Goal: Information Seeking & Learning: Learn about a topic

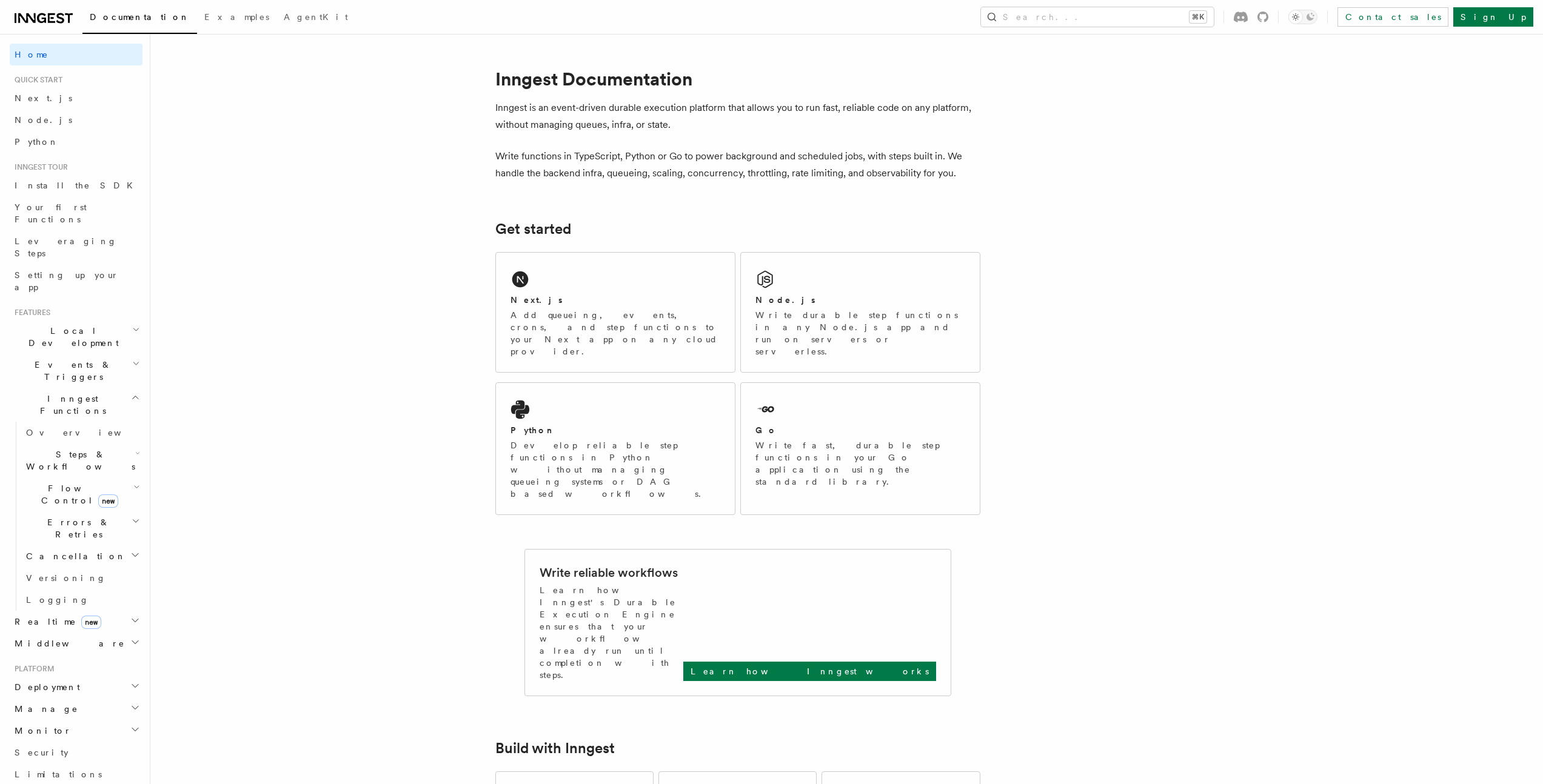
click at [131, 388] on h2 "Inngest Functions" at bounding box center [76, 404] width 133 height 34
click at [125, 422] on h2 "Realtime new" at bounding box center [76, 433] width 133 height 22
click at [126, 444] on h2 "Middleware" at bounding box center [76, 455] width 133 height 22
click at [131, 449] on icon "button" at bounding box center [135, 453] width 9 height 9
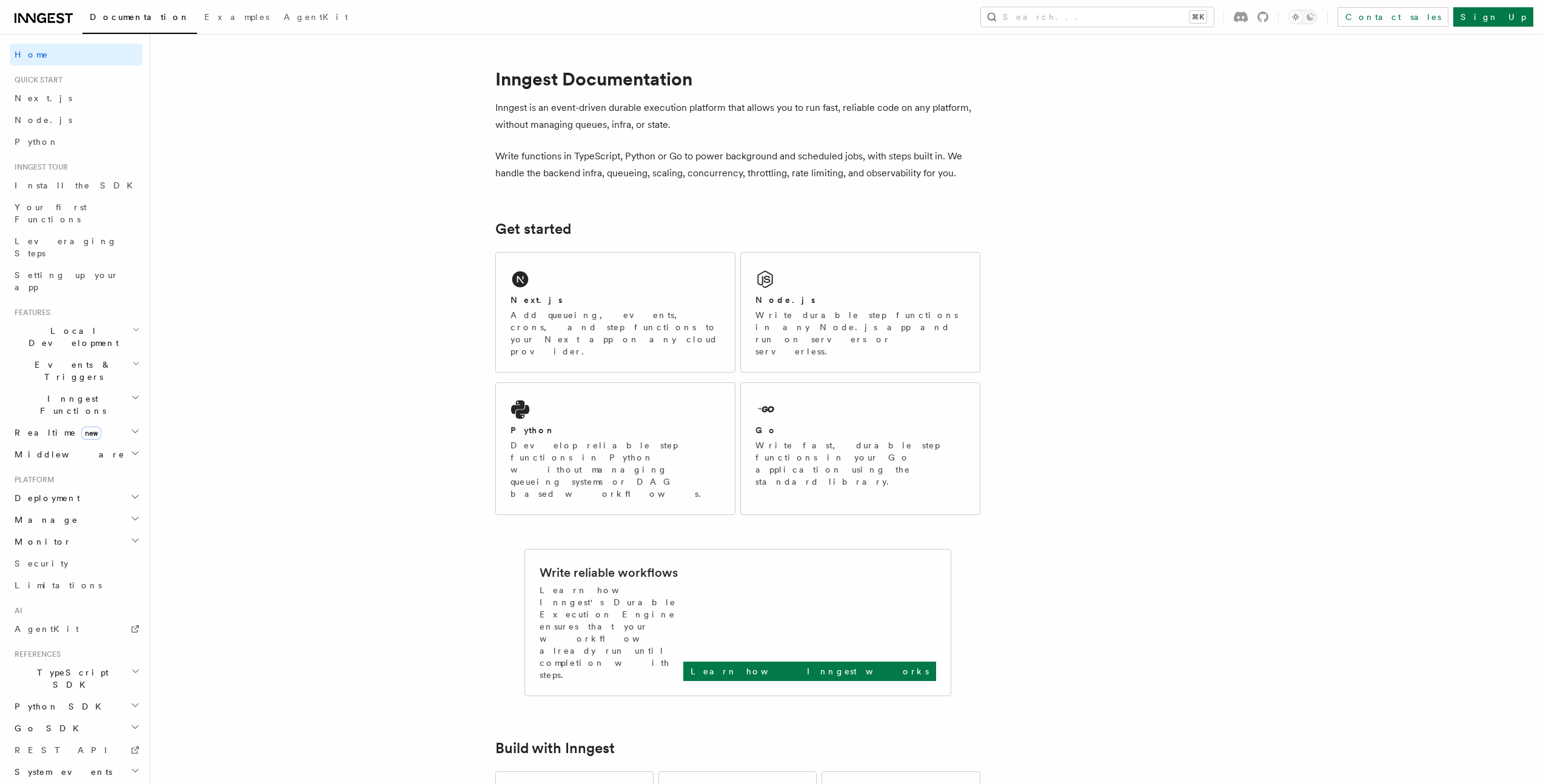
click at [131, 487] on h2 "Deployment" at bounding box center [76, 498] width 133 height 22
click at [47, 359] on span "Events & Triggers" at bounding box center [70, 371] width 123 height 25
click at [47, 388] on link "Overview" at bounding box center [82, 399] width 121 height 22
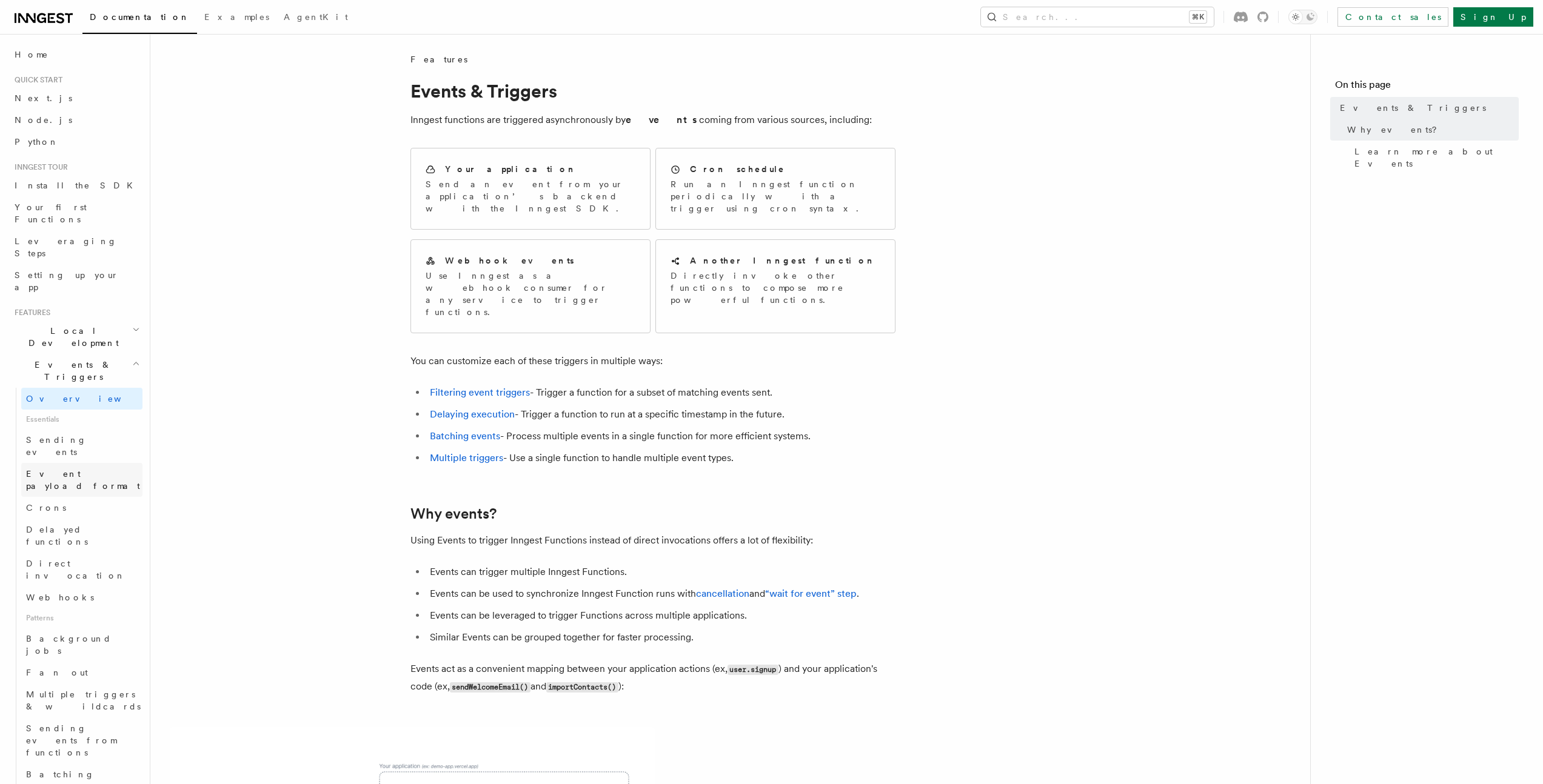
click at [53, 463] on link "Event payload format" at bounding box center [82, 479] width 121 height 34
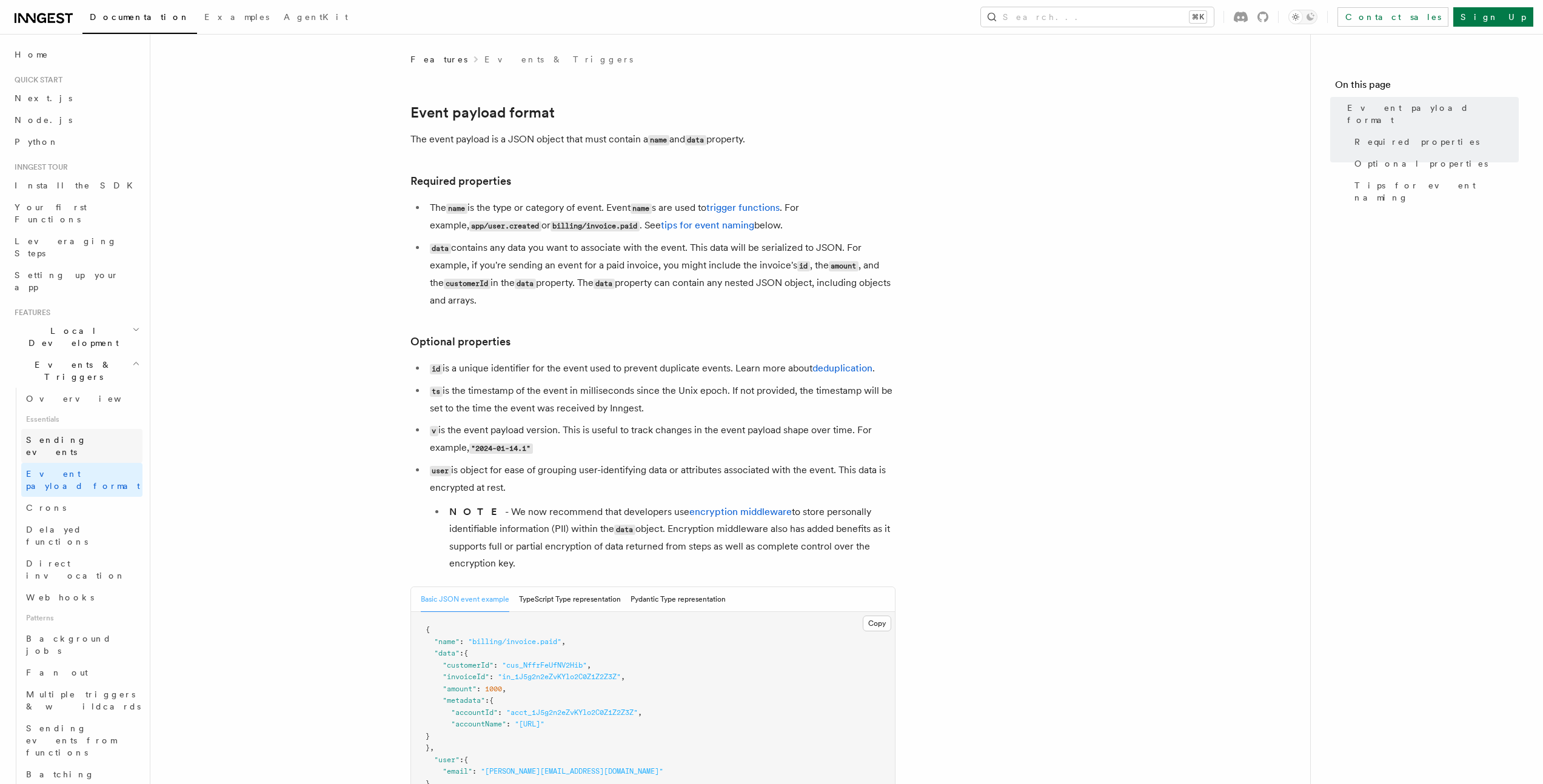
click at [55, 435] on span "Sending events" at bounding box center [56, 446] width 61 height 22
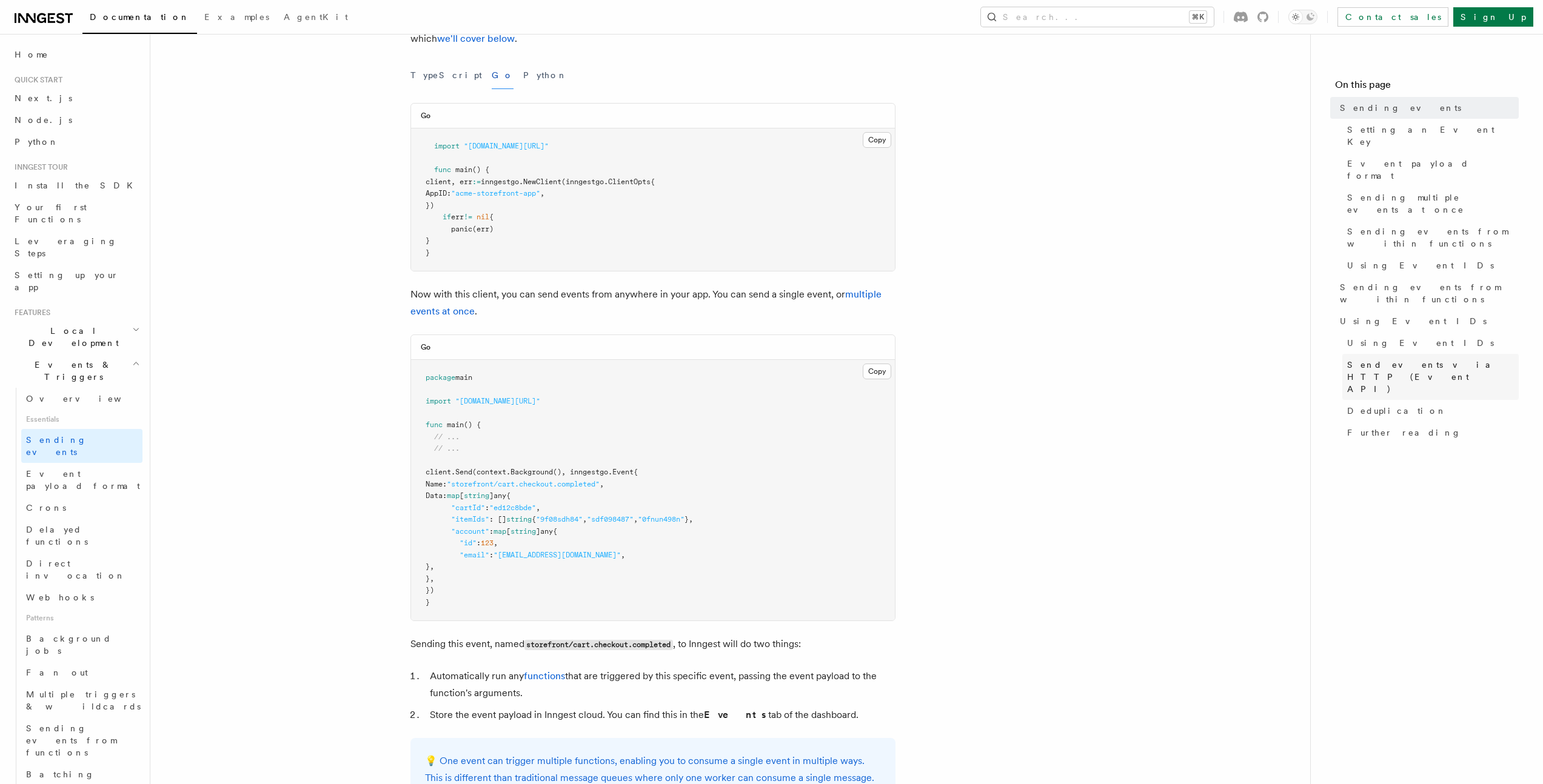
scroll to position [165, 0]
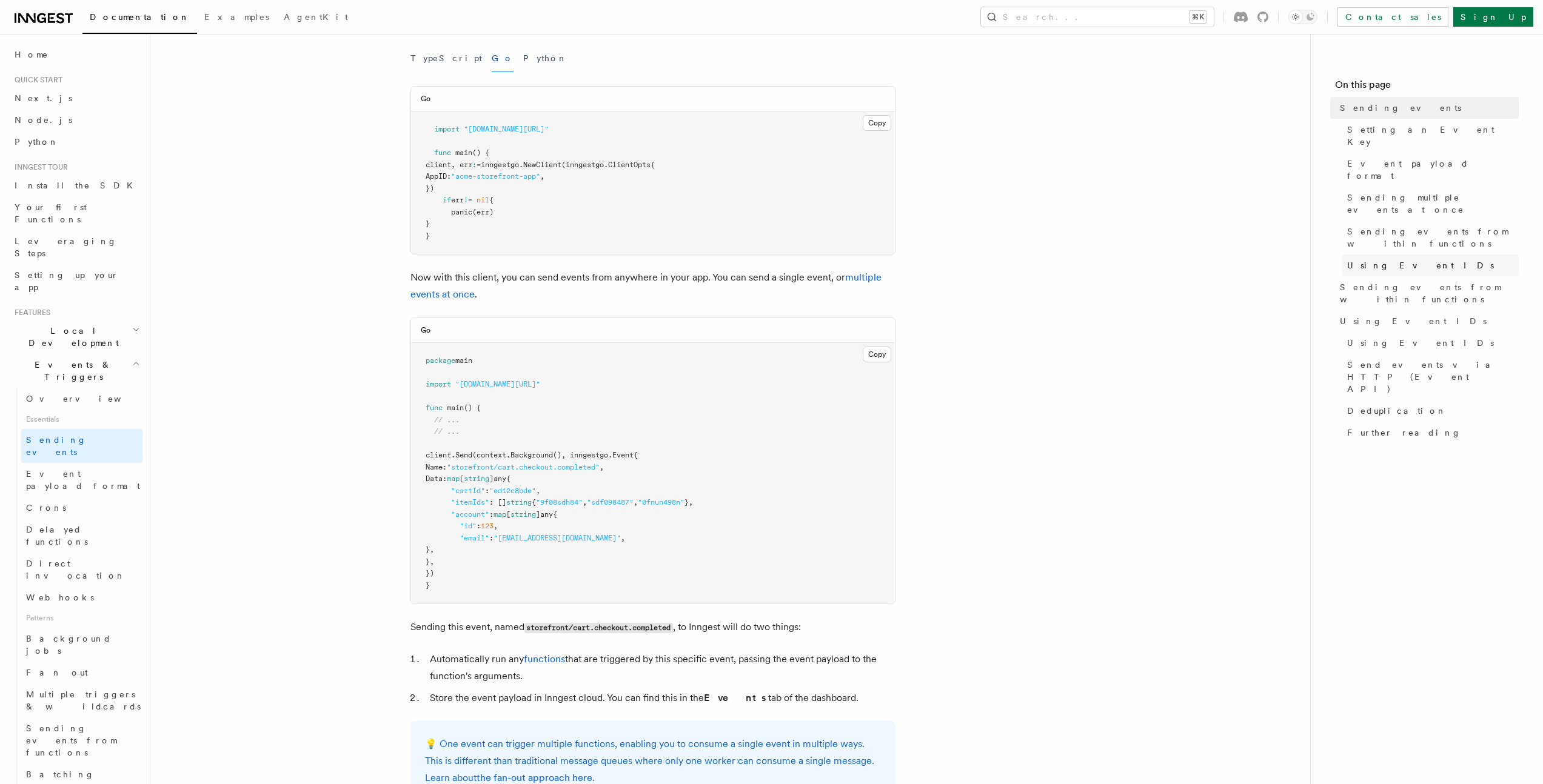
click at [1387, 259] on span "Using Event IDs" at bounding box center [1420, 265] width 146 height 12
click at [1386, 259] on span "Using Event IDs" at bounding box center [1420, 265] width 146 height 12
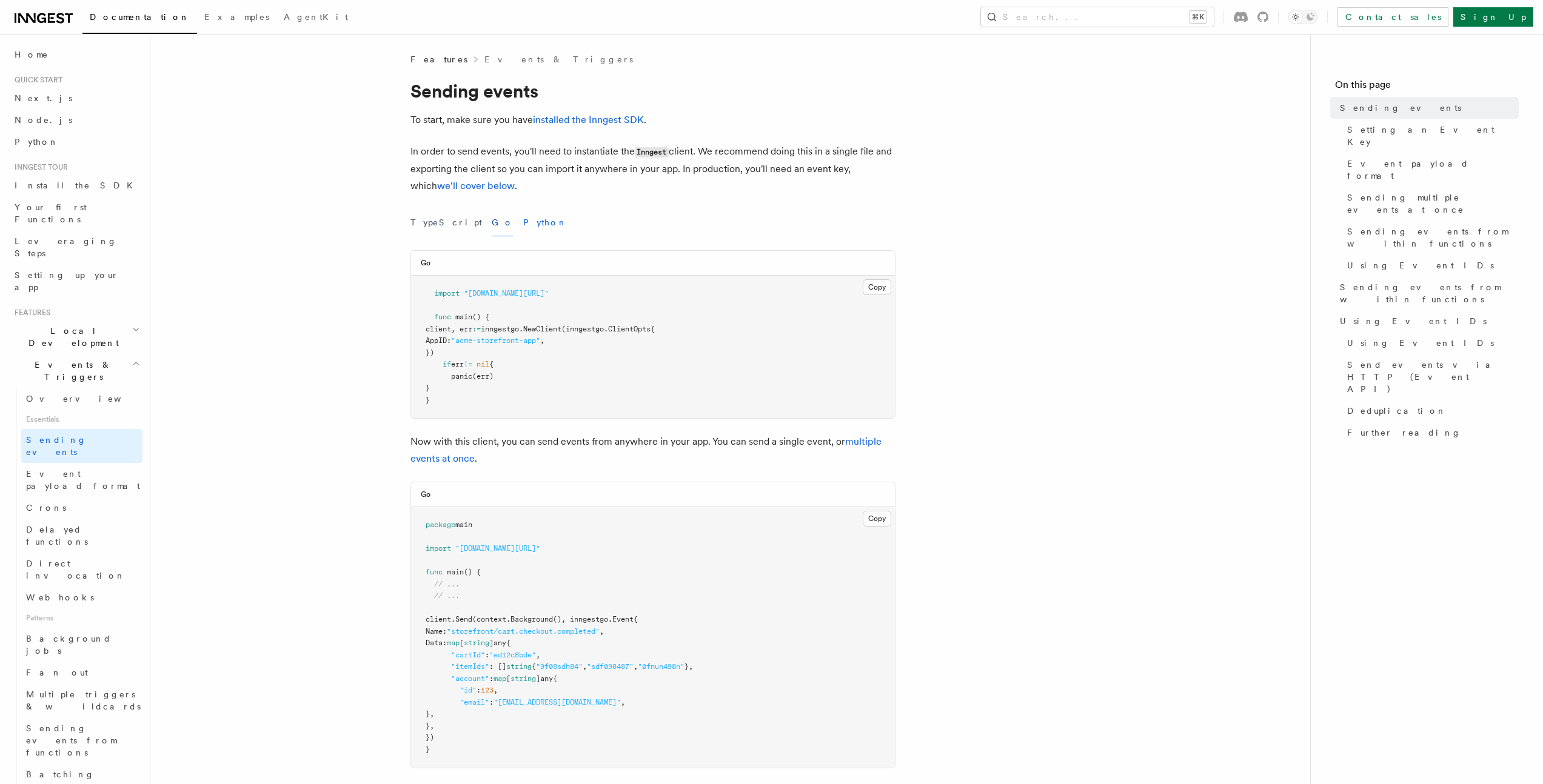
click at [523, 222] on button "Python" at bounding box center [545, 222] width 44 height 27
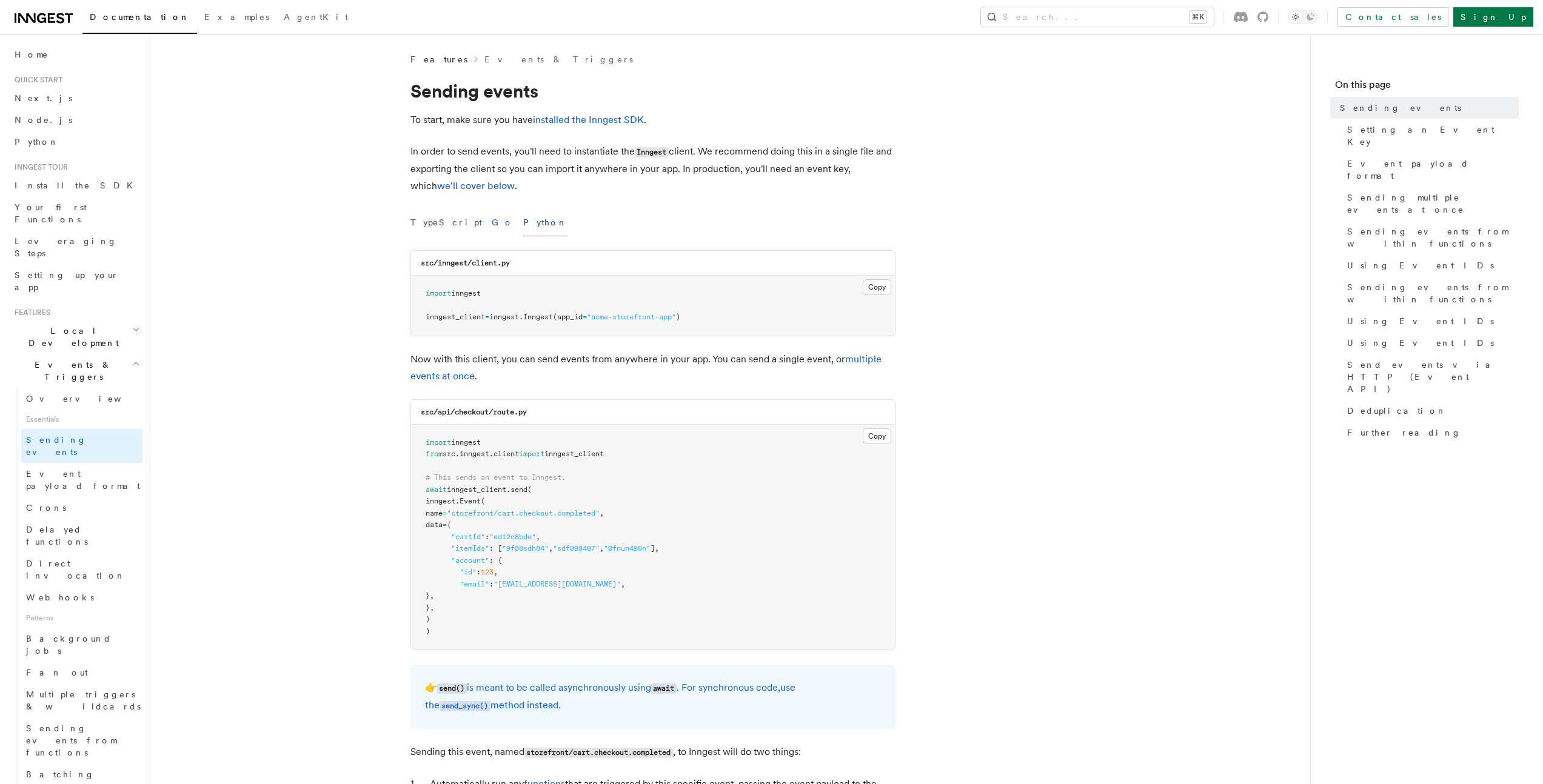
click at [491, 217] on button "Go" at bounding box center [502, 222] width 22 height 27
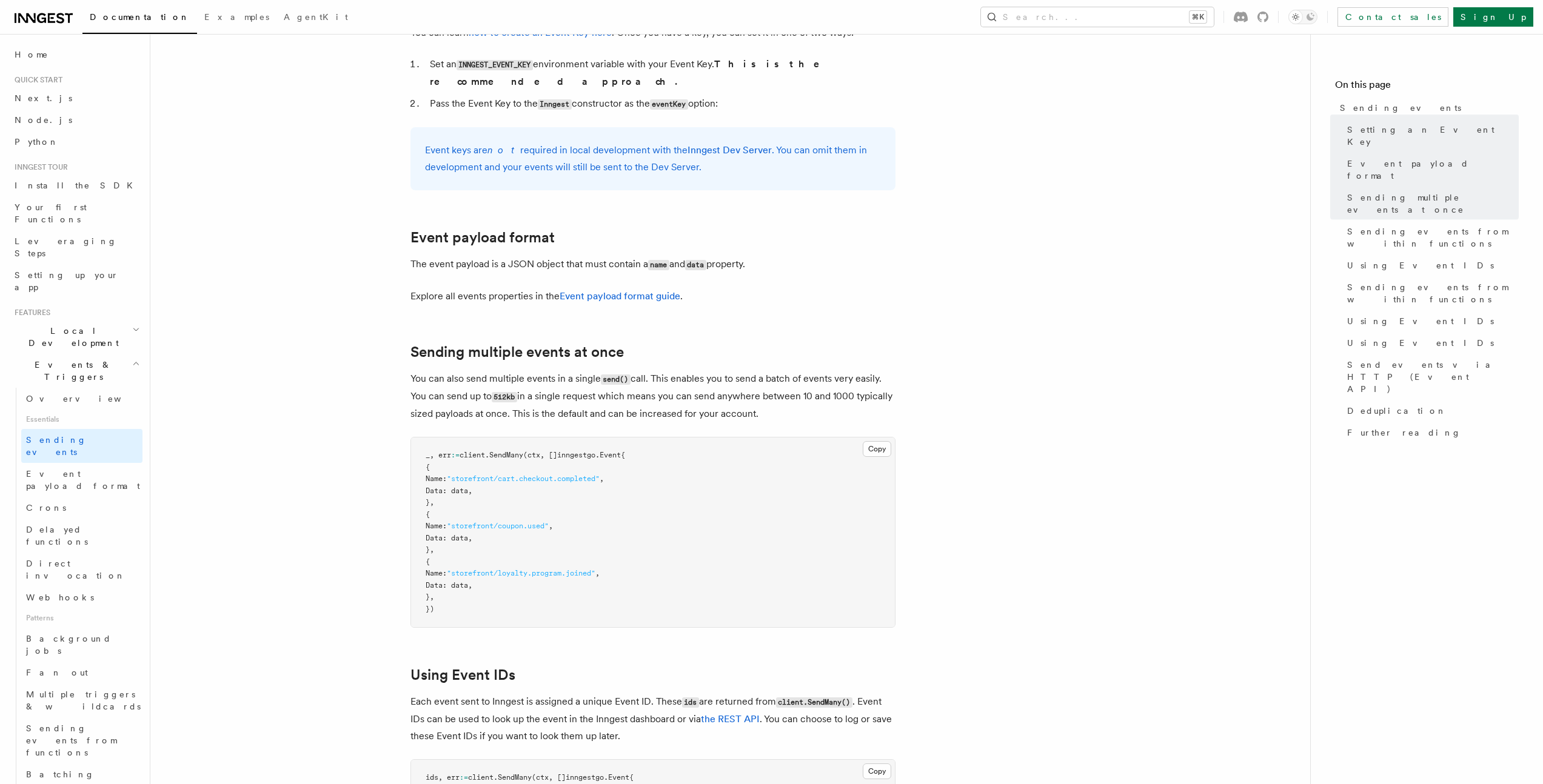
scroll to position [1149, 0]
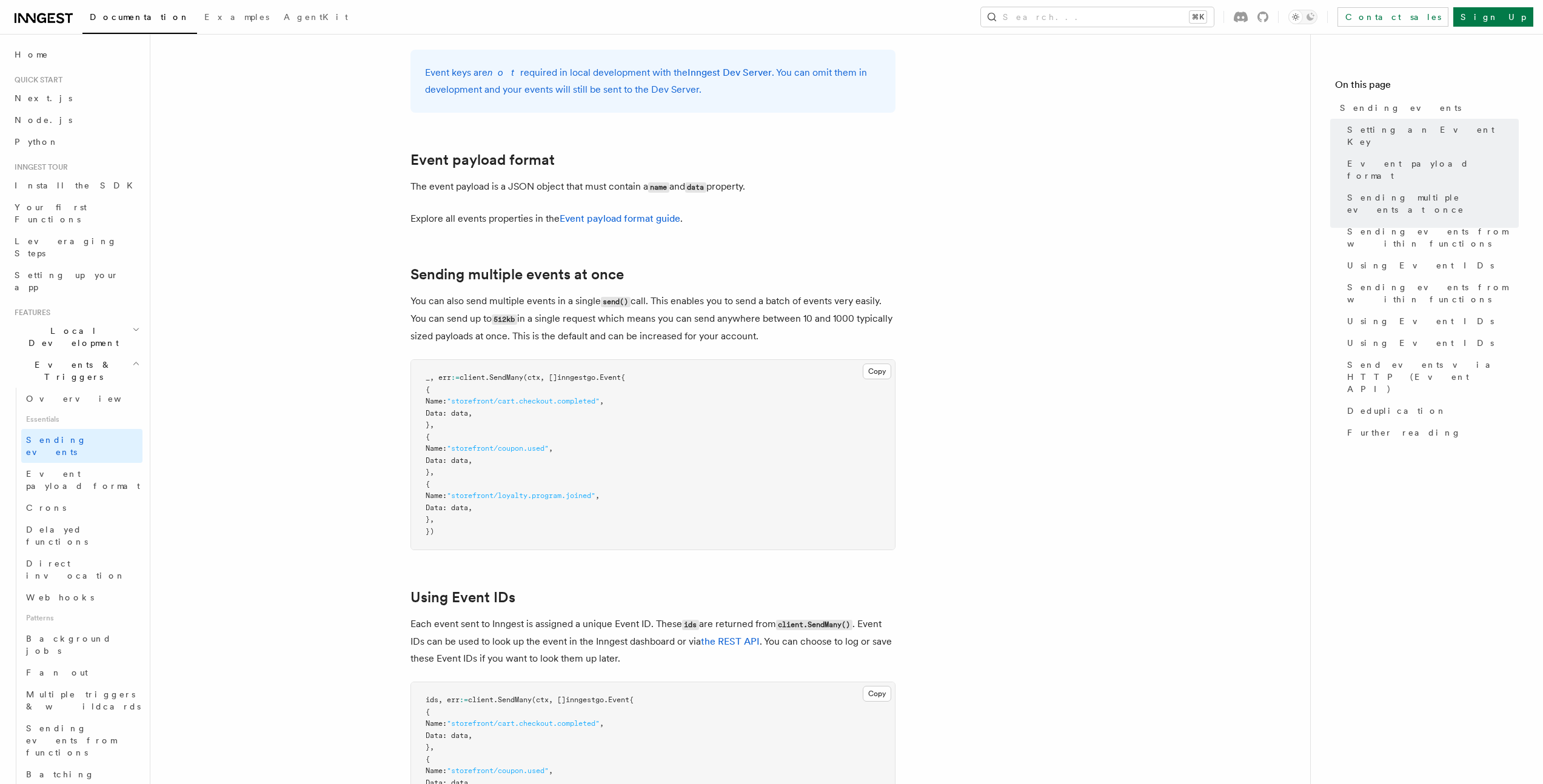
drag, startPoint x: 445, startPoint y: 320, endPoint x: 846, endPoint y: 324, distance: 401.0
click at [846, 324] on p "You can also send multiple events in a single send() call. This enables you to …" at bounding box center [653, 319] width 485 height 52
drag, startPoint x: 498, startPoint y: 323, endPoint x: 867, endPoint y: 320, distance: 369.0
click at [867, 320] on p "You can also send multiple events in a single send() call. This enables you to …" at bounding box center [653, 319] width 485 height 52
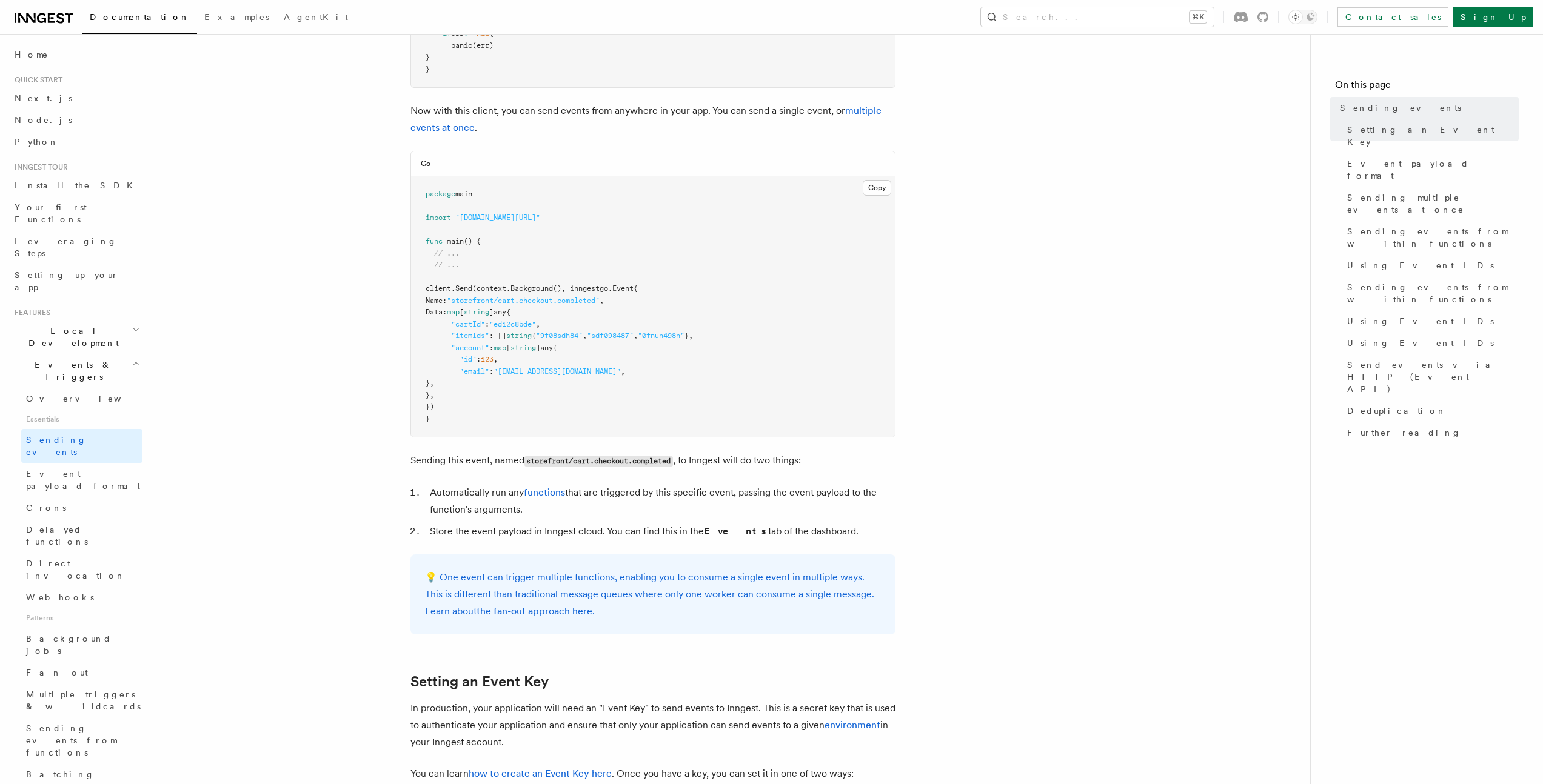
scroll to position [0, 0]
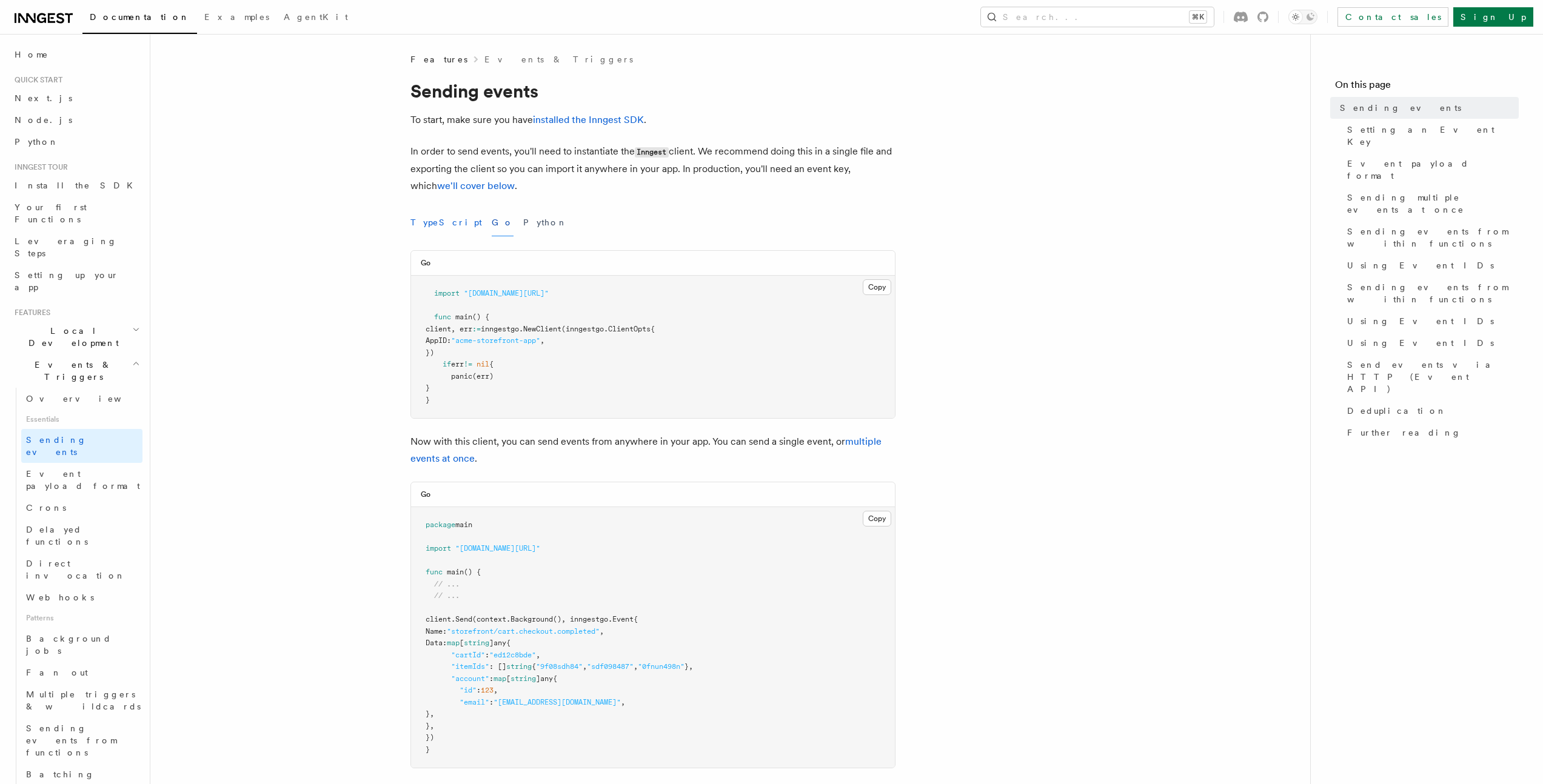
click at [445, 229] on button "TypeScript" at bounding box center [446, 222] width 71 height 27
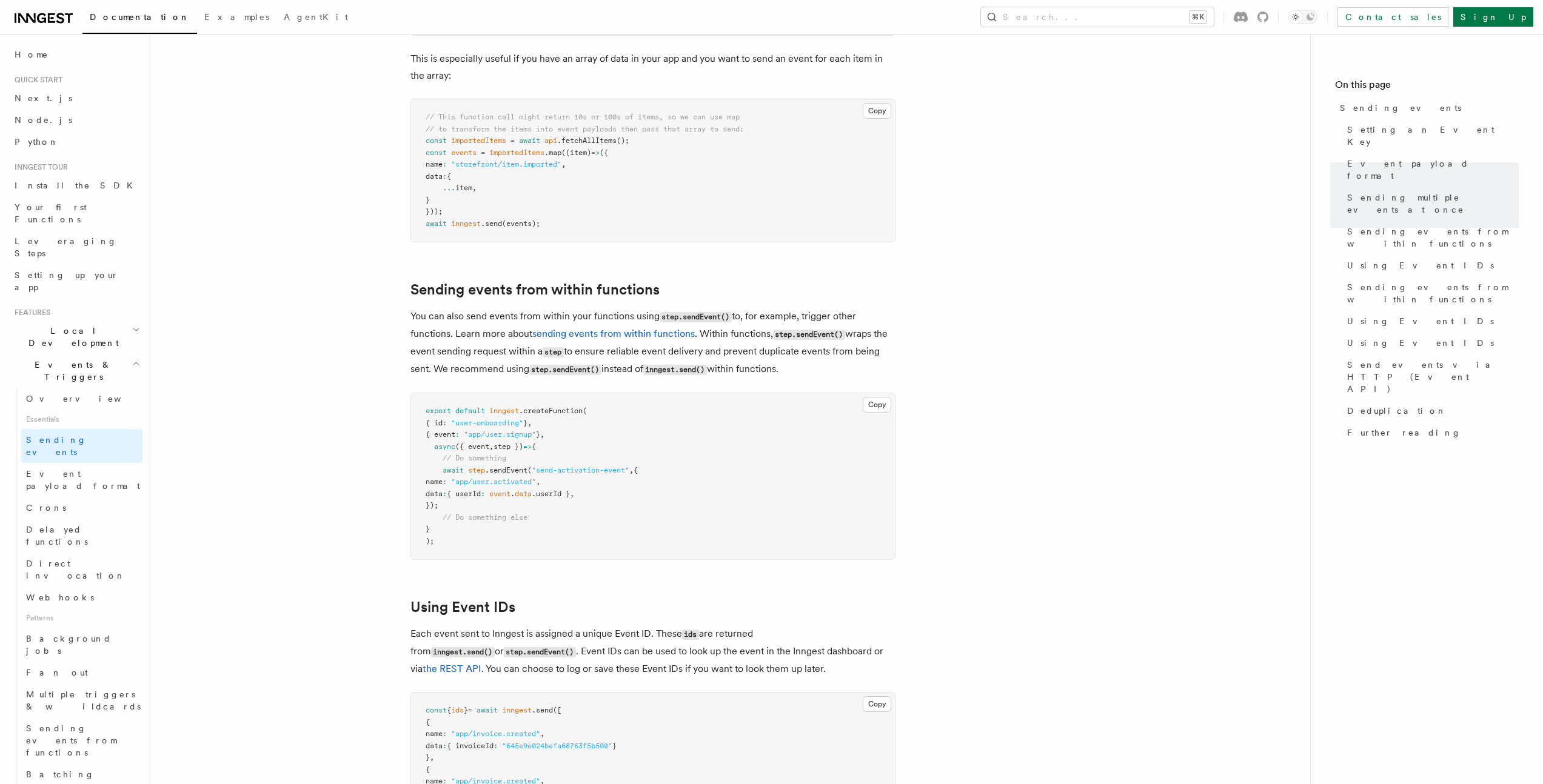
scroll to position [1638, 0]
drag, startPoint x: 502, startPoint y: 354, endPoint x: 782, endPoint y: 351, distance: 280.0
click at [782, 351] on p "You can also send events from within your functions using step.sendEvent() to, …" at bounding box center [653, 340] width 485 height 70
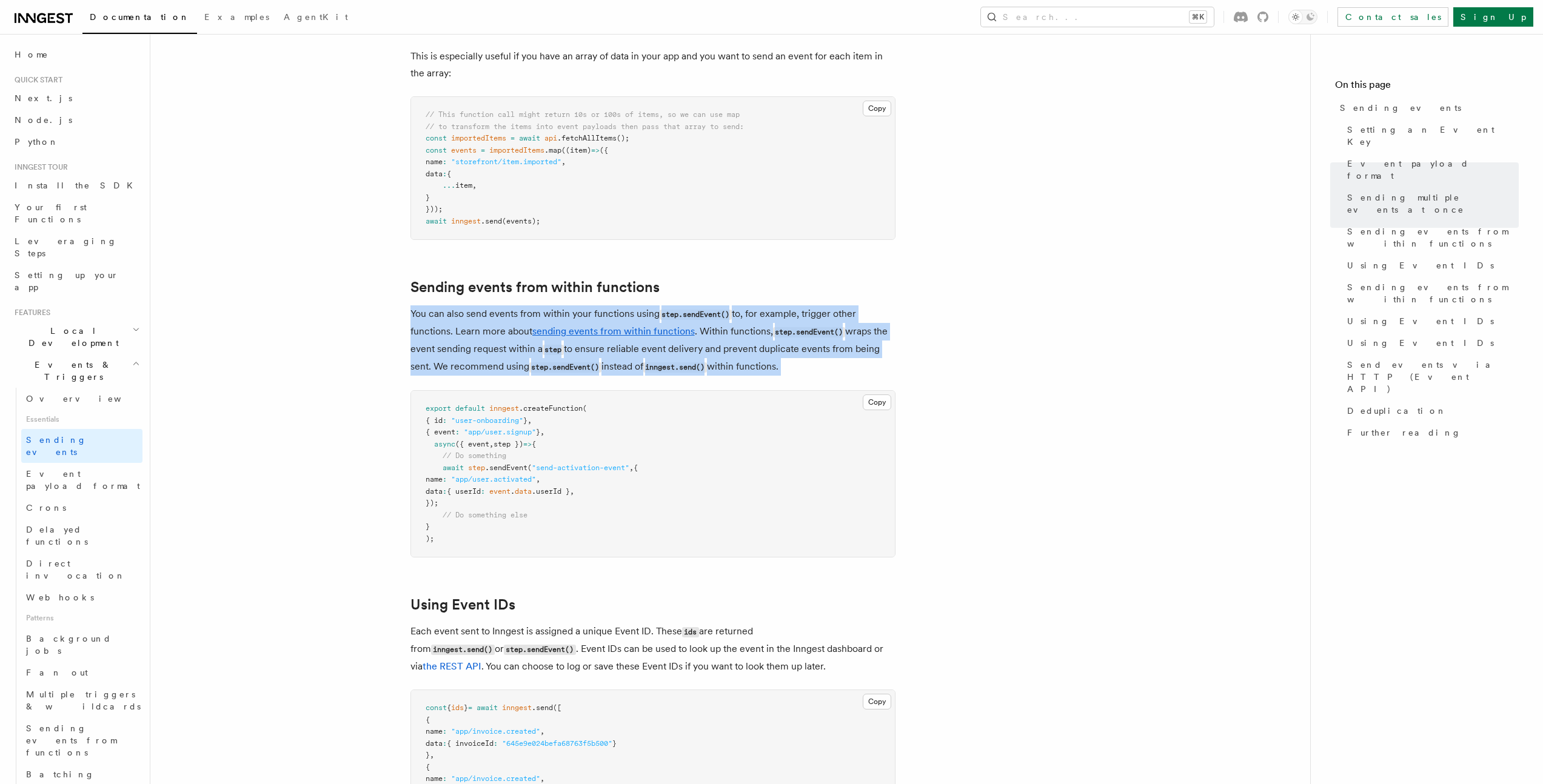
click at [782, 351] on p "You can also send events from within your functions using step.sendEvent() to, …" at bounding box center [653, 340] width 485 height 70
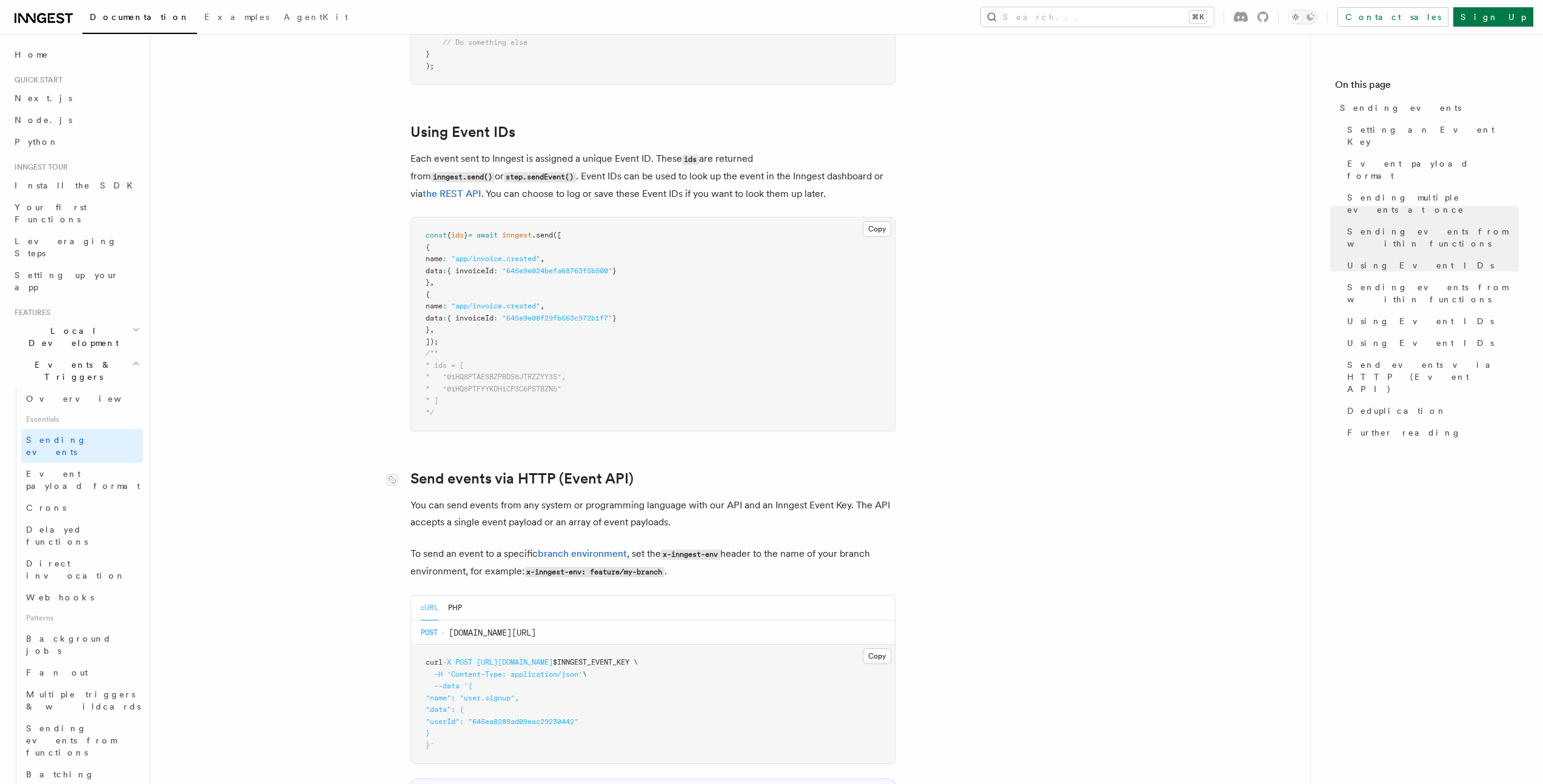
scroll to position [2016, 0]
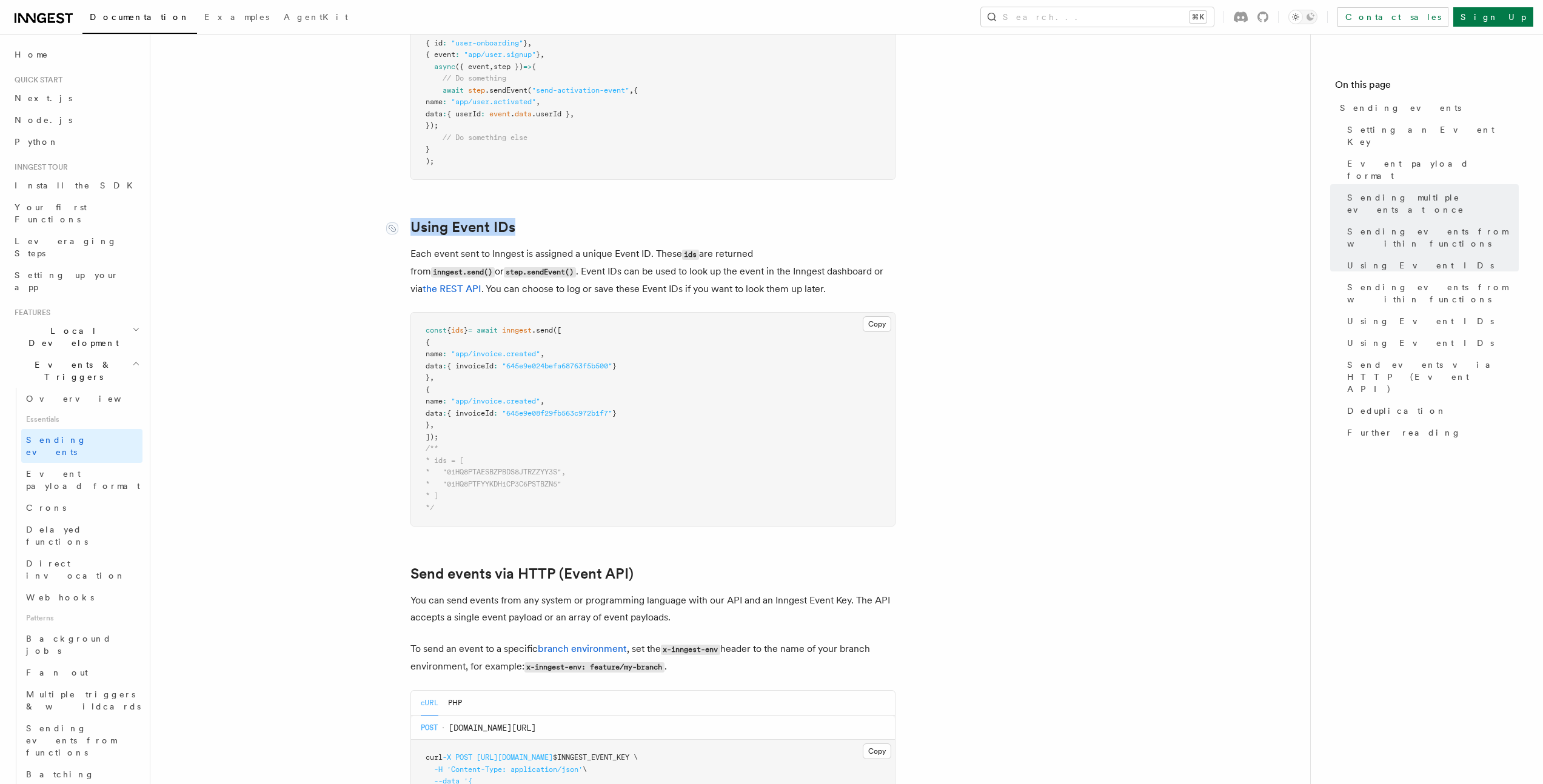
drag, startPoint x: 426, startPoint y: 211, endPoint x: 414, endPoint y: 211, distance: 12.0
click at [414, 219] on h2 "Using Event IDs" at bounding box center [653, 227] width 485 height 17
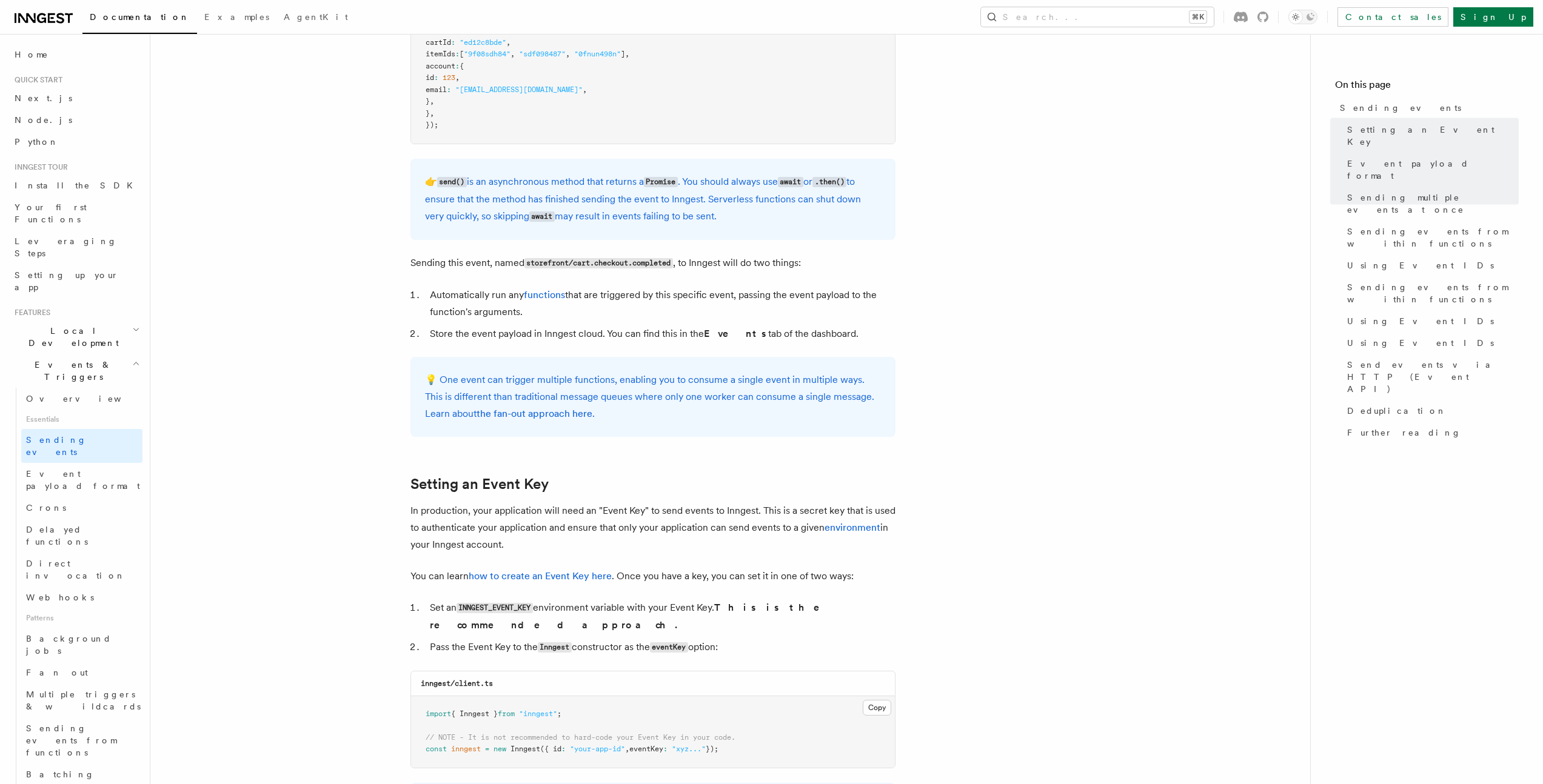
scroll to position [0, 0]
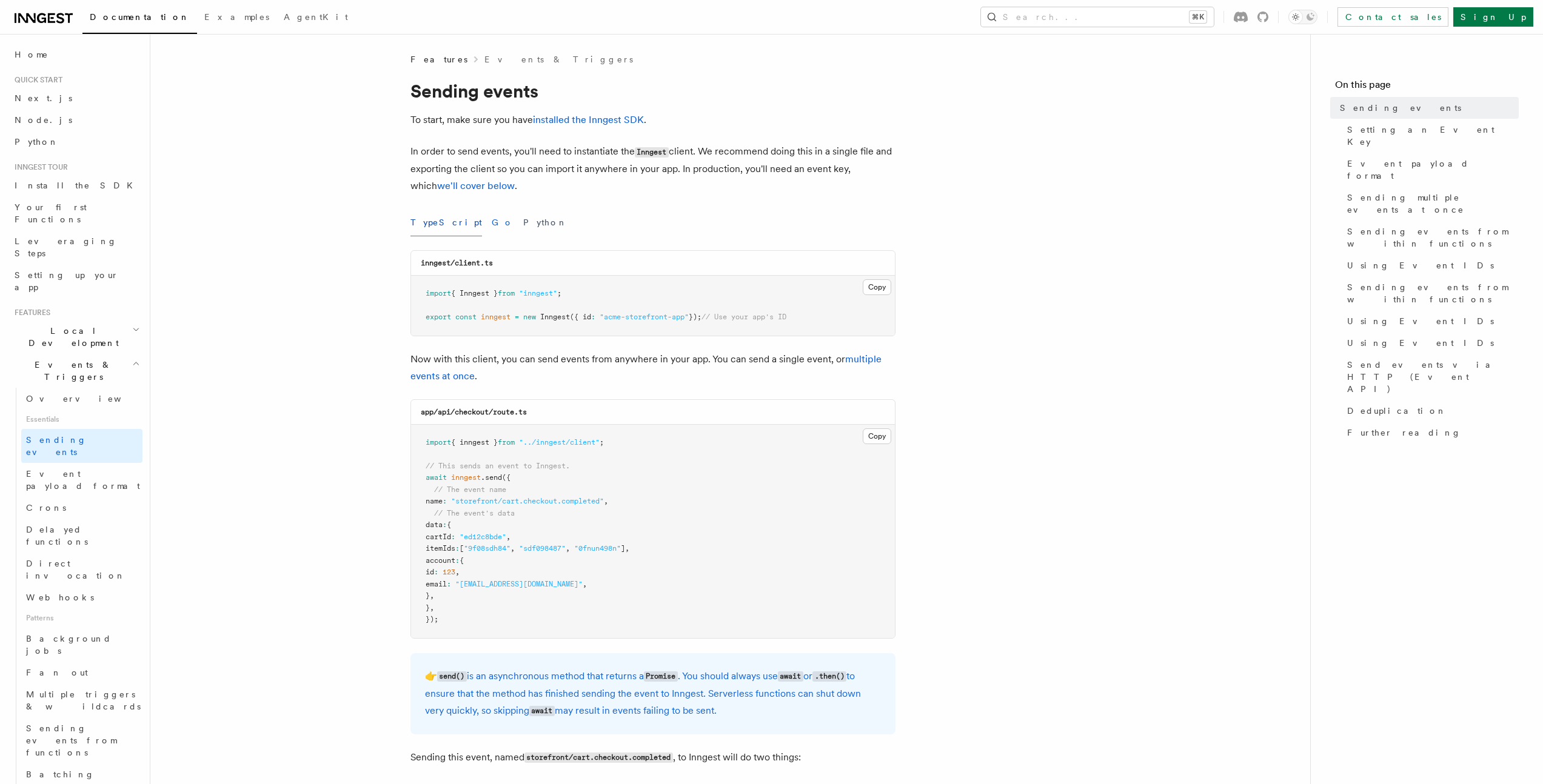
click at [491, 222] on button "Go" at bounding box center [502, 222] width 22 height 27
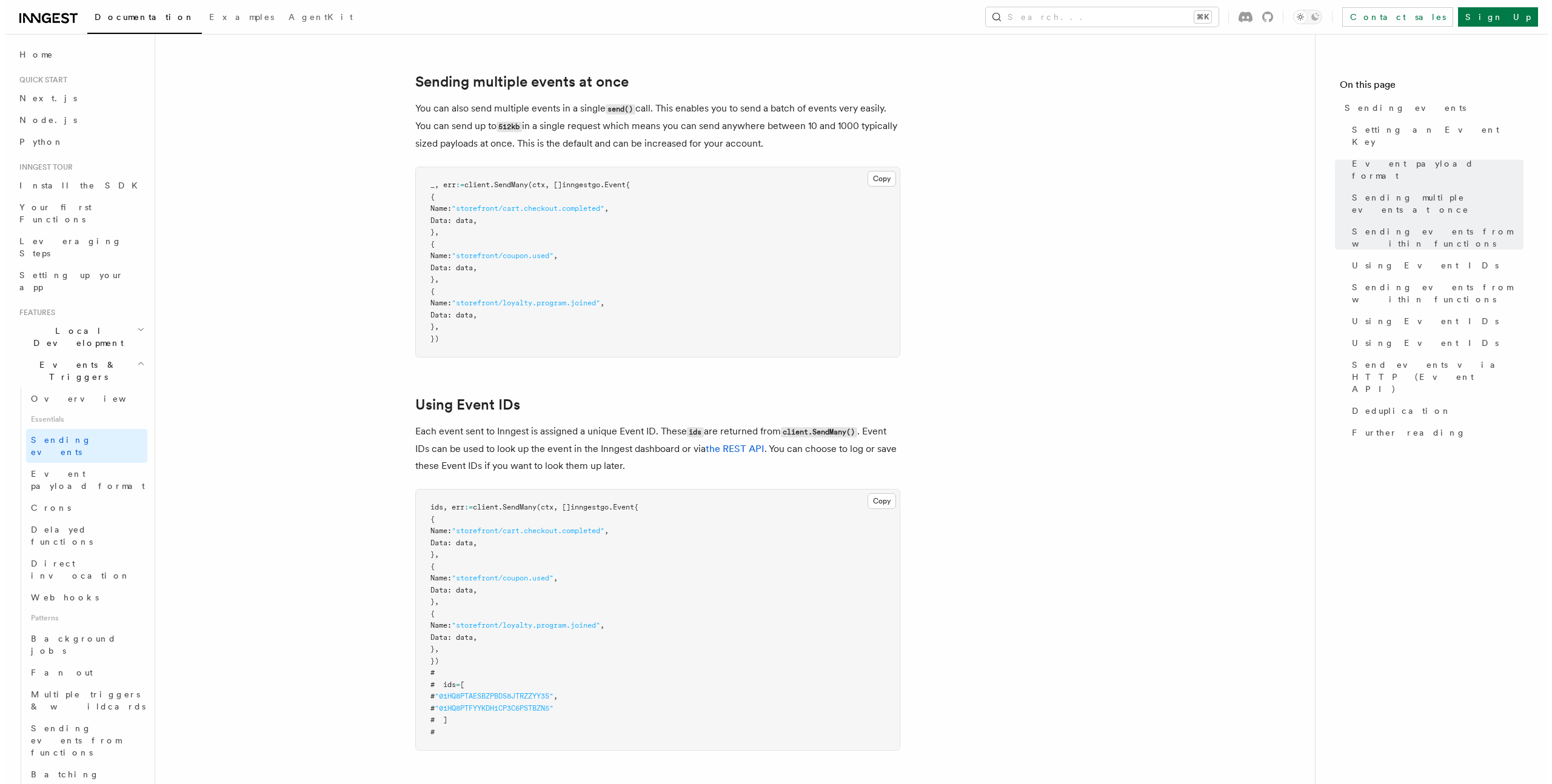
scroll to position [1331, 0]
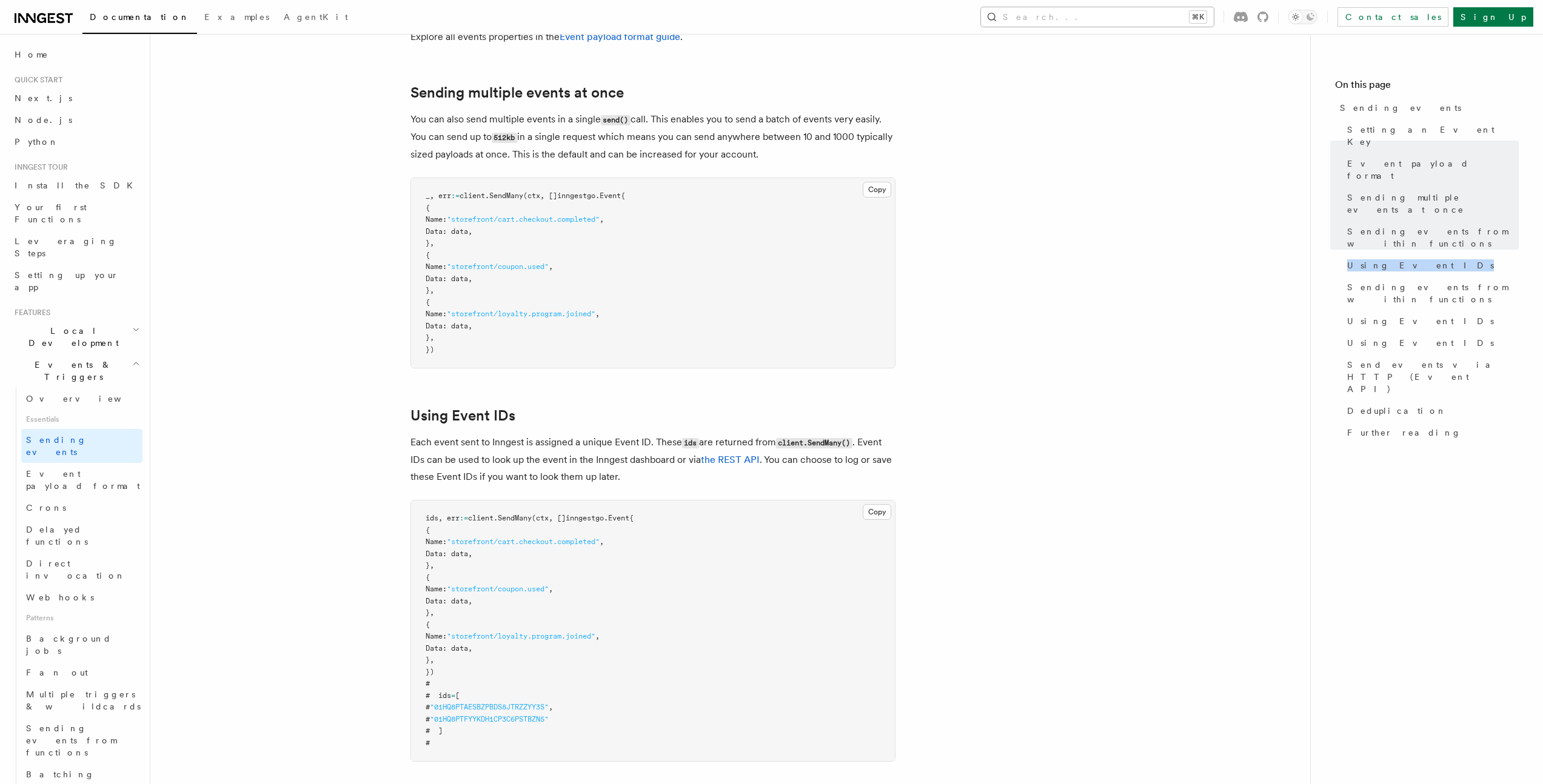
click at [1214, 9] on button "Search... ⌘K" at bounding box center [1098, 17] width 233 height 20
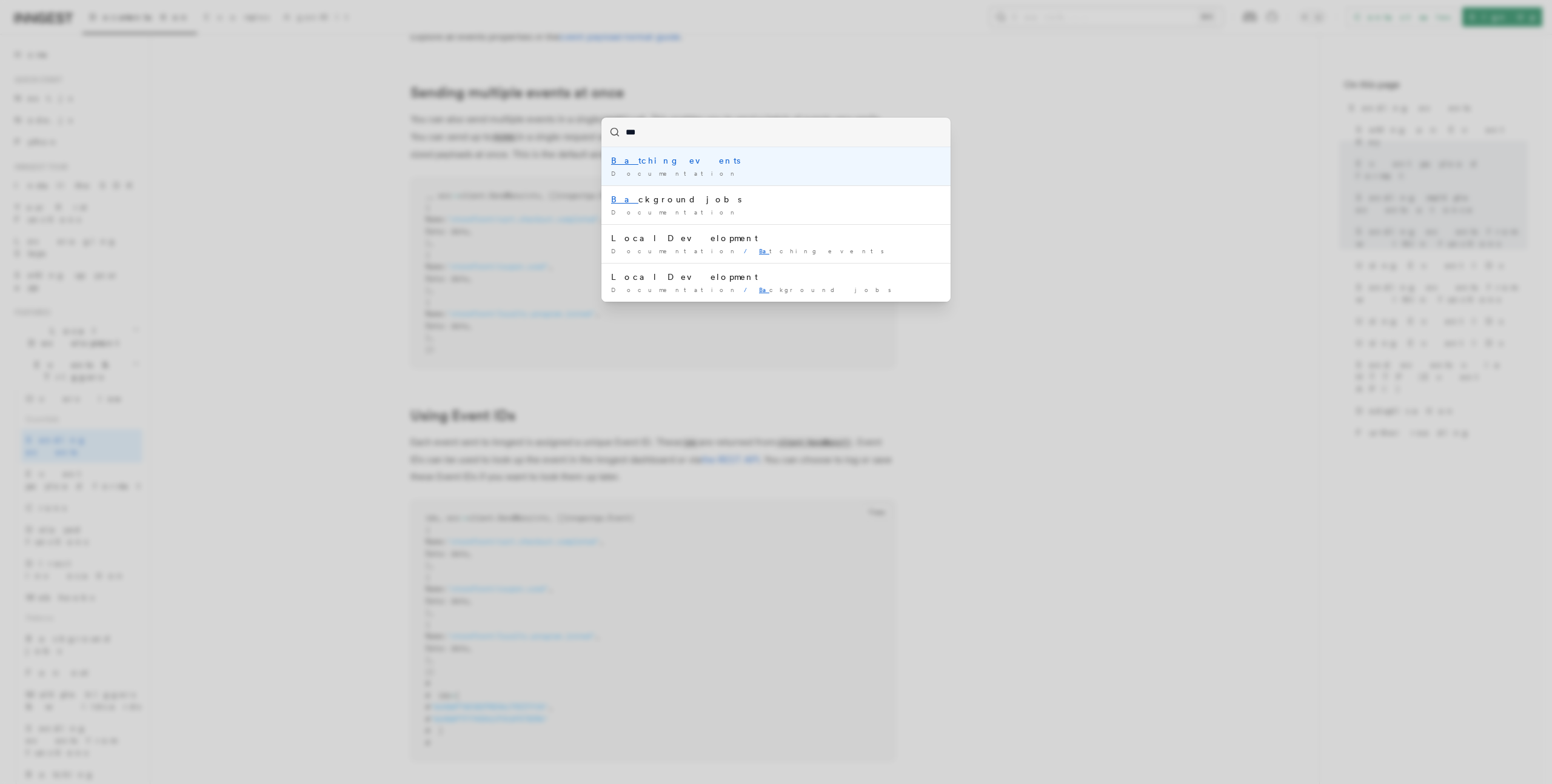
type input "****"
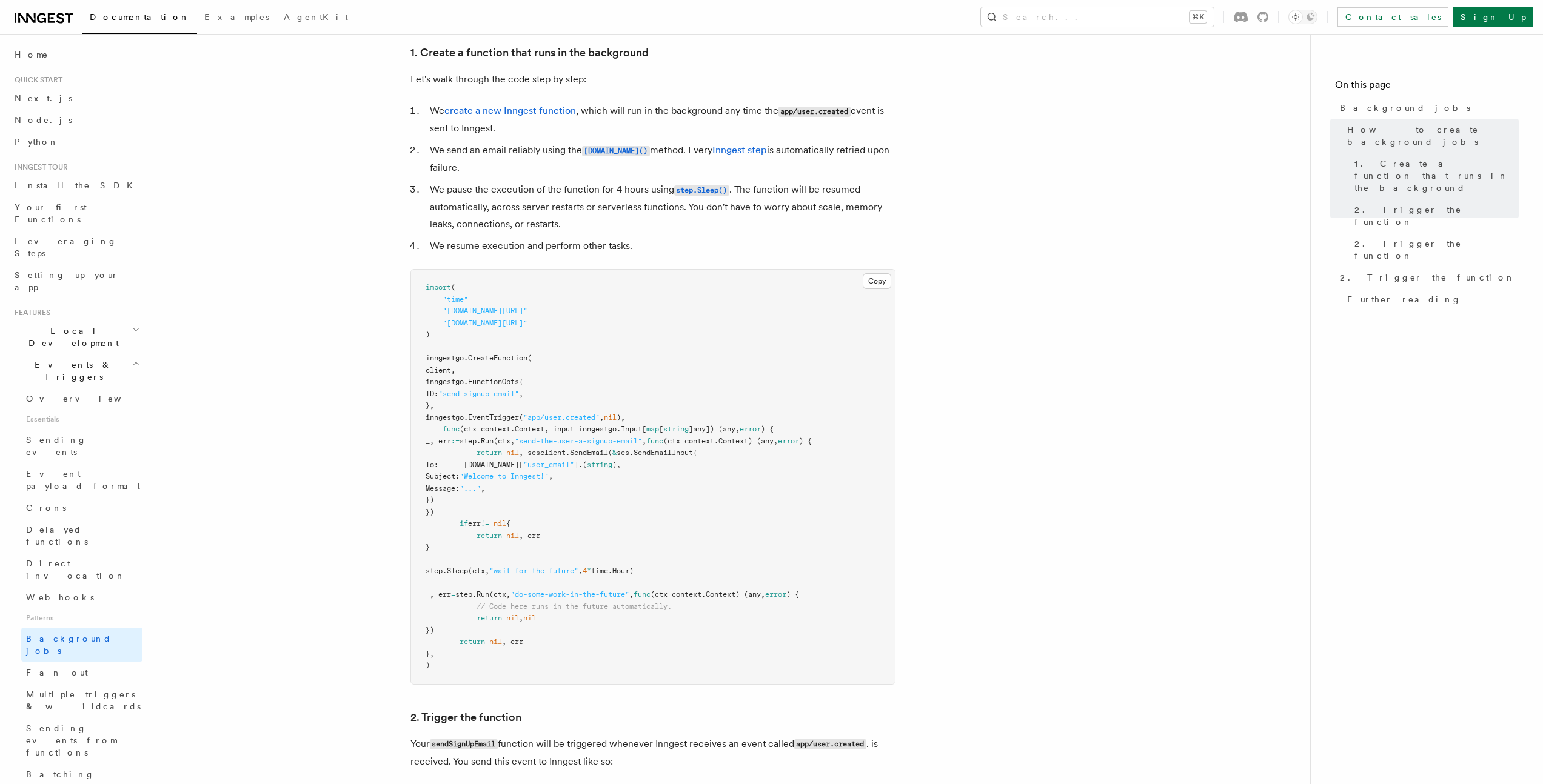
scroll to position [471, 0]
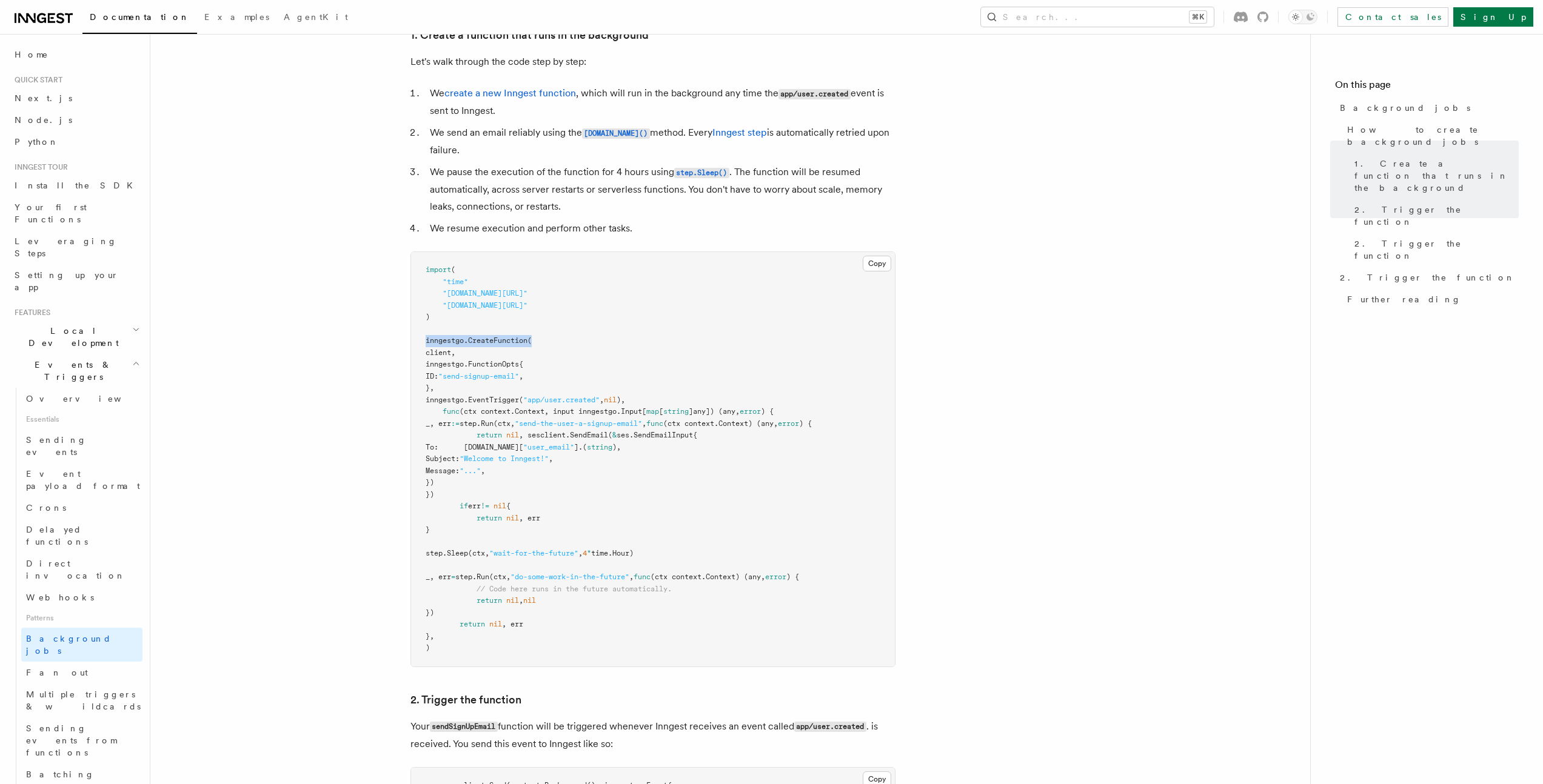
drag, startPoint x: 418, startPoint y: 337, endPoint x: 622, endPoint y: 337, distance: 204.0
click at [622, 337] on pre "import ( "time" "github.com/inngest/inngestgo" "github.com/inngest/inngestgo/st…" at bounding box center [652, 460] width 483 height 415
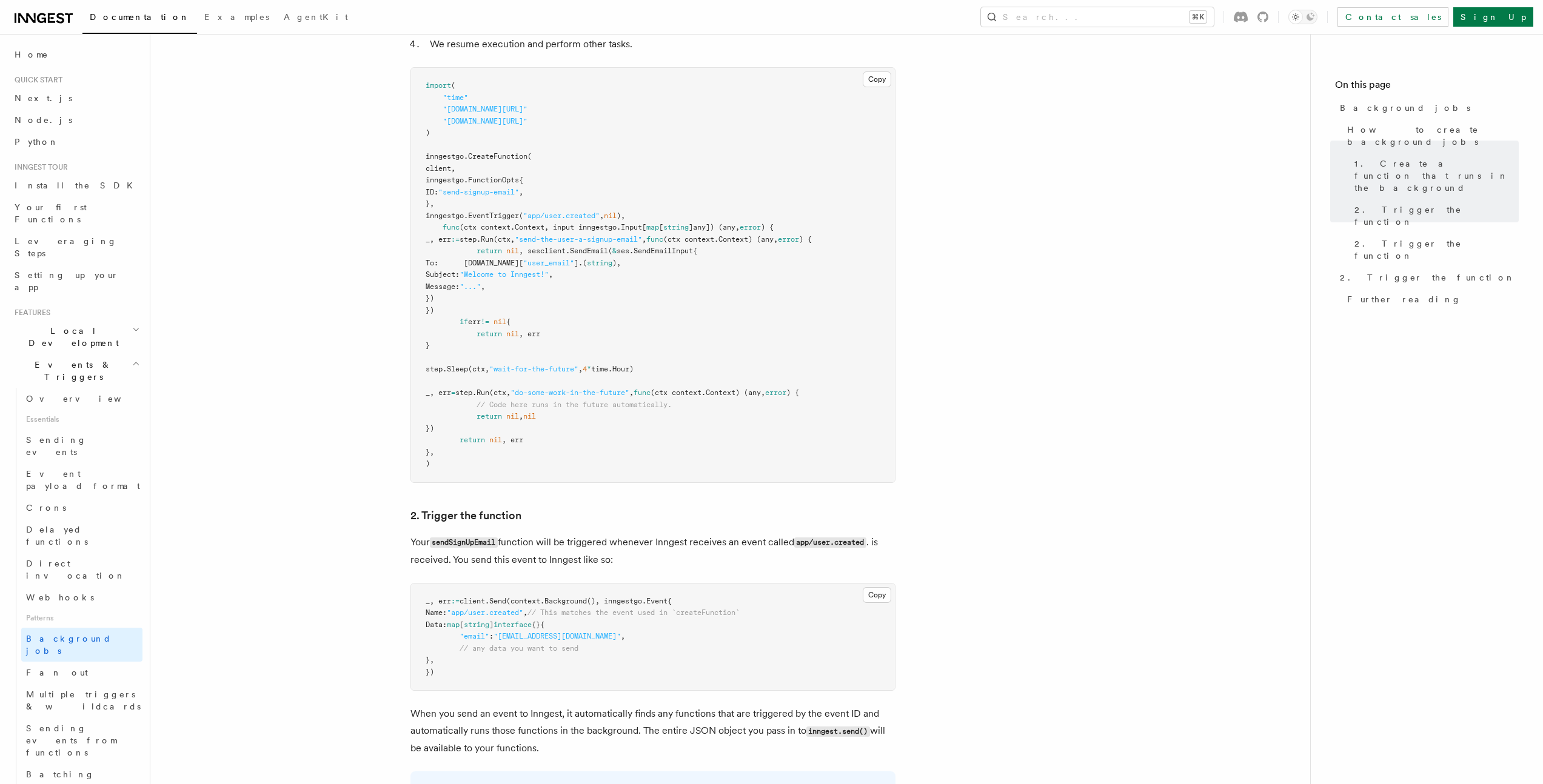
scroll to position [644, 0]
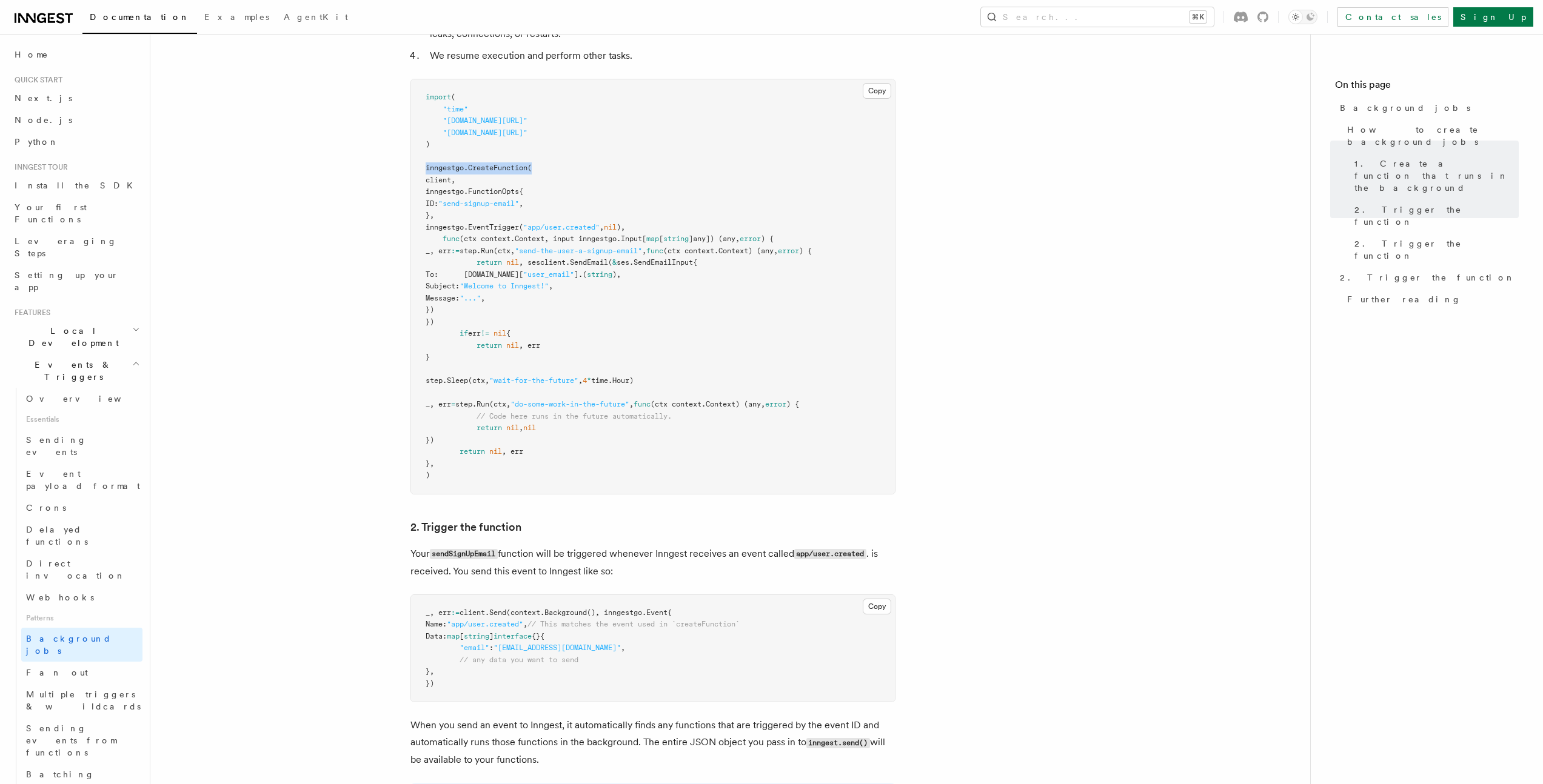
drag, startPoint x: 422, startPoint y: 167, endPoint x: 598, endPoint y: 171, distance: 176.0
click at [598, 172] on pre "import ( "time" "github.com/inngest/inngestgo" "github.com/inngest/inngestgo/st…" at bounding box center [652, 286] width 483 height 415
click at [598, 171] on pre "import ( "time" "github.com/inngest/inngestgo" "github.com/inngest/inngestgo/st…" at bounding box center [652, 286] width 483 height 415
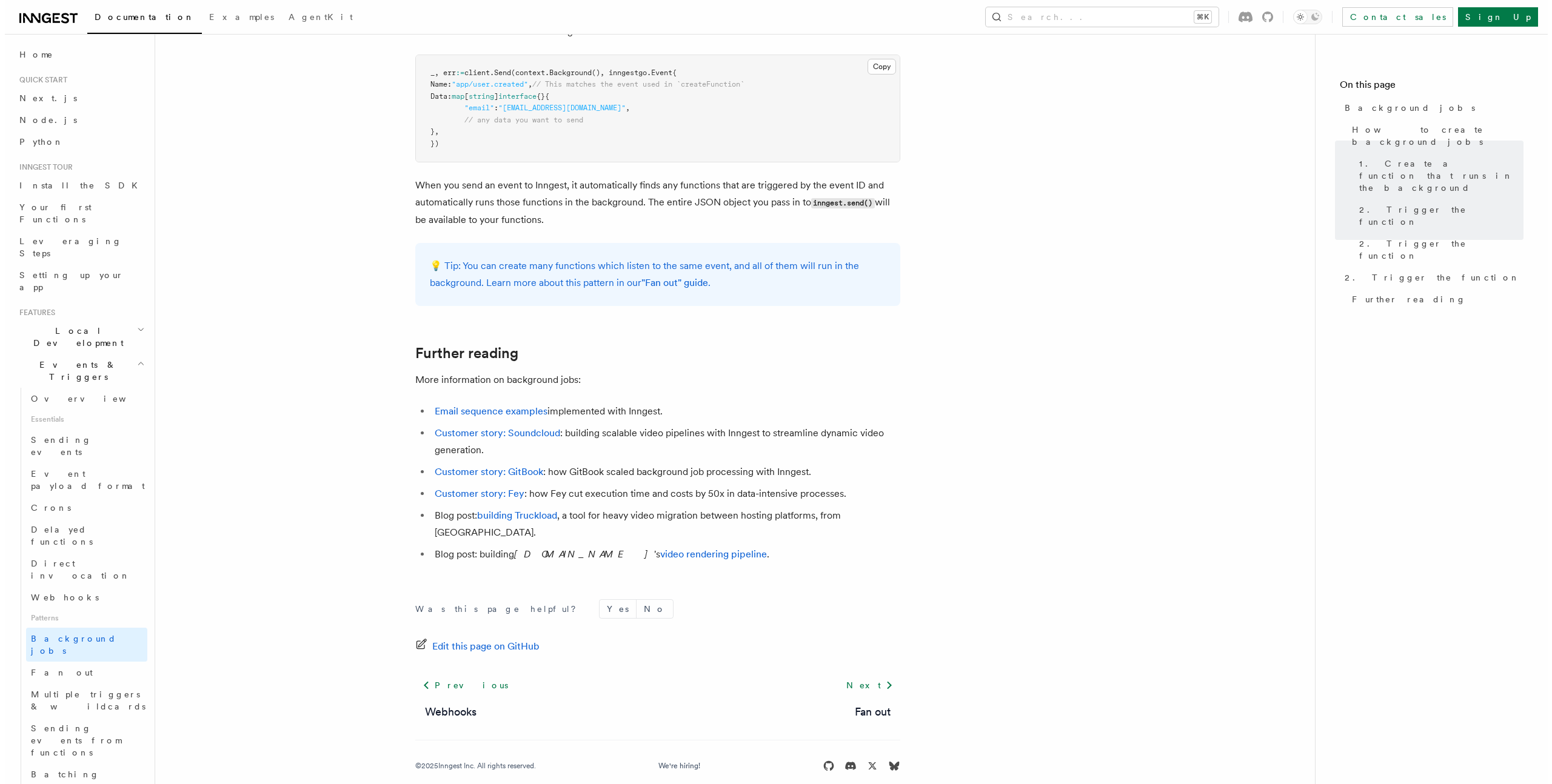
scroll to position [1085, 0]
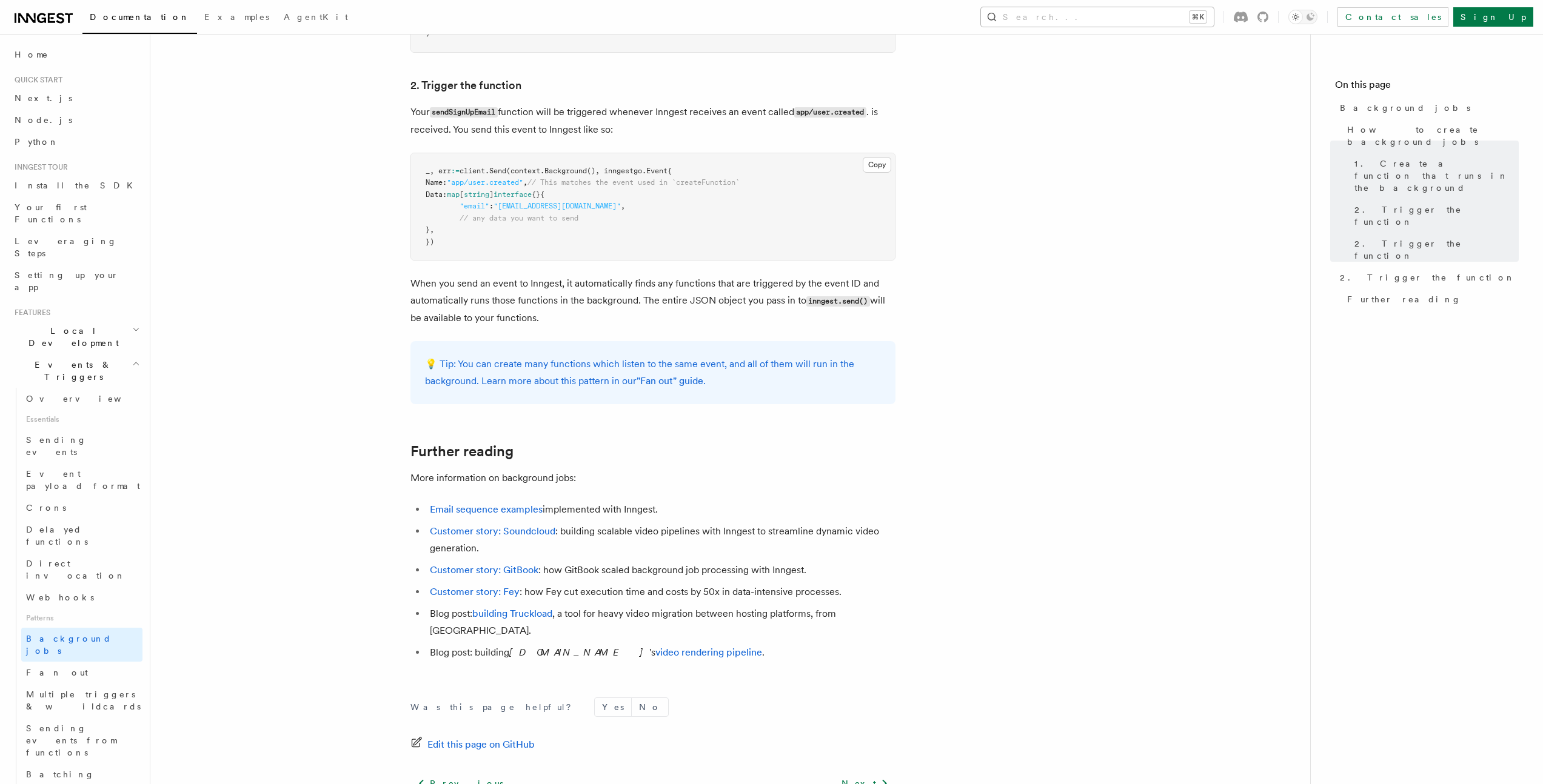
click at [1119, 20] on button "Search... ⌘K" at bounding box center [1098, 17] width 233 height 20
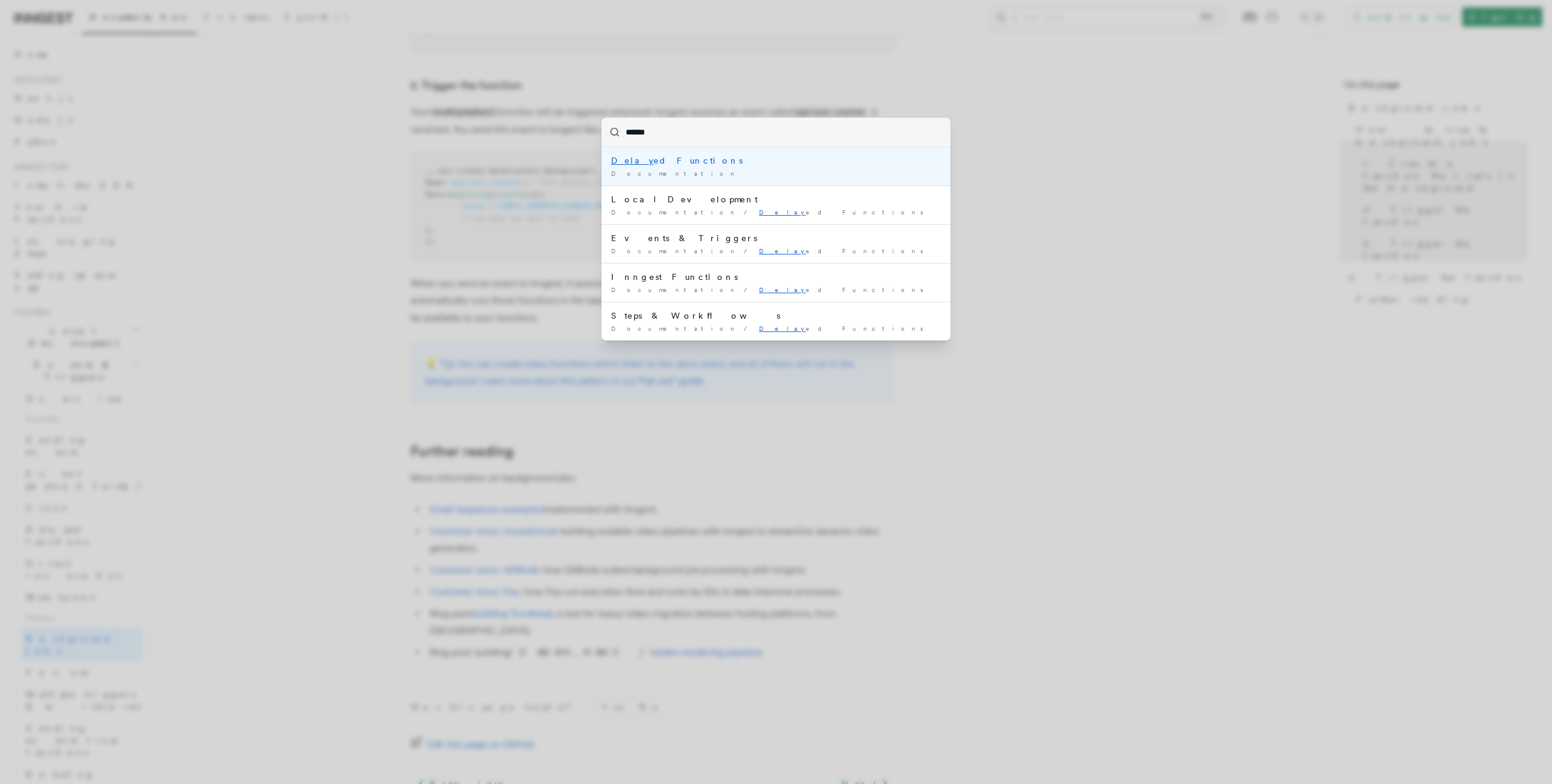
type input "*******"
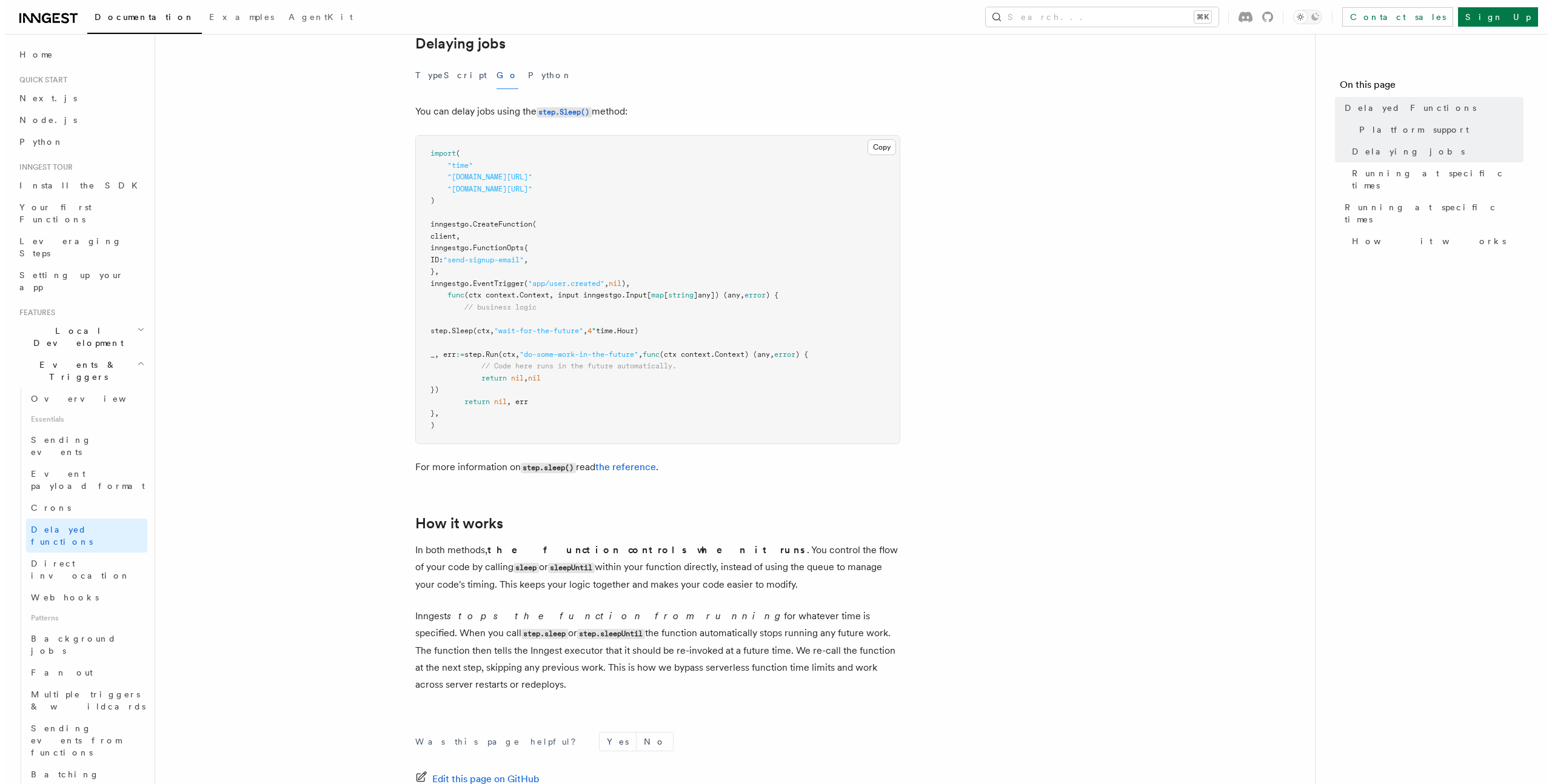
scroll to position [543, 0]
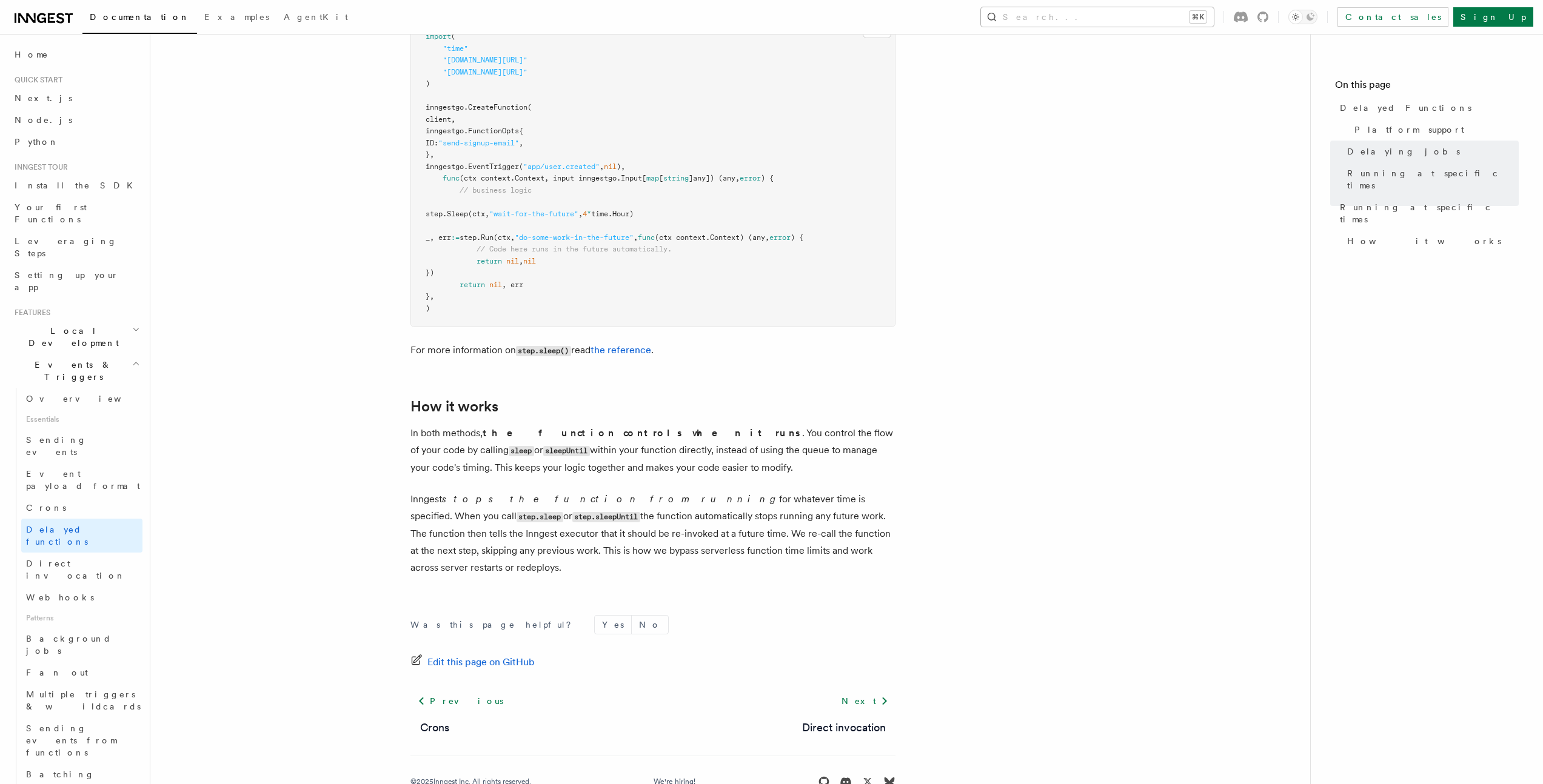
click at [1184, 14] on button "Search... ⌘K" at bounding box center [1098, 17] width 233 height 20
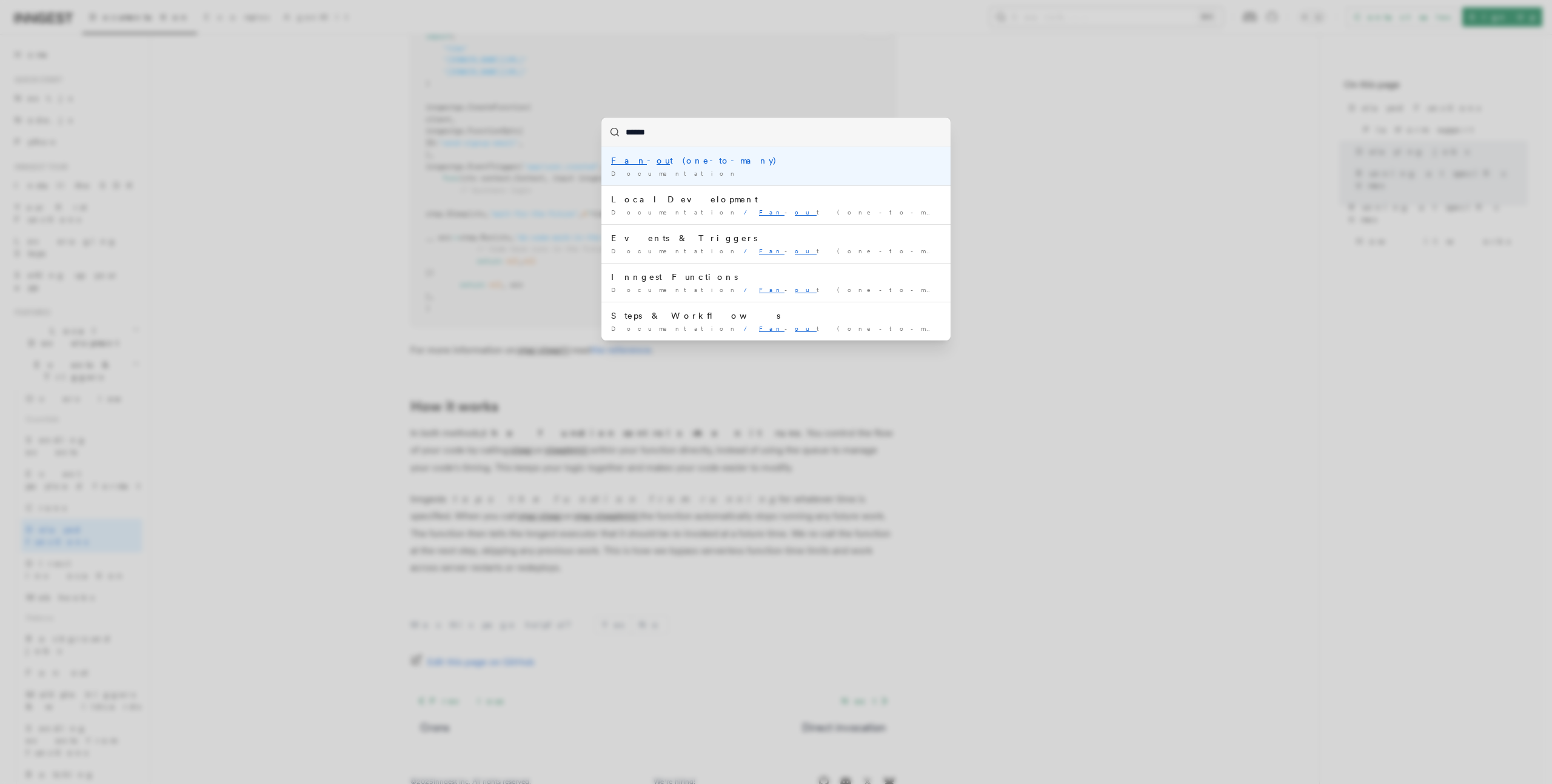
type input "*******"
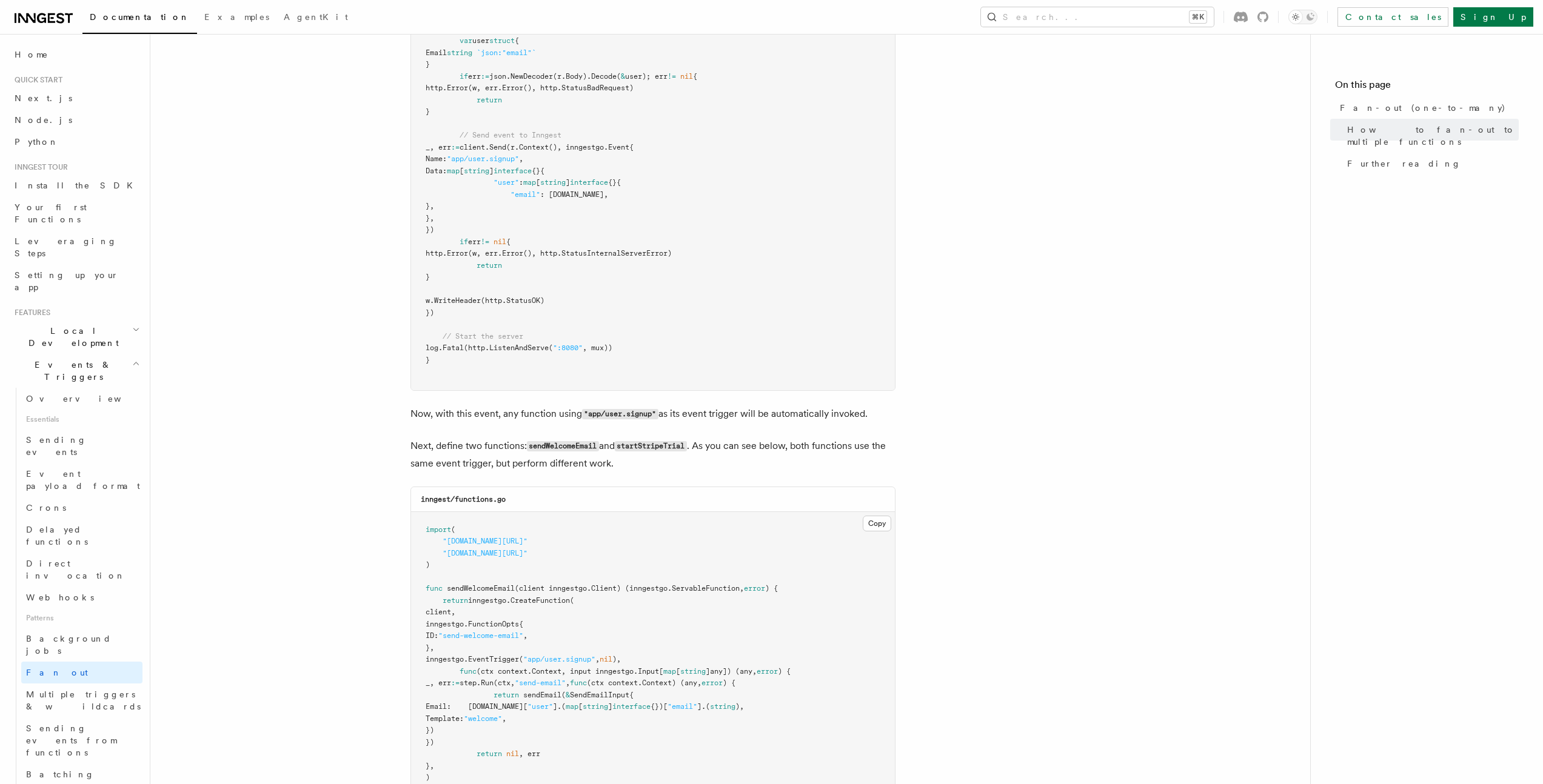
scroll to position [1071, 0]
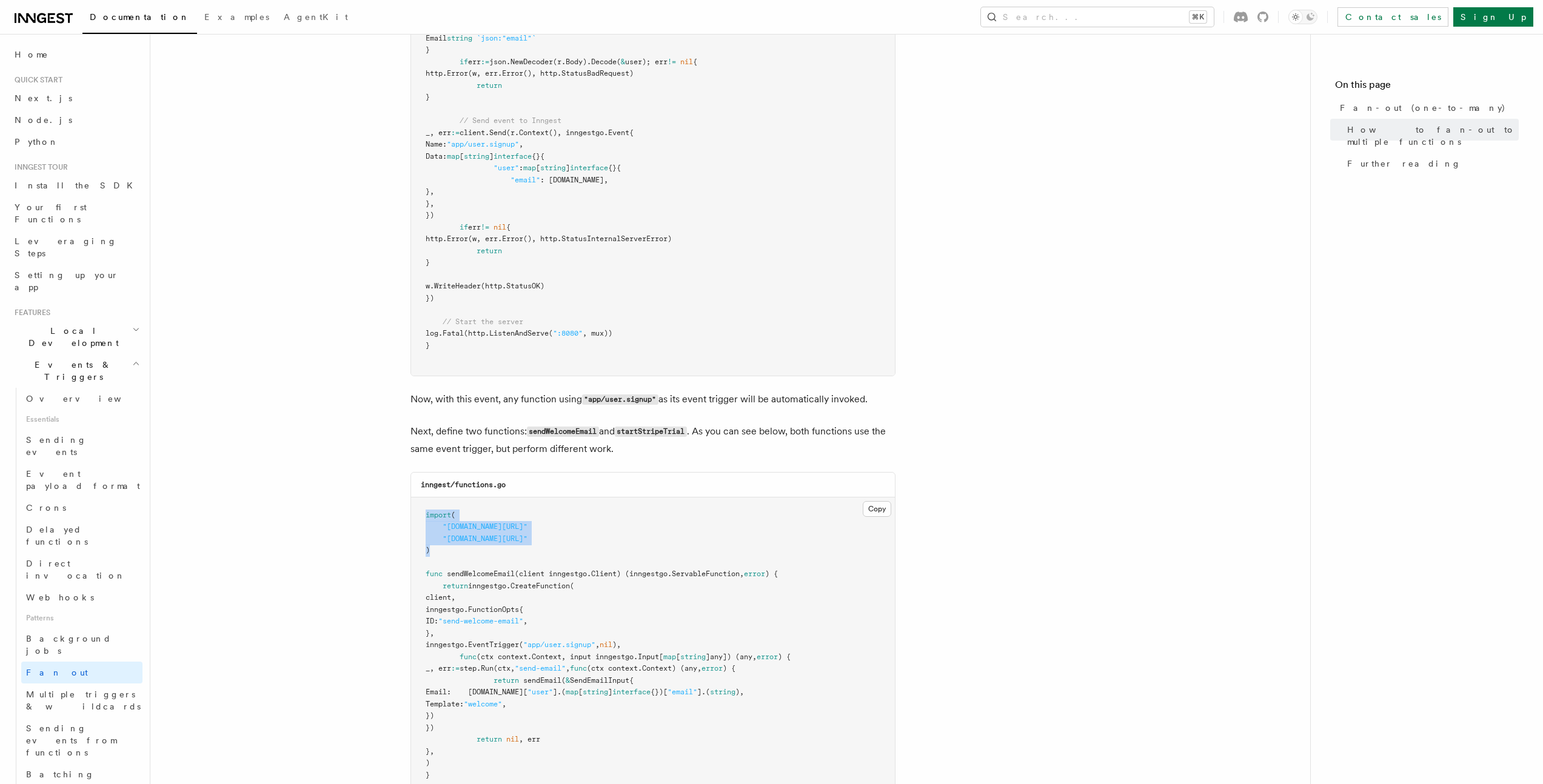
drag, startPoint x: 427, startPoint y: 499, endPoint x: 519, endPoint y: 536, distance: 99.2
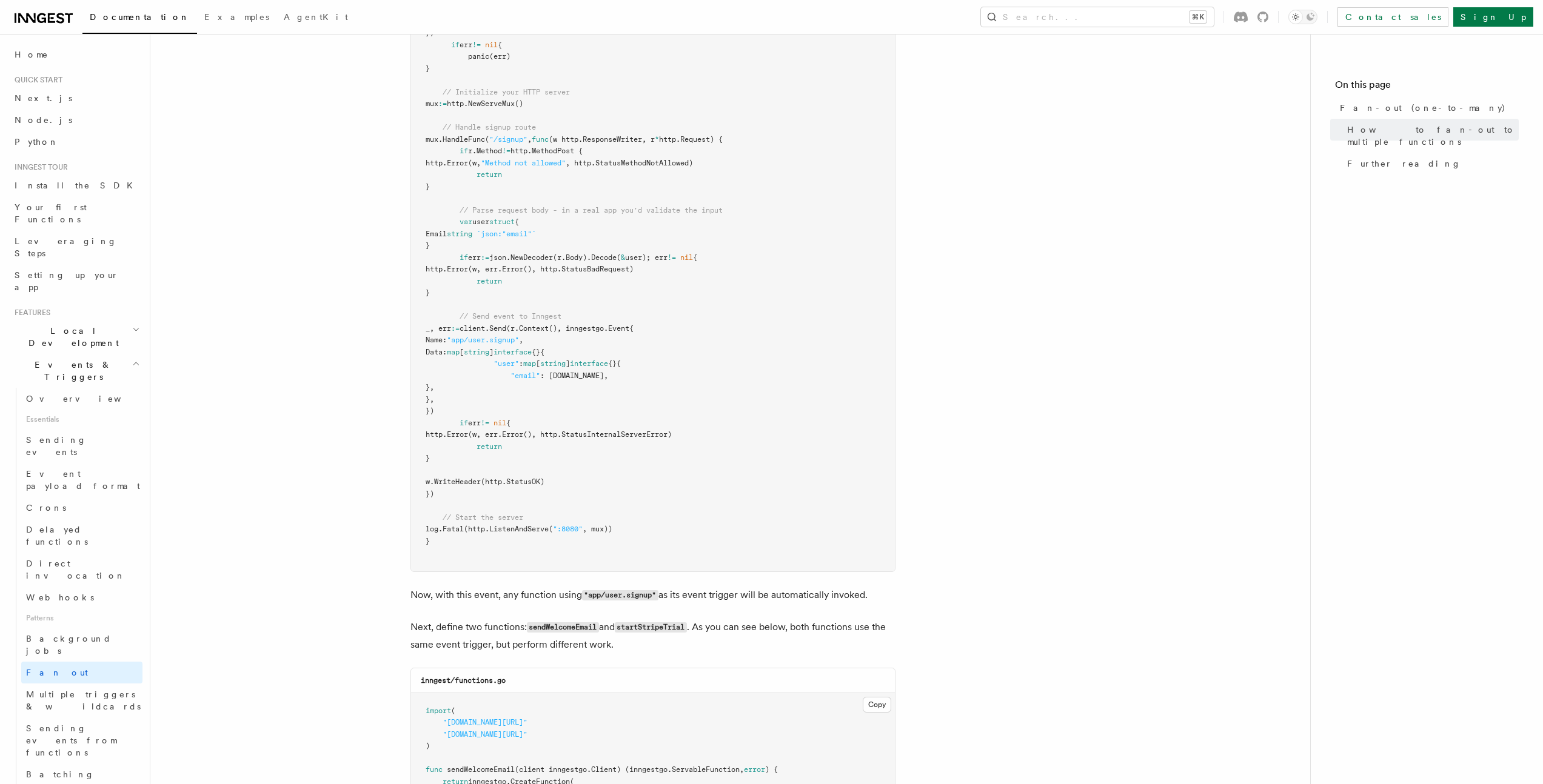
scroll to position [953, 0]
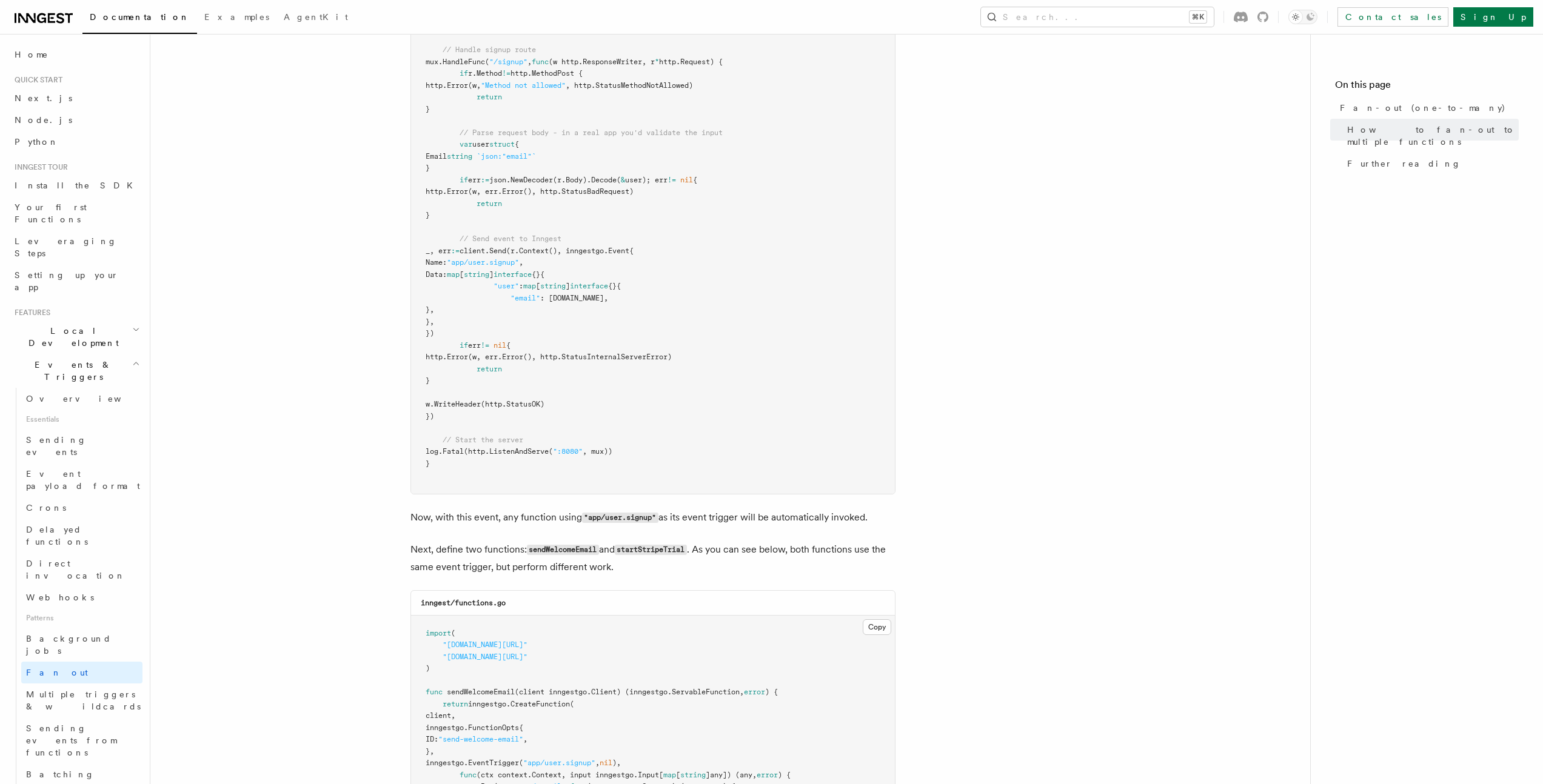
click at [1065, 204] on article "Features Events & Triggers Fan-out (one-to-many) The fan-out pattern enables yo…" at bounding box center [730, 490] width 1121 height 2781
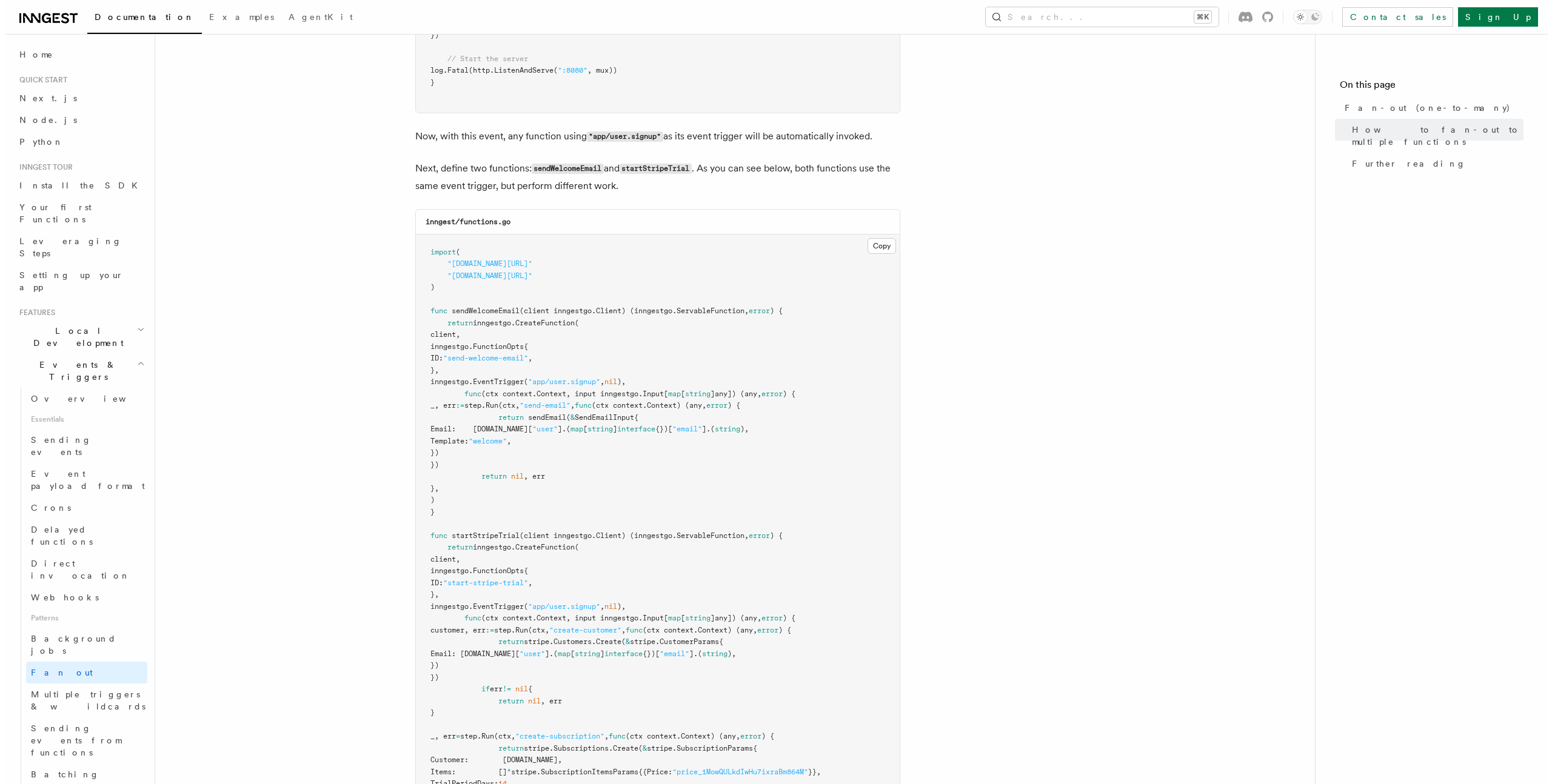
scroll to position [1335, 0]
click at [1153, 21] on button "Search... ⌘K" at bounding box center [1098, 17] width 233 height 20
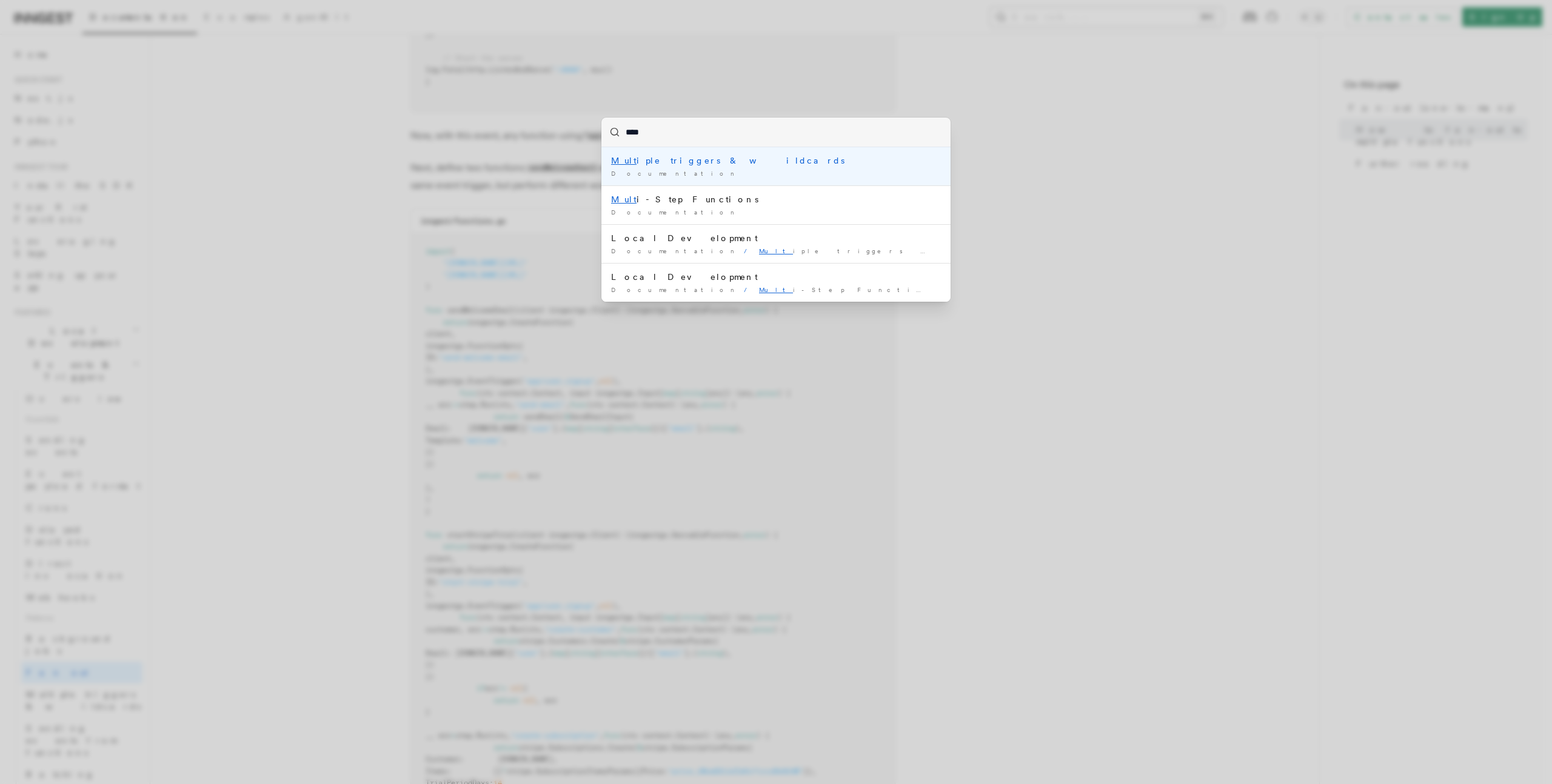
type input "*****"
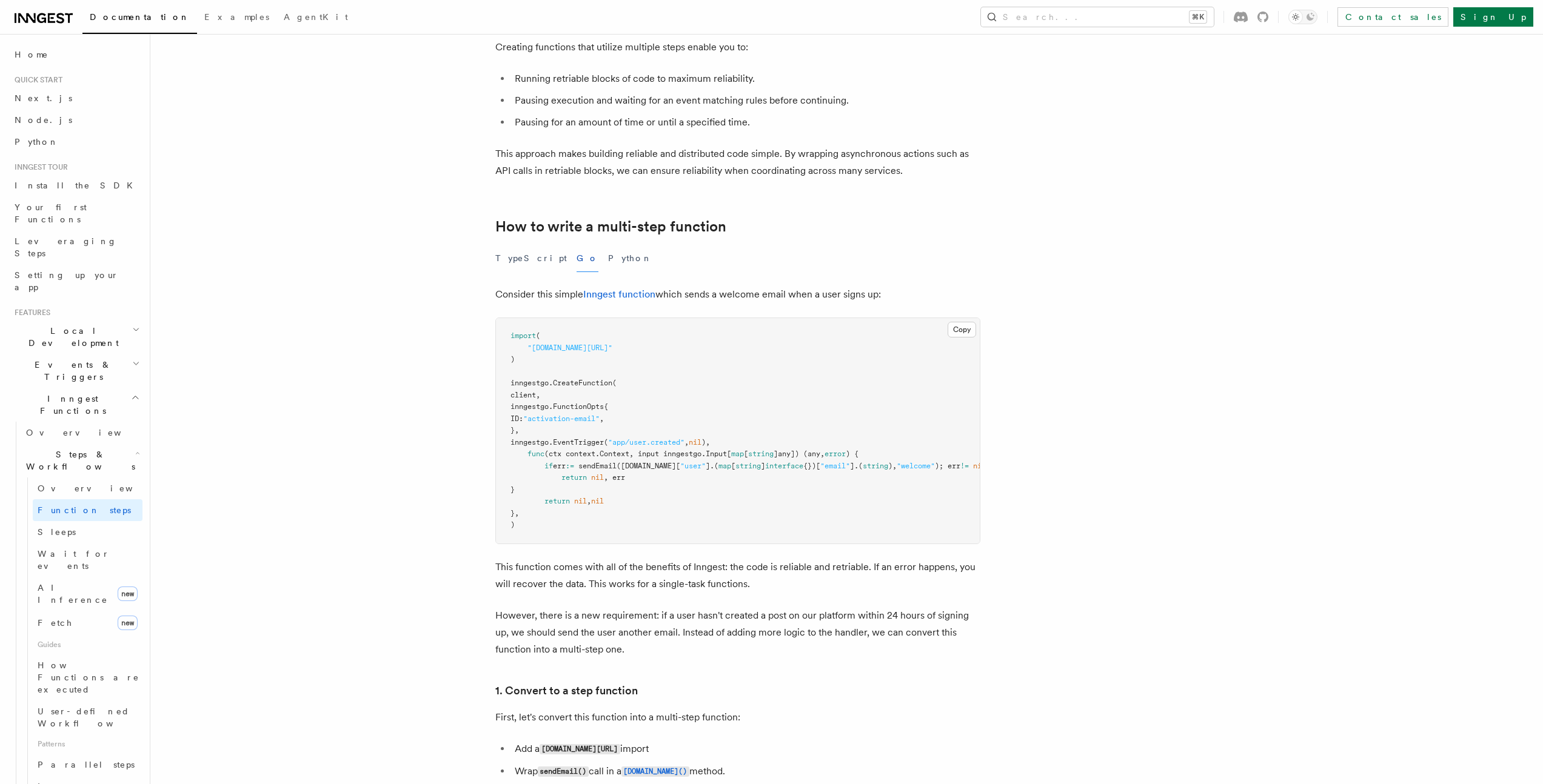
scroll to position [222, 0]
drag, startPoint x: 505, startPoint y: 339, endPoint x: 605, endPoint y: 365, distance: 103.3
click at [605, 365] on pre "import ( "github.com/inngest/inngestgo" ) inngestgo. CreateFunction ( client, i…" at bounding box center [737, 430] width 483 height 225
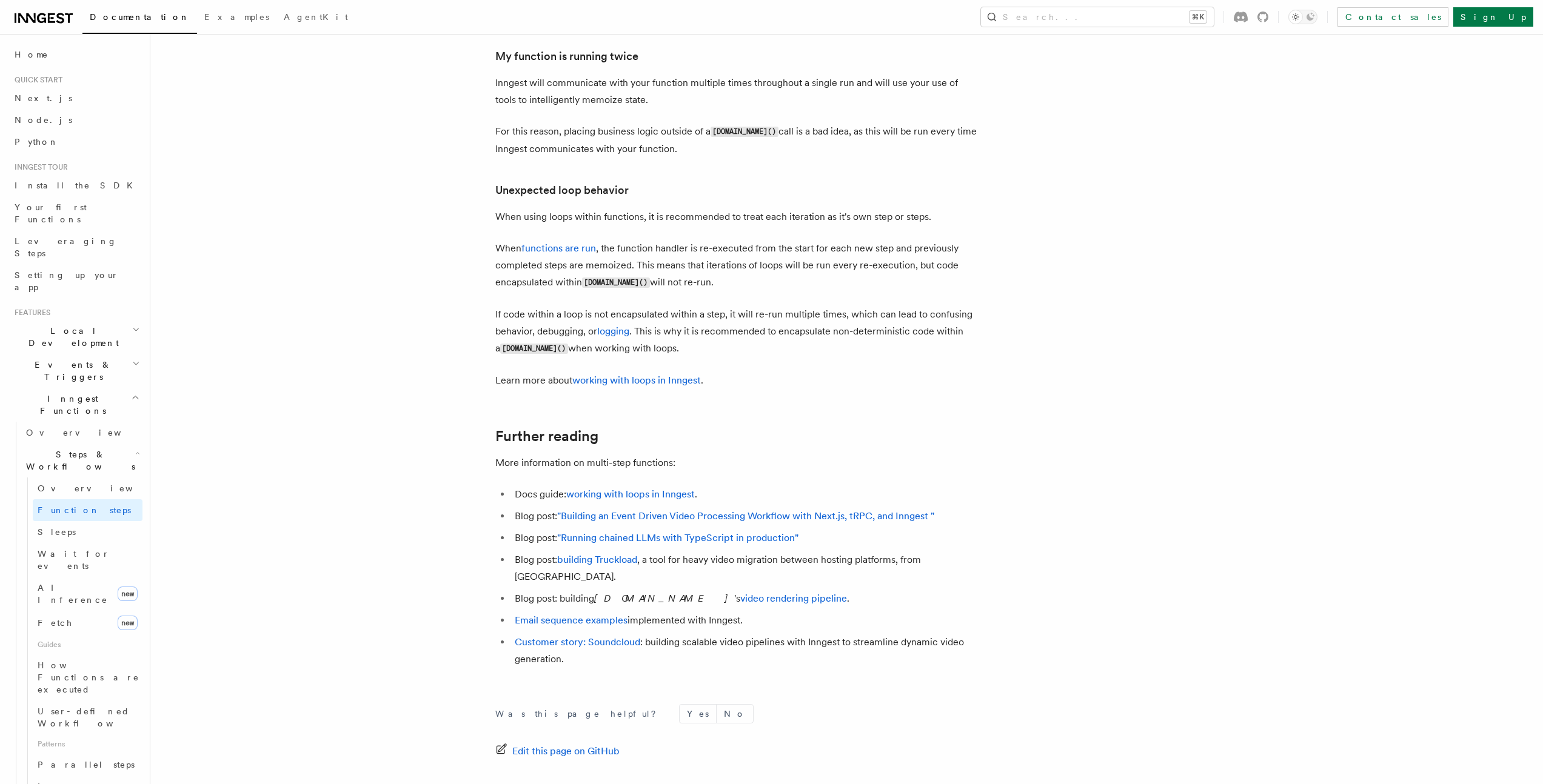
scroll to position [3309, 0]
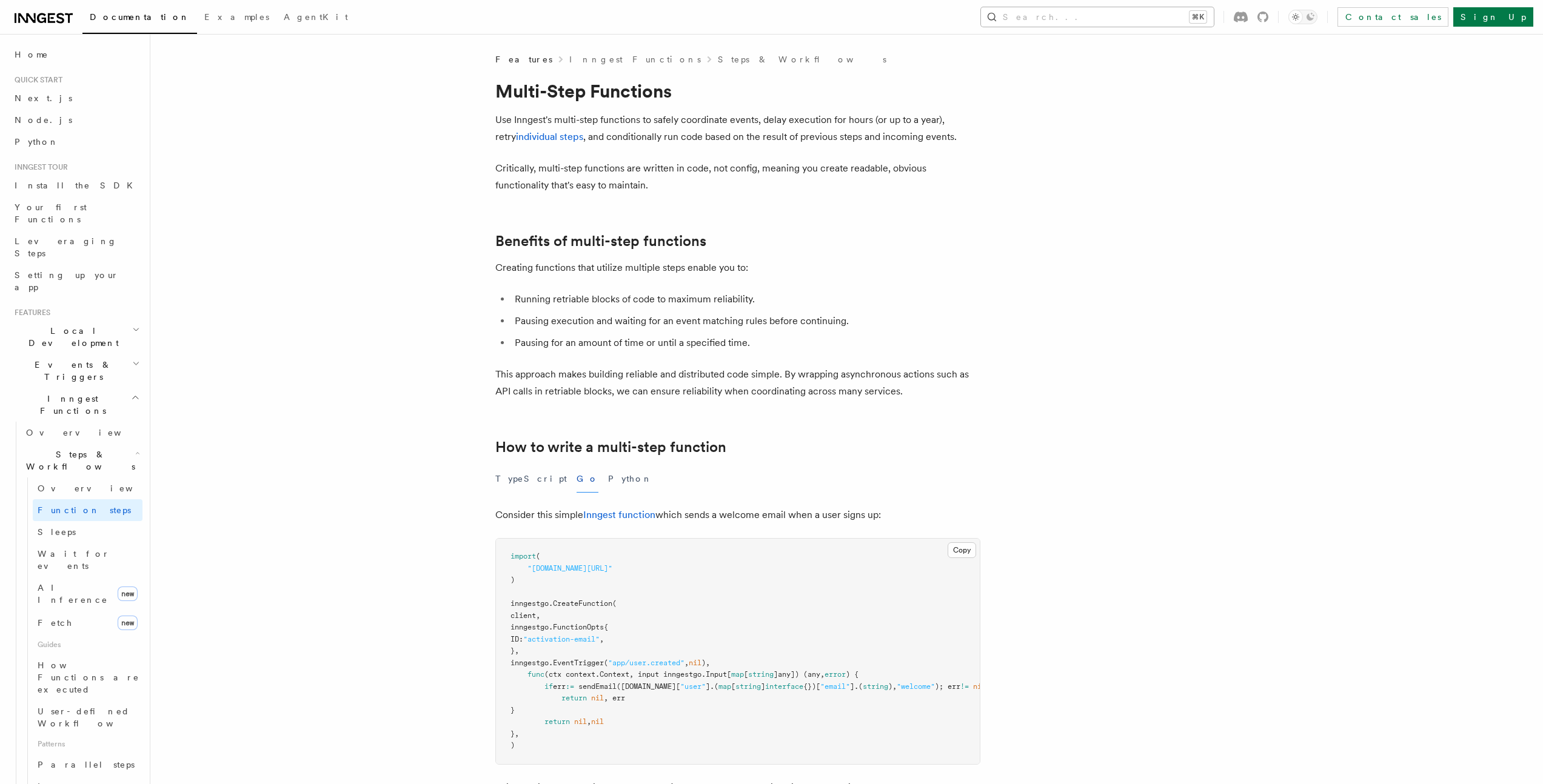
click at [1214, 21] on button "Search... ⌘K" at bounding box center [1098, 17] width 233 height 20
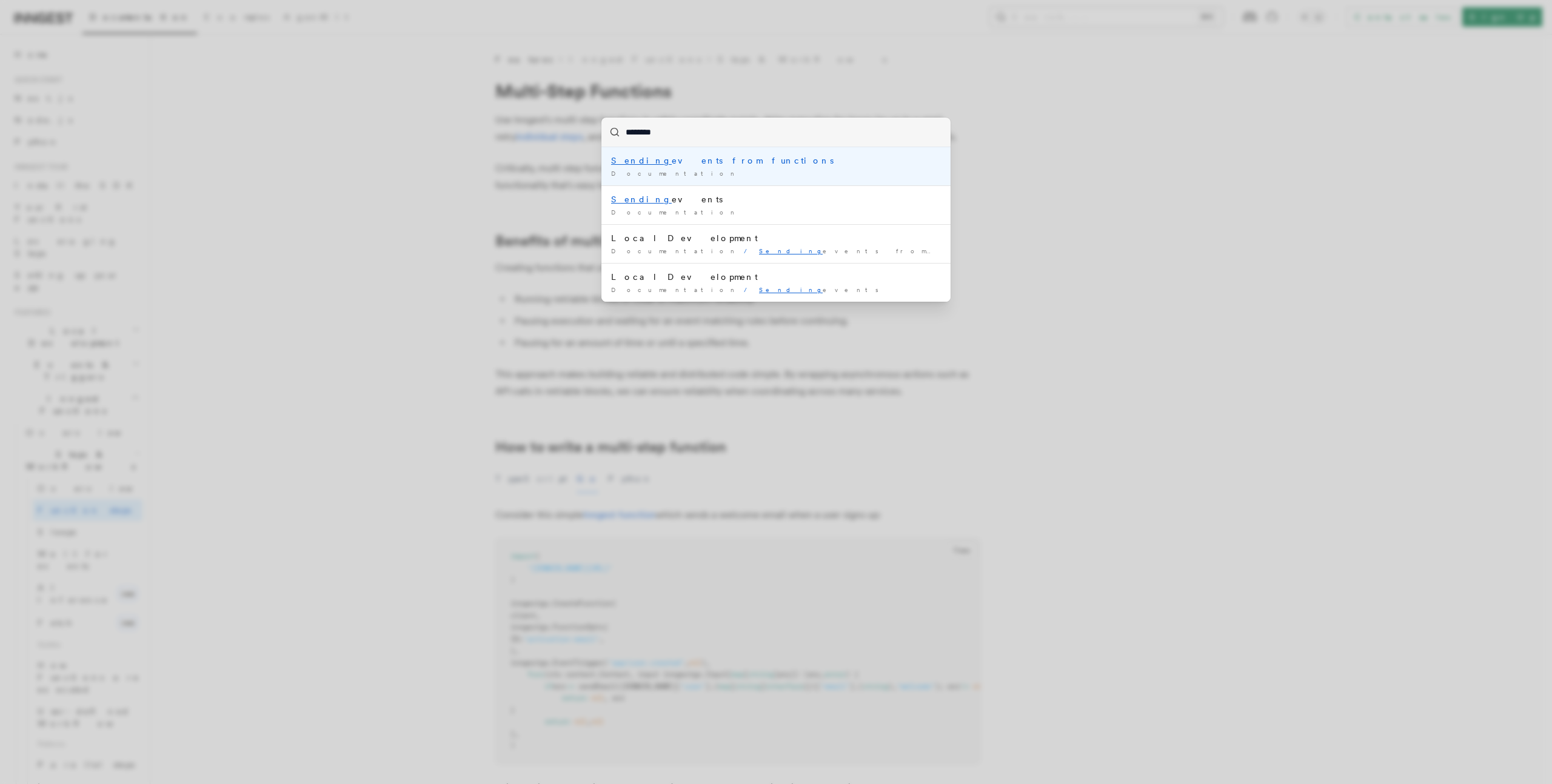
type input "*********"
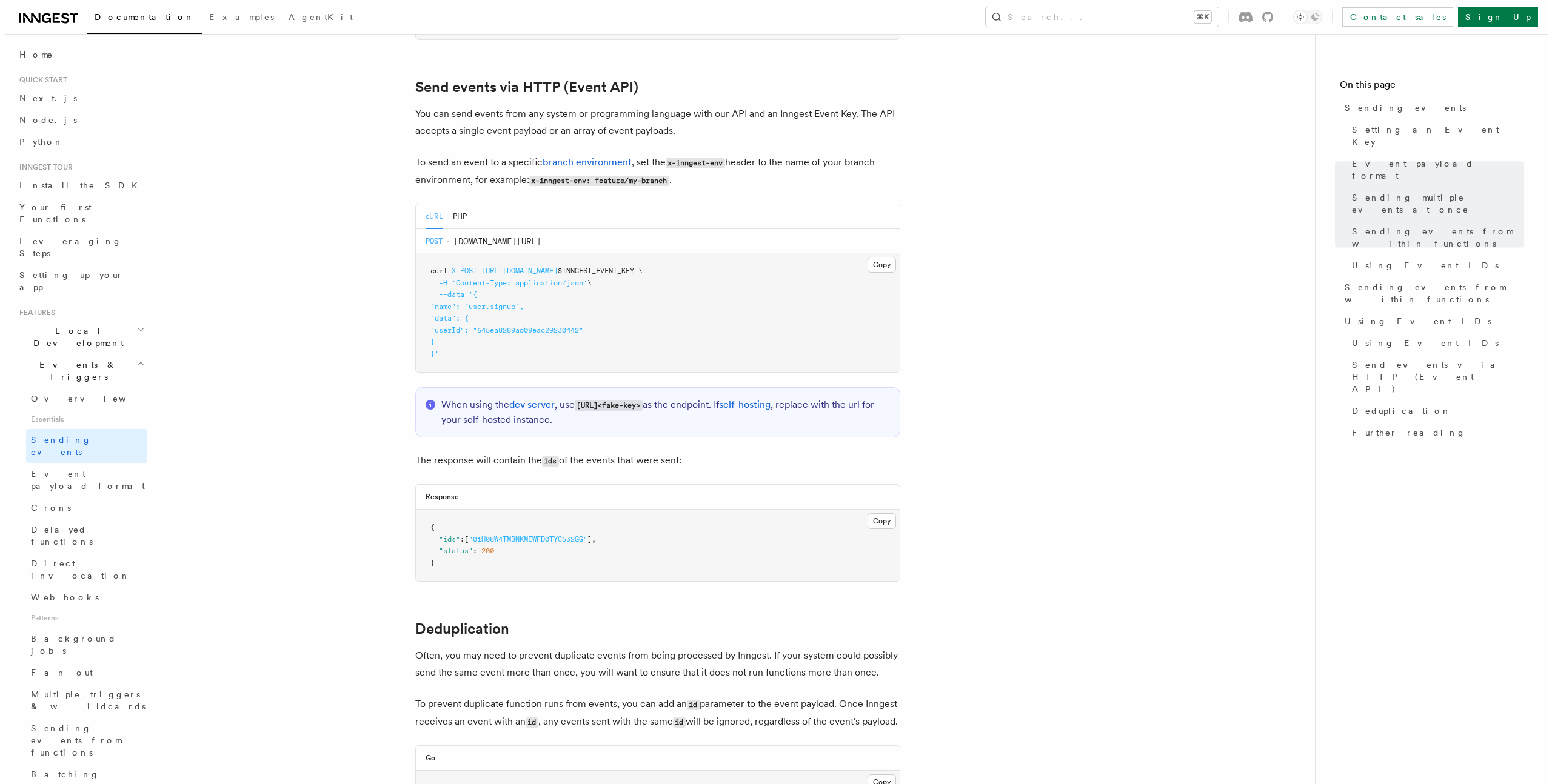
scroll to position [2057, 0]
click at [1113, 26] on button "Search... ⌘K" at bounding box center [1098, 17] width 233 height 20
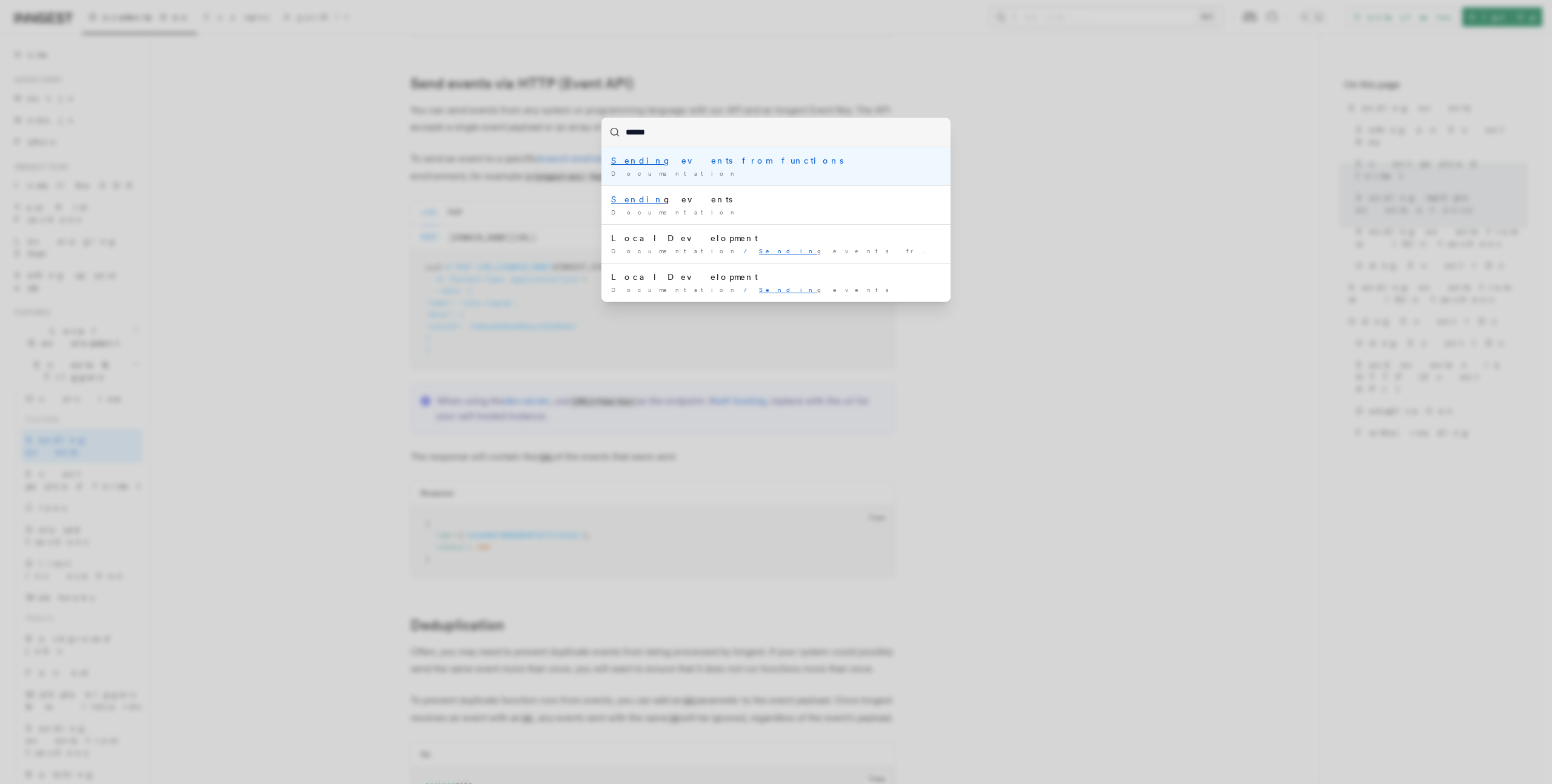
type input "*******"
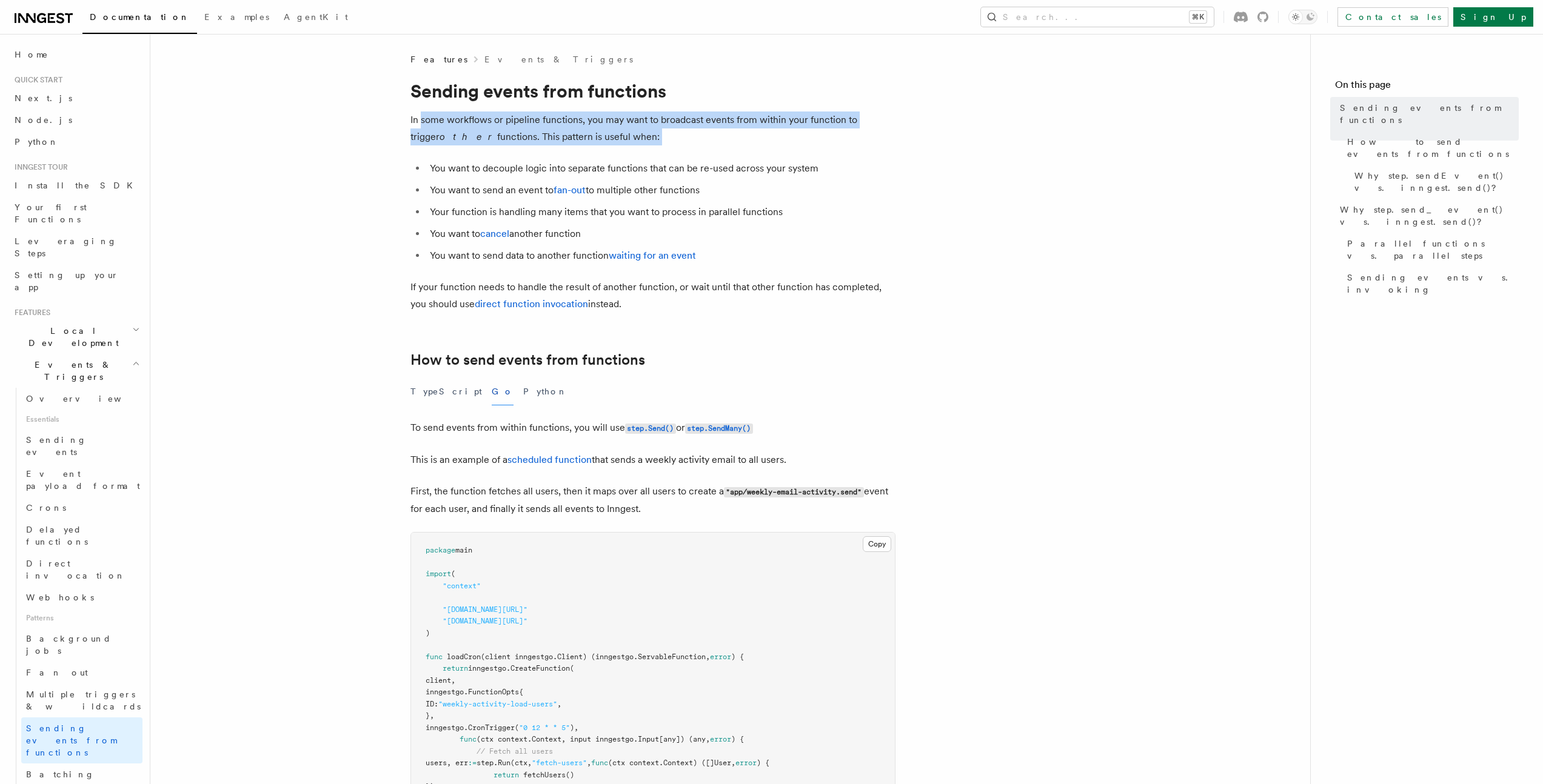
drag, startPoint x: 421, startPoint y: 120, endPoint x: 790, endPoint y: 157, distance: 370.9
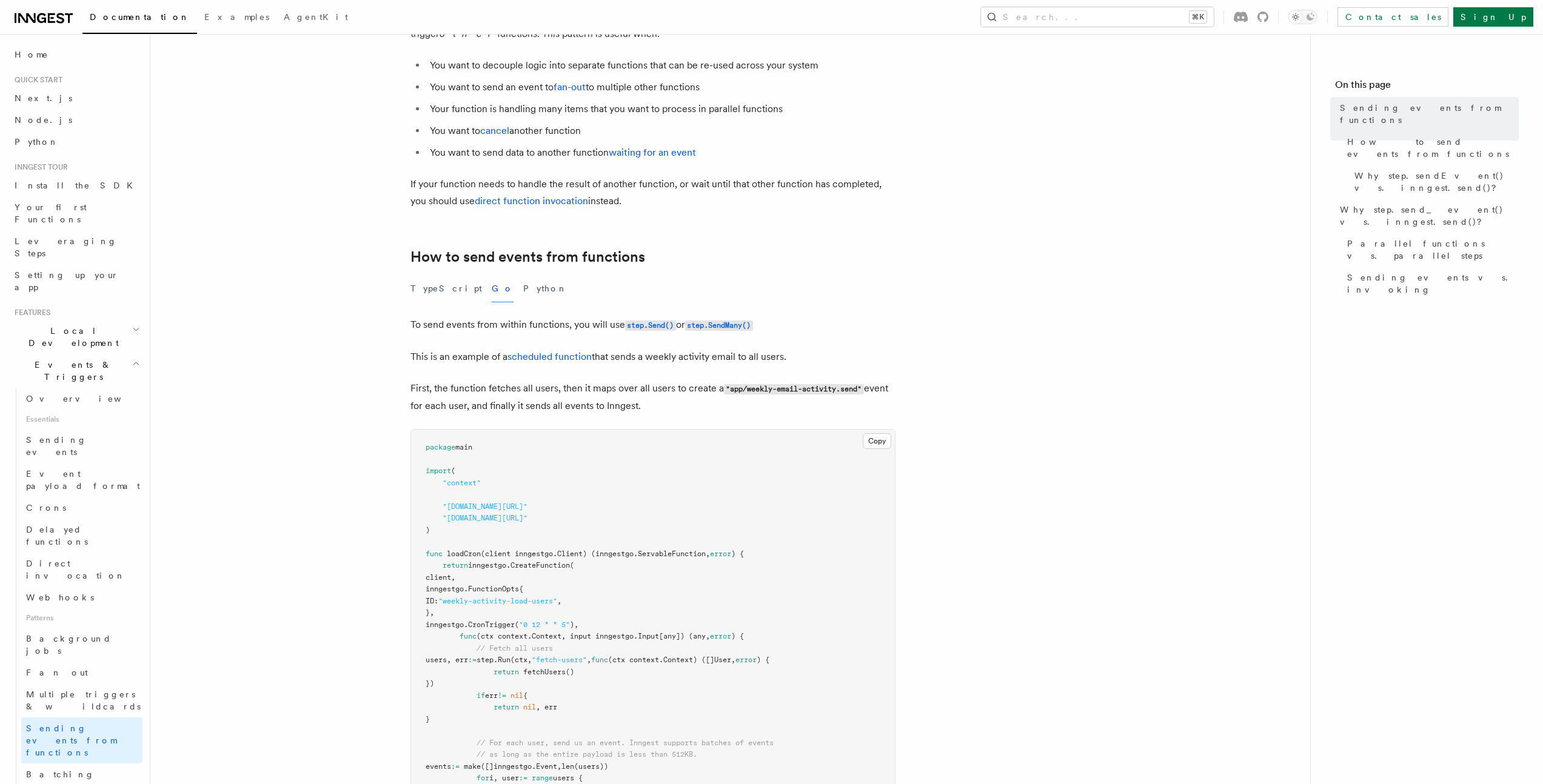
scroll to position [116, 0]
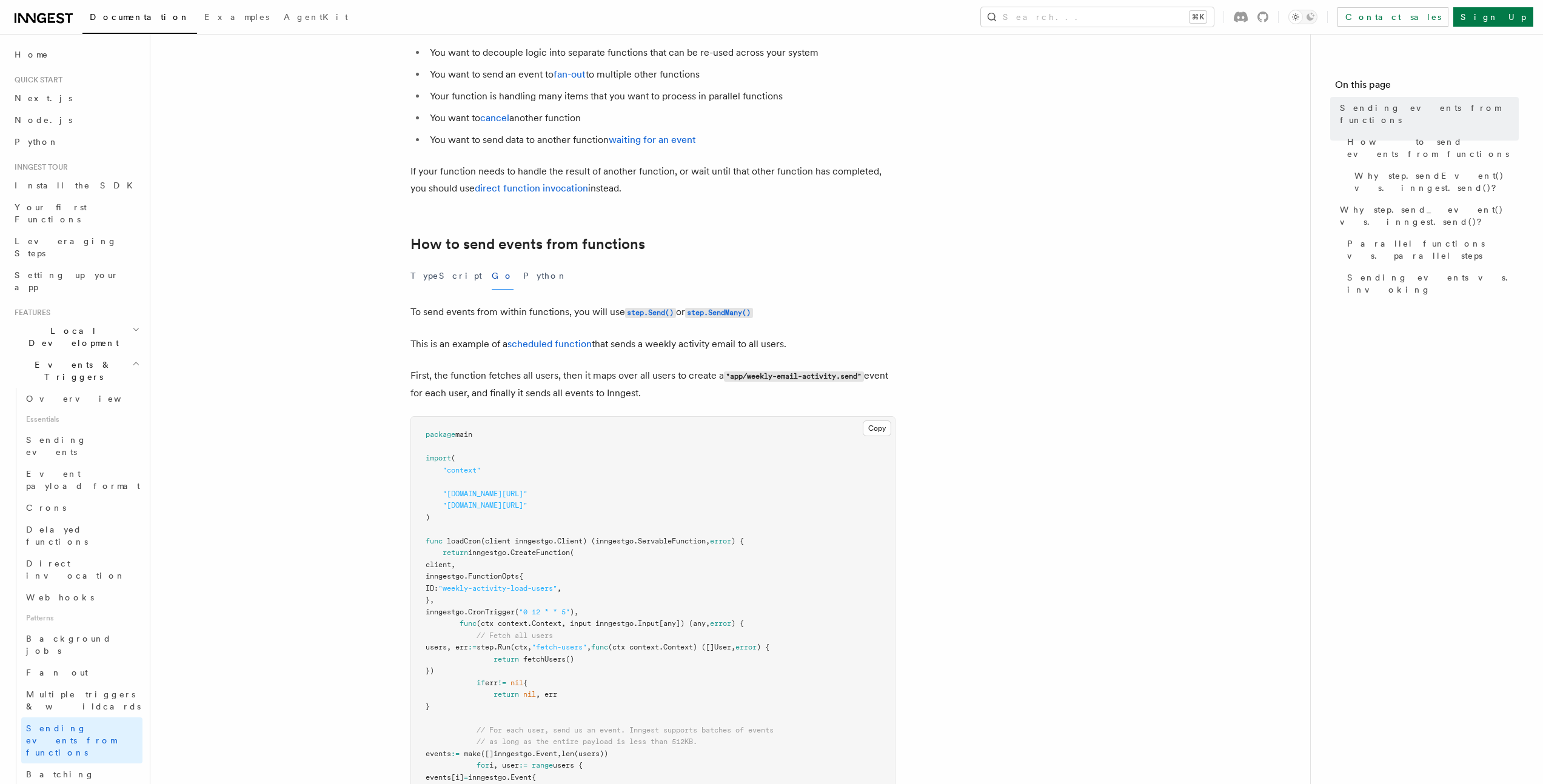
drag, startPoint x: 404, startPoint y: 256, endPoint x: 756, endPoint y: 240, distance: 352.4
click at [756, 240] on h2 "How to send events from functions" at bounding box center [653, 244] width 485 height 17
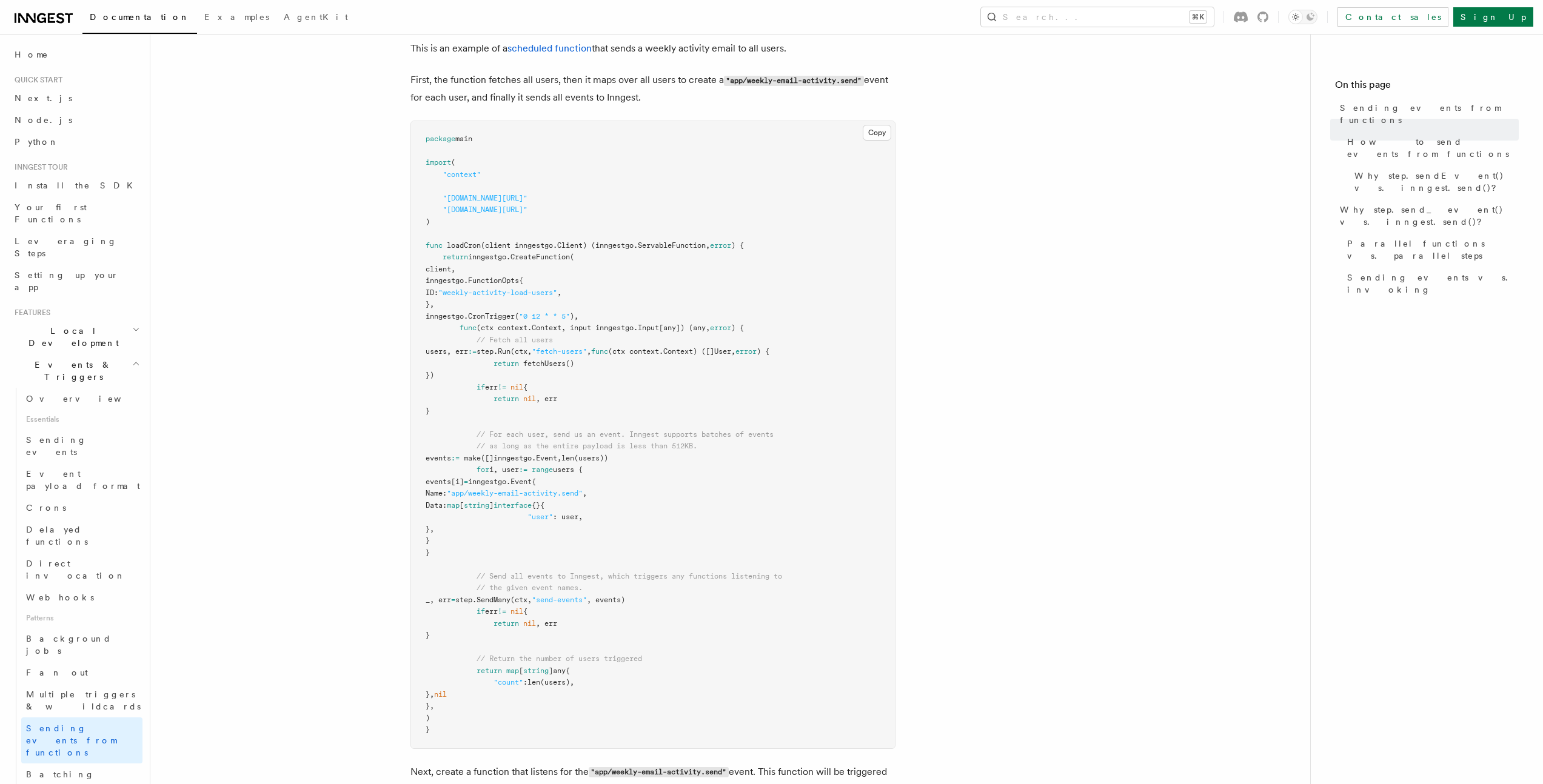
scroll to position [409, 0]
drag, startPoint x: 430, startPoint y: 261, endPoint x: 647, endPoint y: 260, distance: 217.0
click at [647, 260] on pre "package main import ( "context" "github.com/inngest/inngestgo" "github.com/inng…" at bounding box center [652, 437] width 483 height 627
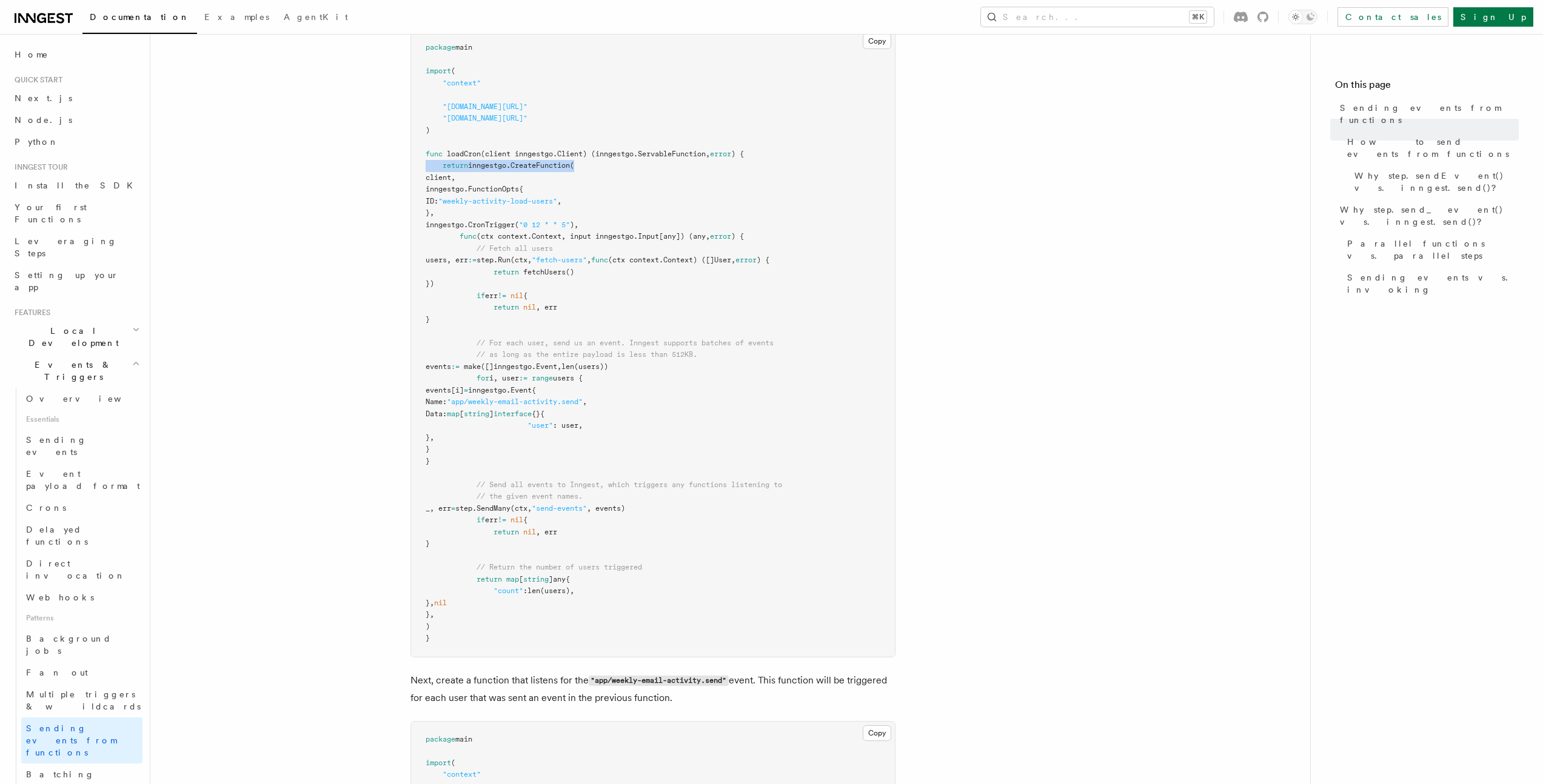
scroll to position [489, 0]
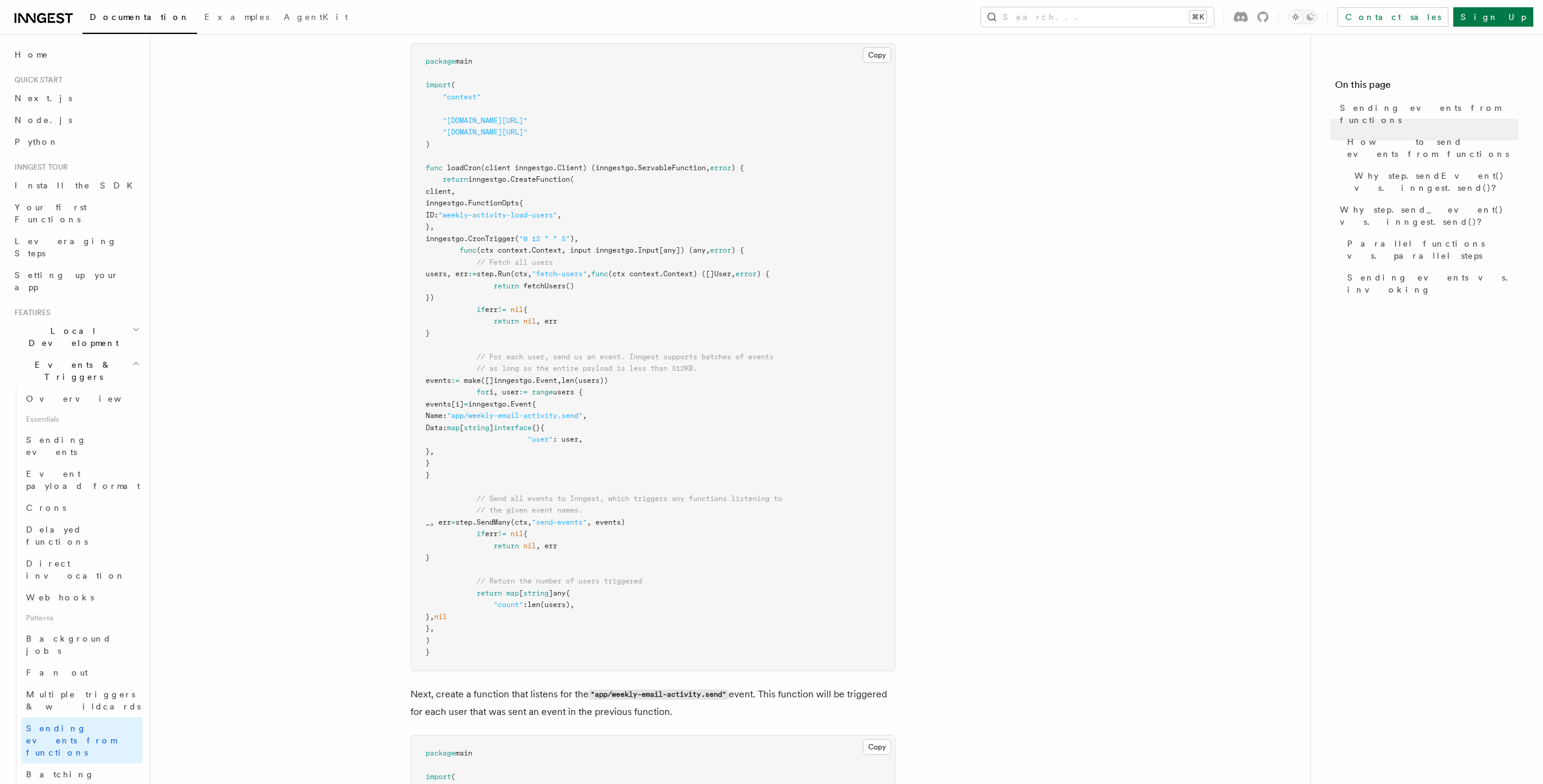
click at [507, 200] on span "inngestgo.FunctionOpts{" at bounding box center [474, 203] width 97 height 9
drag, startPoint x: 430, startPoint y: 168, endPoint x: 817, endPoint y: 170, distance: 387.0
click at [817, 170] on pre "package main import ( "context" "[DOMAIN_NAME][URL]" "[DOMAIN_NAME][URL]" ) fun…" at bounding box center [652, 357] width 483 height 627
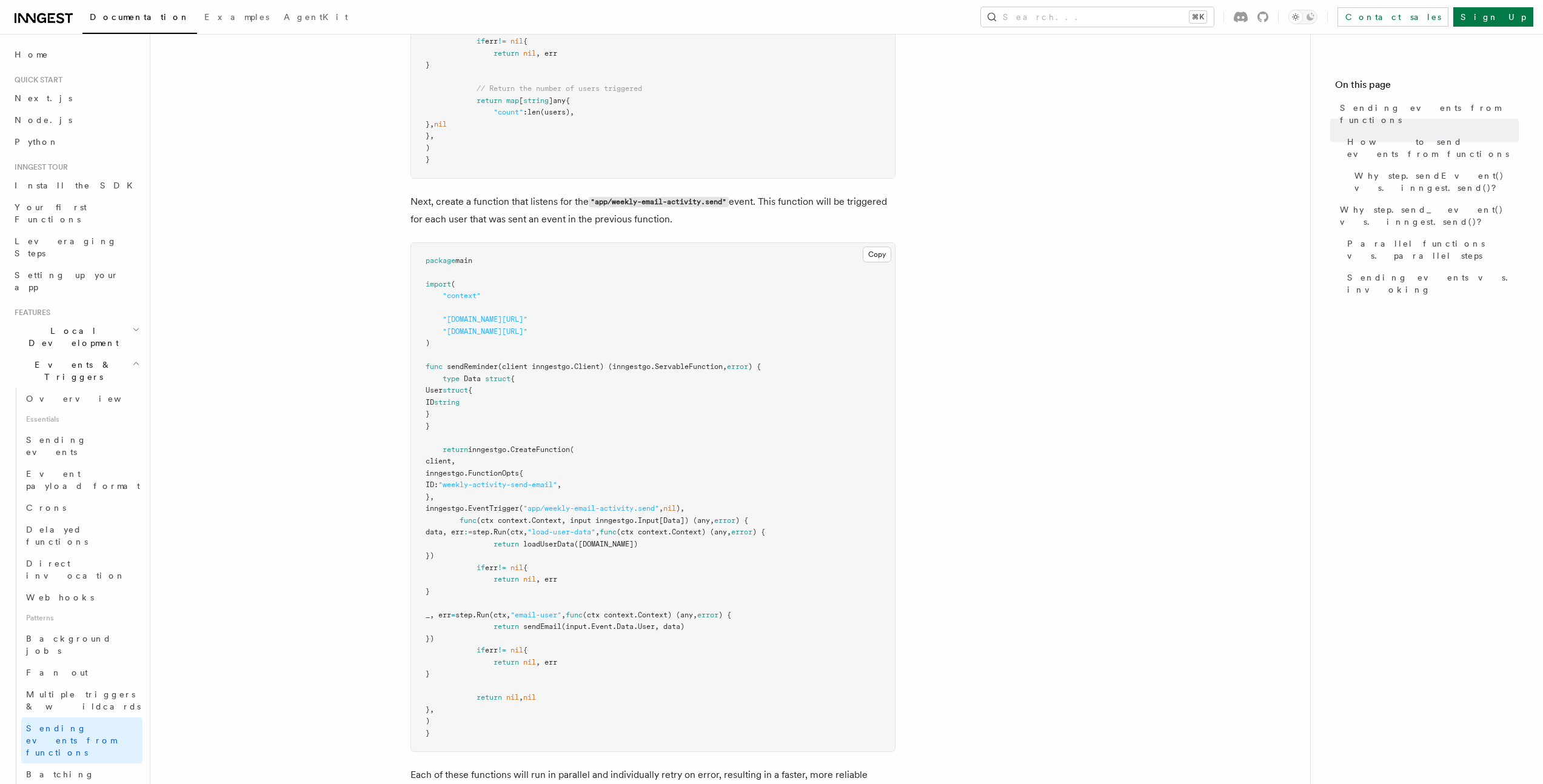
scroll to position [979, 0]
drag, startPoint x: 410, startPoint y: 201, endPoint x: 774, endPoint y: 211, distance: 364.1
click at [774, 211] on p "Next, create a function that listens for the "app/weekly-email-activity.send" e…" at bounding box center [653, 213] width 485 height 35
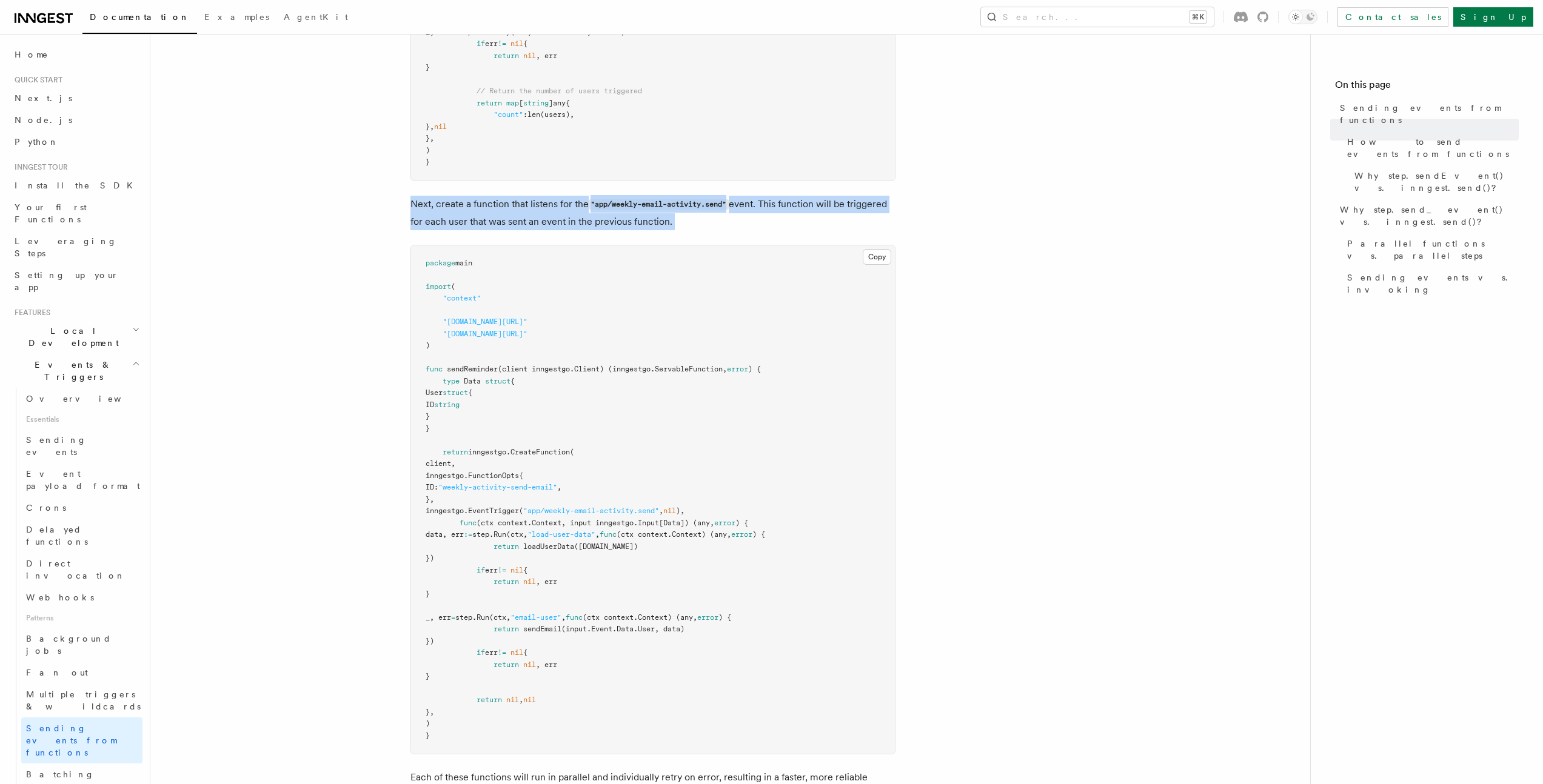
click at [774, 211] on p "Next, create a function that listens for the "app/weekly-email-activity.send" e…" at bounding box center [653, 213] width 485 height 35
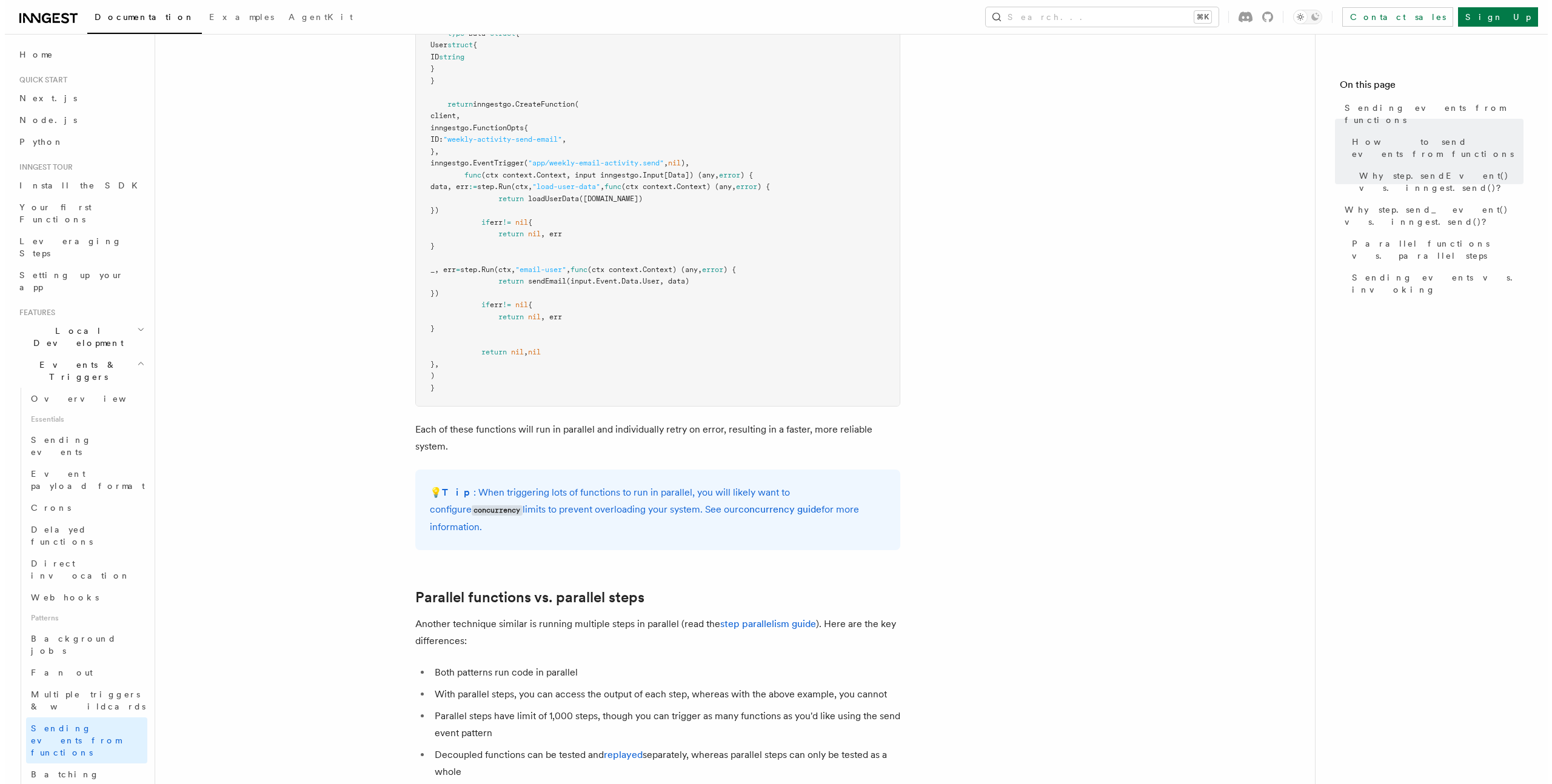
scroll to position [1011, 0]
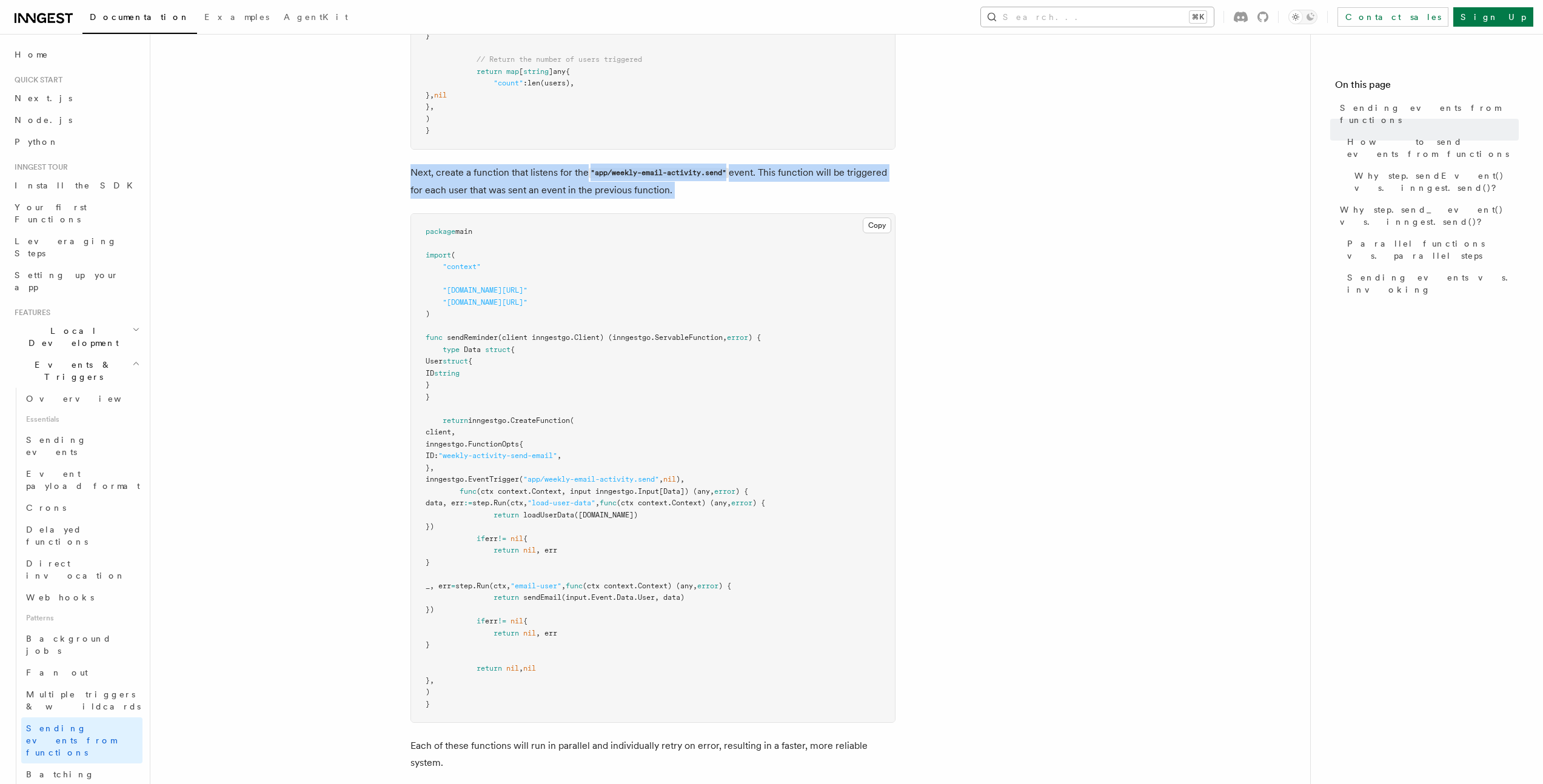
click at [1196, 14] on button "Search... ⌘K" at bounding box center [1098, 17] width 233 height 20
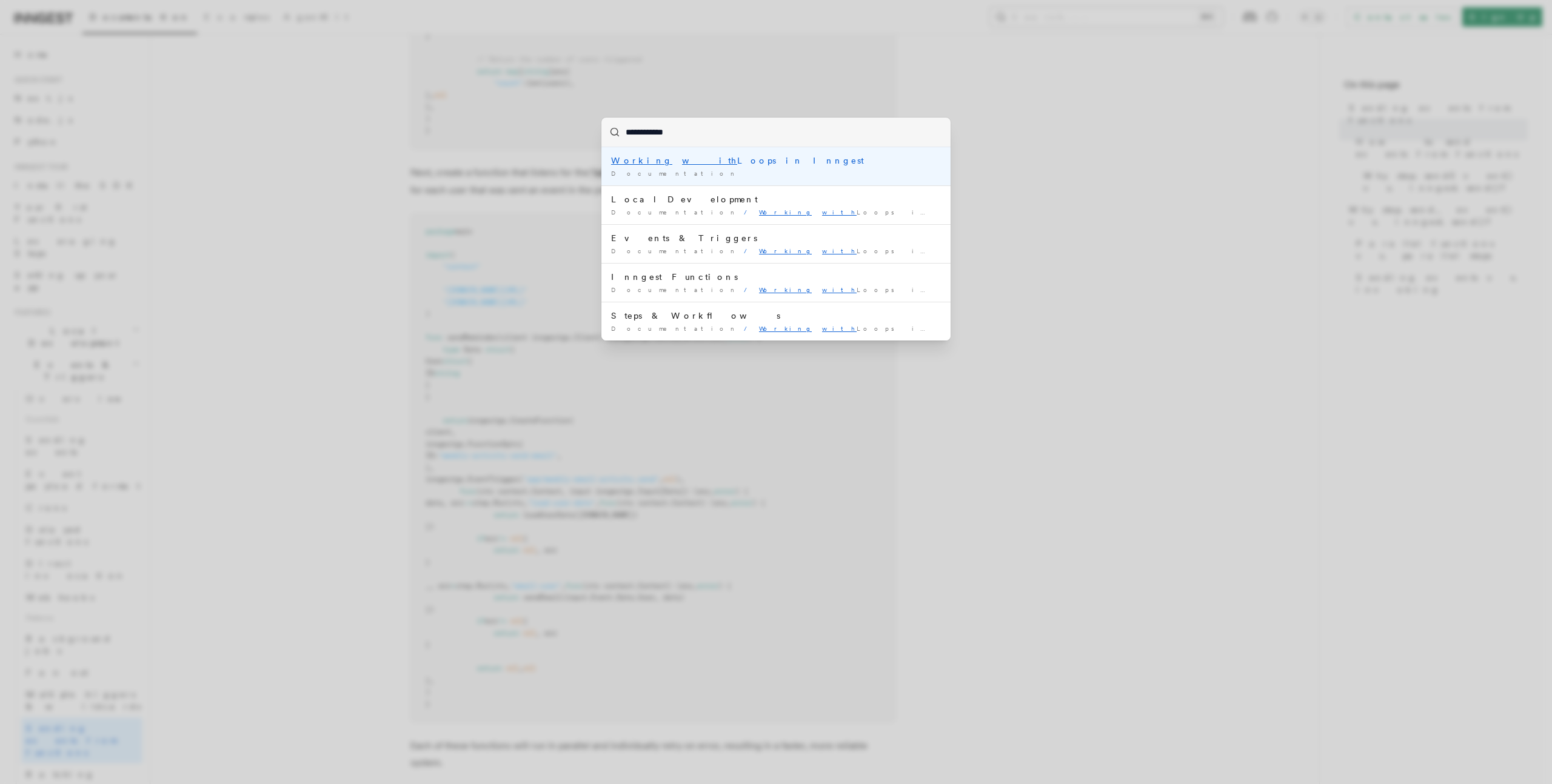
type input "**********"
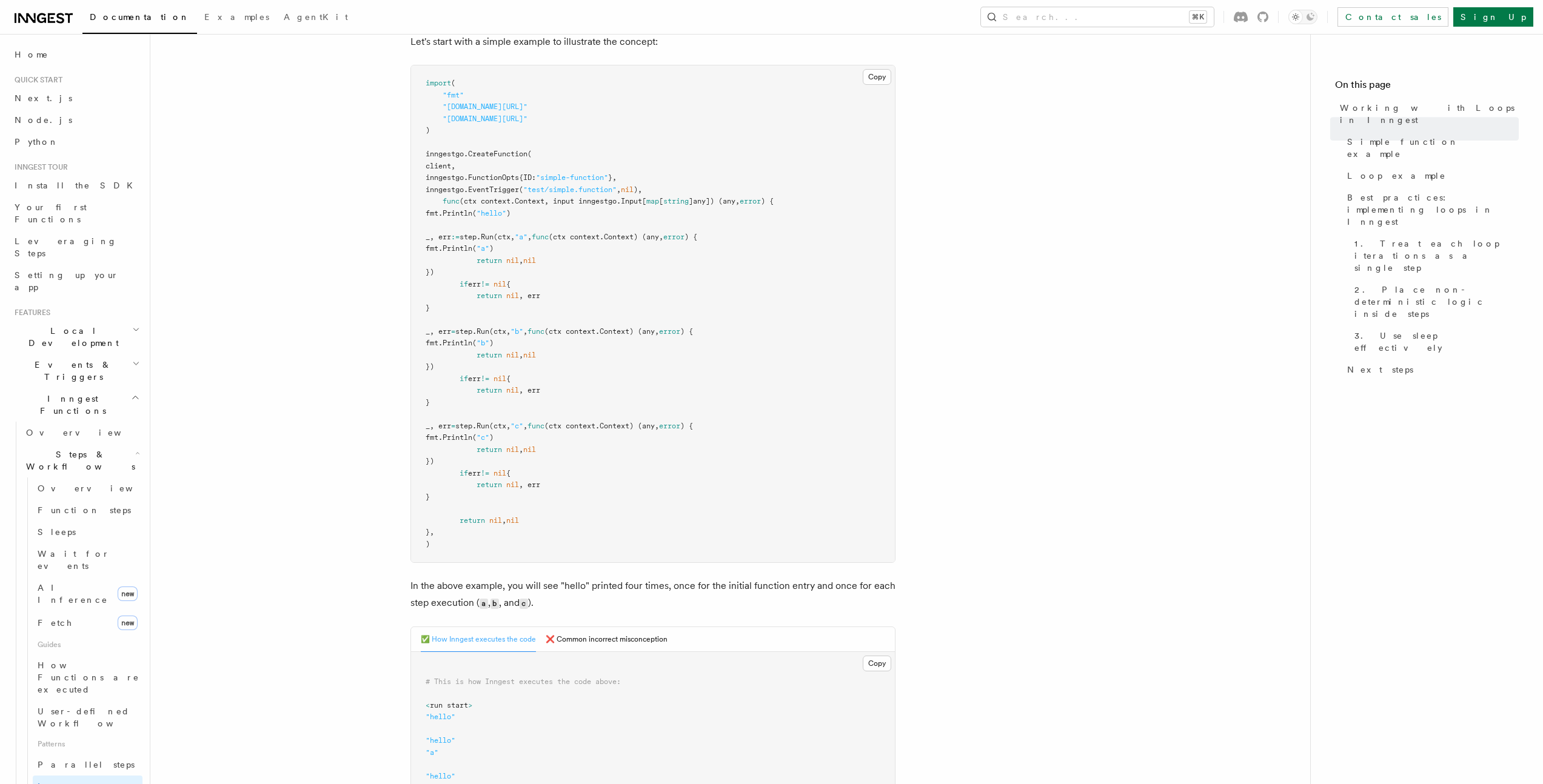
scroll to position [61, 0]
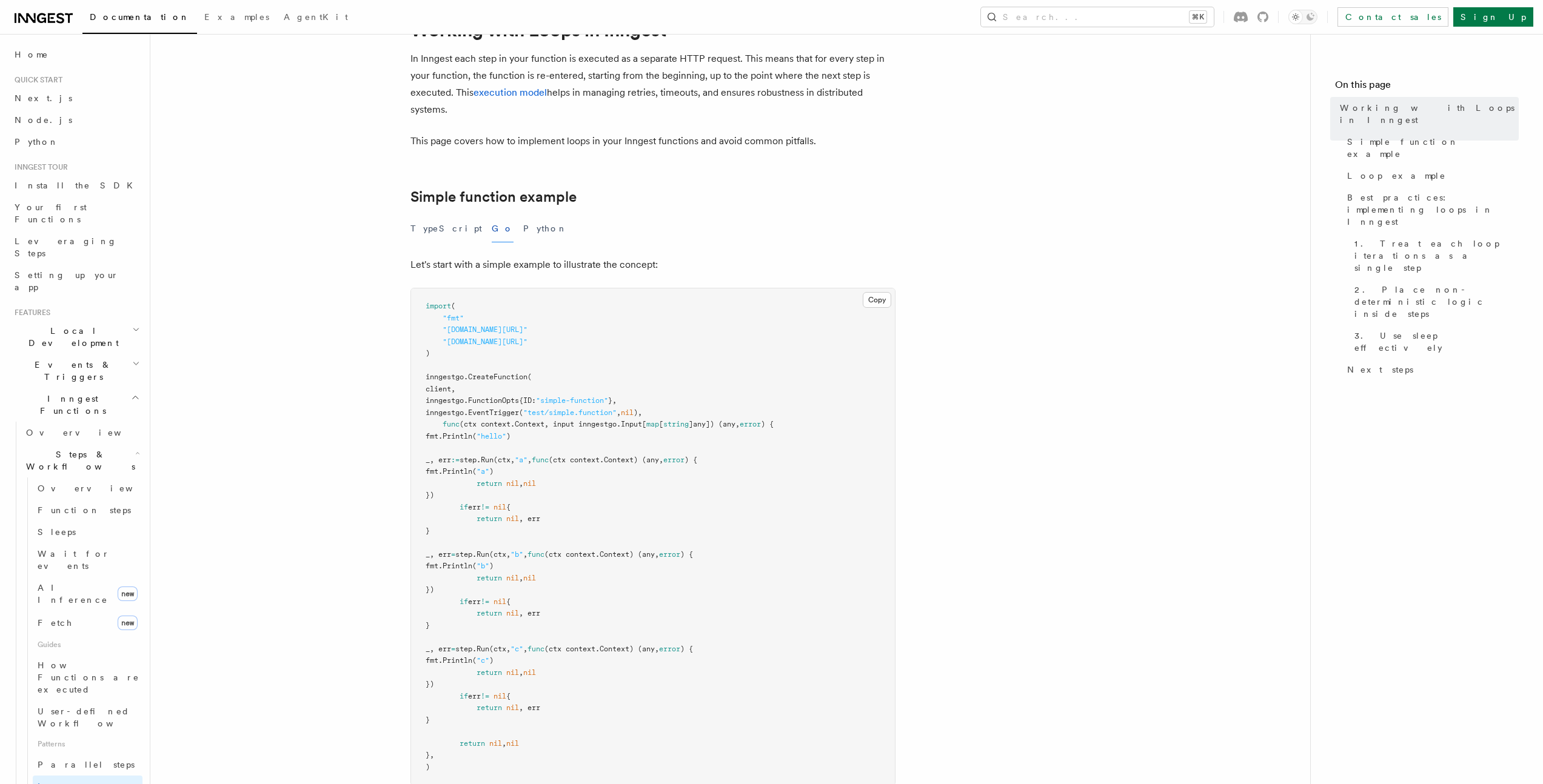
click at [510, 374] on span "CreateFunction" at bounding box center [497, 377] width 59 height 9
click at [495, 378] on span "CreateFunction" at bounding box center [497, 377] width 59 height 9
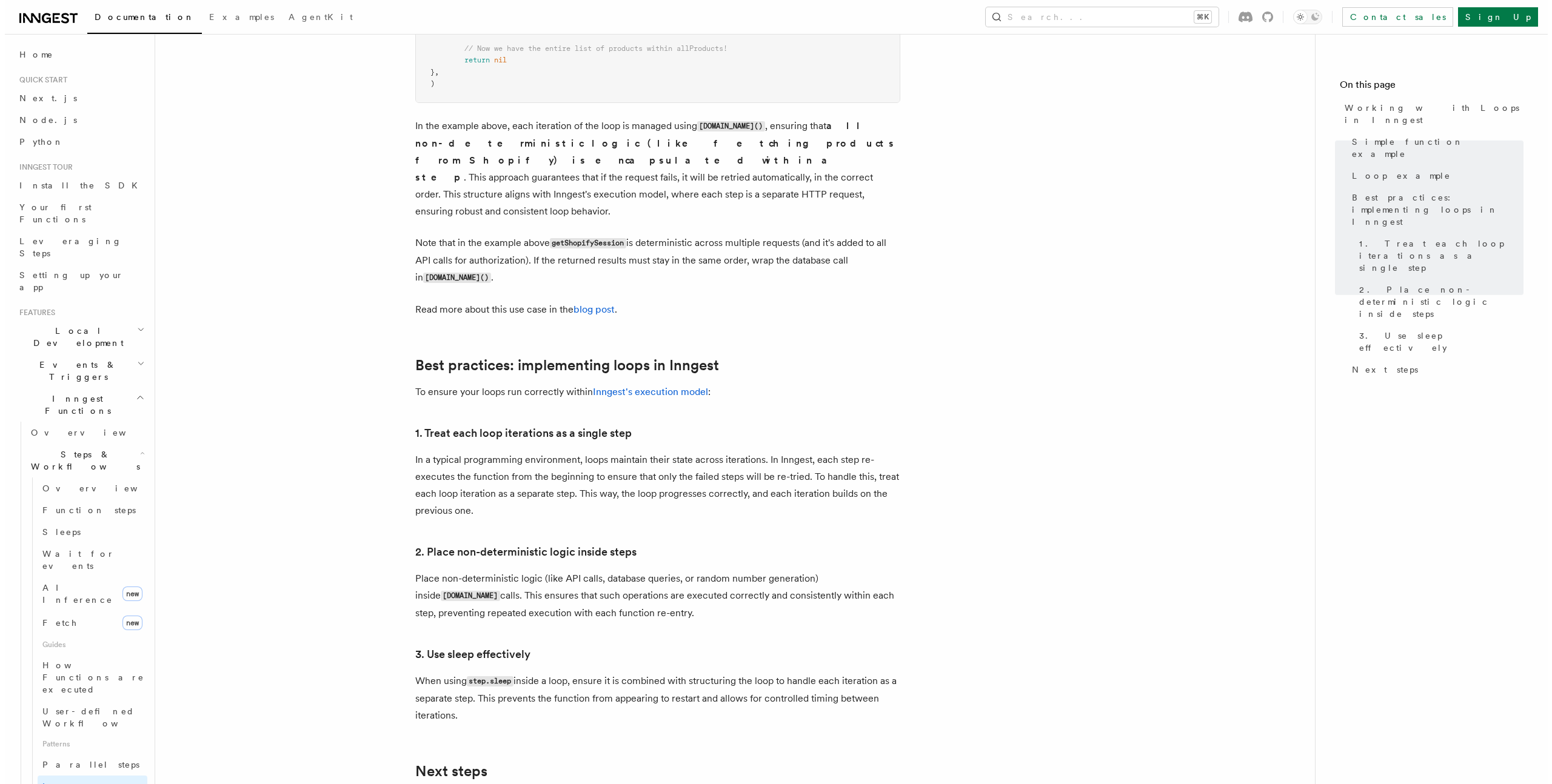
scroll to position [2696, 0]
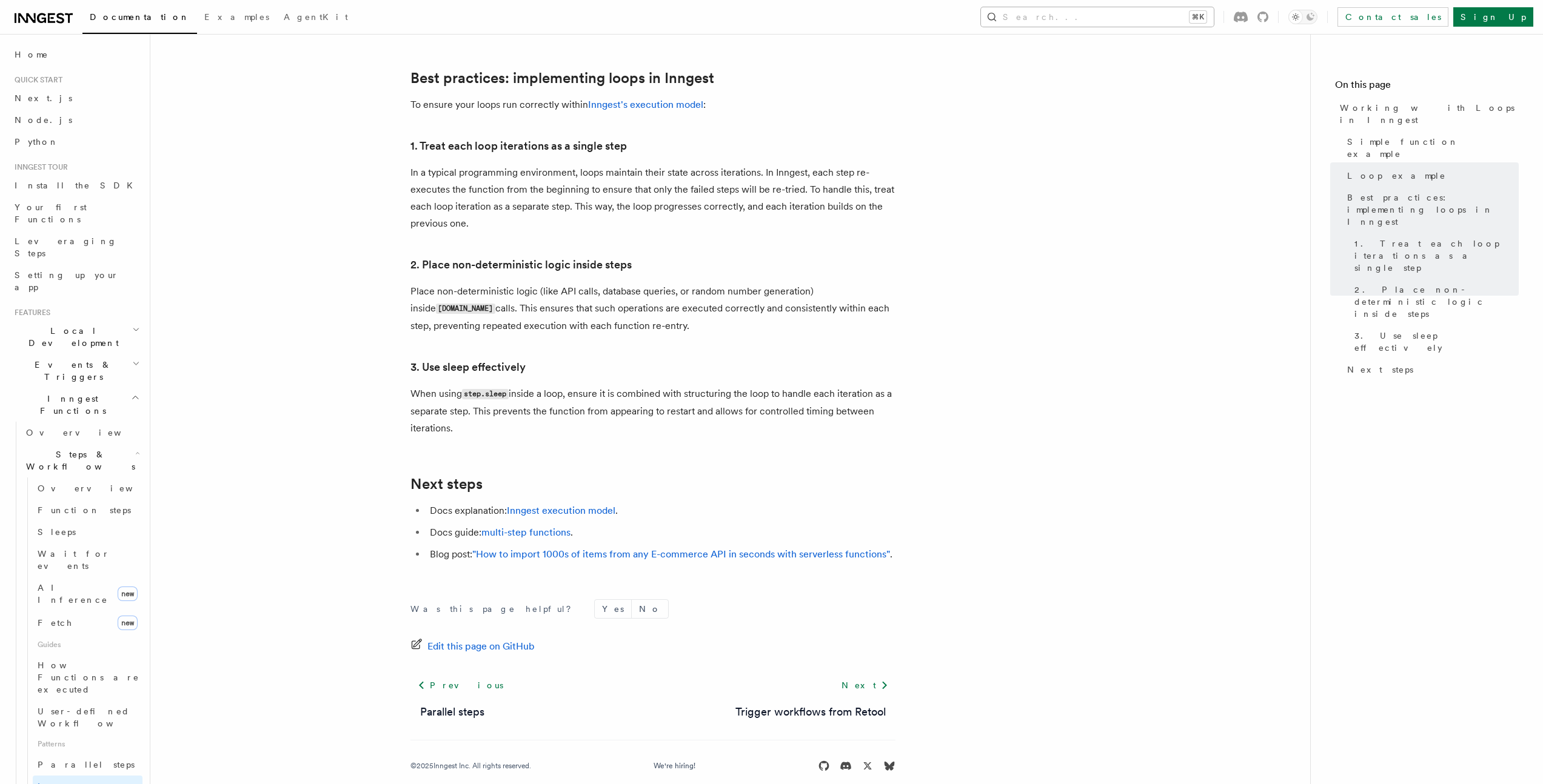
click at [1177, 21] on button "Search... ⌘K" at bounding box center [1098, 17] width 233 height 20
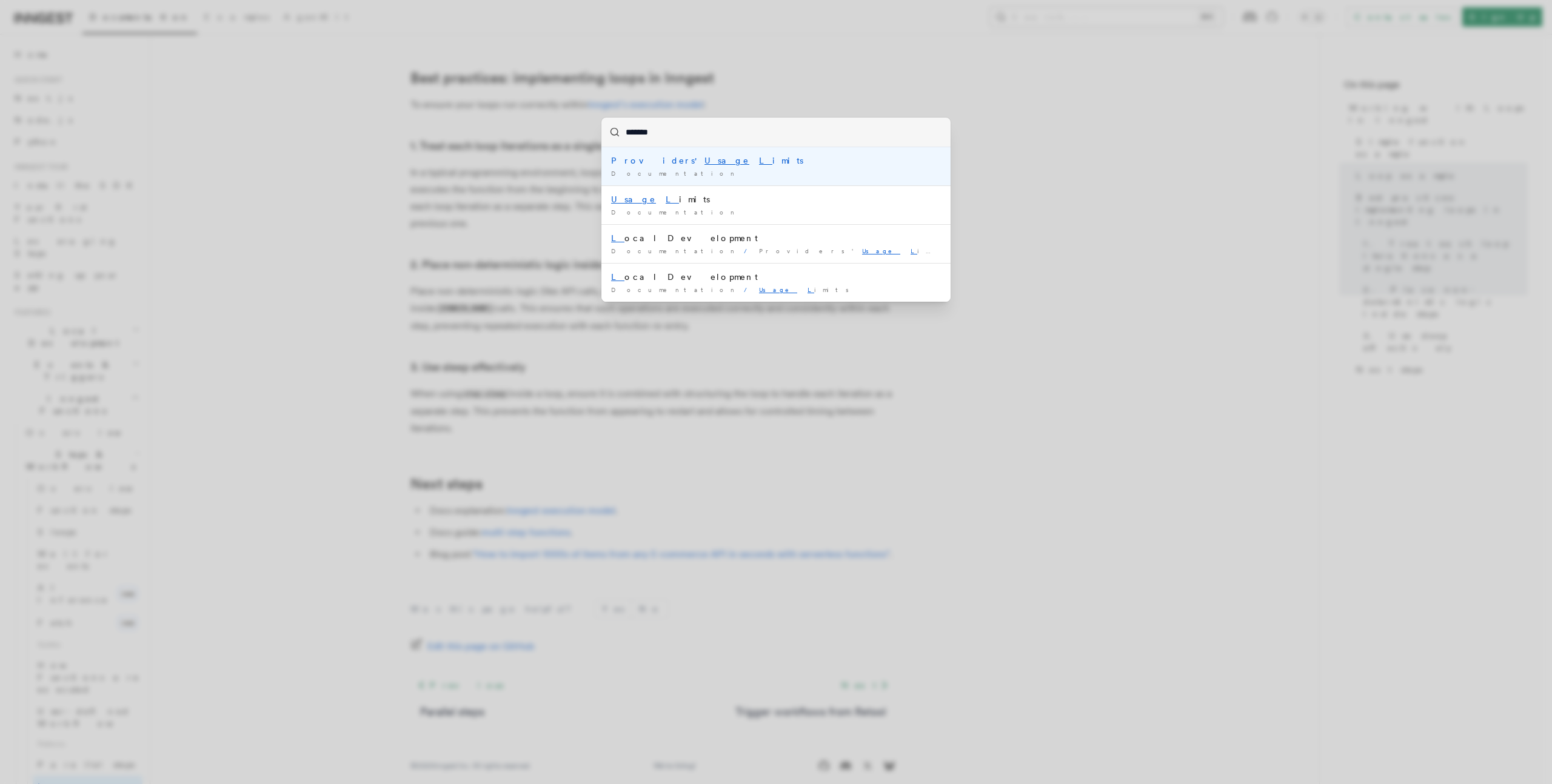
type input "********"
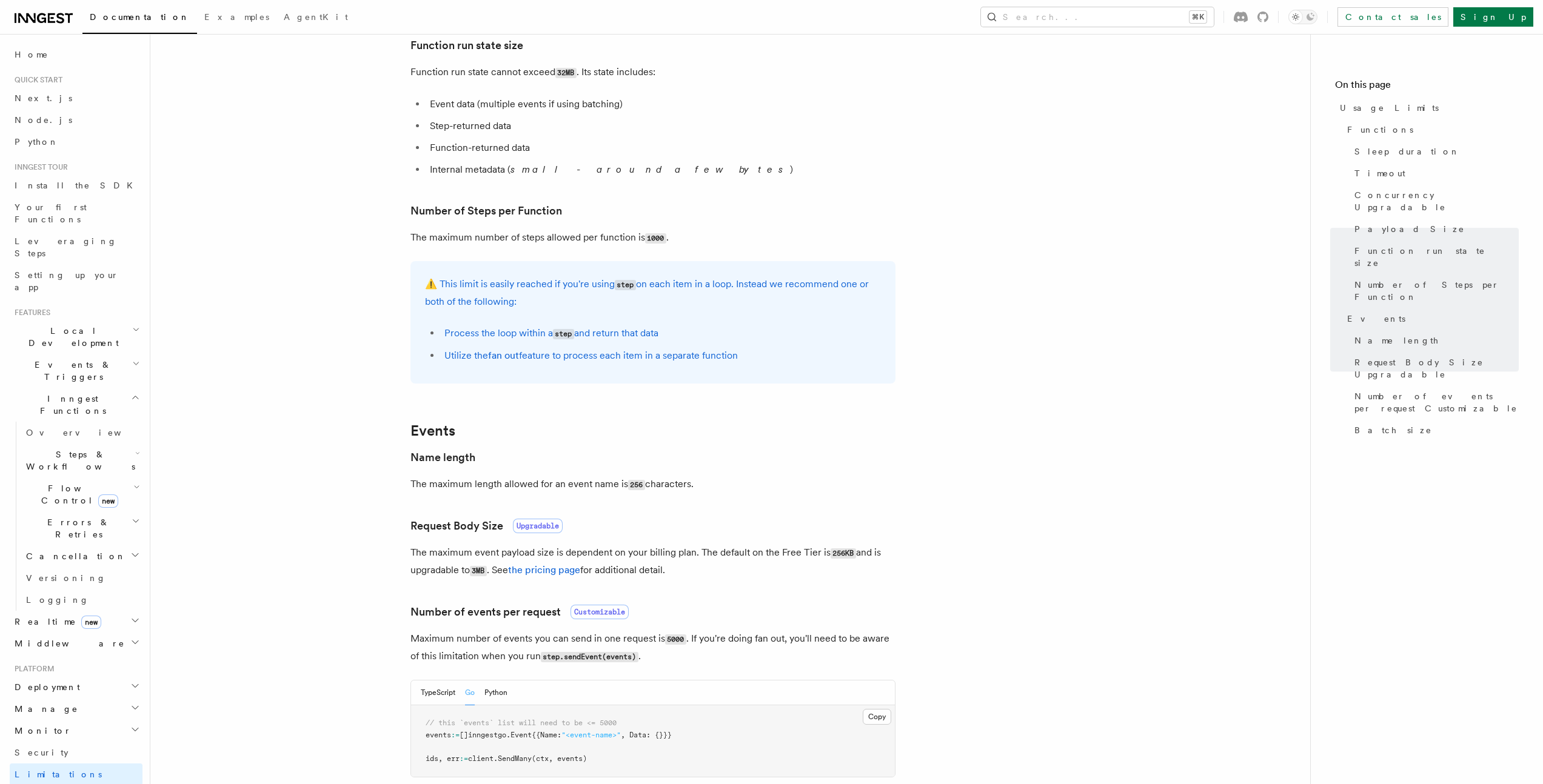
scroll to position [908, 0]
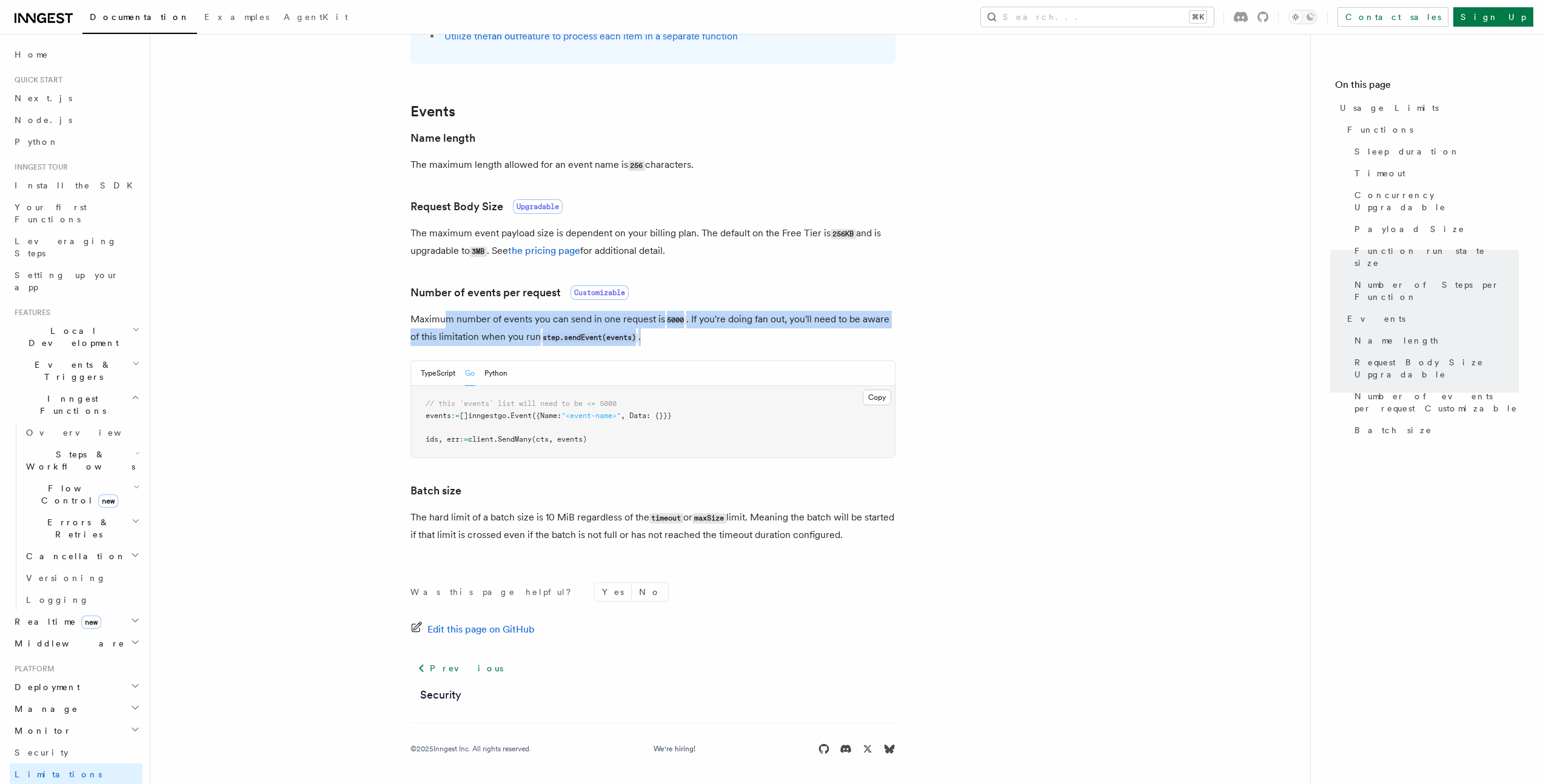
drag, startPoint x: 445, startPoint y: 327, endPoint x: 731, endPoint y: 339, distance: 286.3
click at [731, 339] on p "Maximum number of events you can send in one request is 5000 . If you're doing …" at bounding box center [653, 328] width 485 height 35
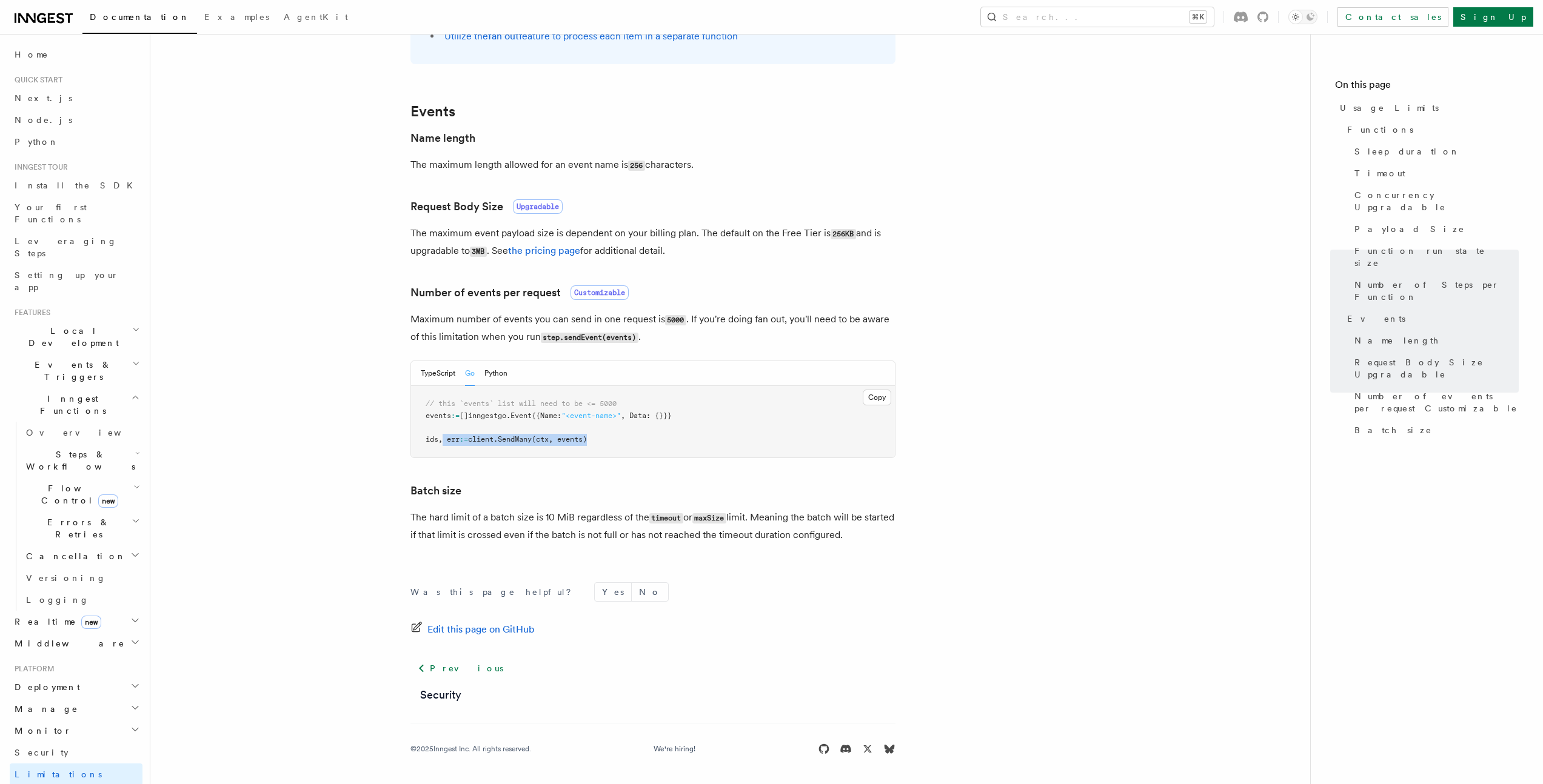
drag, startPoint x: 442, startPoint y: 439, endPoint x: 715, endPoint y: 442, distance: 273.0
click at [715, 442] on pre "// this `events` list will need to be <= 5000 events := []inngestgo.Event{{Name…" at bounding box center [652, 422] width 483 height 71
drag, startPoint x: 439, startPoint y: 341, endPoint x: 715, endPoint y: 341, distance: 276.0
click at [714, 341] on p "Maximum number of events you can send in one request is 5000 . If you're doing …" at bounding box center [653, 328] width 485 height 35
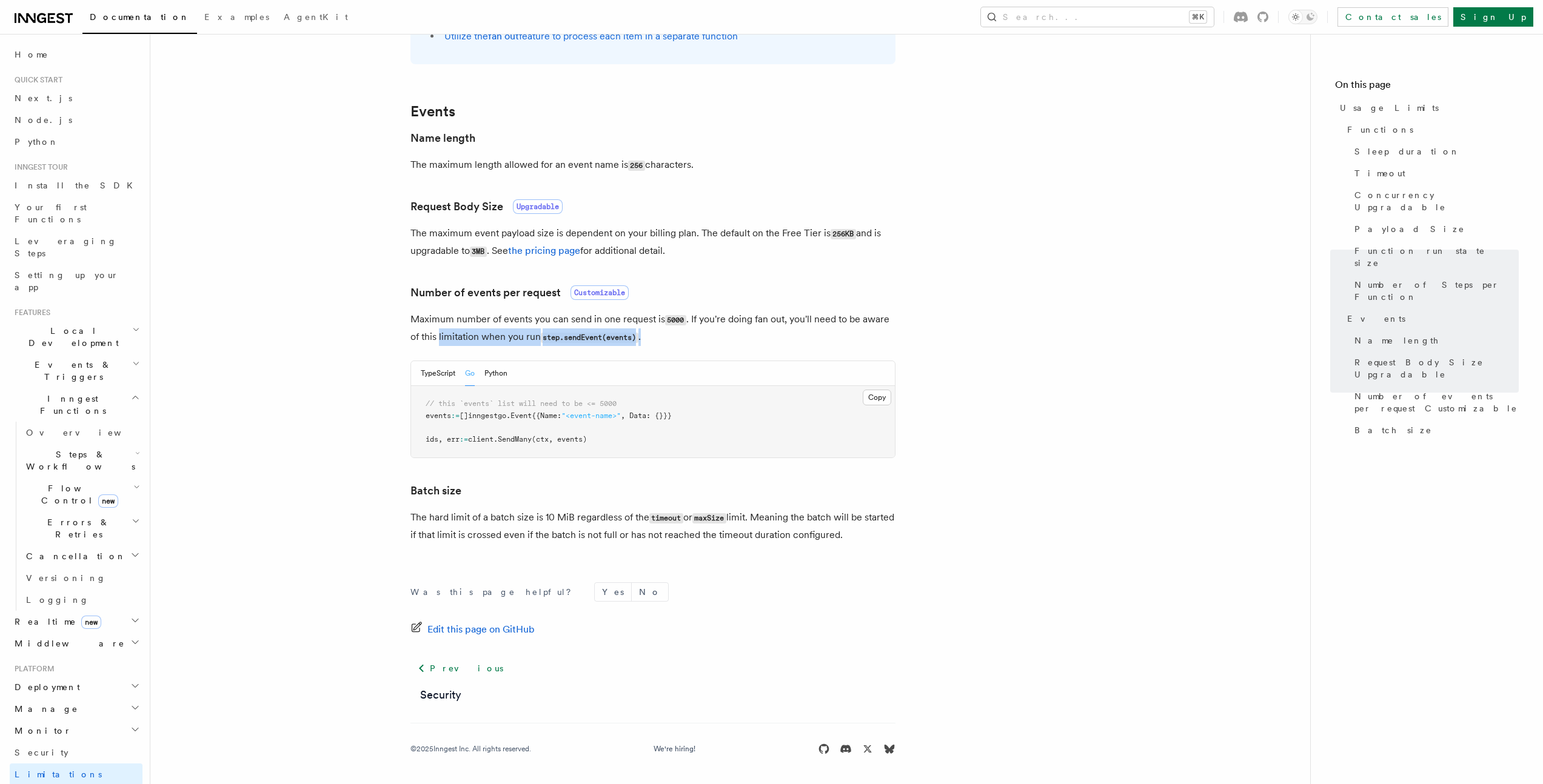
click at [715, 341] on p "Maximum number of events you can send in one request is 5000 . If you're doing …" at bounding box center [653, 328] width 485 height 35
drag, startPoint x: 425, startPoint y: 320, endPoint x: 732, endPoint y: 346, distance: 308.1
click at [732, 346] on p "Maximum number of events you can send in one request is 5000 . If you're doing …" at bounding box center [653, 328] width 485 height 35
click at [547, 339] on code "step.sendEvent(events)" at bounding box center [589, 338] width 97 height 10
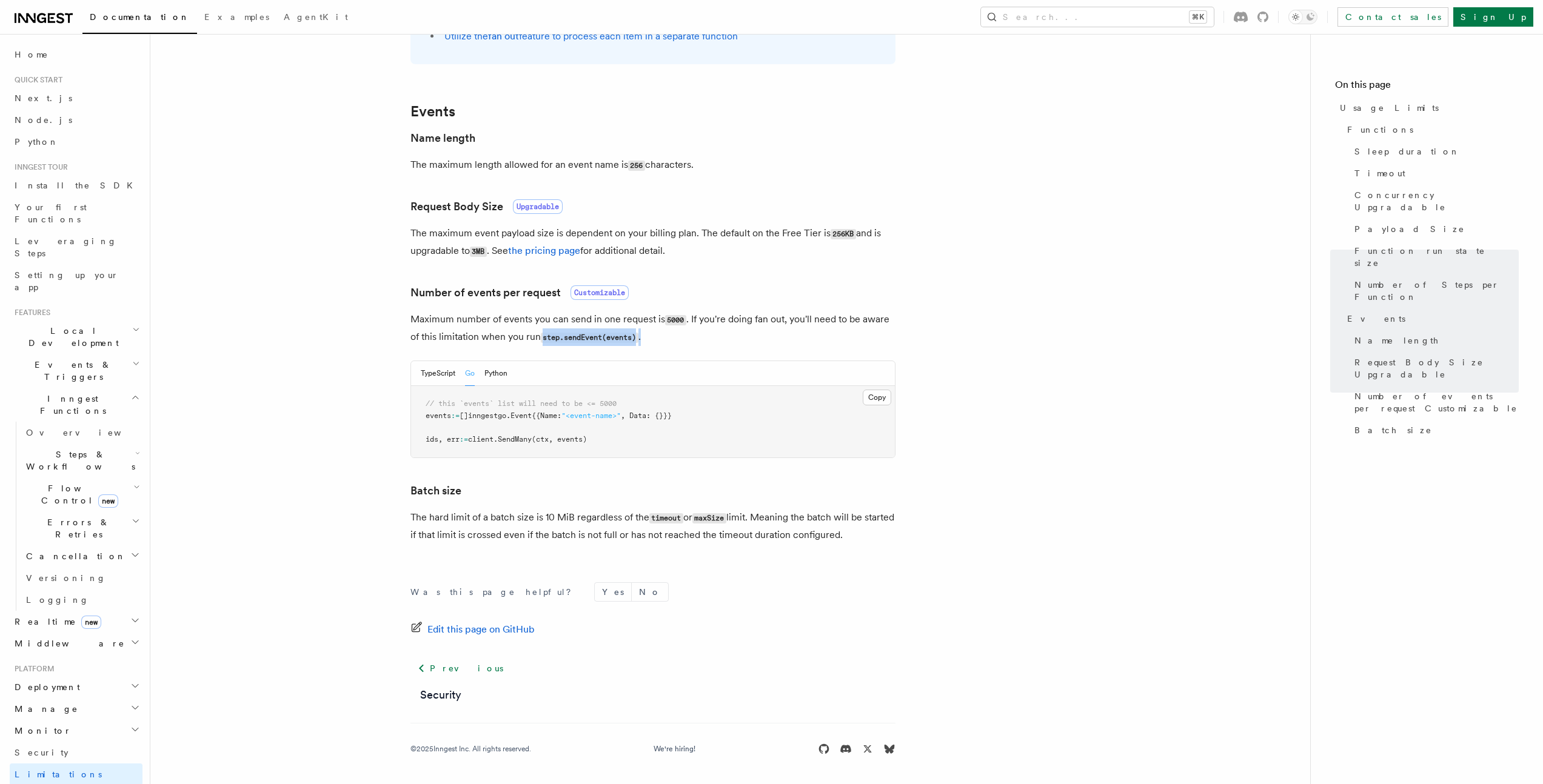
drag, startPoint x: 545, startPoint y: 339, endPoint x: 699, endPoint y: 342, distance: 154.0
click at [699, 342] on p "Maximum number of events you can send in one request is 5000 . If you're doing …" at bounding box center [653, 328] width 485 height 35
drag, startPoint x: 441, startPoint y: 403, endPoint x: 668, endPoint y: 403, distance: 227.0
click at [668, 403] on pre "// this `events` list will need to be <= 5000 events := []inngestgo.Event{{Name…" at bounding box center [652, 422] width 483 height 71
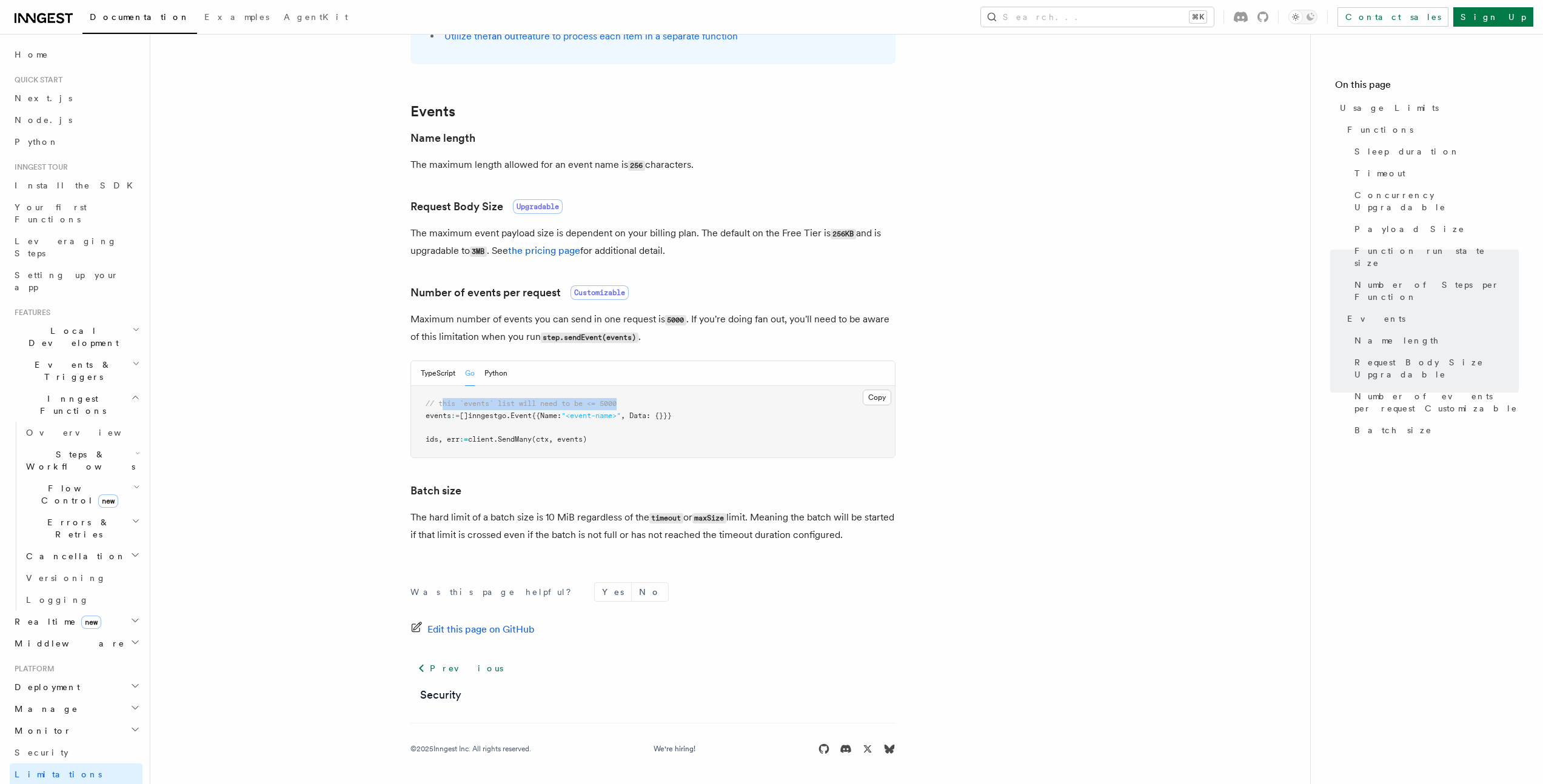
click at [668, 403] on pre "// this `events` list will need to be <= 5000 events := []inngestgo.Event{{Name…" at bounding box center [652, 422] width 483 height 71
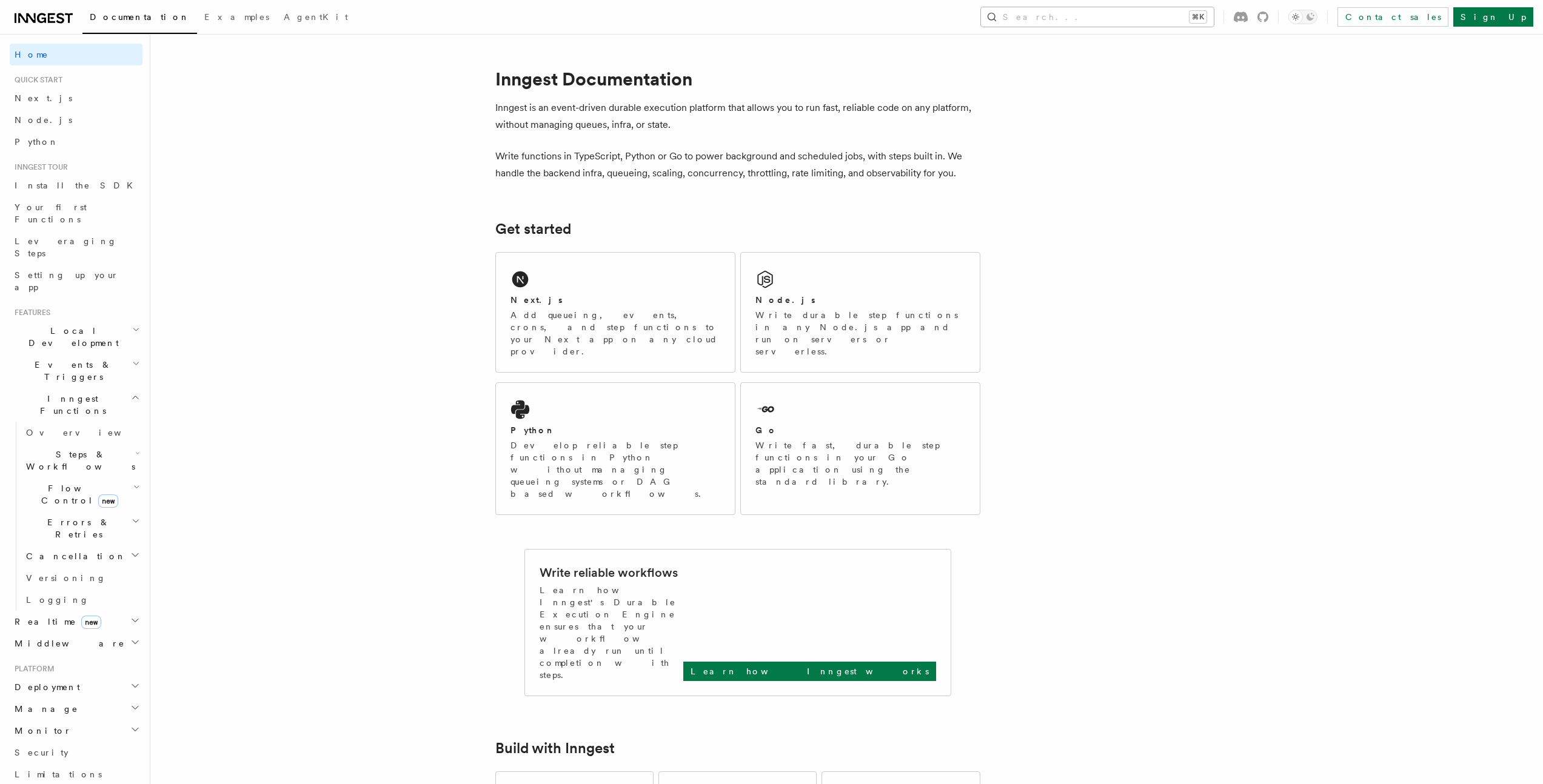
click at [1162, 14] on button "Search... ⌘K" at bounding box center [1098, 17] width 233 height 20
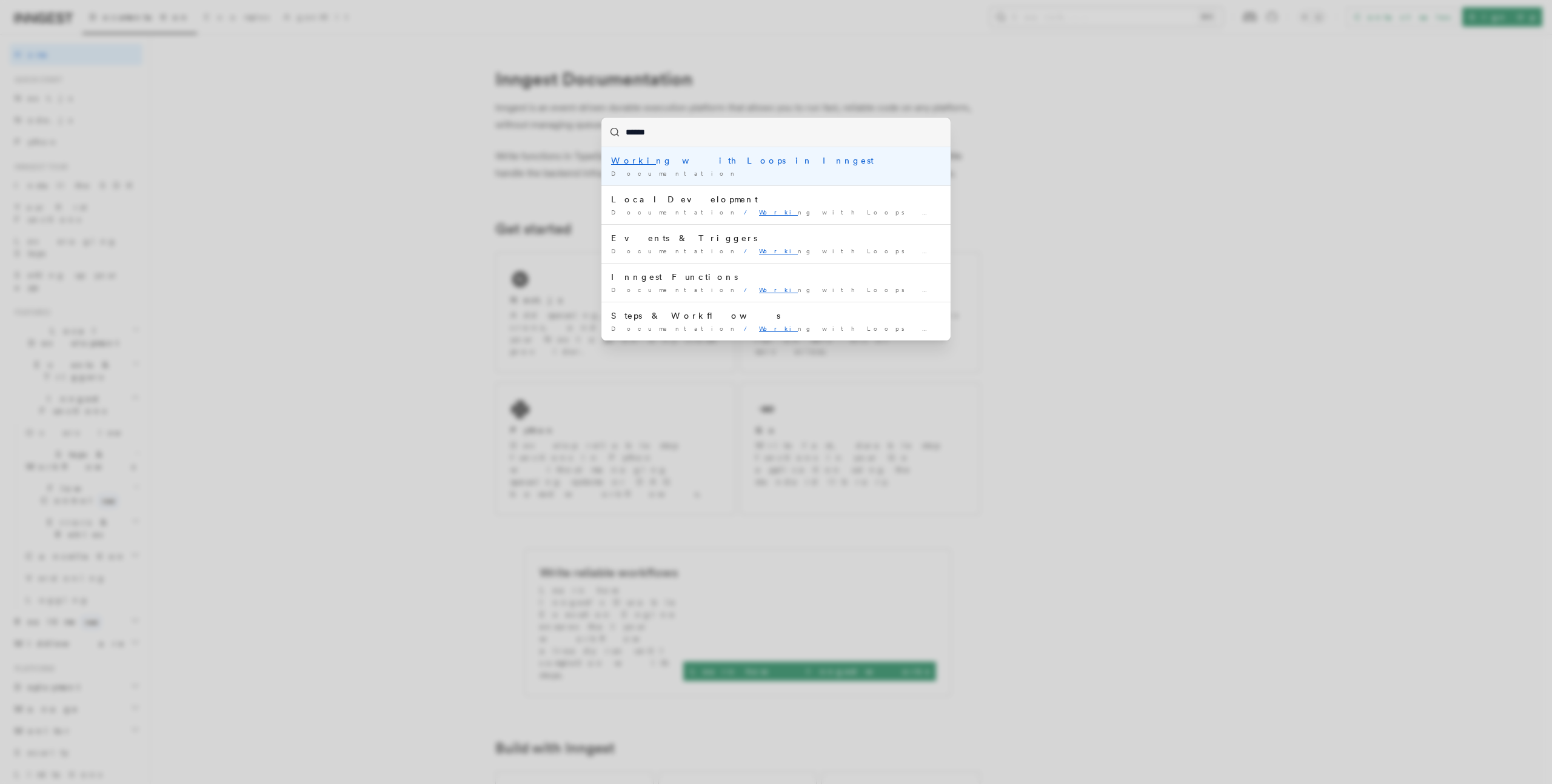
type input "*******"
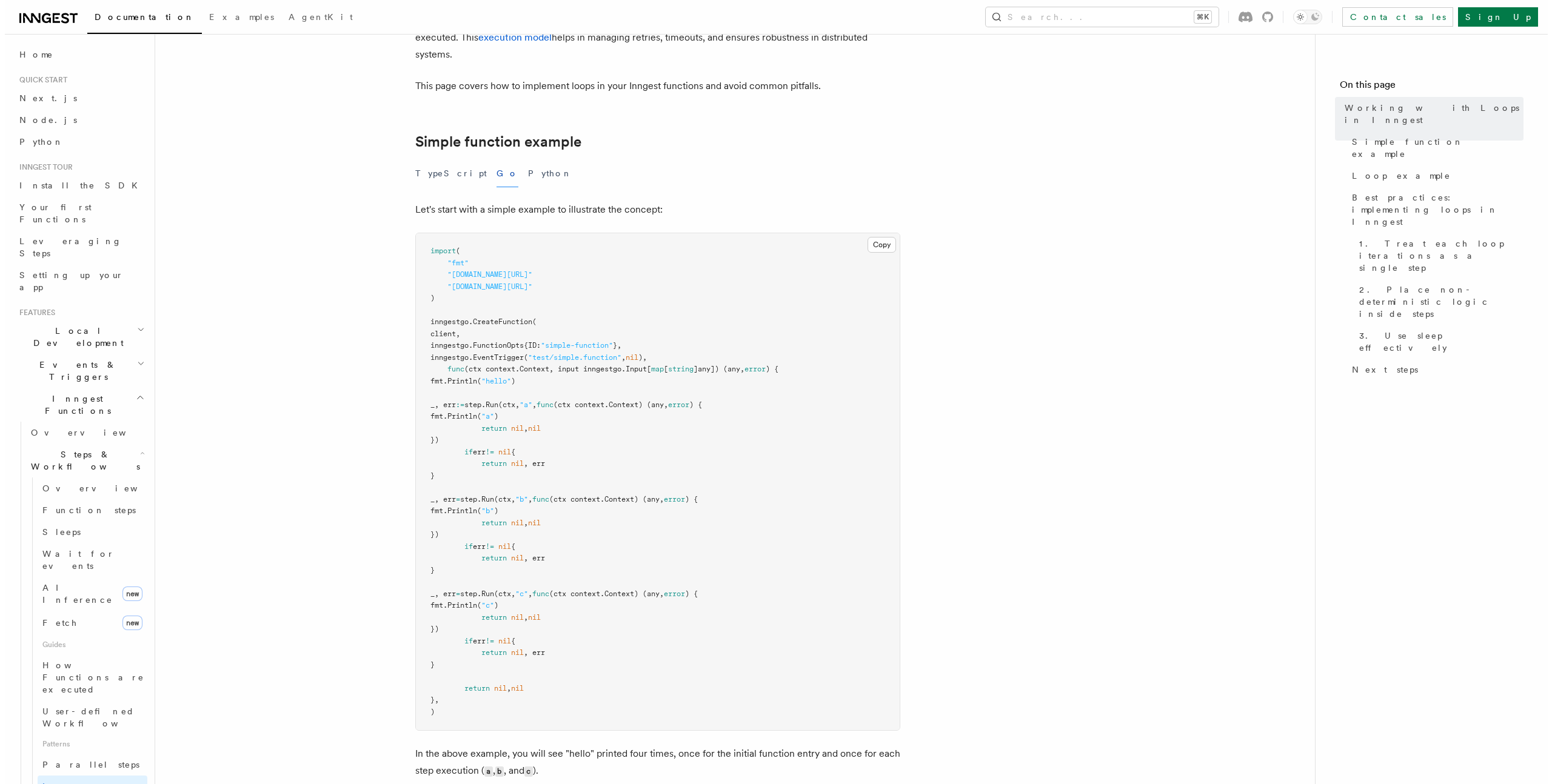
scroll to position [163, 0]
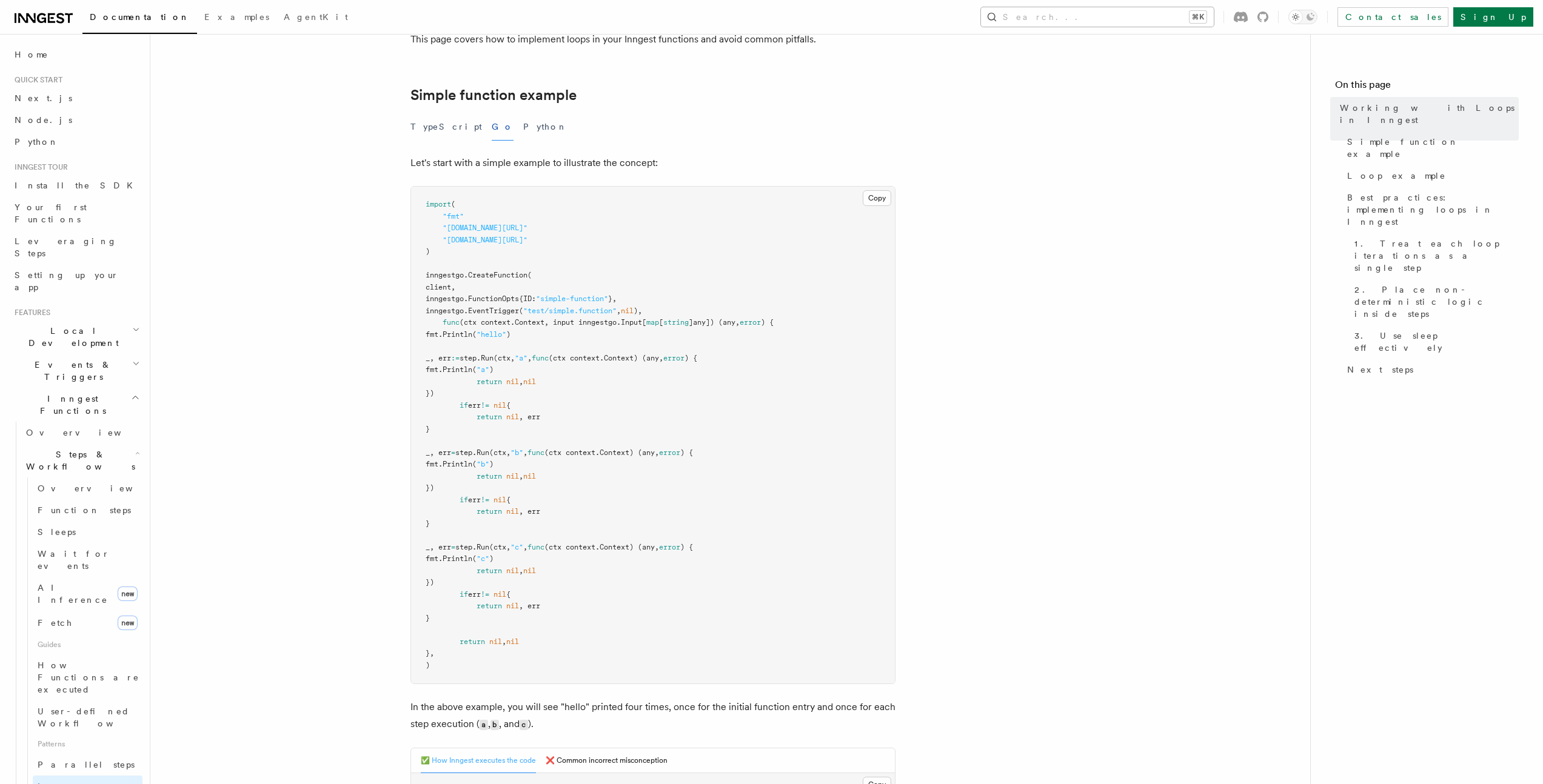
click at [1113, 18] on button "Search... ⌘K" at bounding box center [1098, 17] width 233 height 20
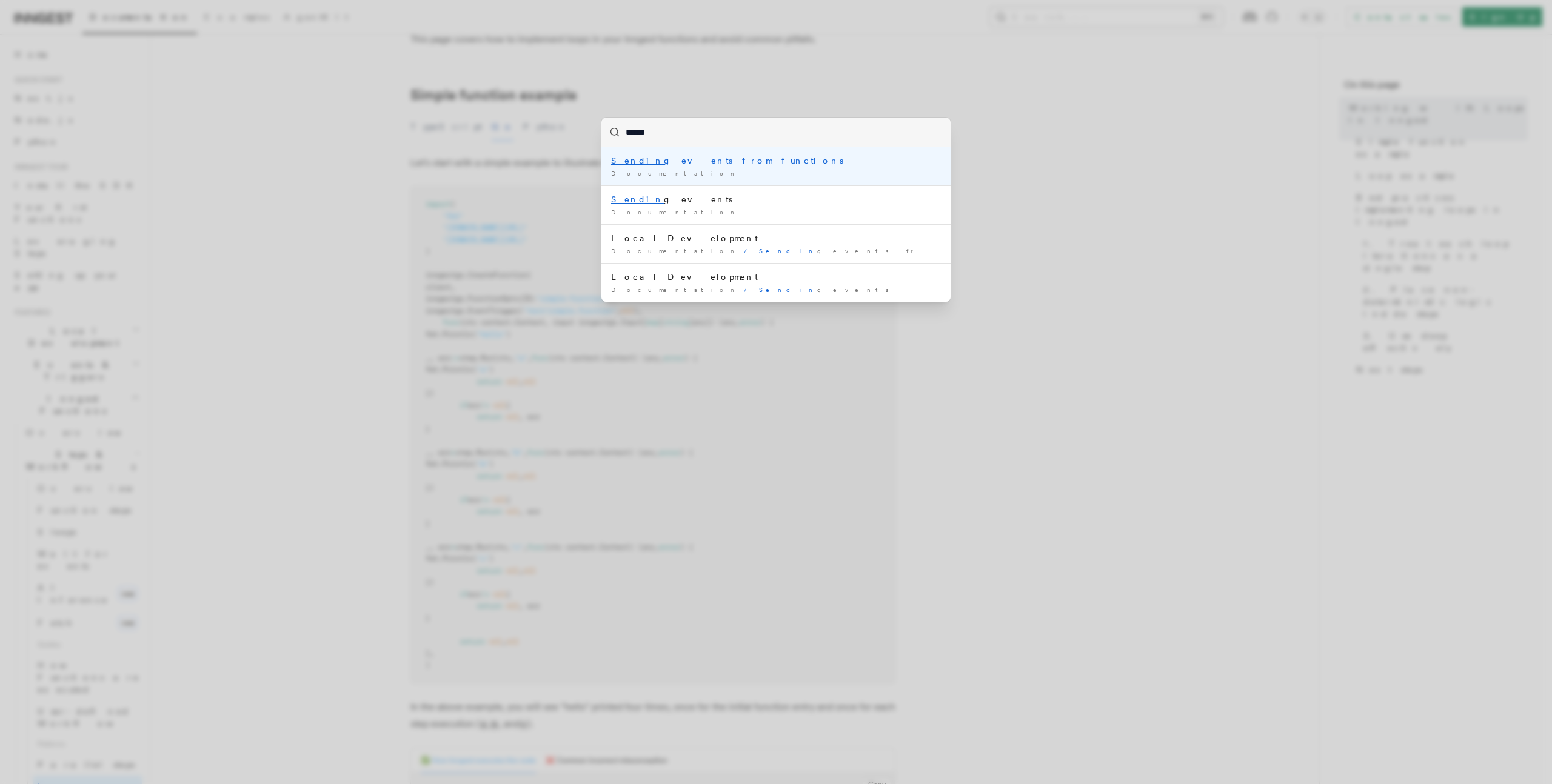
type input "*******"
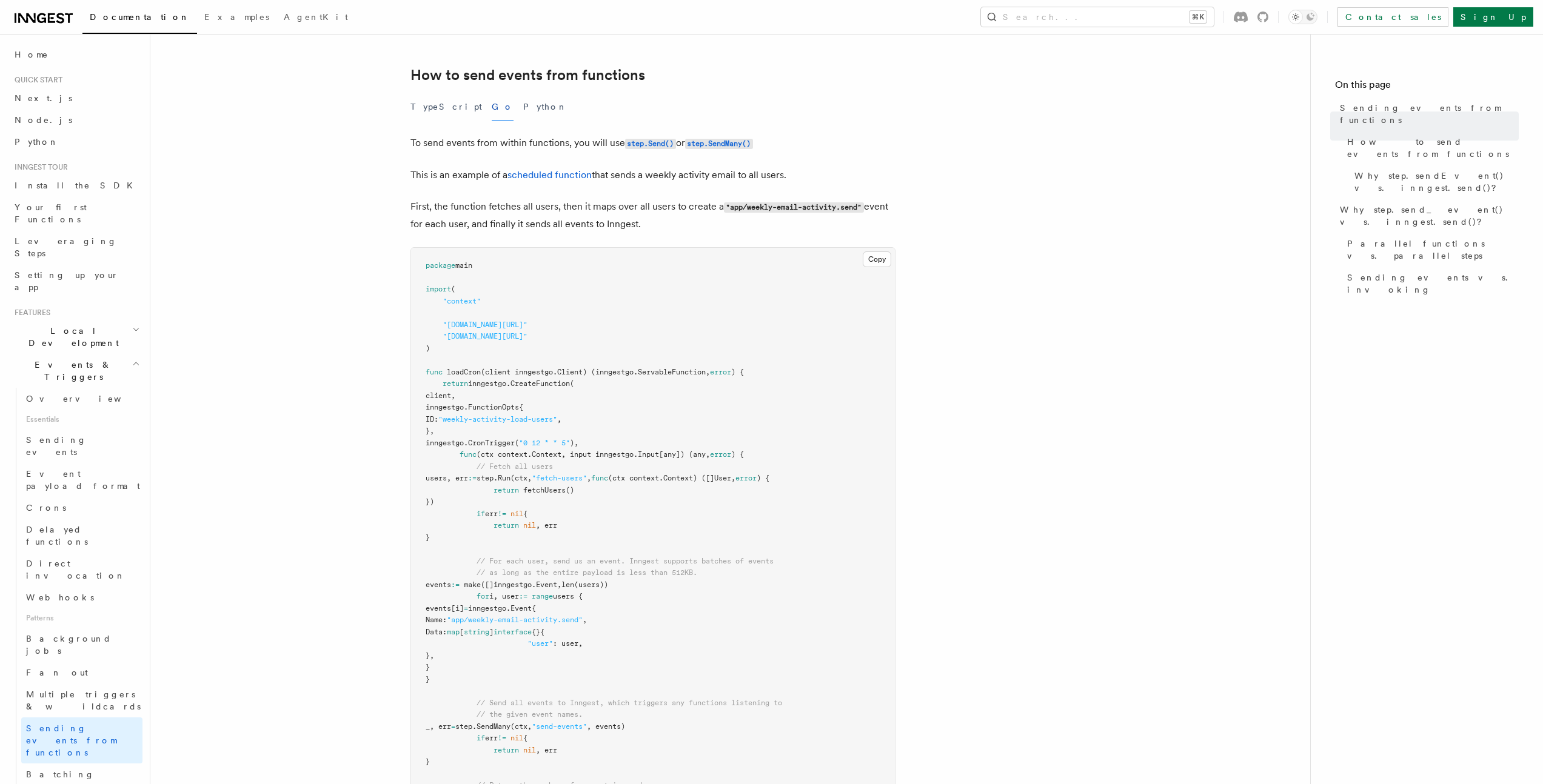
scroll to position [228, 0]
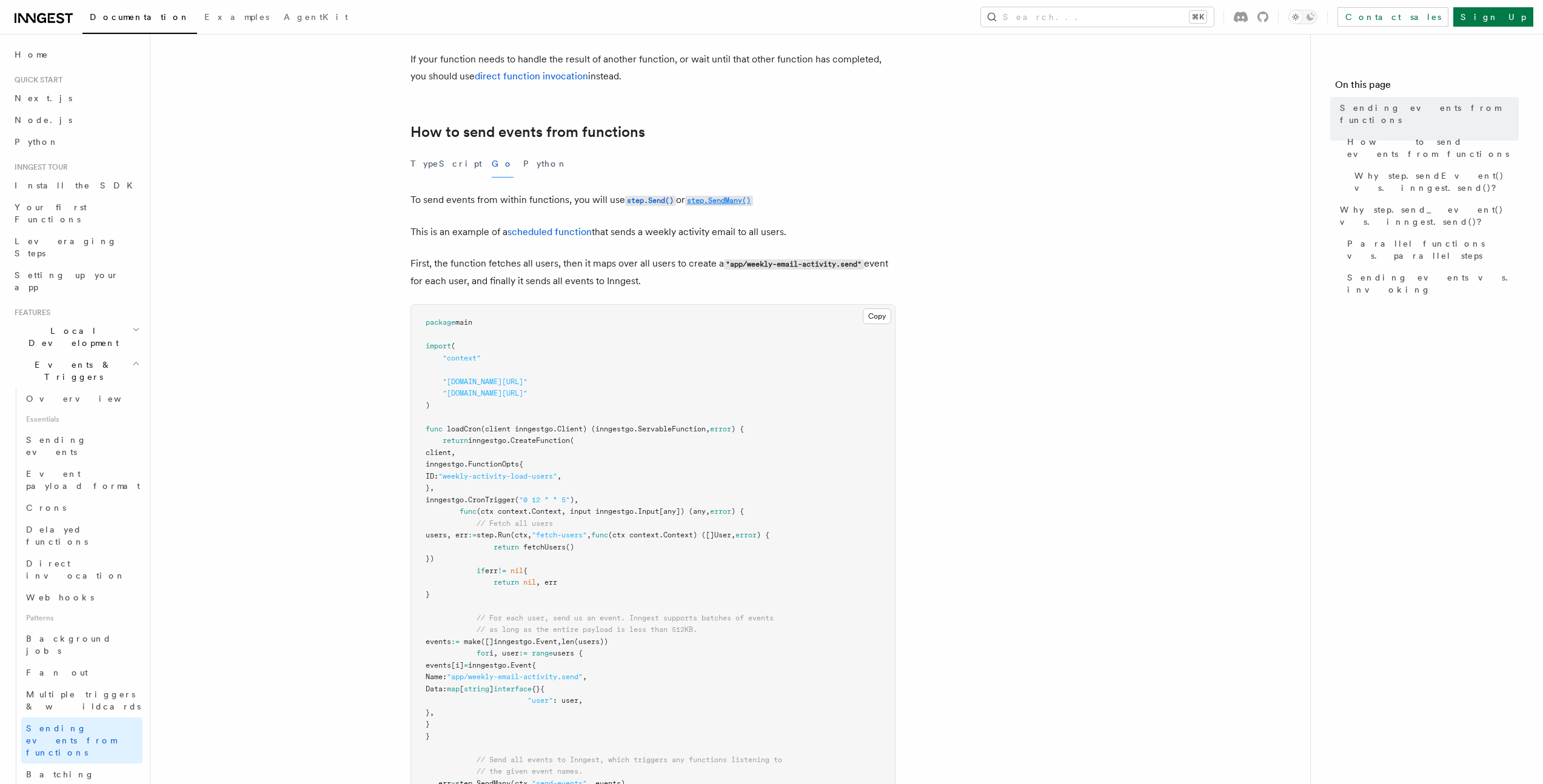
click at [736, 197] on code "step.SendMany()" at bounding box center [719, 200] width 68 height 10
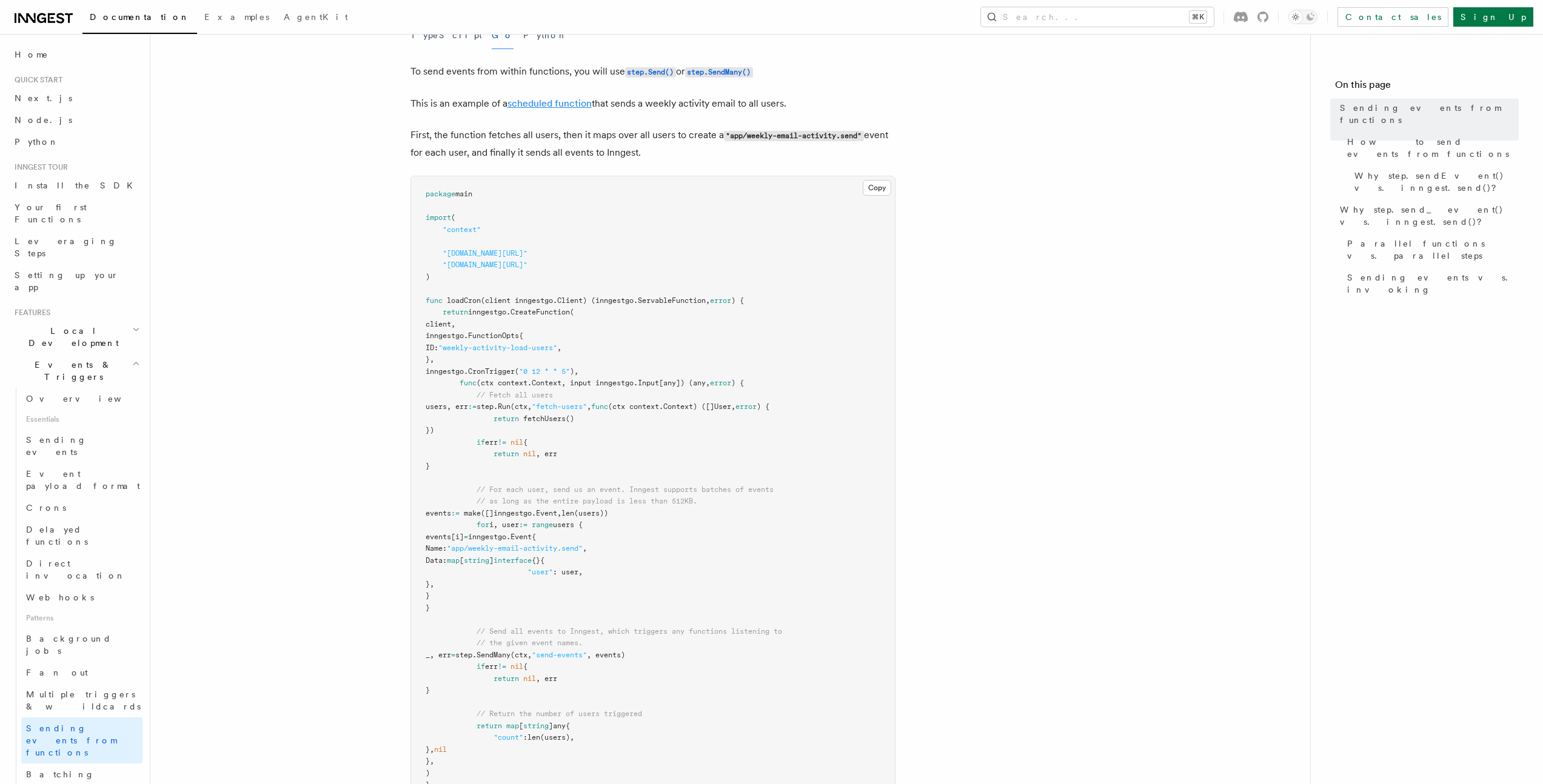
scroll to position [372, 0]
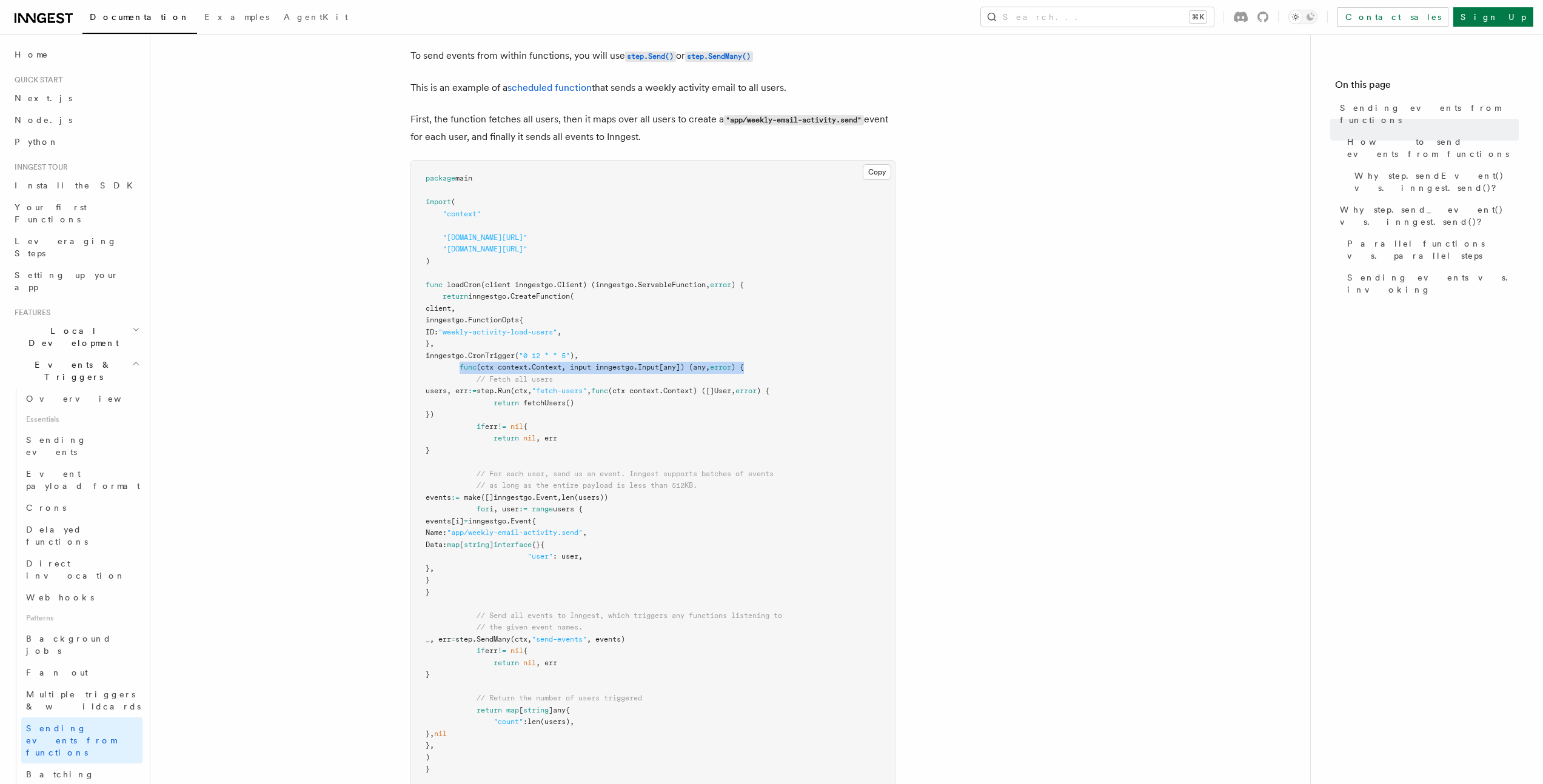
drag, startPoint x: 457, startPoint y: 364, endPoint x: 800, endPoint y: 373, distance: 343.1
click at [800, 373] on pre "package main import ( "context" "github.com/inngest/inngestgo" "github.com/inng…" at bounding box center [652, 474] width 483 height 627
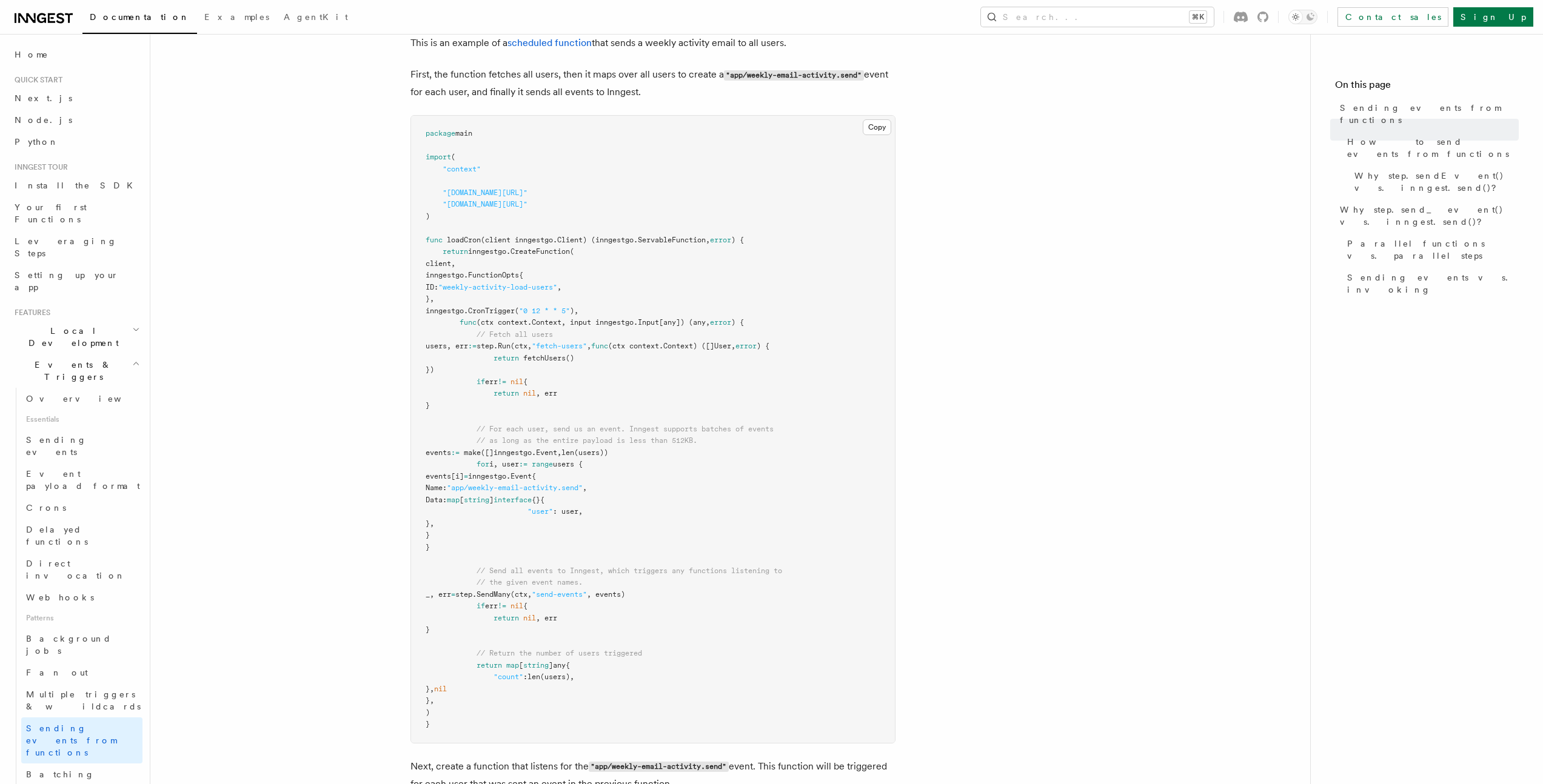
scroll to position [419, 0]
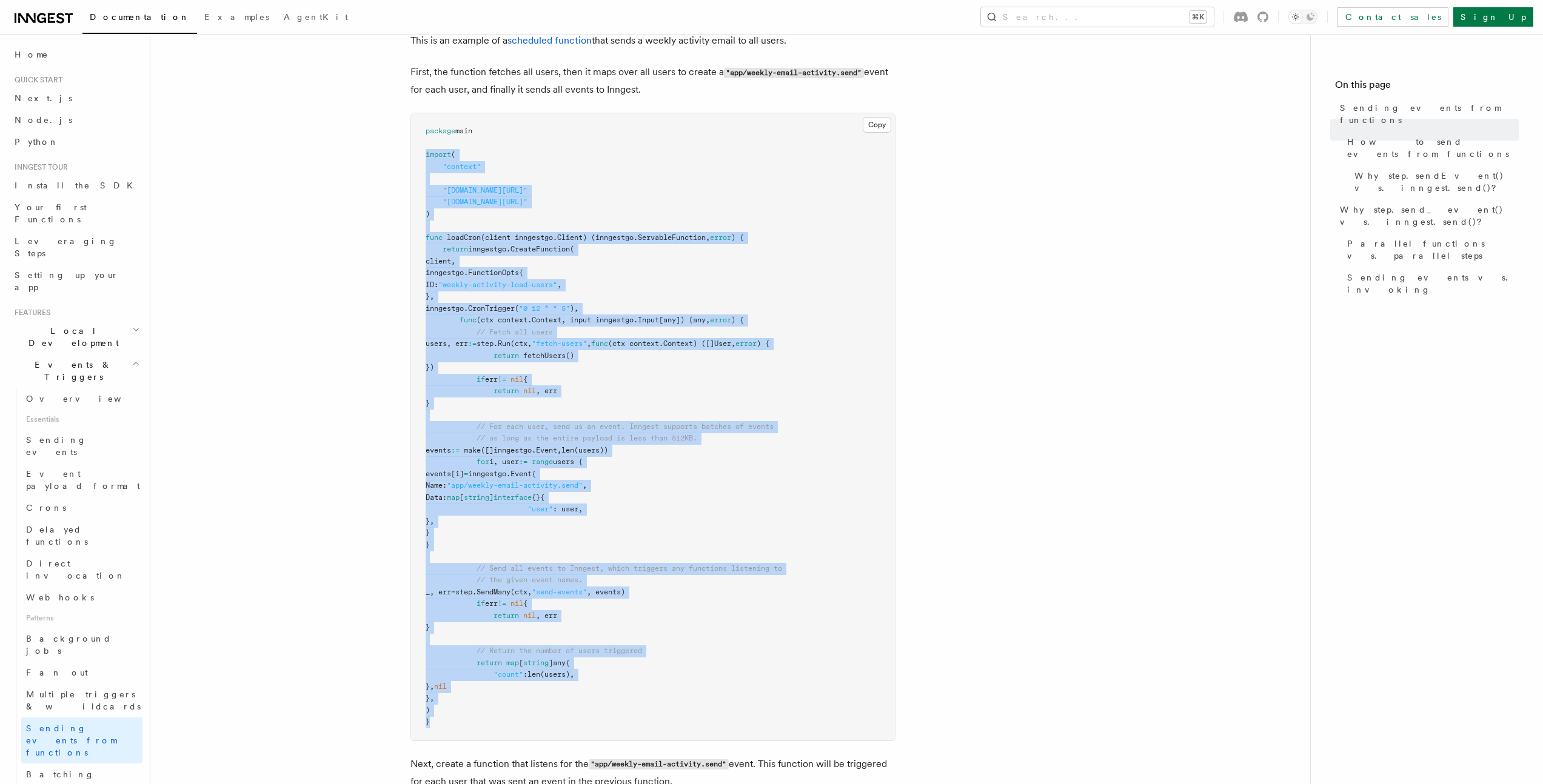
drag, startPoint x: 445, startPoint y: 727, endPoint x: 384, endPoint y: 157, distance: 573.3
copy code "import ( "context" "github.com/inngest/inngestgo" "github.com/inngest/inngestgo…"
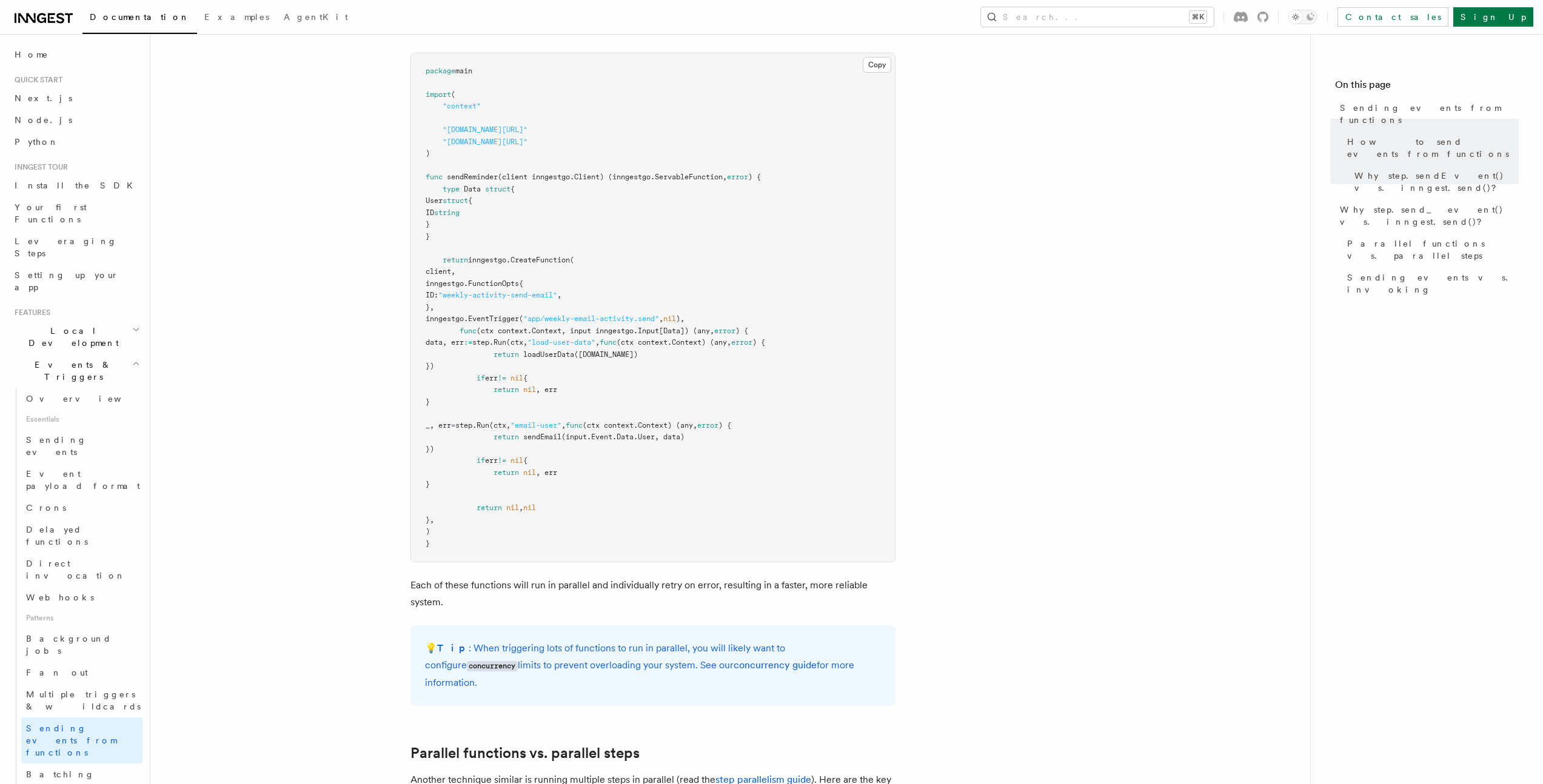
scroll to position [1169, 0]
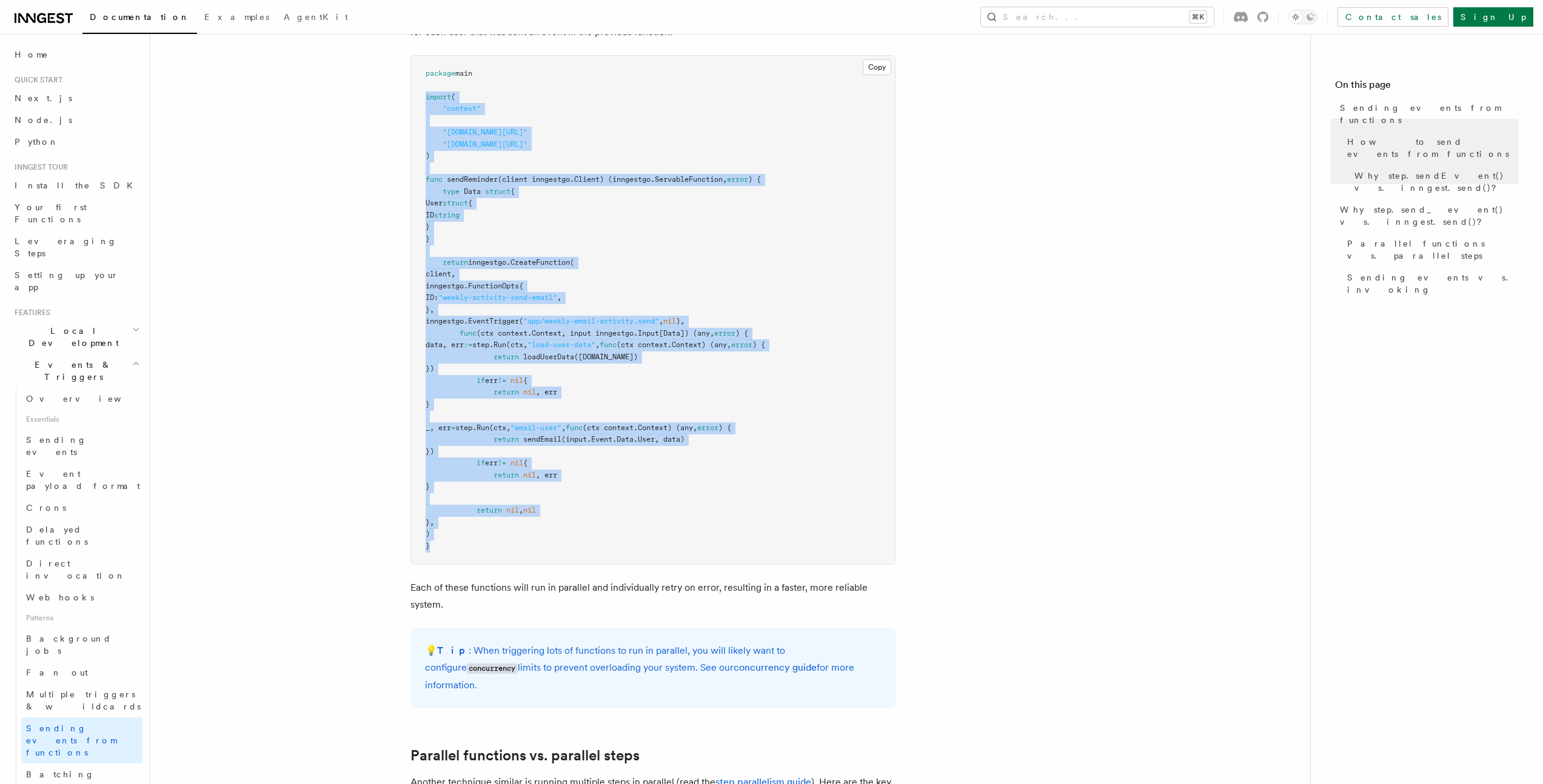
drag, startPoint x: 445, startPoint y: 552, endPoint x: 412, endPoint y: 98, distance: 455.2
click at [412, 98] on pre "package main import ( "context" "github.com/inngest/inngestgo" "github.com/inng…" at bounding box center [652, 310] width 483 height 509
copy code "import ( "context" "github.com/inngest/inngestgo" "github.com/inngest/inngestgo…"
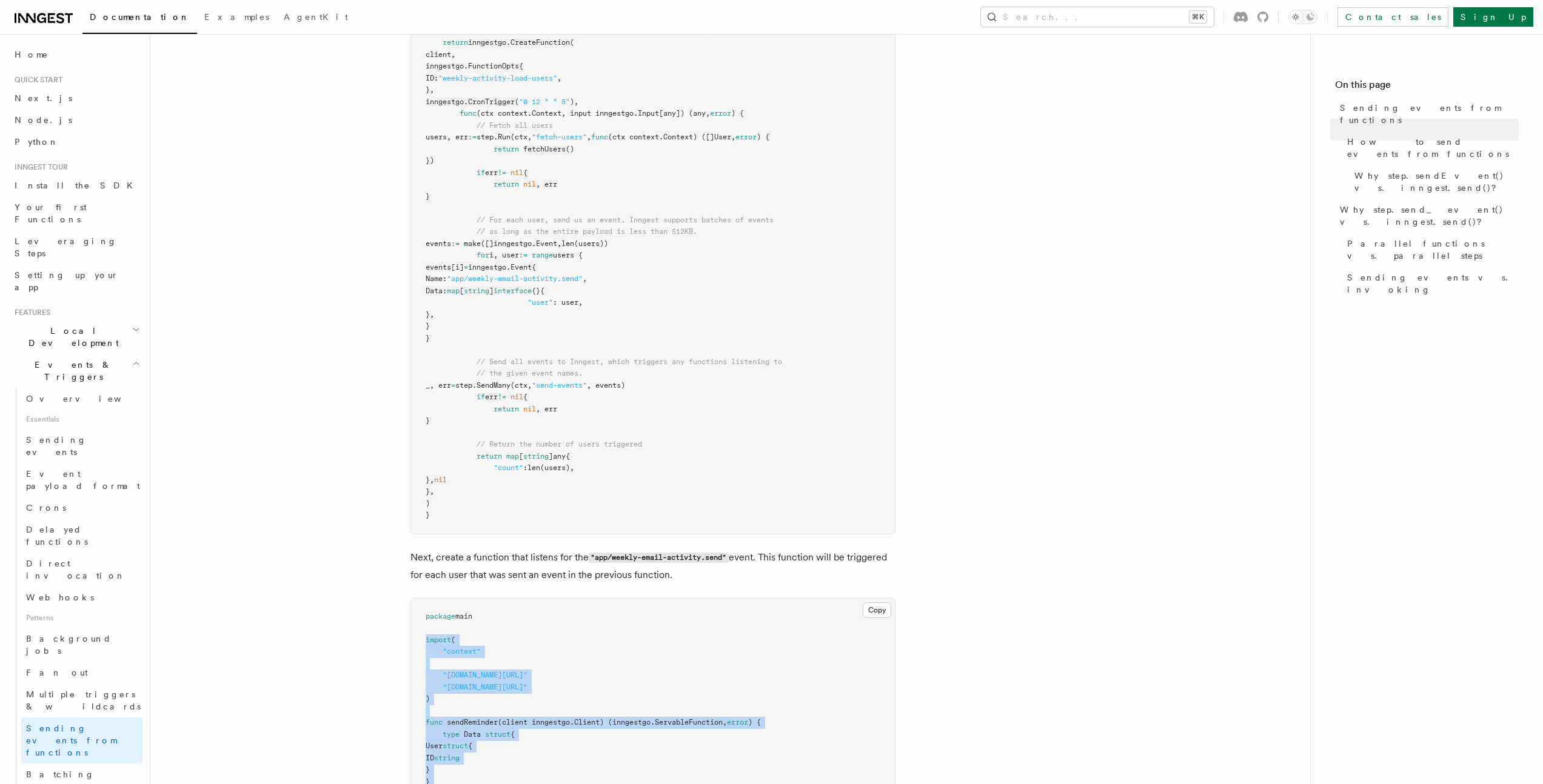
scroll to position [948, 0]
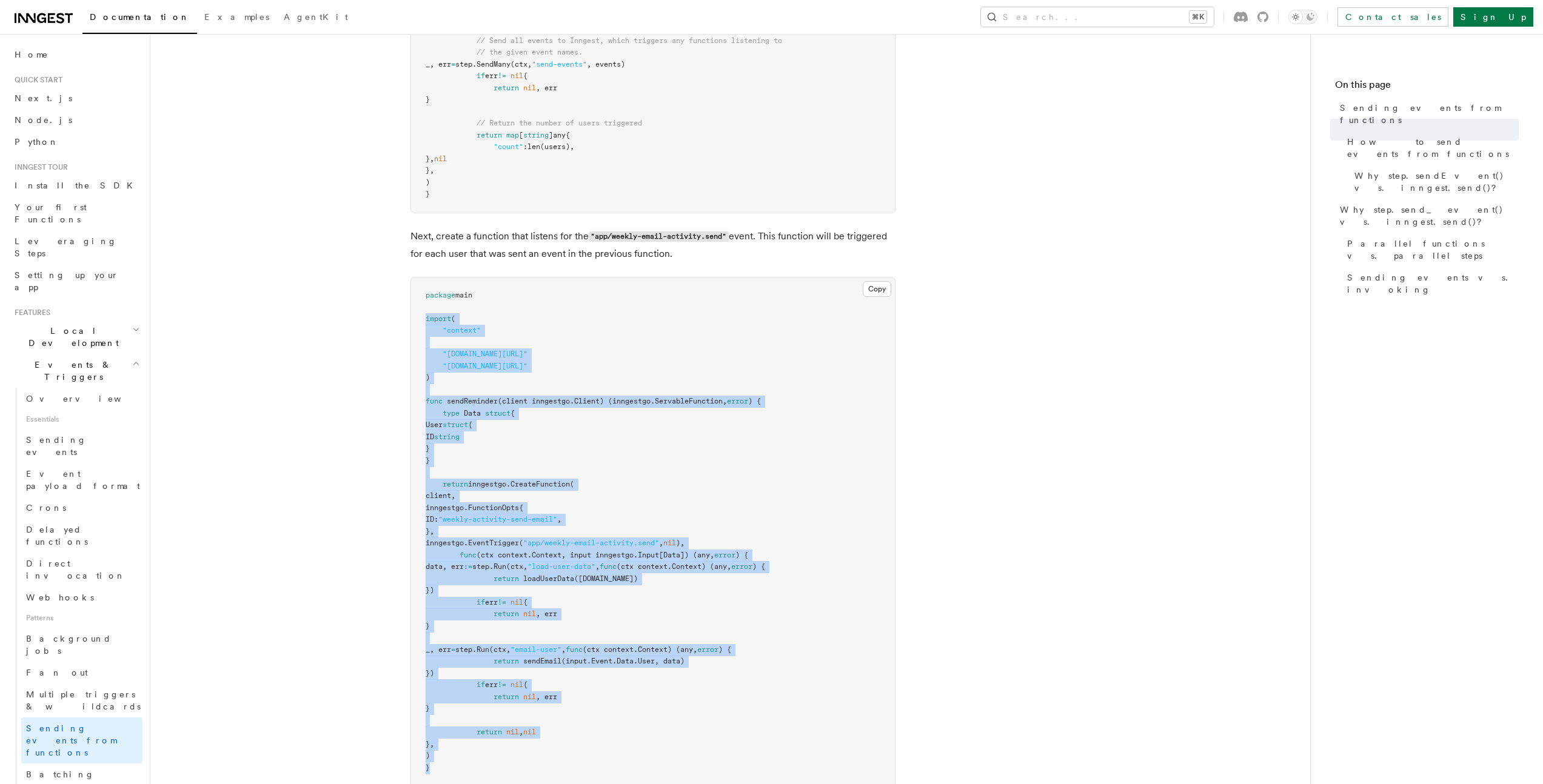
click at [565, 483] on span "CreateFunction" at bounding box center [540, 484] width 59 height 9
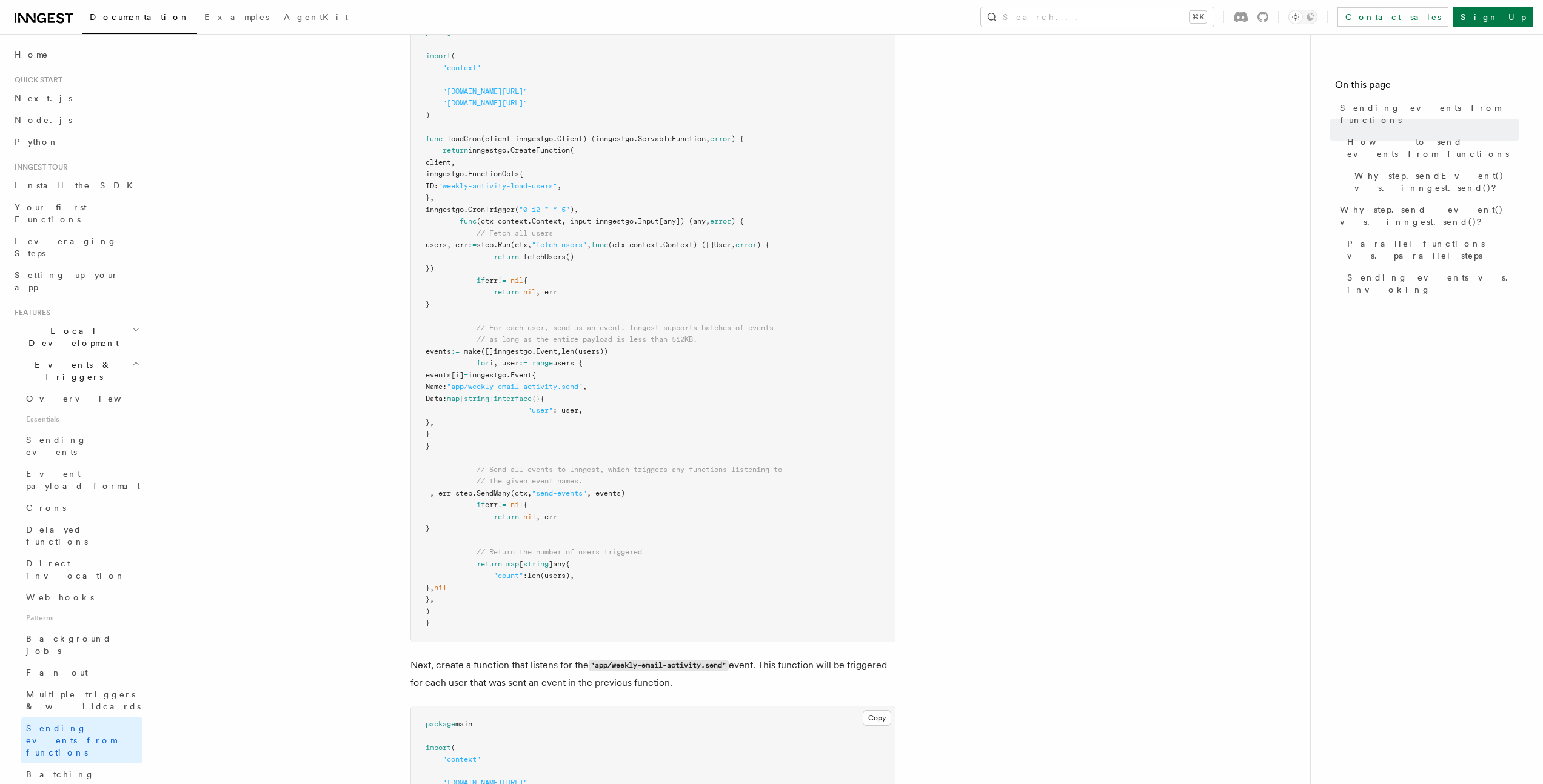
scroll to position [497, 0]
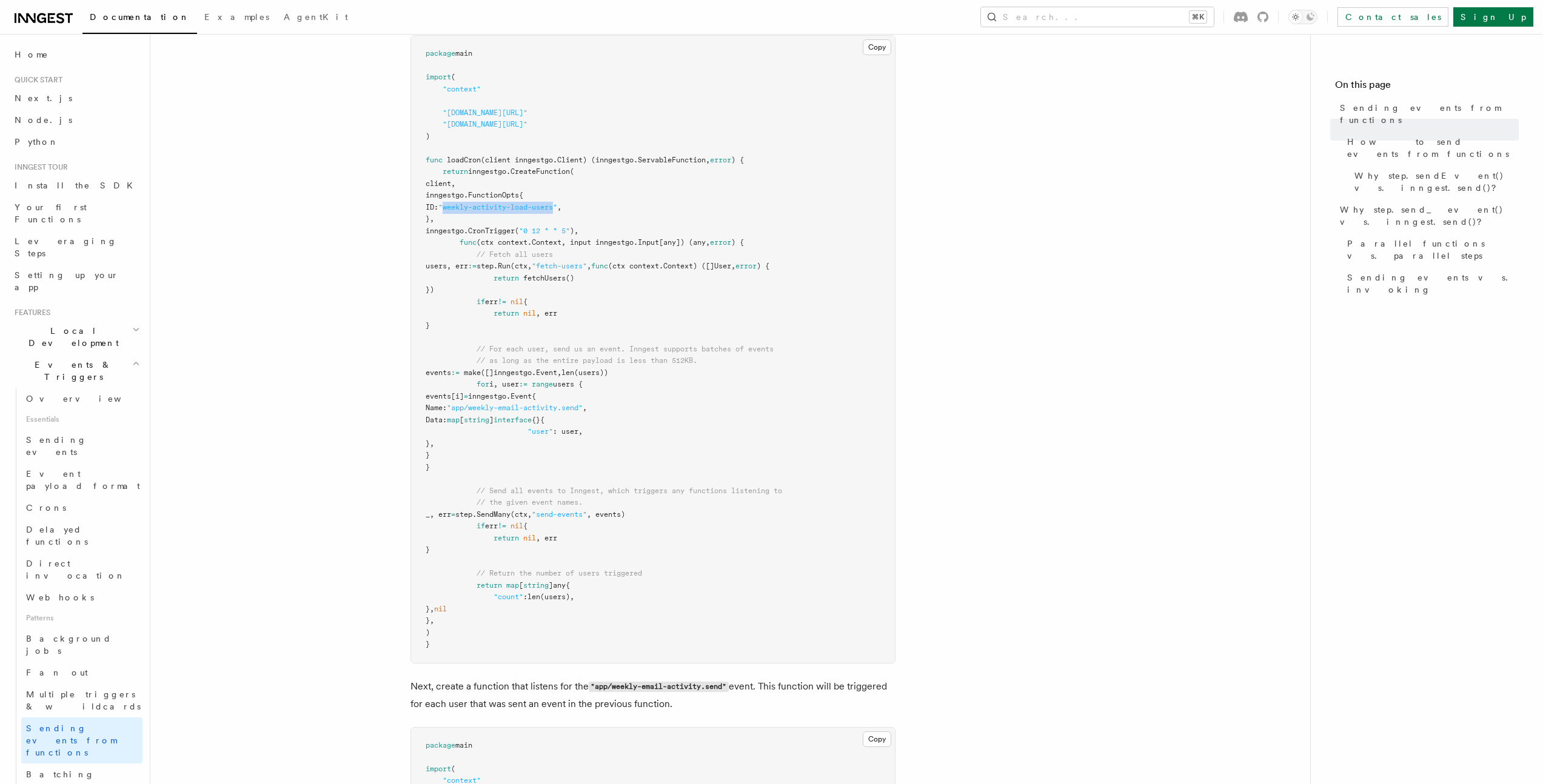
drag, startPoint x: 499, startPoint y: 209, endPoint x: 611, endPoint y: 206, distance: 112.0
click at [557, 206] on span ""weekly-activity-load-users"" at bounding box center [498, 207] width 119 height 9
copy span "weekly-activity-load-users"
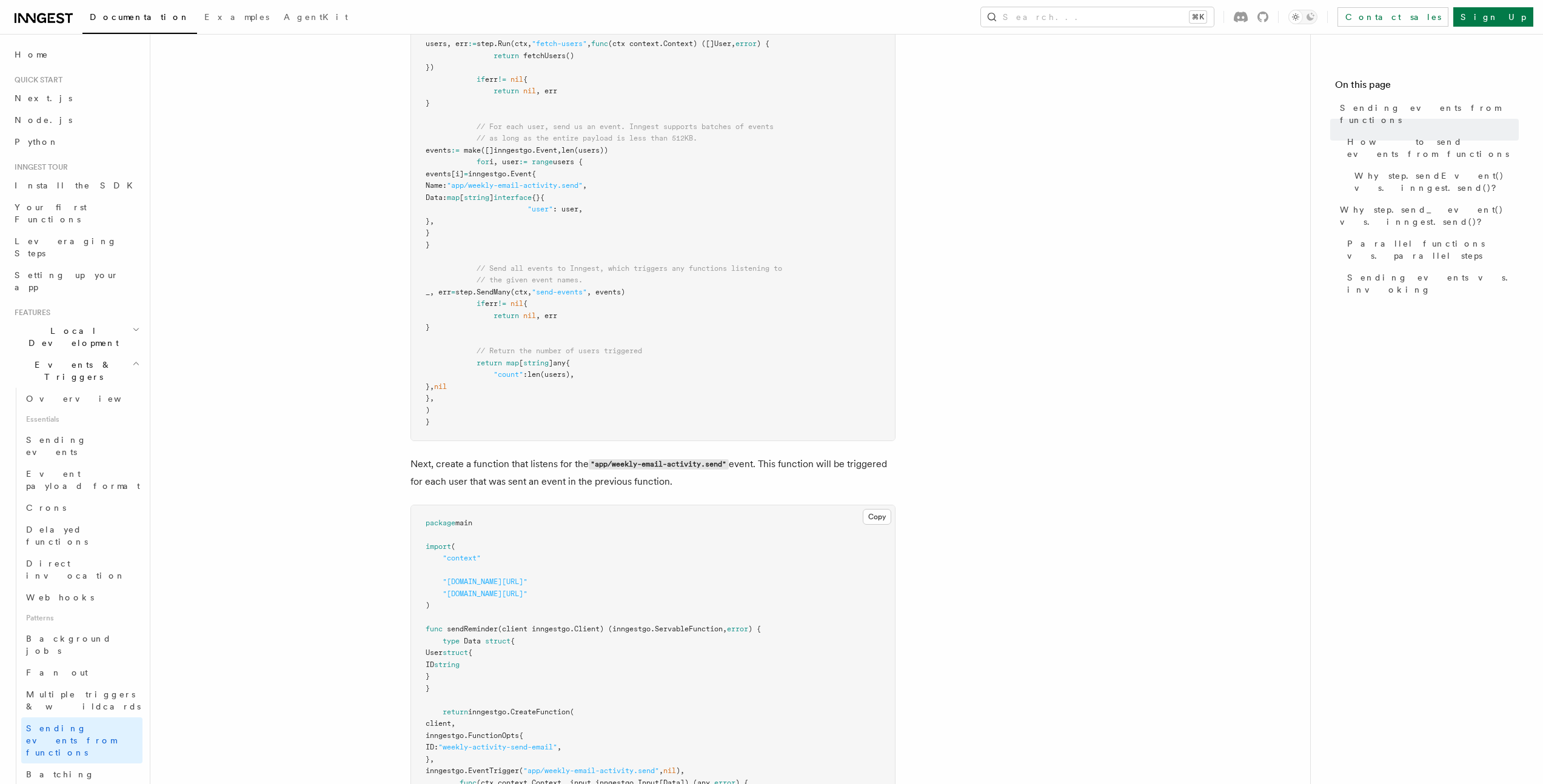
scroll to position [454, 0]
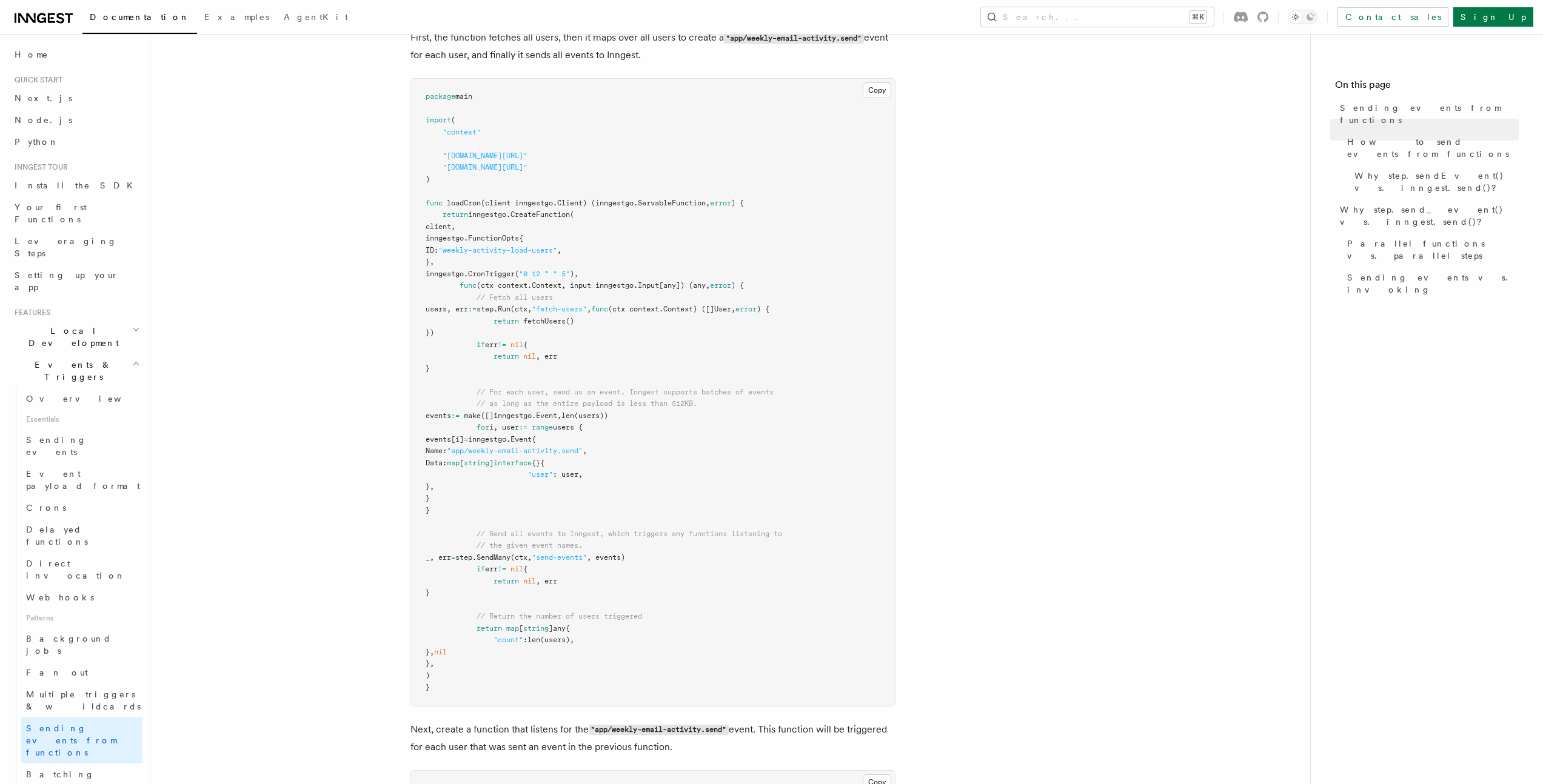
click at [561, 433] on pre "package main import ( "context" "github.com/inngest/inngestgo" "github.com/inng…" at bounding box center [652, 392] width 483 height 627
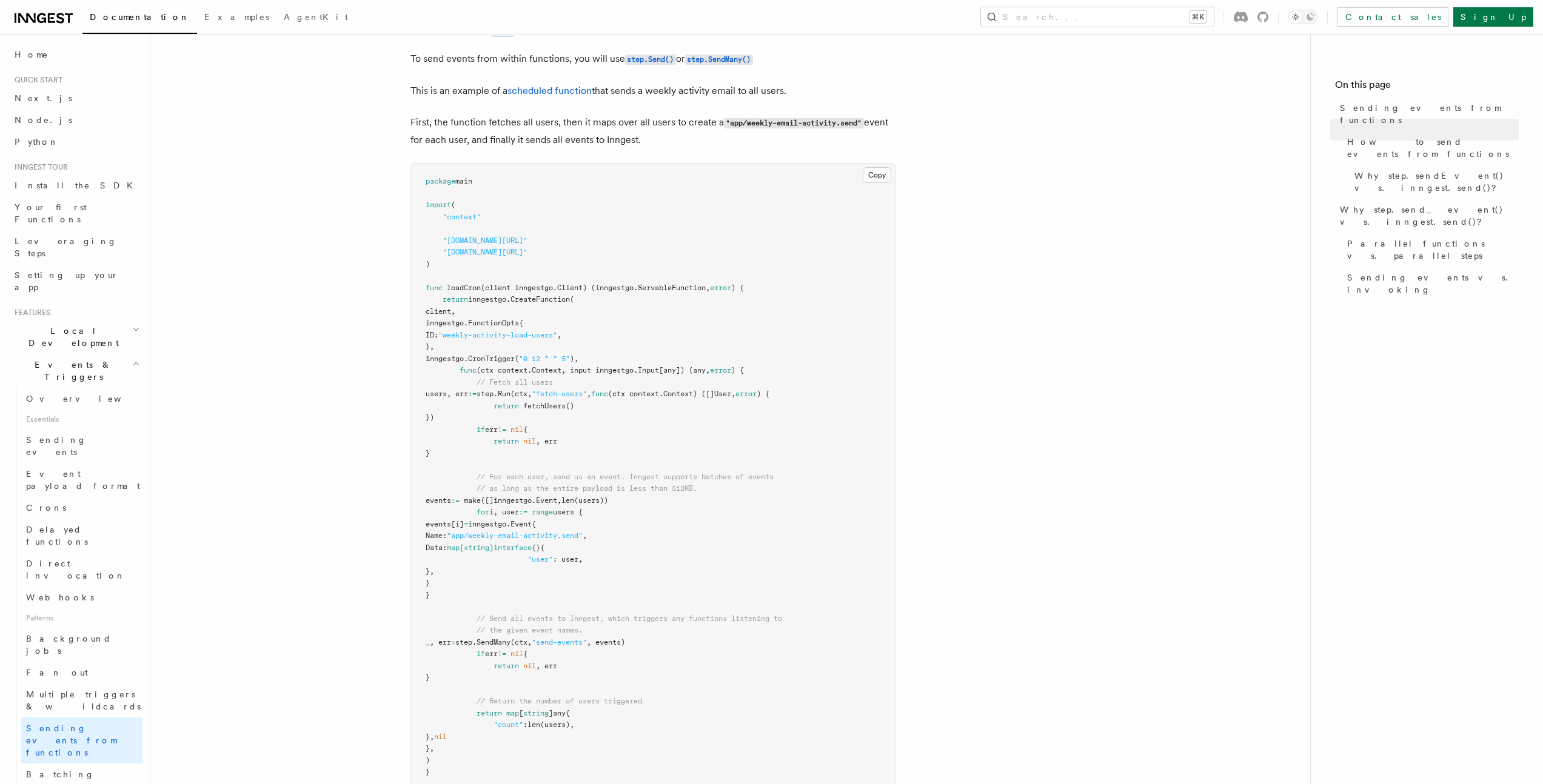
scroll to position [368, 0]
click at [878, 180] on button "Copy Copied" at bounding box center [877, 176] width 28 height 16
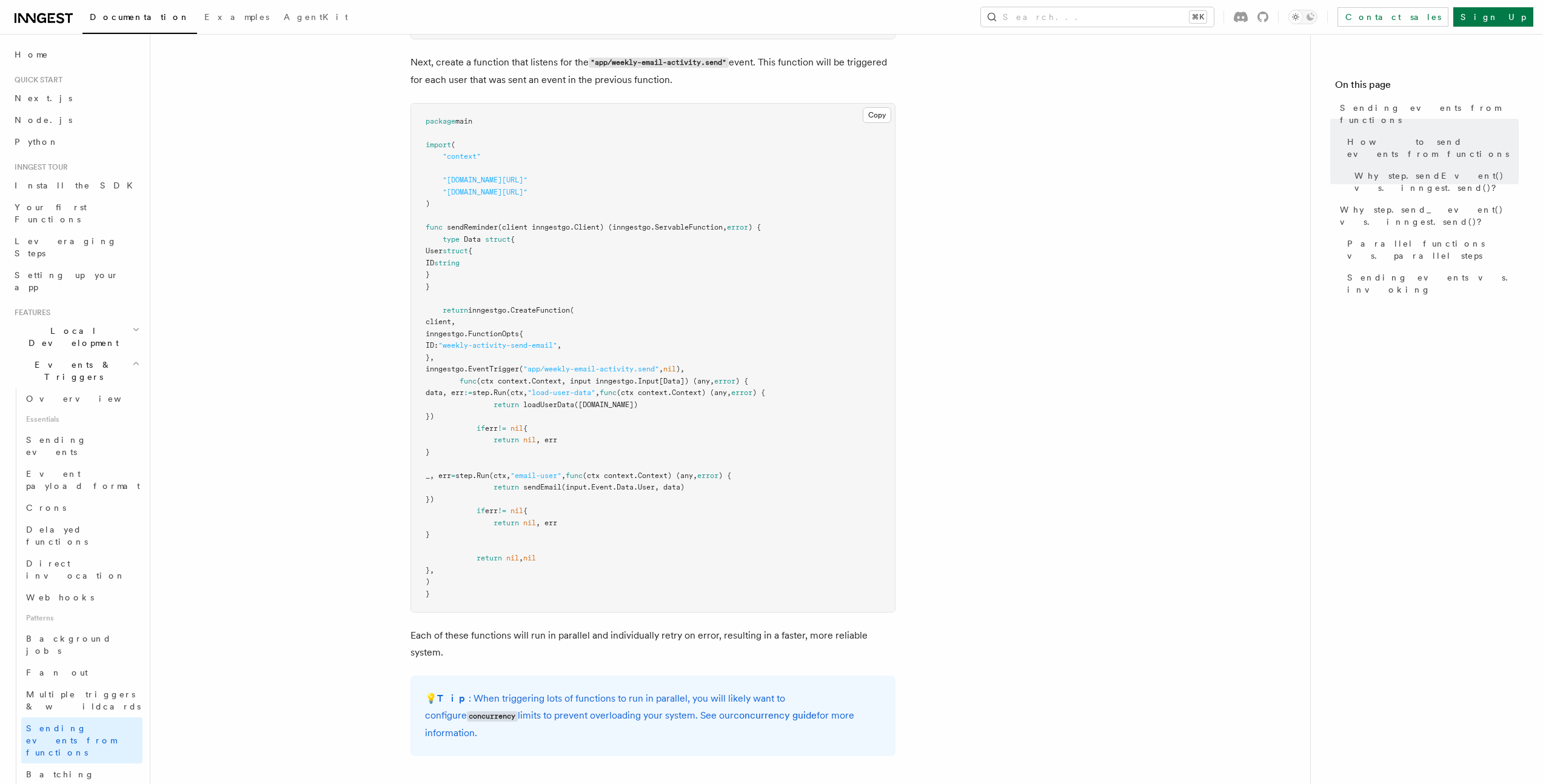
scroll to position [972, 0]
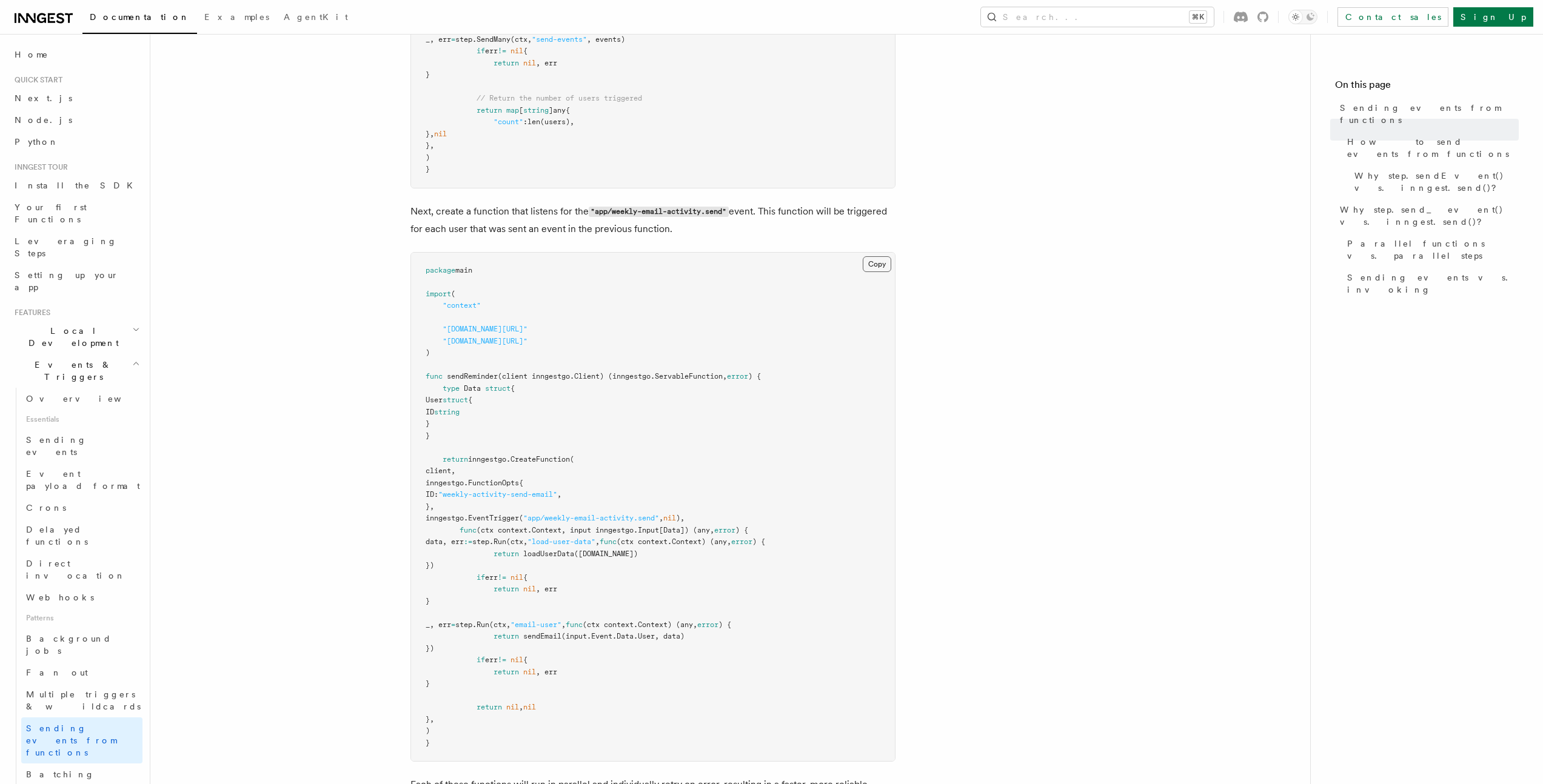
click at [876, 259] on button "Copy Copied" at bounding box center [877, 264] width 28 height 16
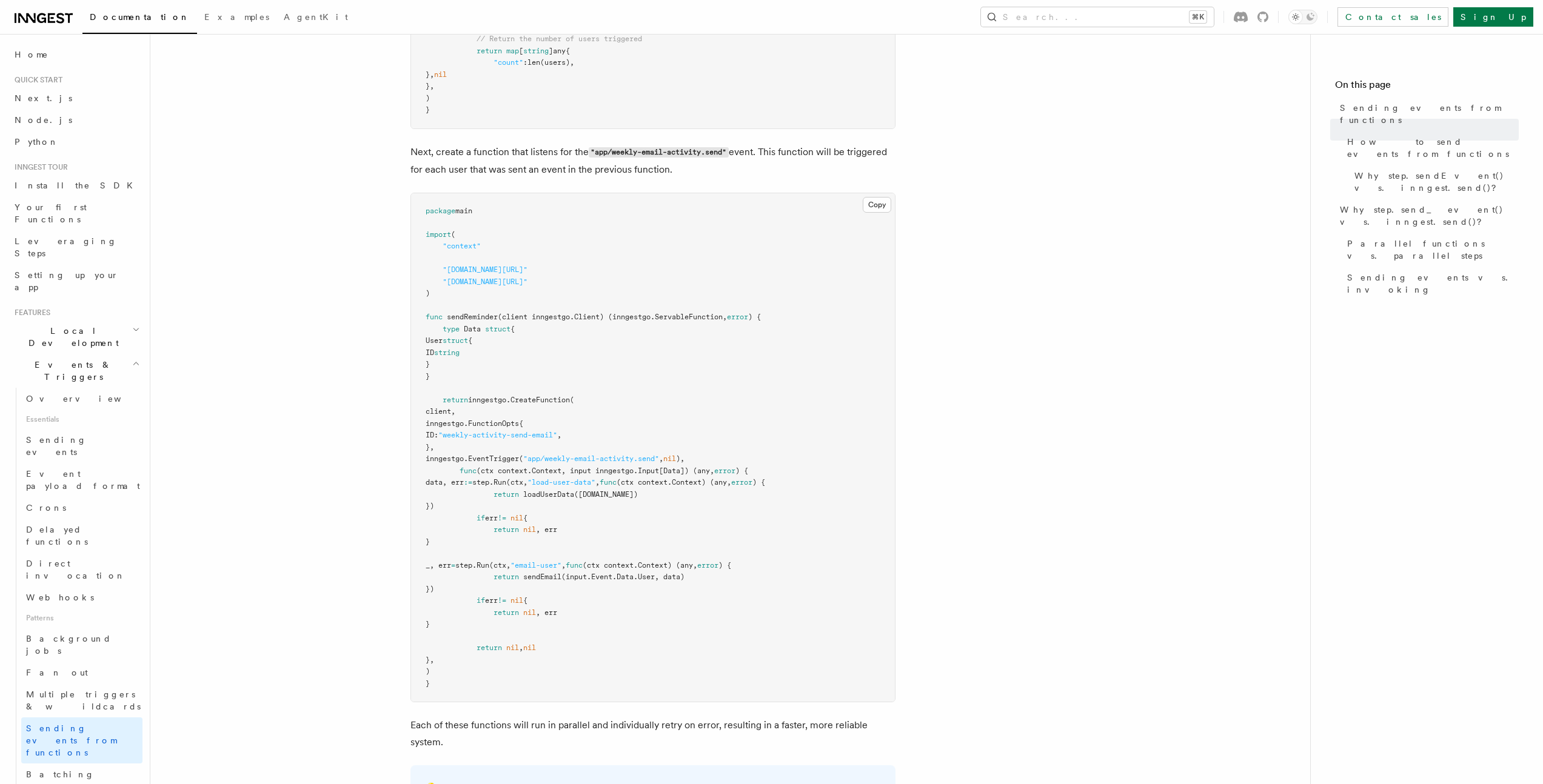
scroll to position [1050, 0]
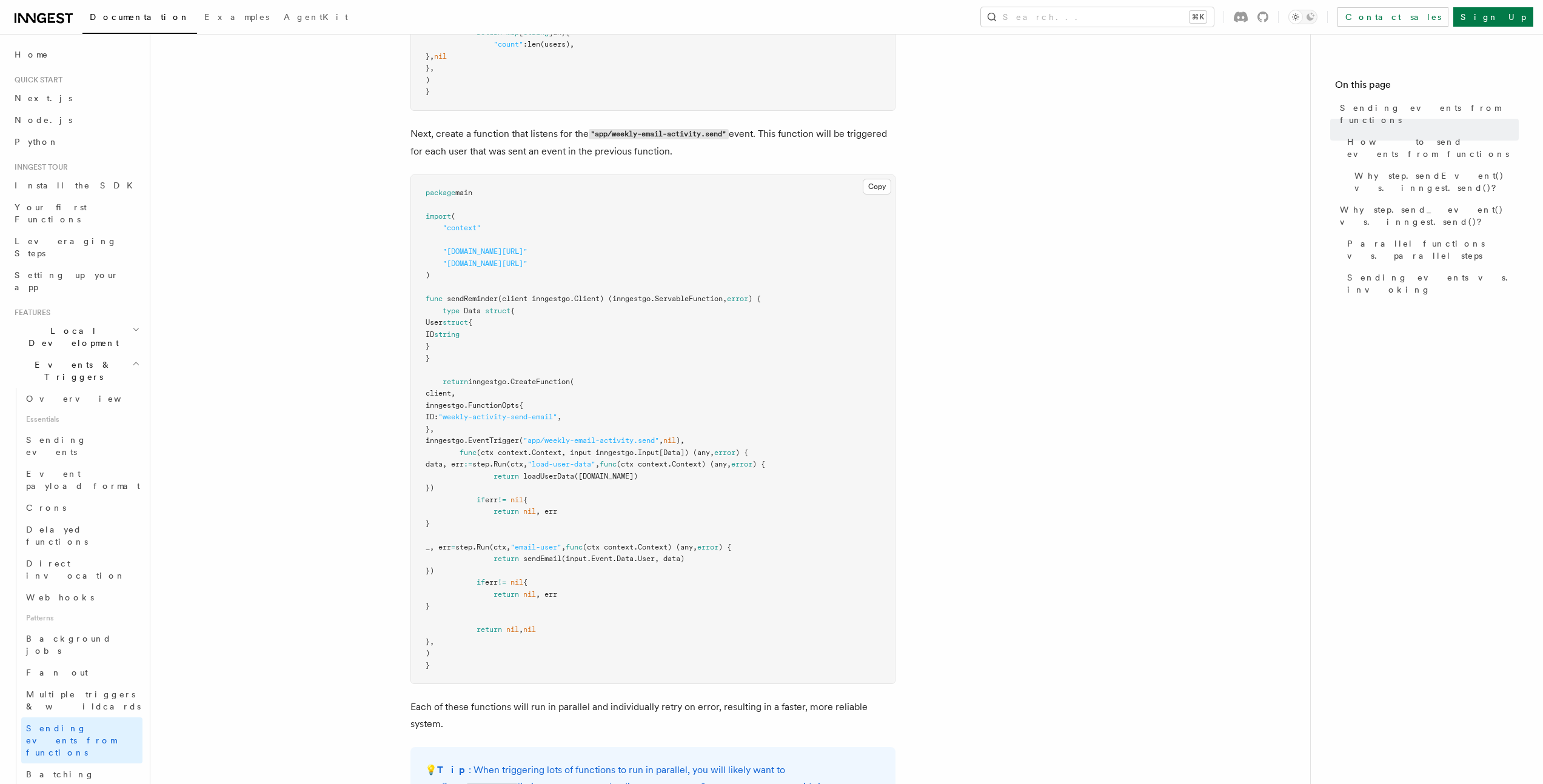
drag, startPoint x: 445, startPoint y: 315, endPoint x: 533, endPoint y: 355, distance: 96.7
click at [533, 355] on pre "package main import ( "context" "github.com/inngest/inngestgo" "github.com/inng…" at bounding box center [652, 430] width 483 height 509
click at [1115, 22] on button "Search... ⌘K" at bounding box center [1098, 17] width 233 height 20
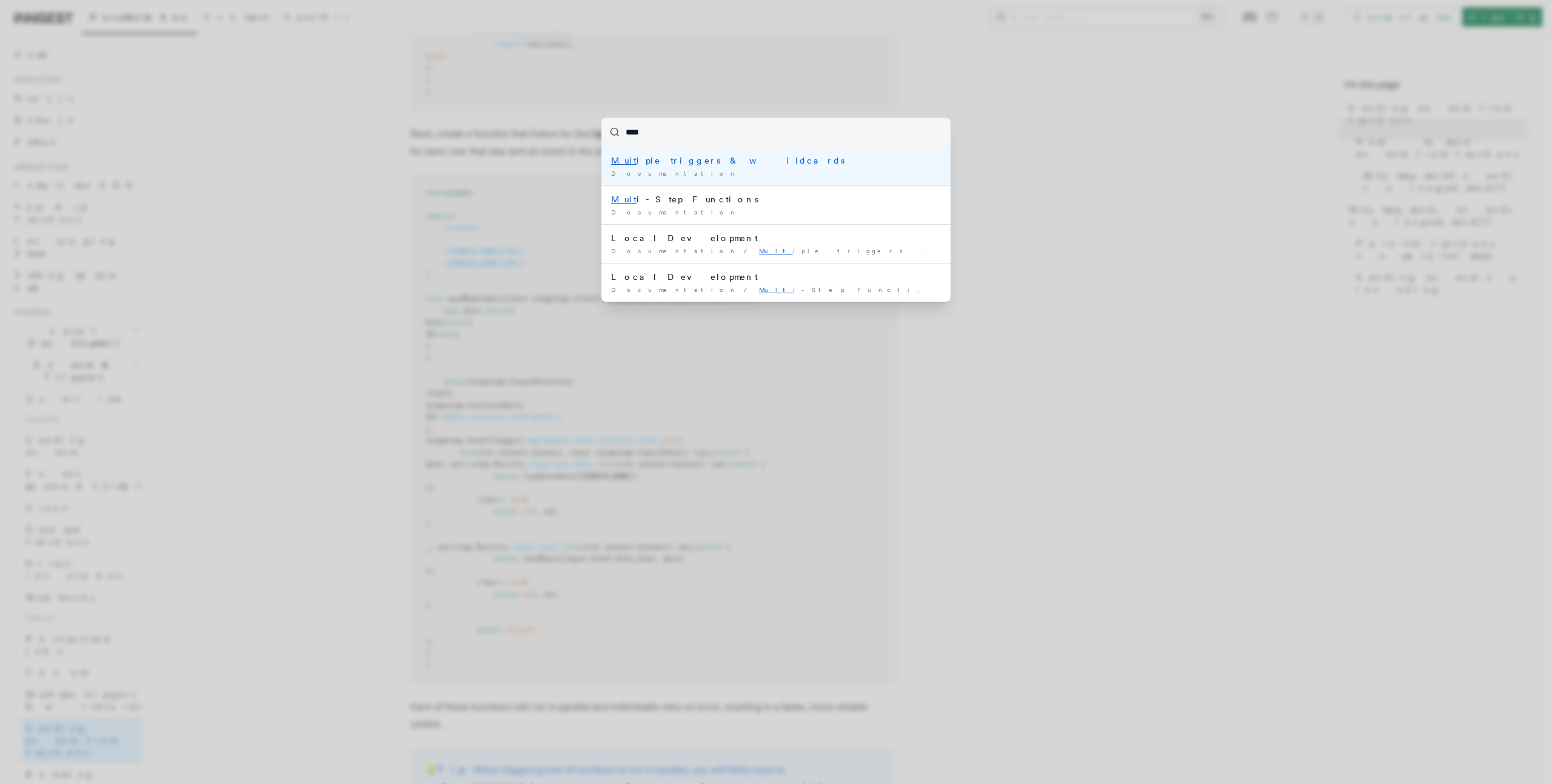
type input "*****"
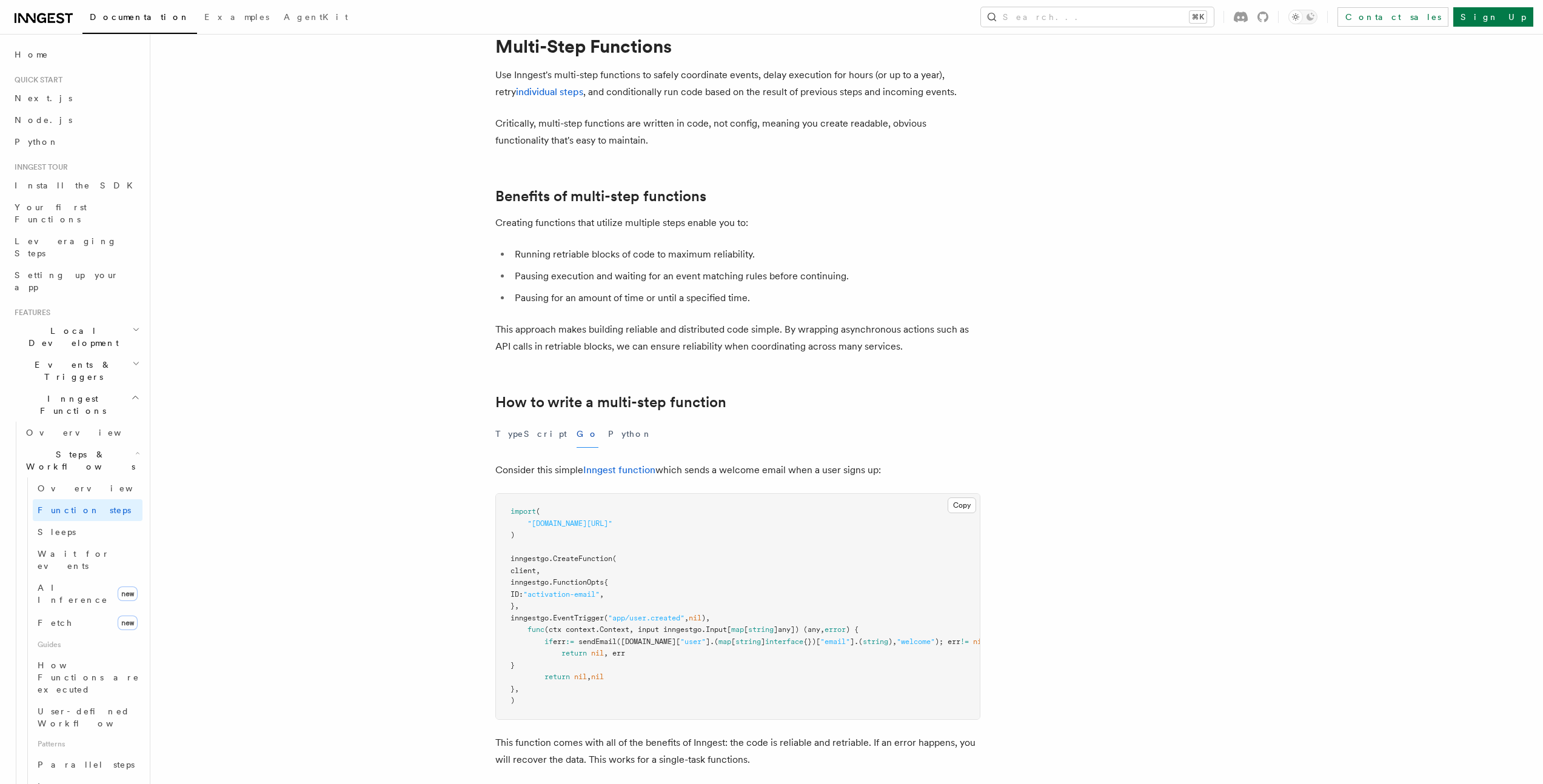
scroll to position [343, 0]
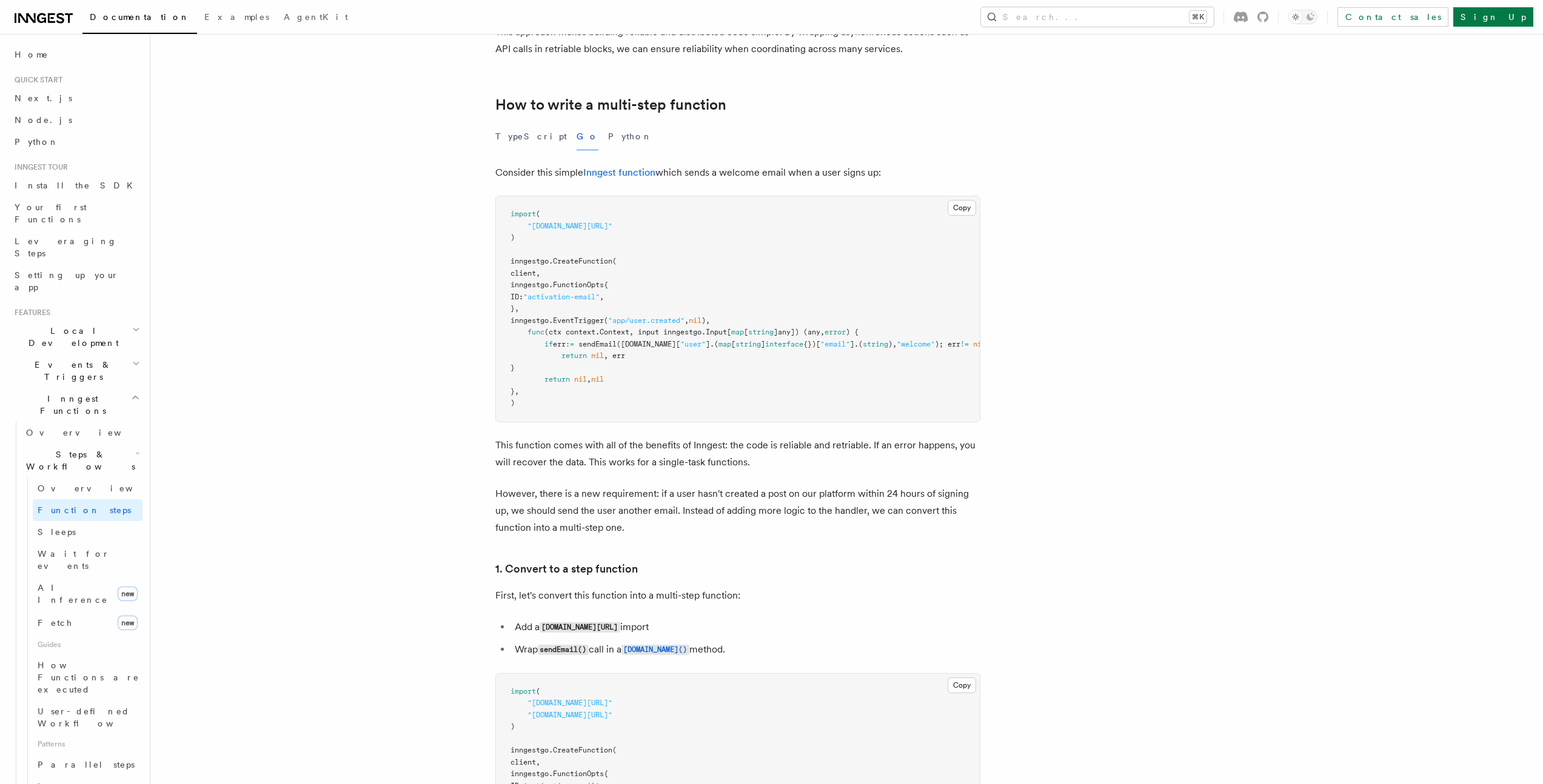
click at [962, 211] on button "Copy Copied" at bounding box center [962, 208] width 28 height 16
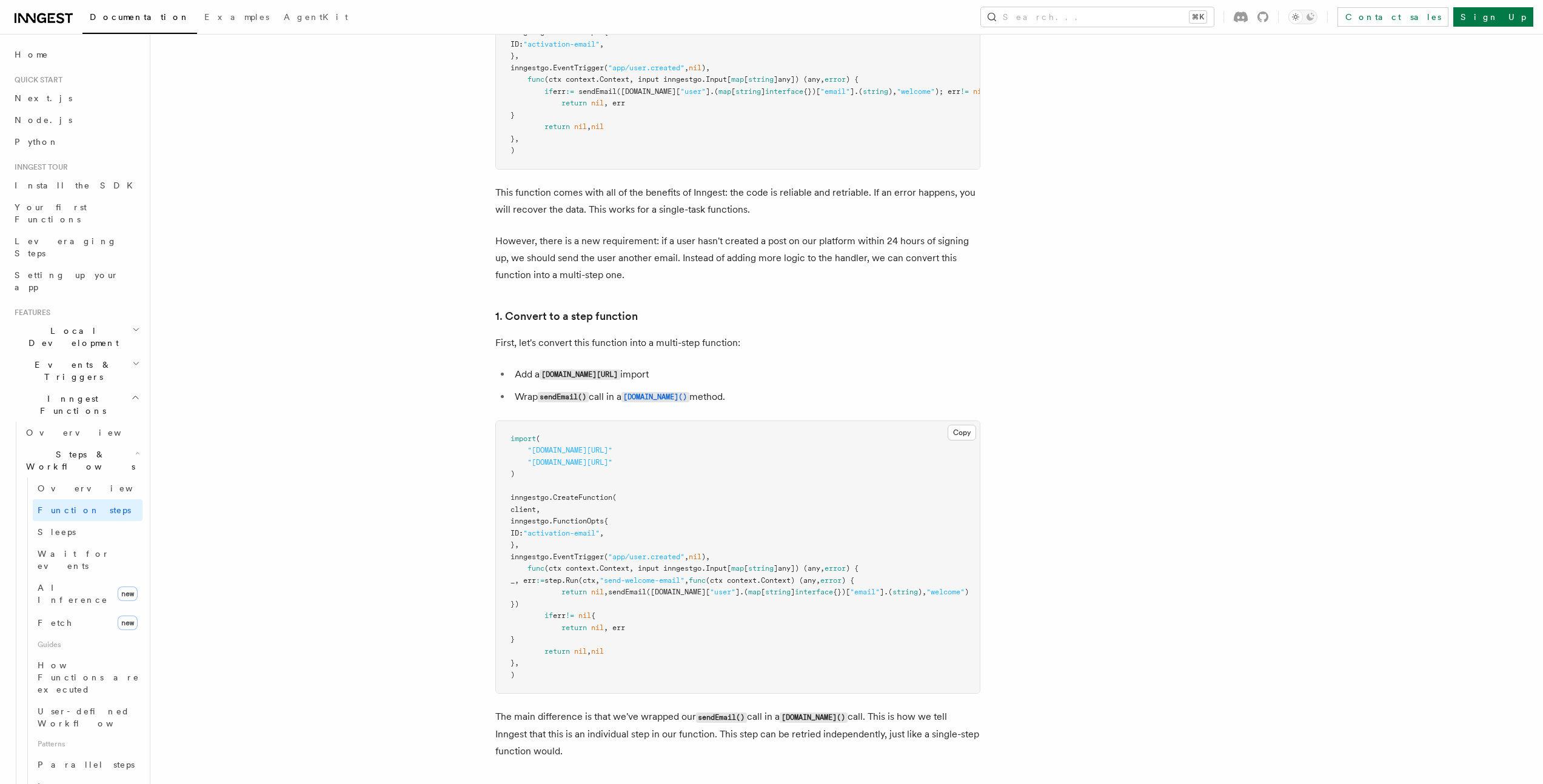
scroll to position [607, 0]
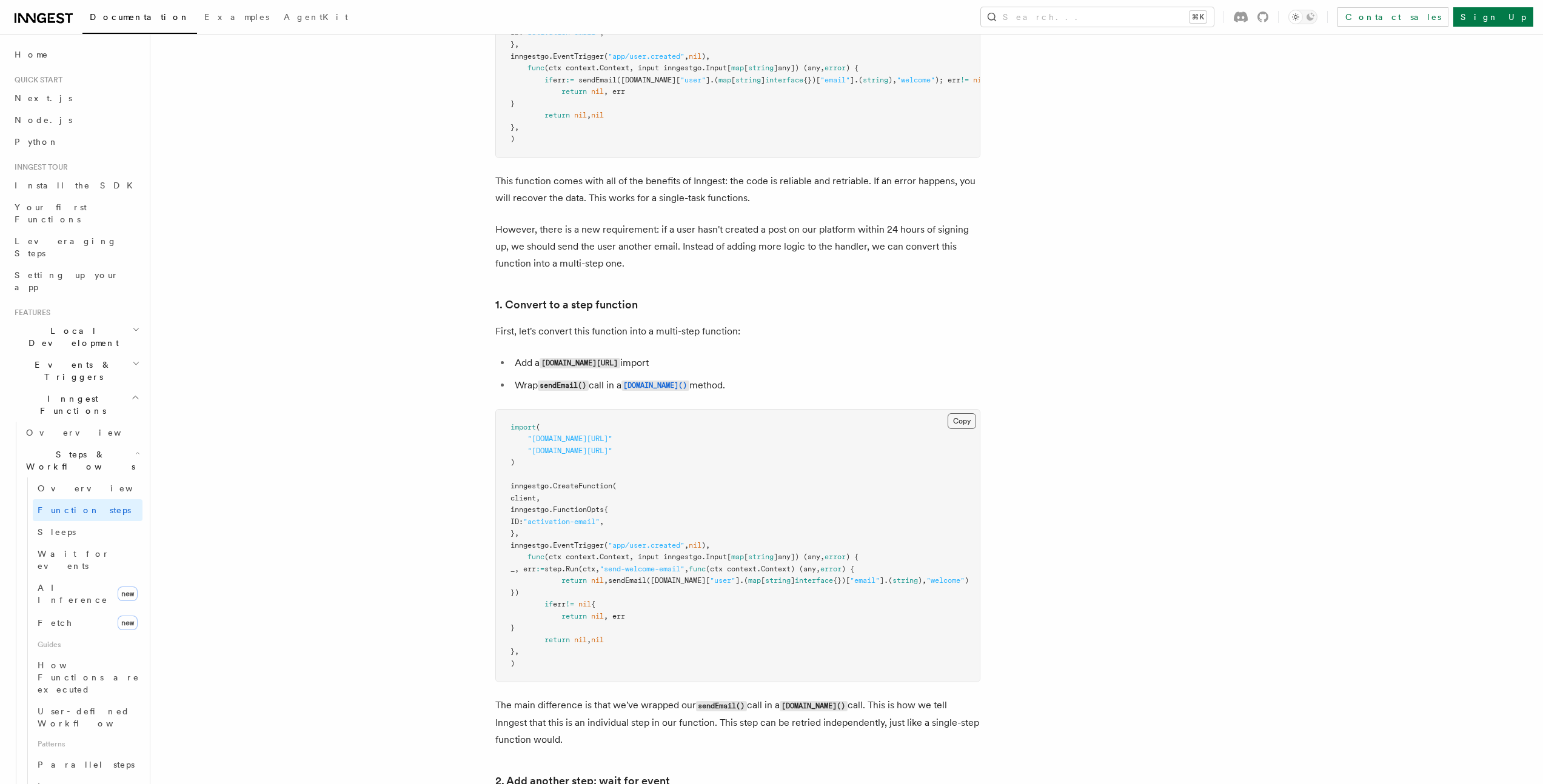
click at [967, 429] on button "Copy Copied" at bounding box center [962, 422] width 28 height 16
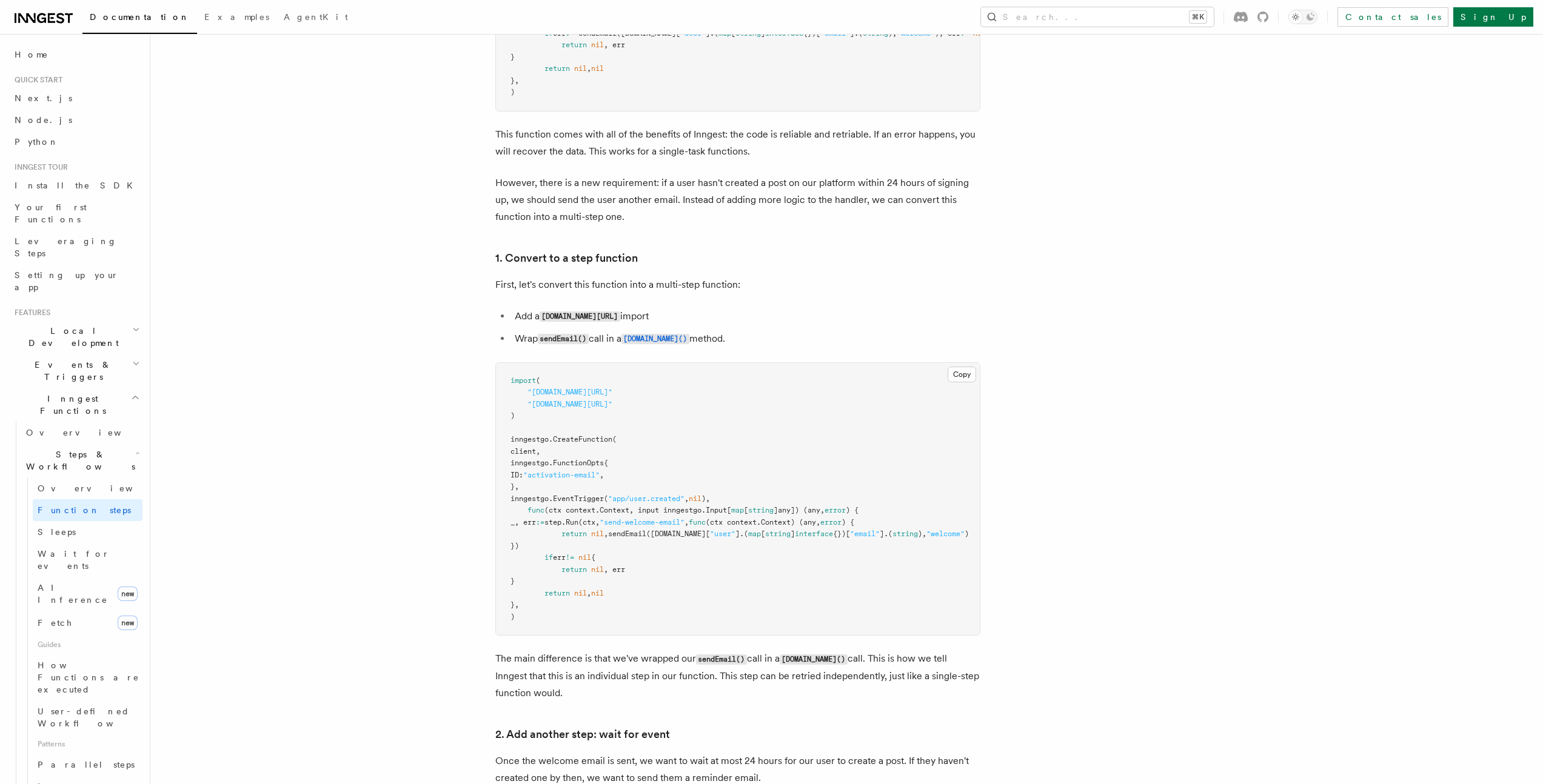
scroll to position [421, 0]
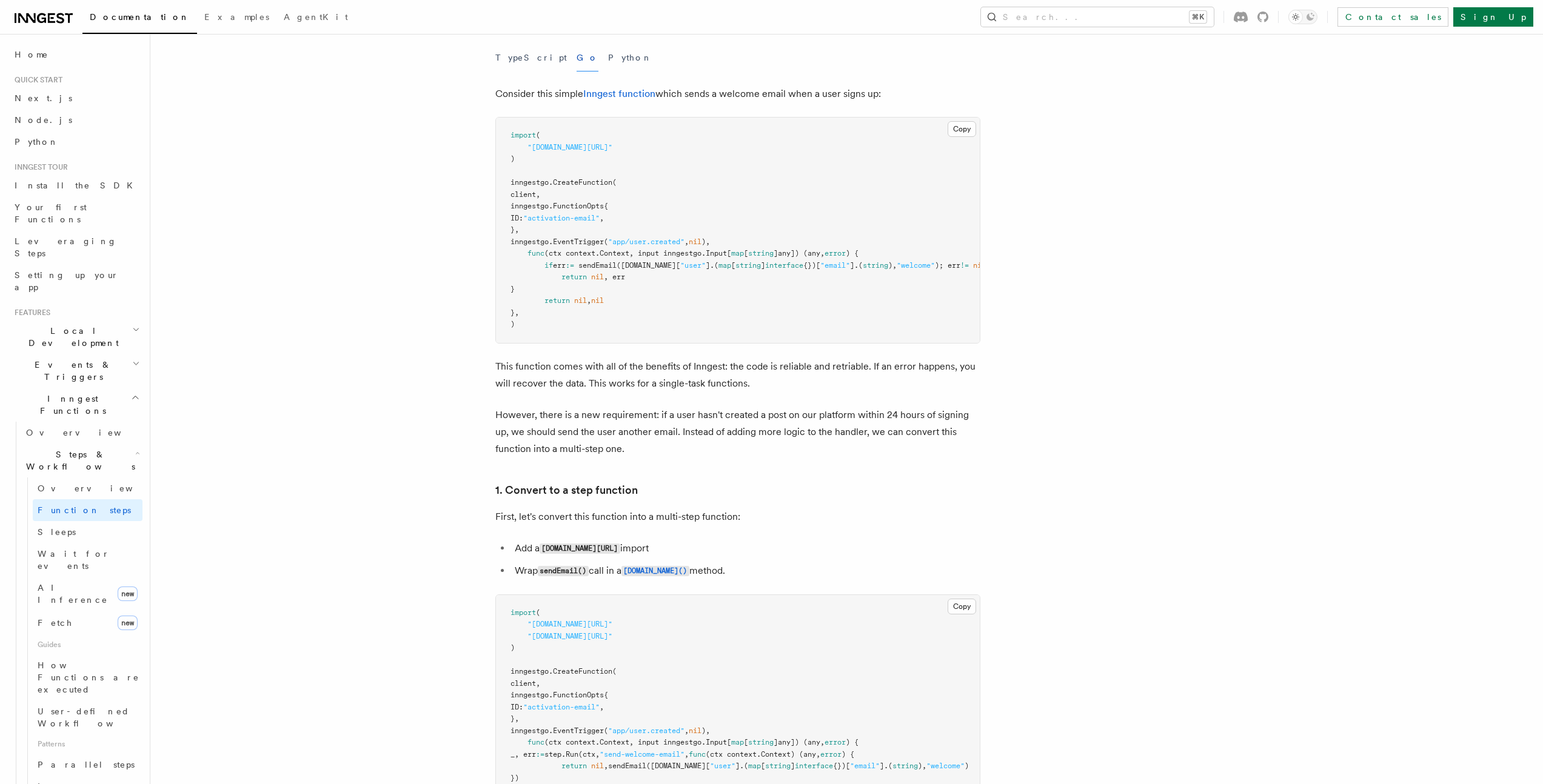
click at [927, 195] on pre "import ( "github.com/inngest/inngestgo" ) inngestgo. CreateFunction ( client, i…" at bounding box center [737, 230] width 483 height 225
click at [970, 131] on button "Copy Copied" at bounding box center [962, 129] width 28 height 16
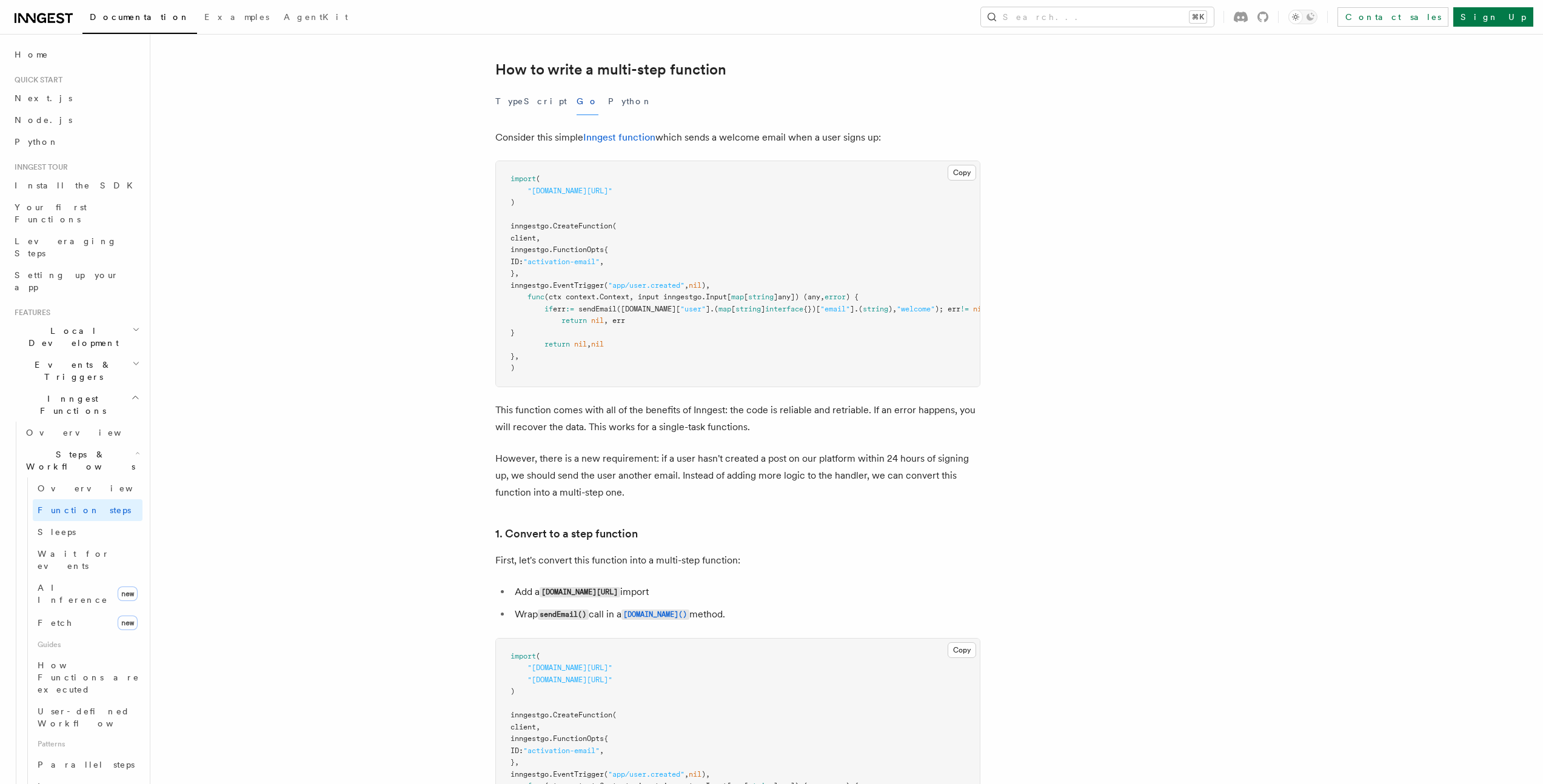
scroll to position [321, 0]
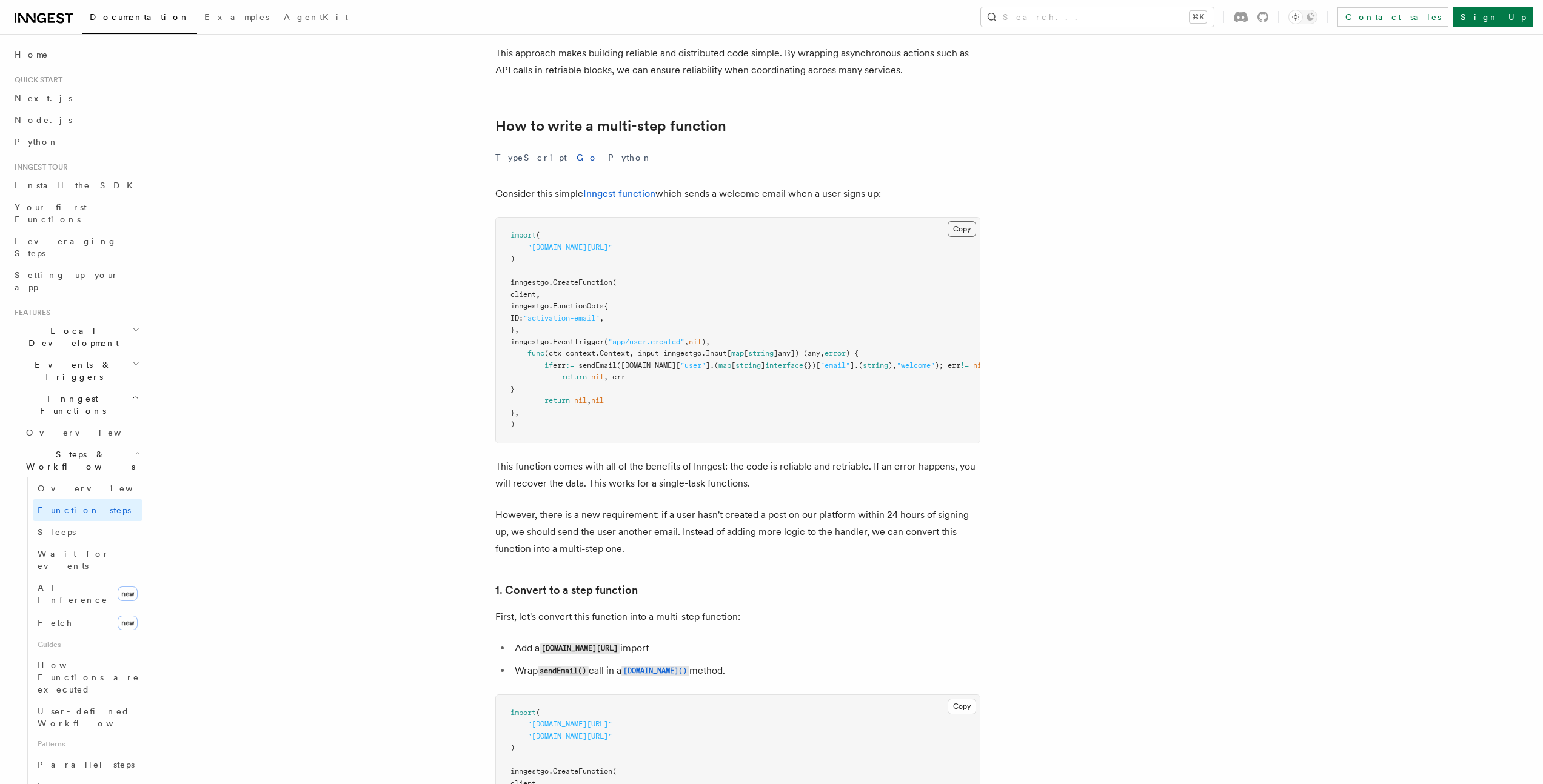
click at [969, 229] on button "Copy Copied" at bounding box center [962, 229] width 28 height 16
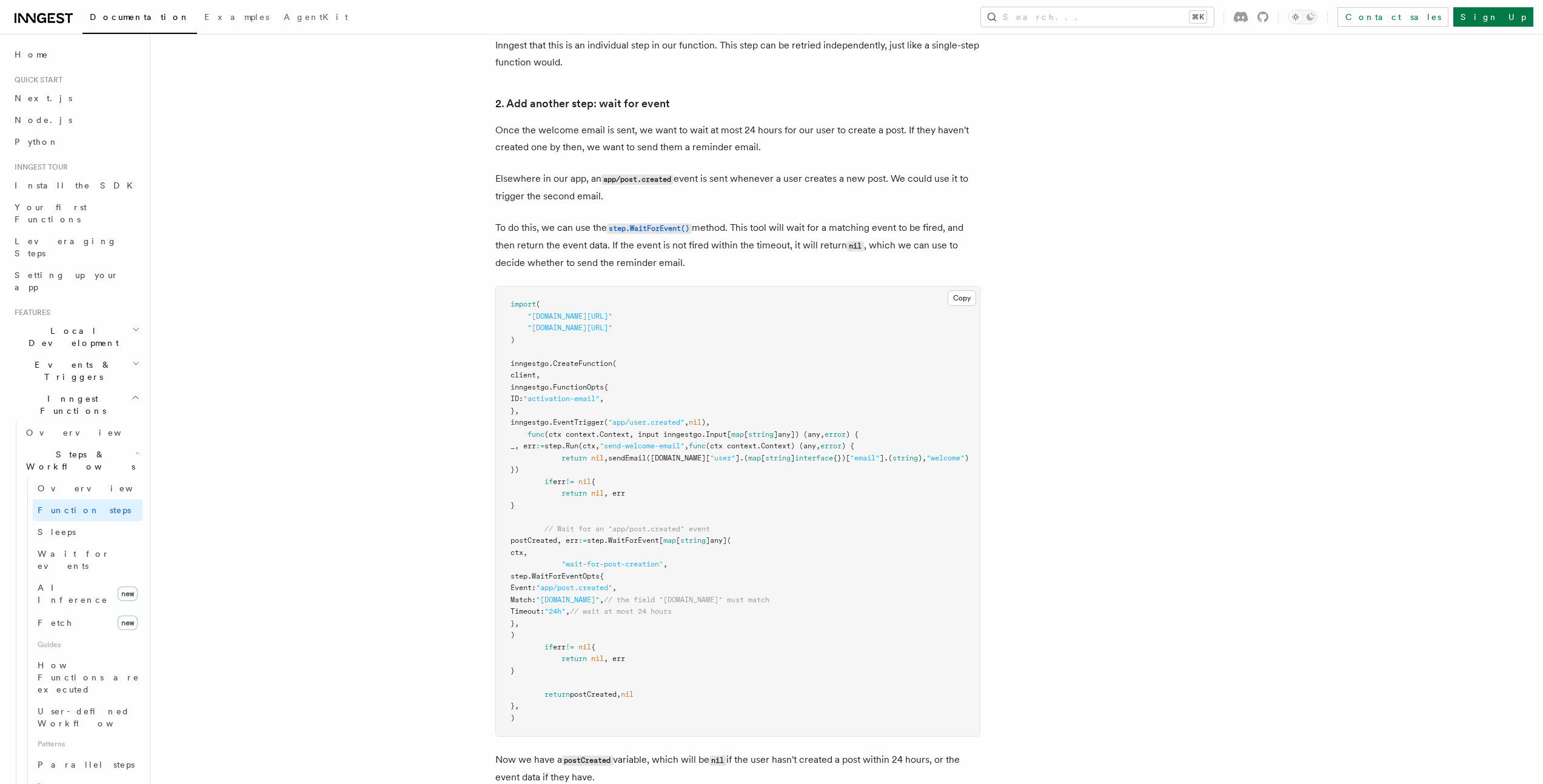
scroll to position [1285, 0]
click at [960, 305] on button "Copy Copied" at bounding box center [962, 297] width 28 height 16
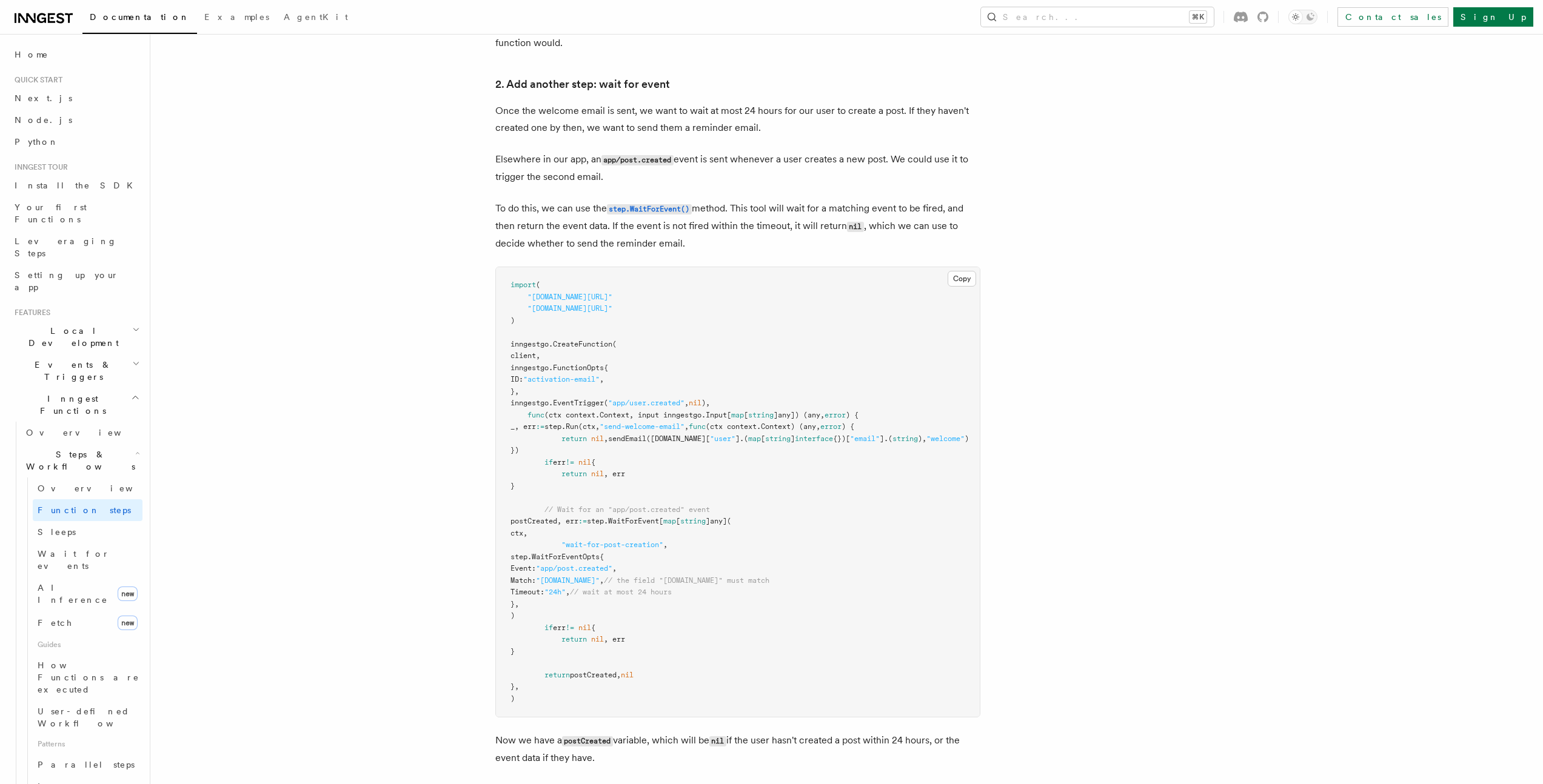
scroll to position [1334, 0]
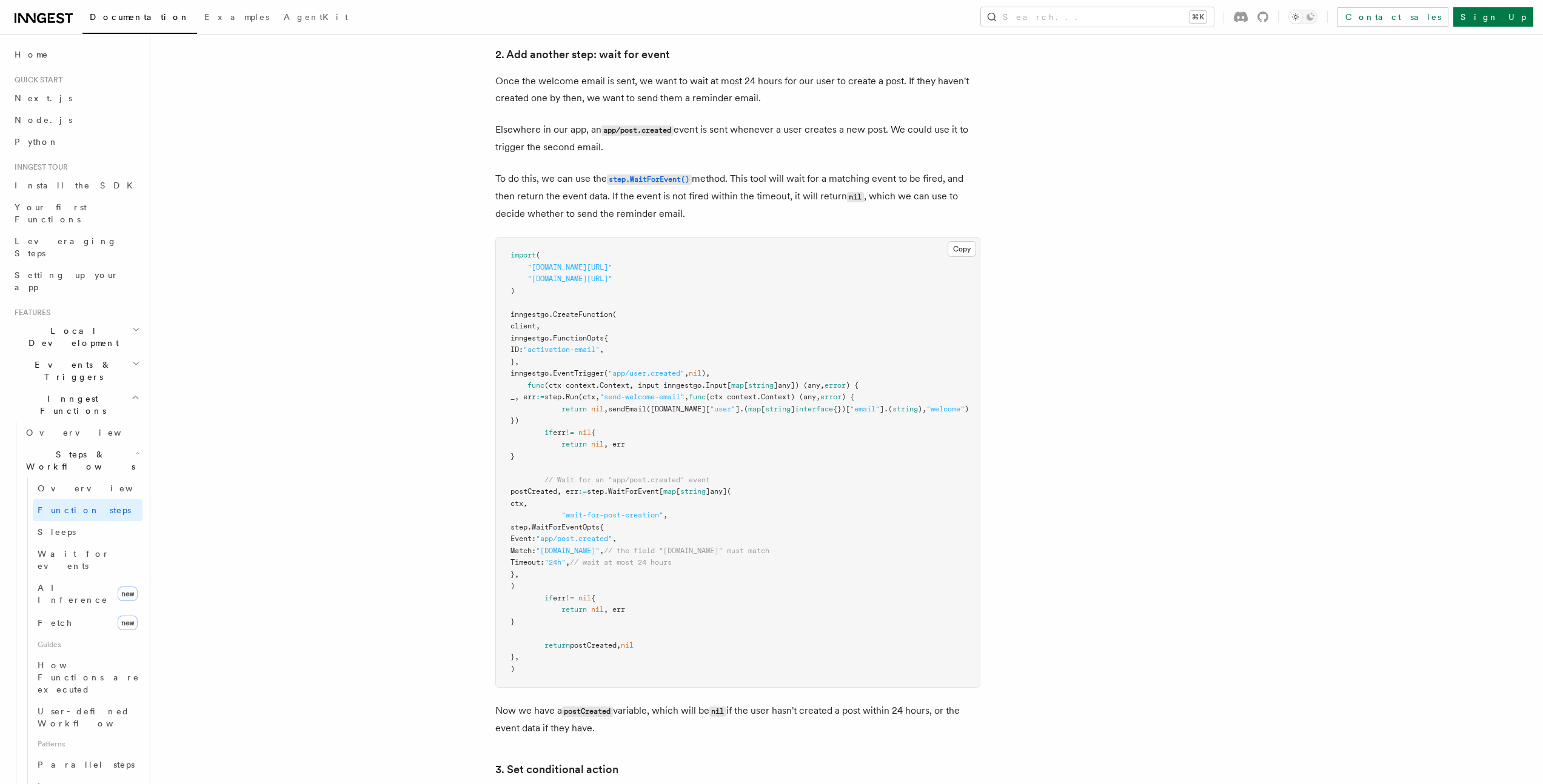
click at [1229, 180] on article "Features Inngest Functions Steps & Workflows Multi-Step Functions Use Inngest's…" at bounding box center [815, 737] width 1291 height 4033
drag, startPoint x: 513, startPoint y: 215, endPoint x: 751, endPoint y: 237, distance: 239.0
click at [751, 222] on p "To do this, we can use the step.WaitForEvent() method. This tool will wait for …" at bounding box center [737, 196] width 485 height 52
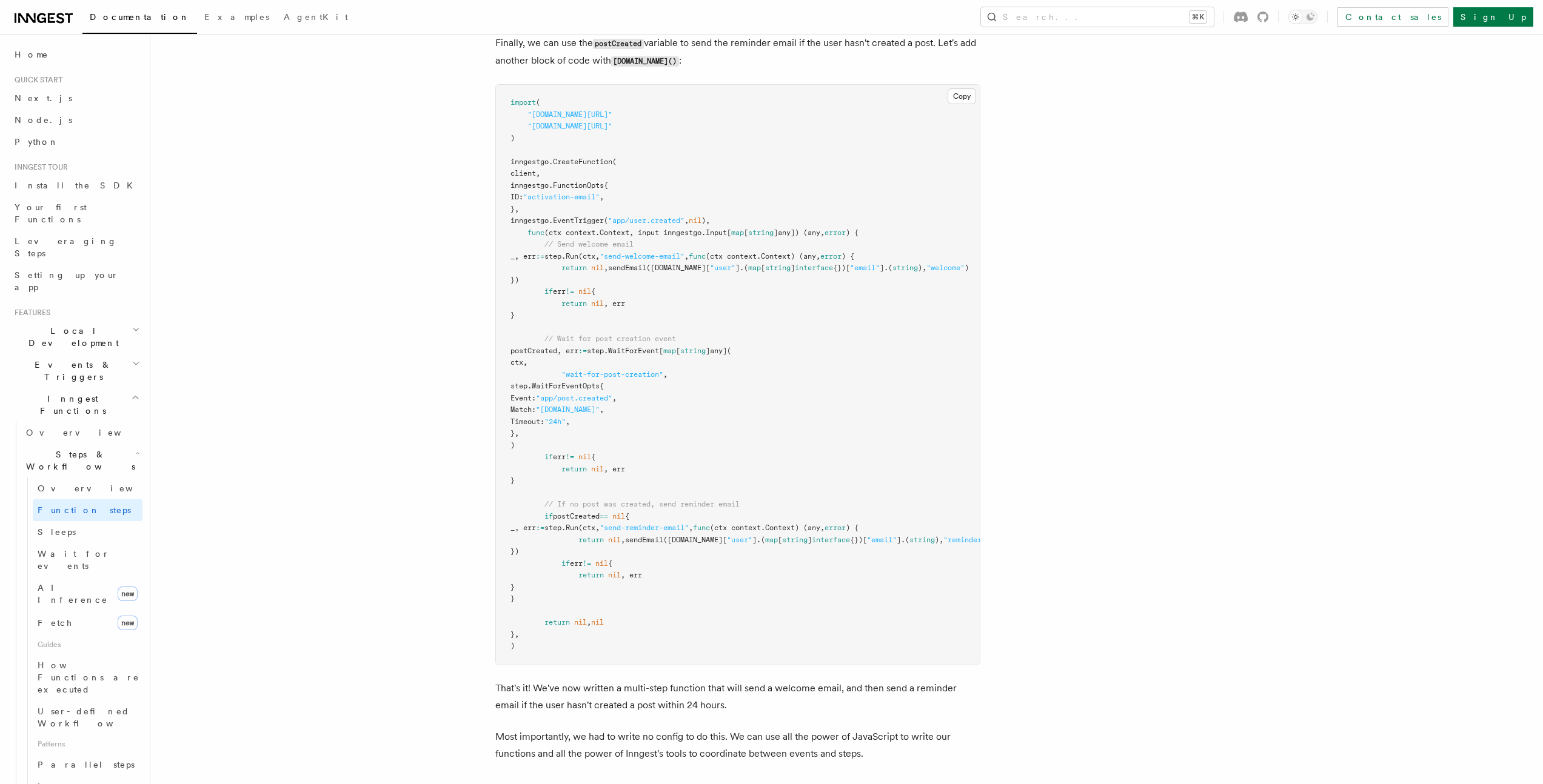
scroll to position [2081, 0]
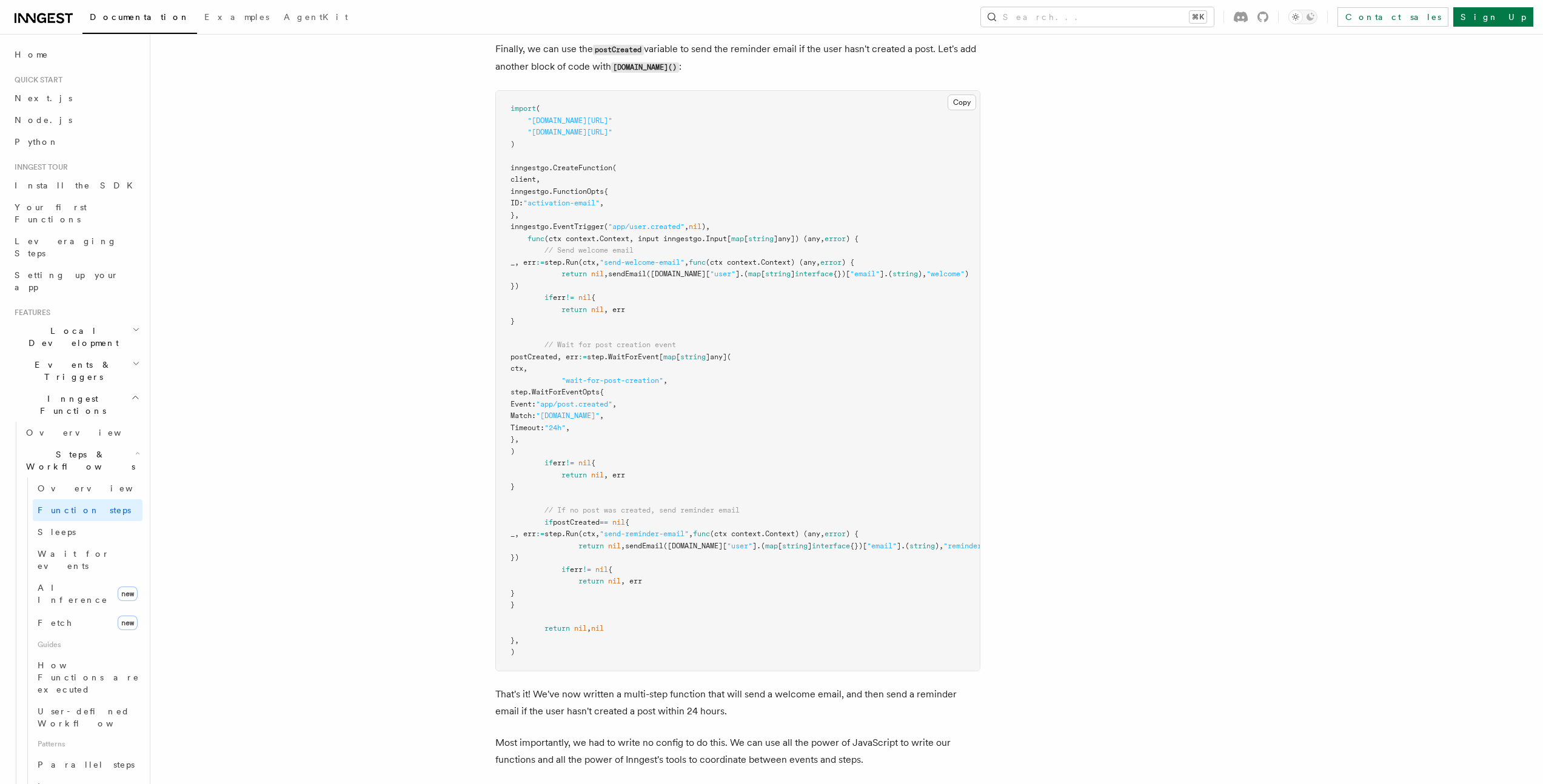
click at [789, 232] on pre "import ( "github.com/inngest/inngestgo" "github.com/inngest/inngestgo/step" ) i…" at bounding box center [737, 381] width 483 height 580
click at [957, 110] on button "Copy Copied" at bounding box center [962, 103] width 28 height 16
click at [952, 110] on button "Copy Copied" at bounding box center [962, 103] width 28 height 16
click at [953, 110] on button "Copy Copied" at bounding box center [962, 103] width 28 height 16
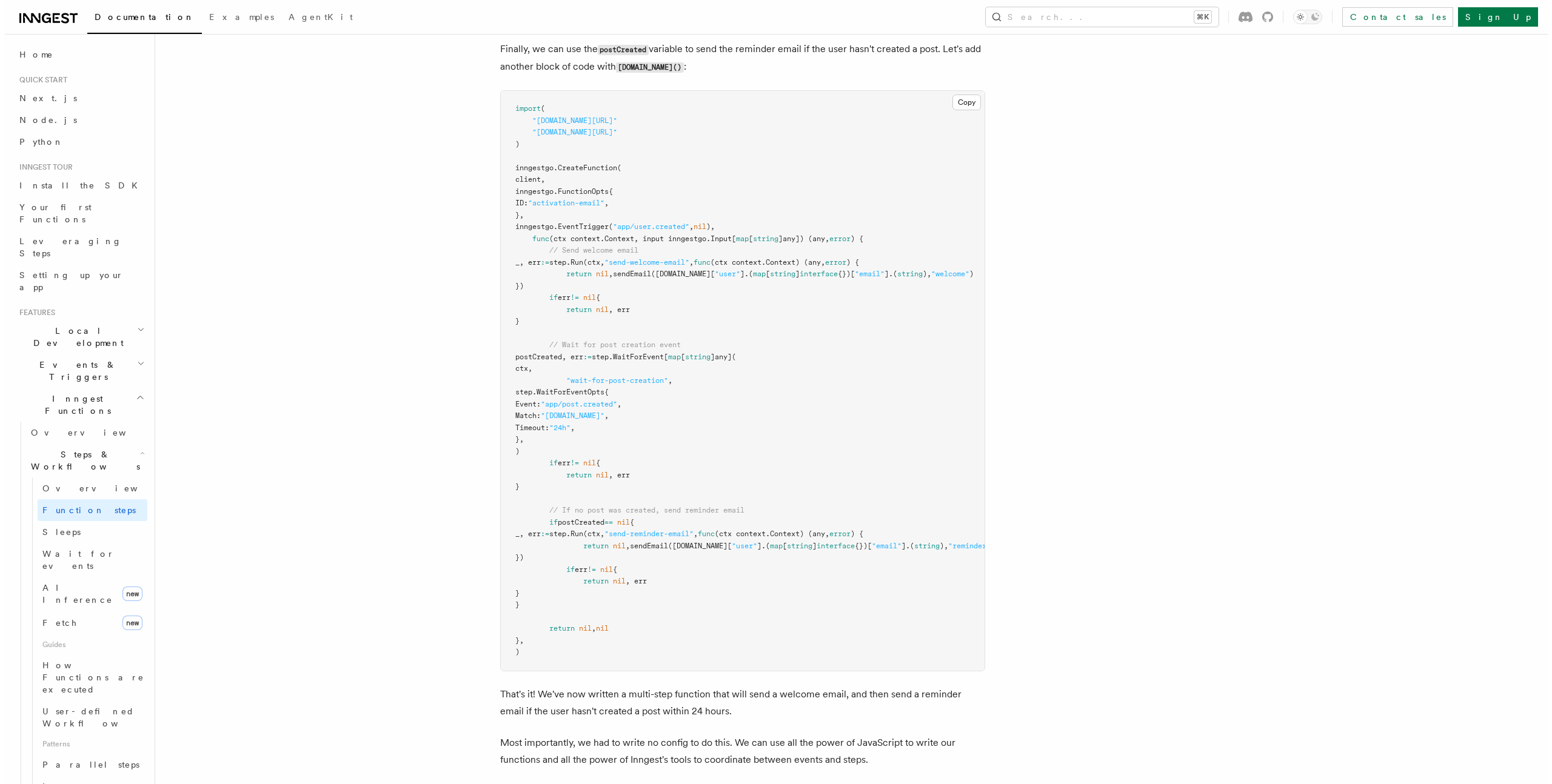
scroll to position [513, 0]
click at [1197, 20] on button "Search... ⌘K" at bounding box center [1098, 17] width 233 height 20
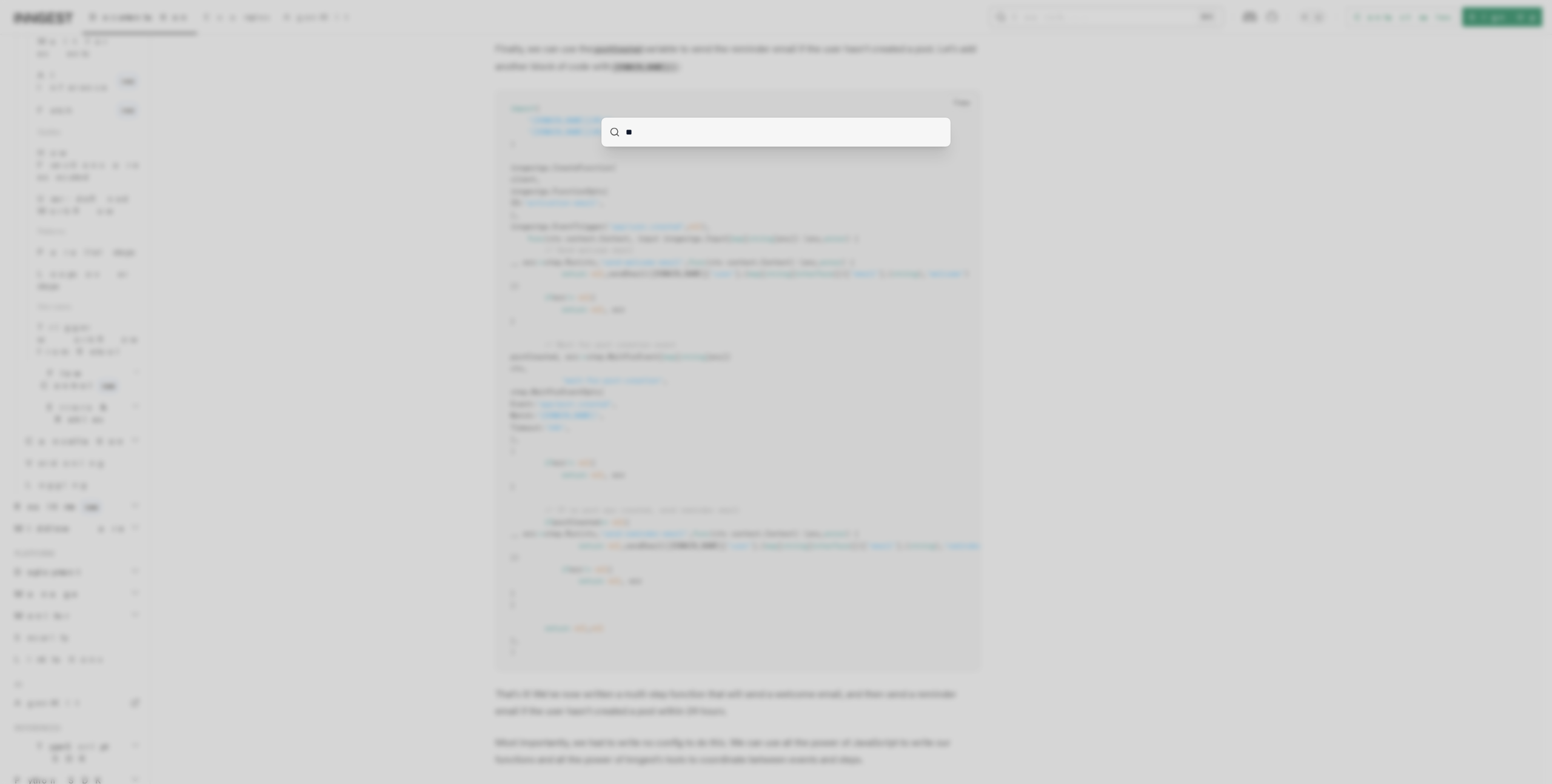
type input "***"
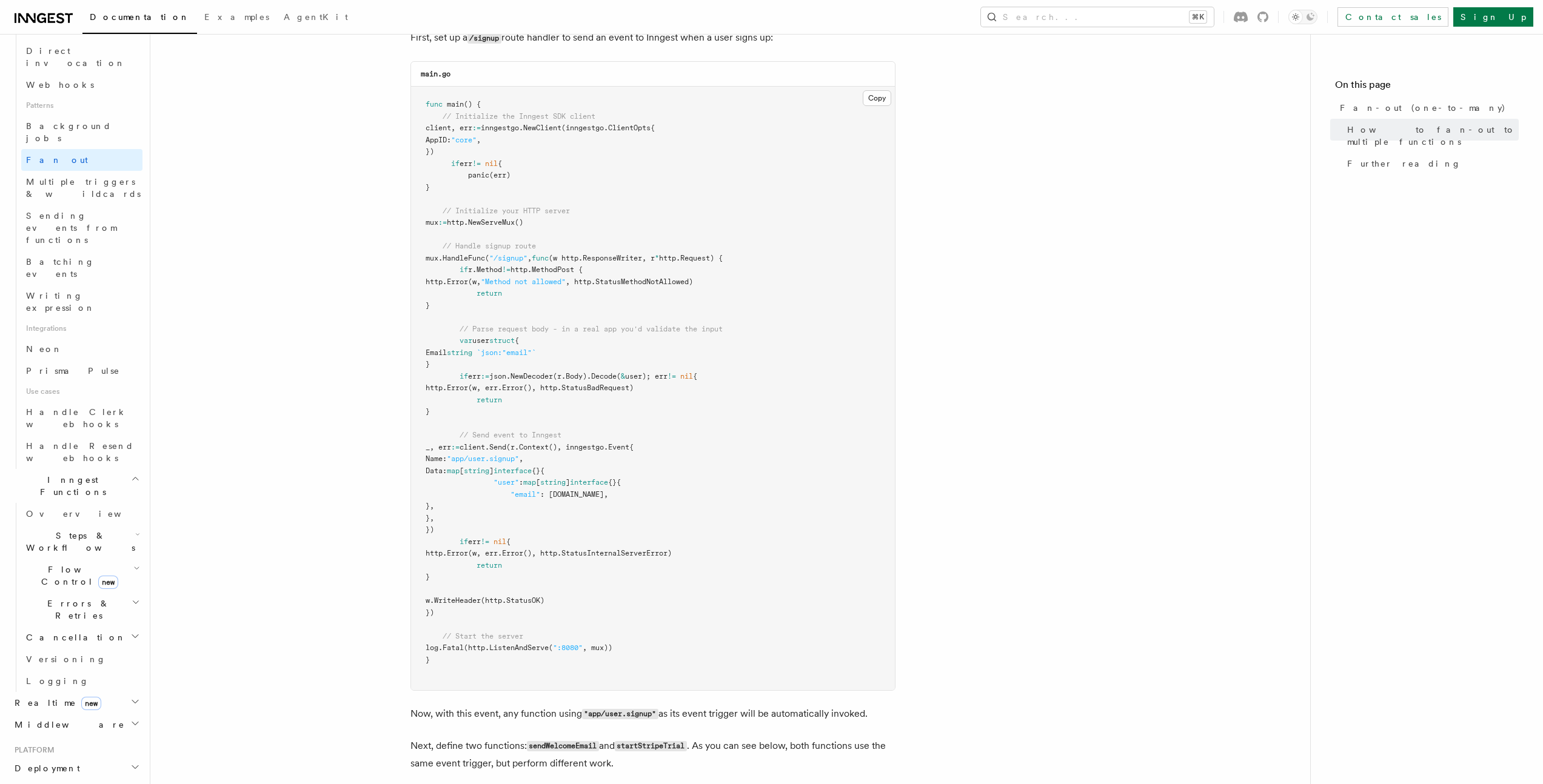
scroll to position [751, 0]
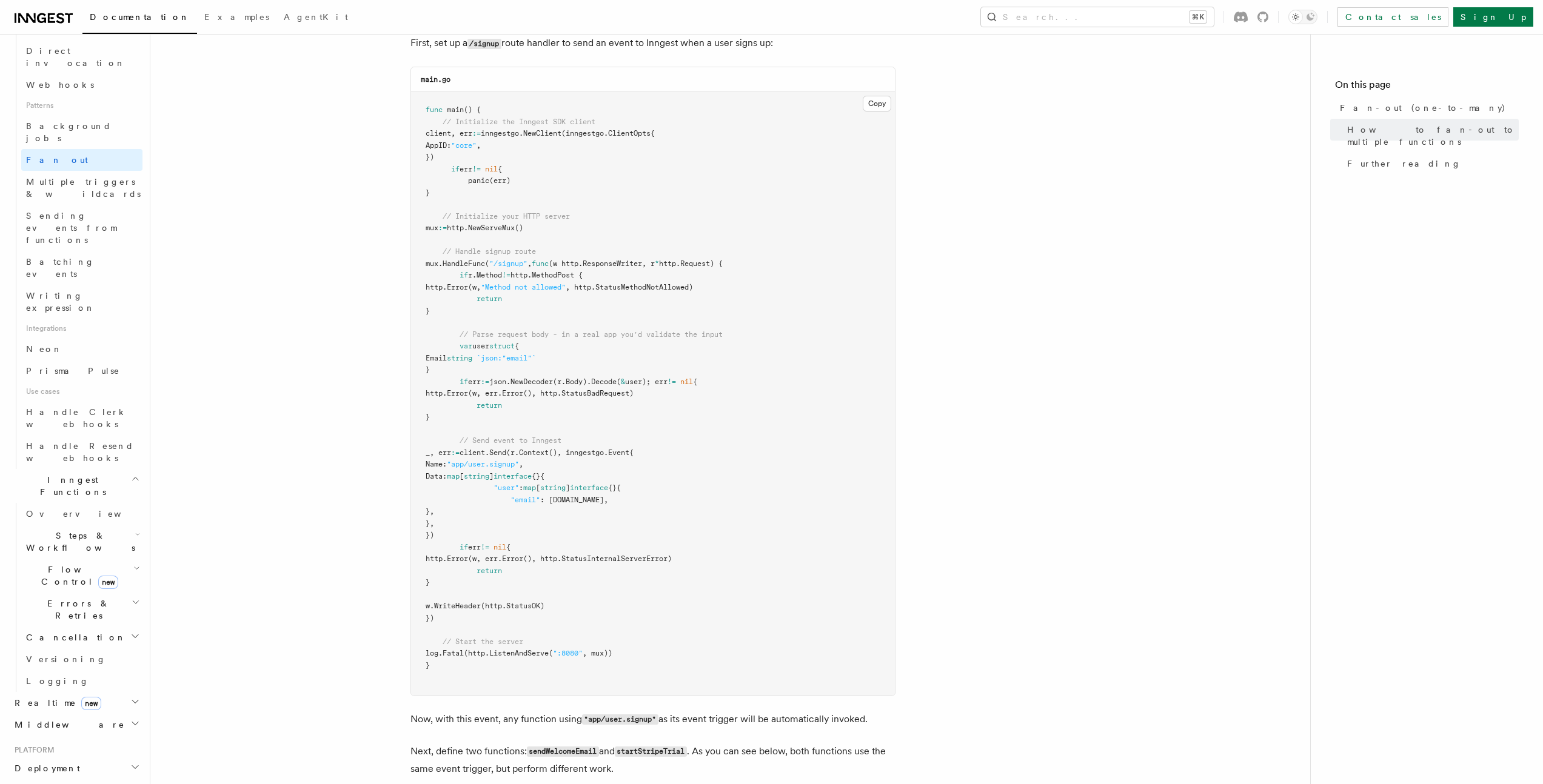
click at [790, 92] on pre "func main () { // Initialize the Inngest SDK client client, err := inngestgo. N…" at bounding box center [652, 393] width 483 height 604
click at [870, 96] on button "Copy Copied" at bounding box center [877, 104] width 28 height 16
click at [873, 96] on button "Copy Copied" at bounding box center [877, 104] width 28 height 16
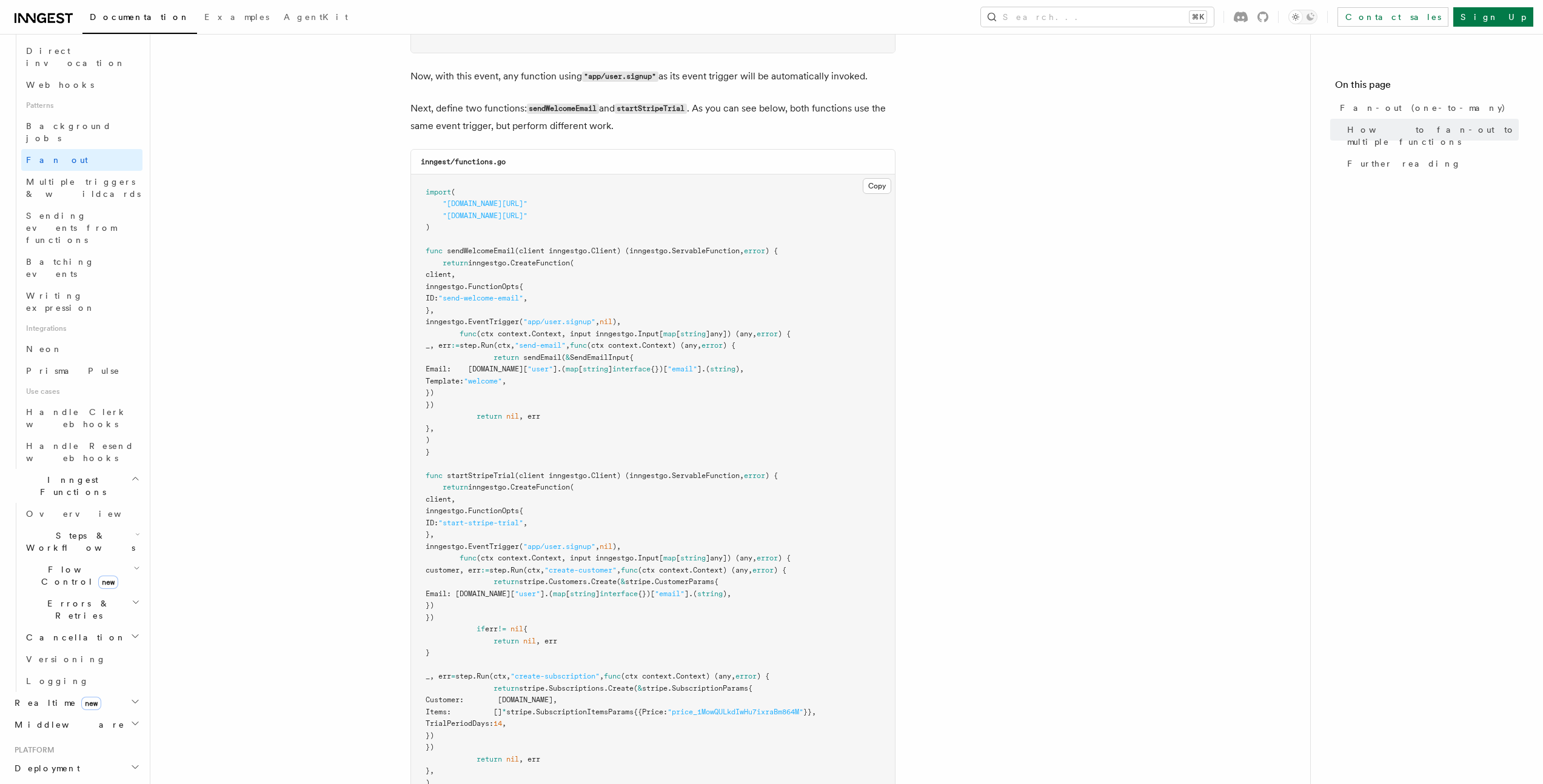
scroll to position [1449, 0]
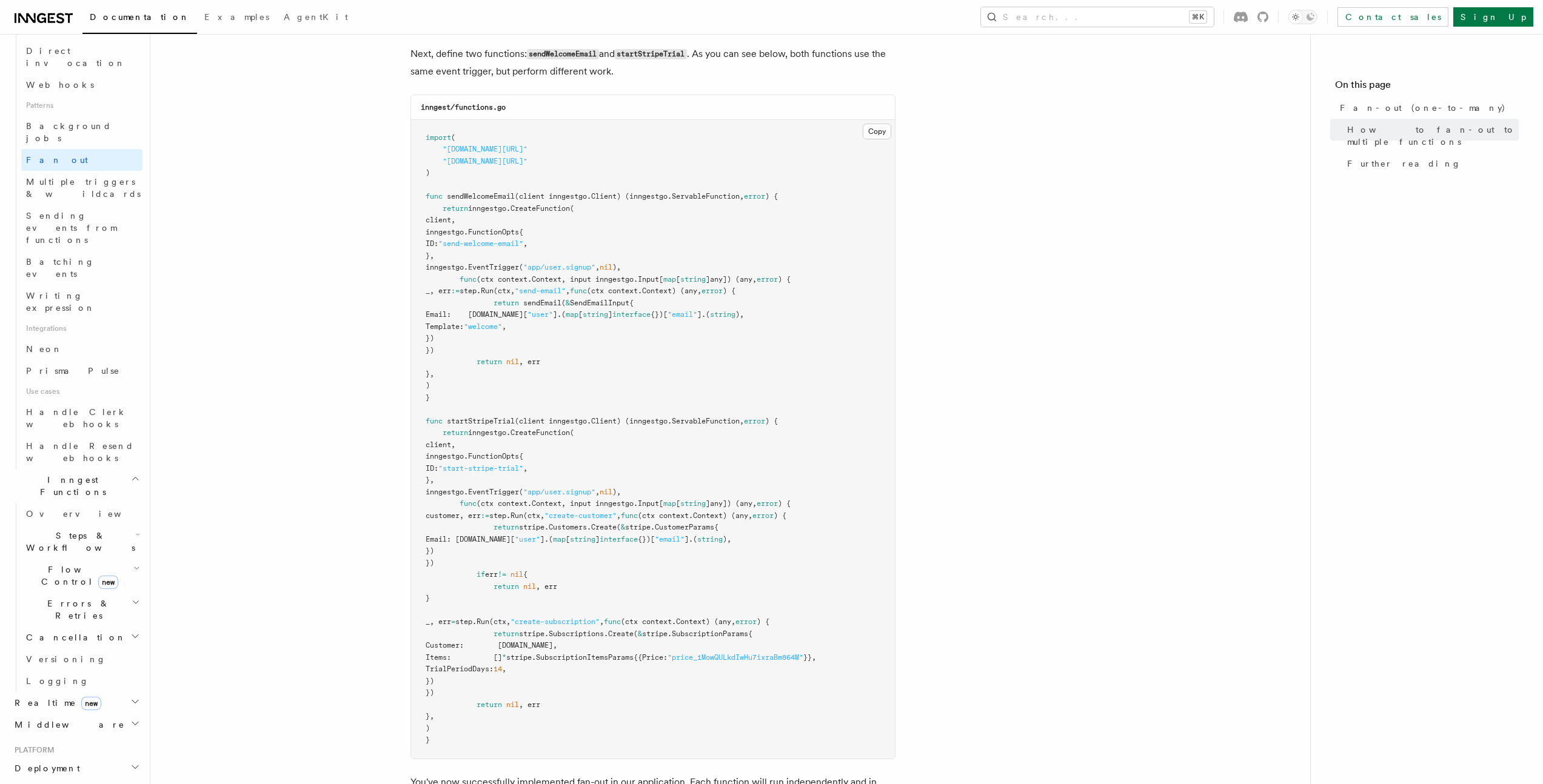
click at [842, 227] on pre "import ( "github.com/inngest/inngestgo" "github.com/inngest/inngestgo/step" ) f…" at bounding box center [652, 440] width 483 height 639
click at [876, 123] on button "Copy Copied" at bounding box center [877, 131] width 28 height 16
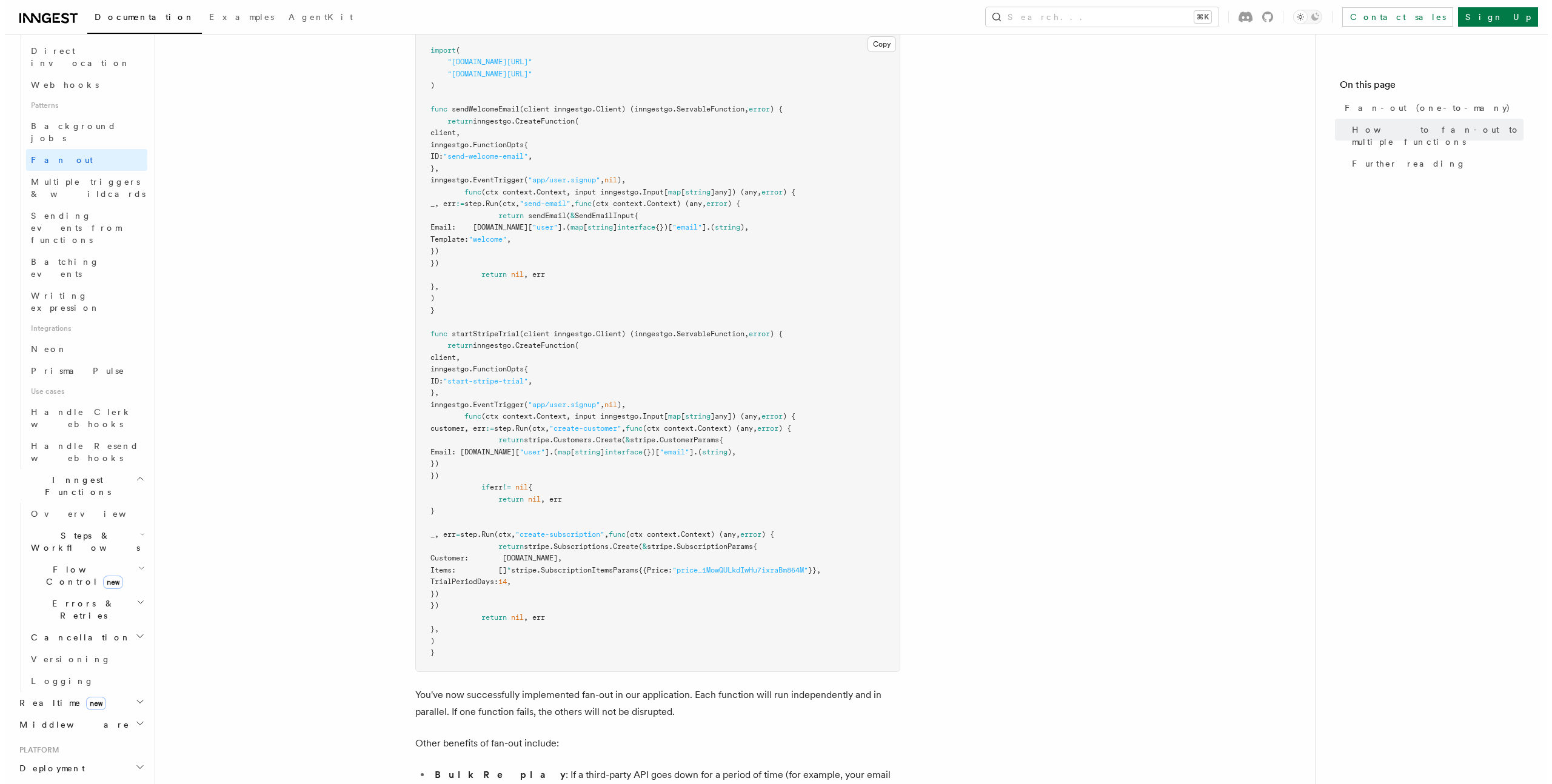
scroll to position [1337, 0]
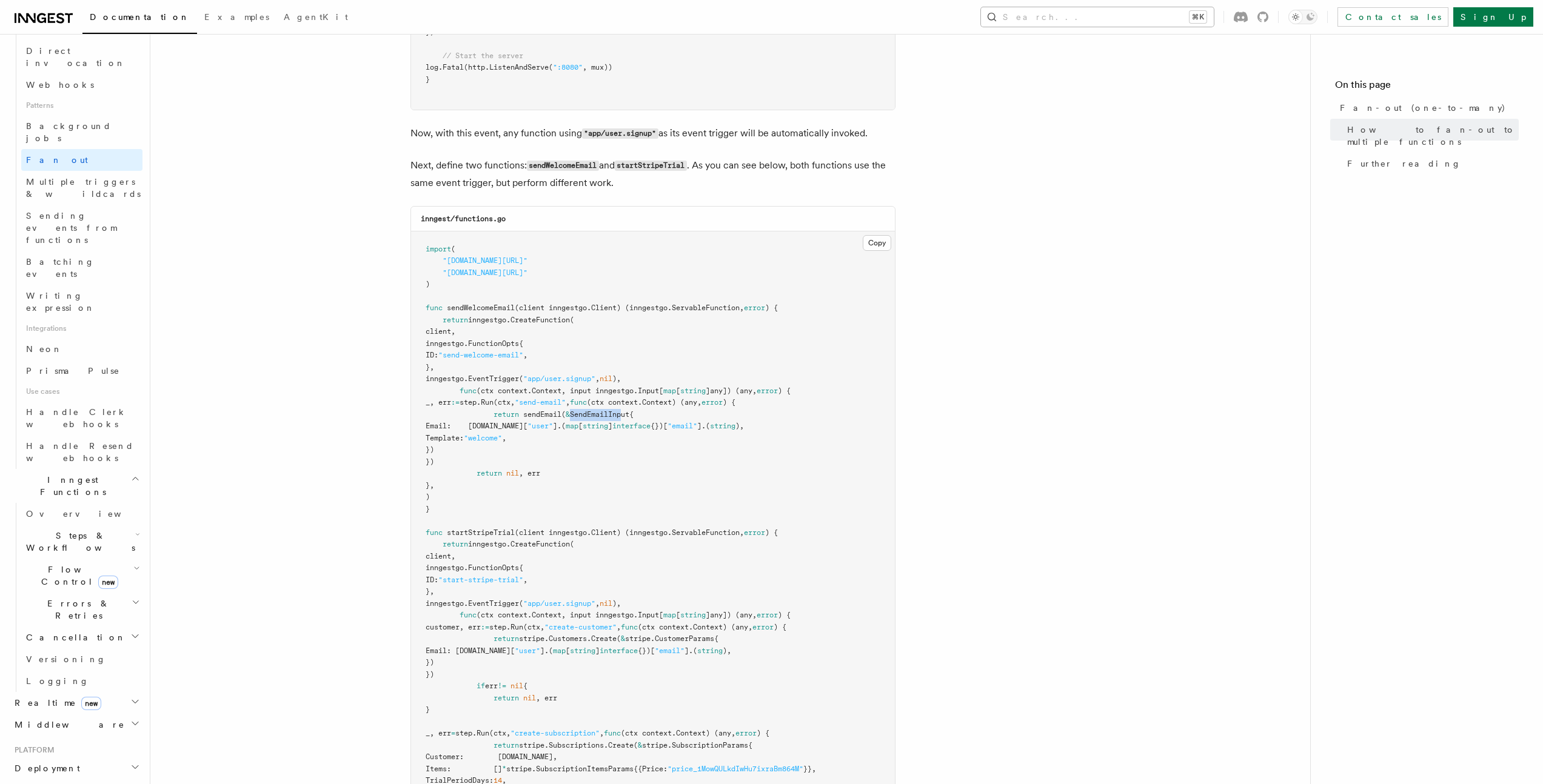
click at [1163, 21] on button "Search... ⌘K" at bounding box center [1098, 17] width 233 height 20
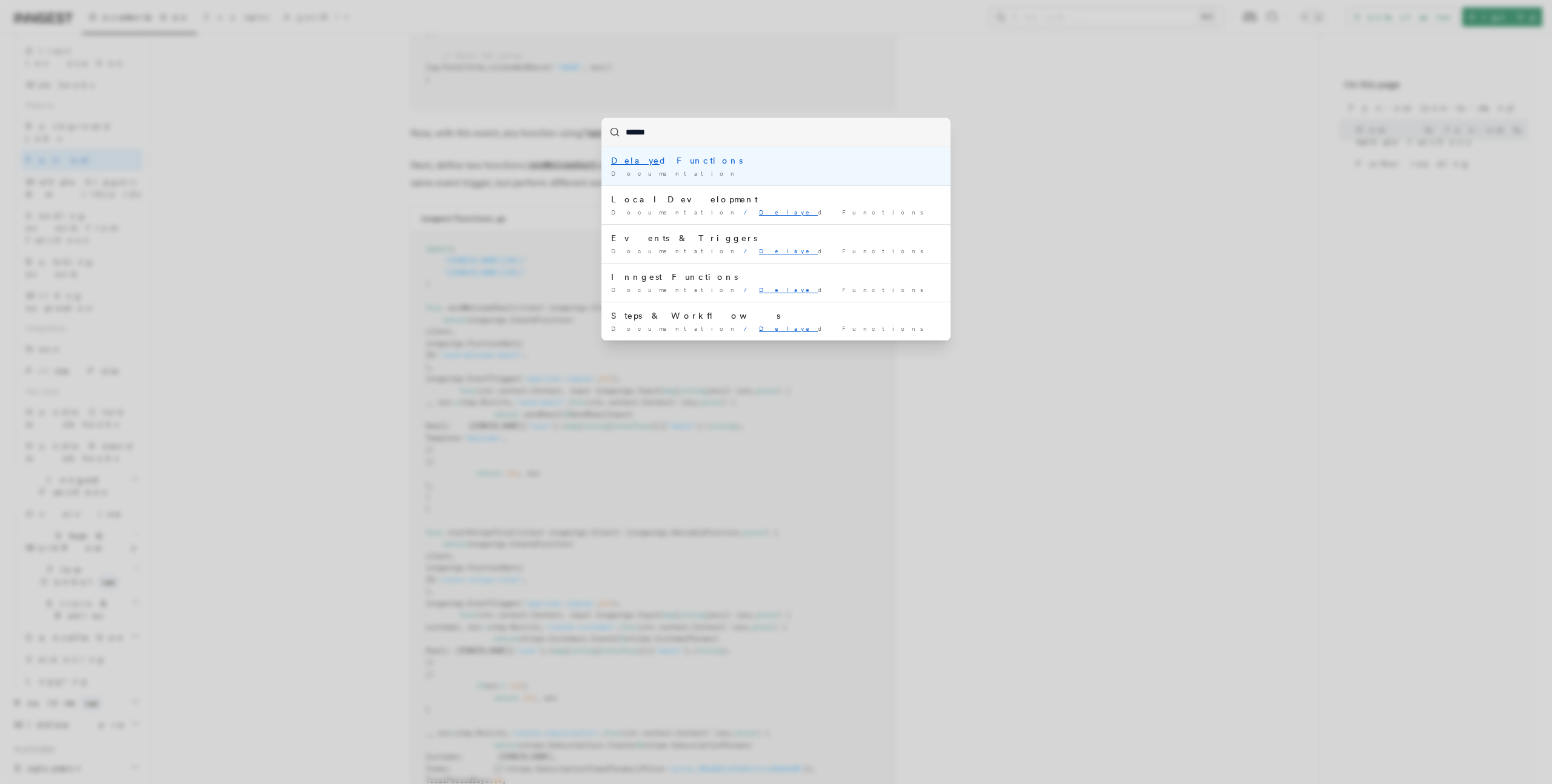
type input "*******"
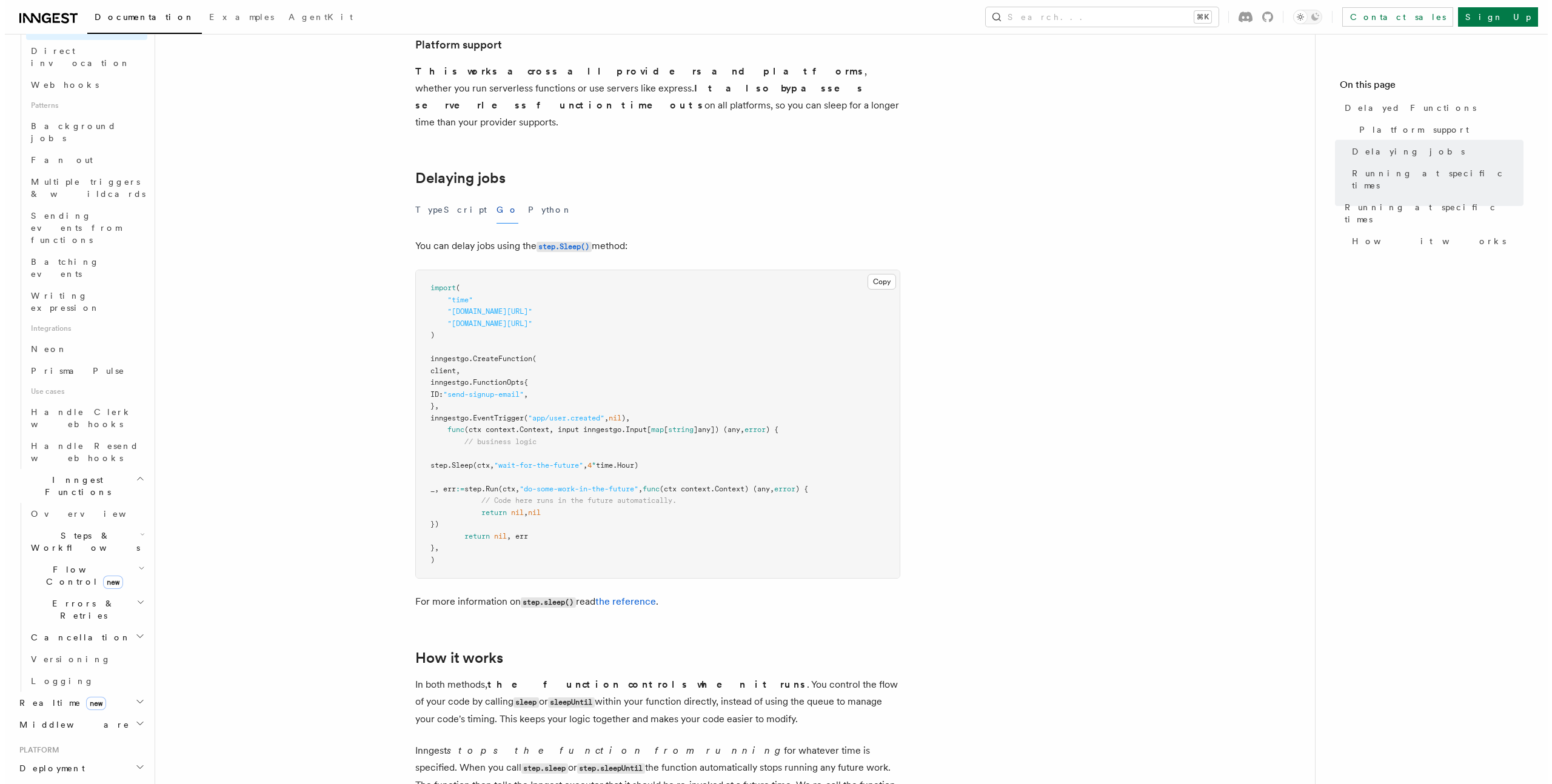
scroll to position [203, 0]
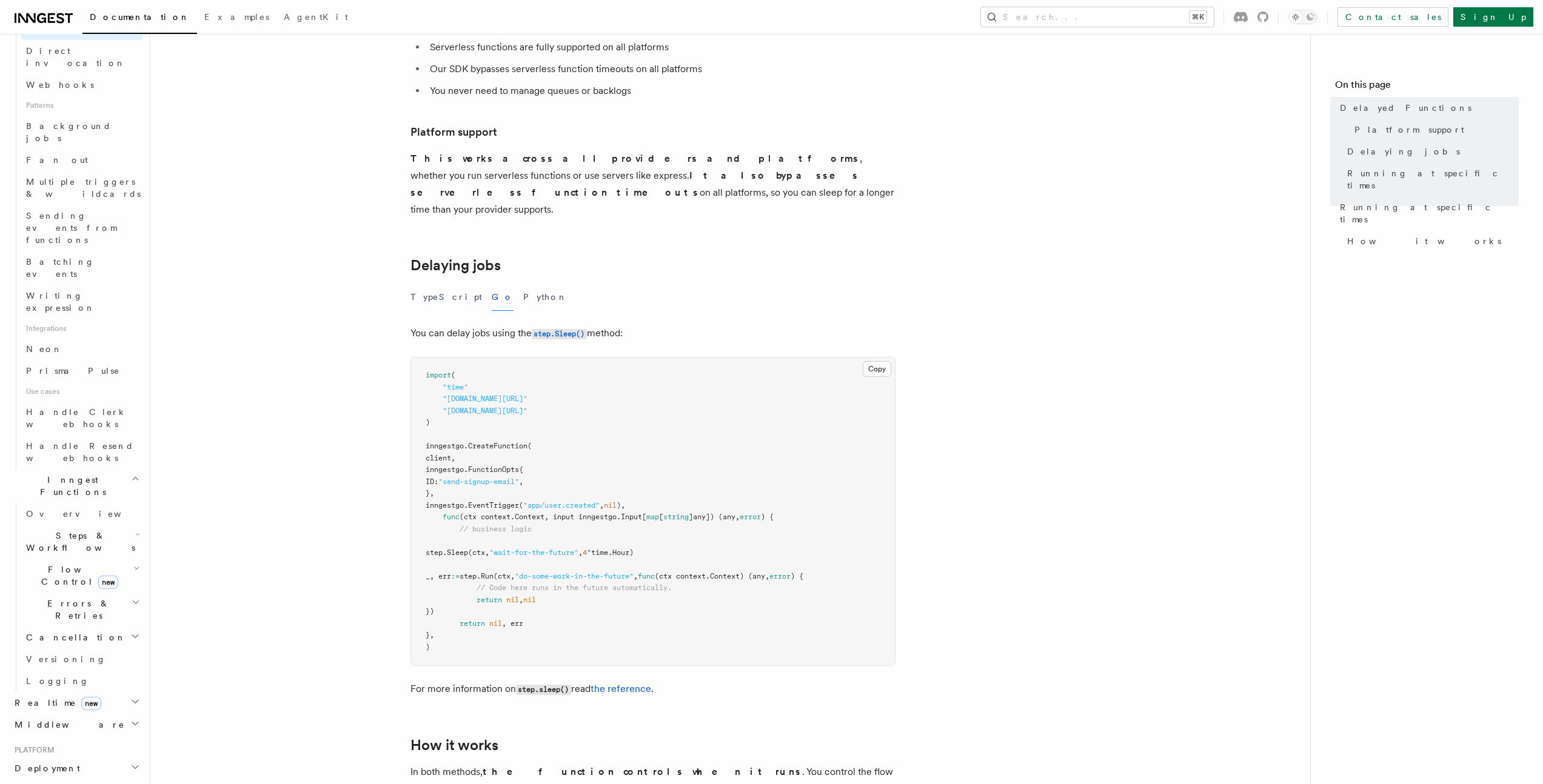
click at [776, 457] on pre "import ( "time" "github.com/inngest/inngestgo" "github.com/inngest/inngestgo/st…" at bounding box center [652, 511] width 483 height 308
click at [875, 362] on button "Copy Copied" at bounding box center [877, 369] width 28 height 16
click at [426, 284] on button "TypeScript" at bounding box center [446, 297] width 71 height 27
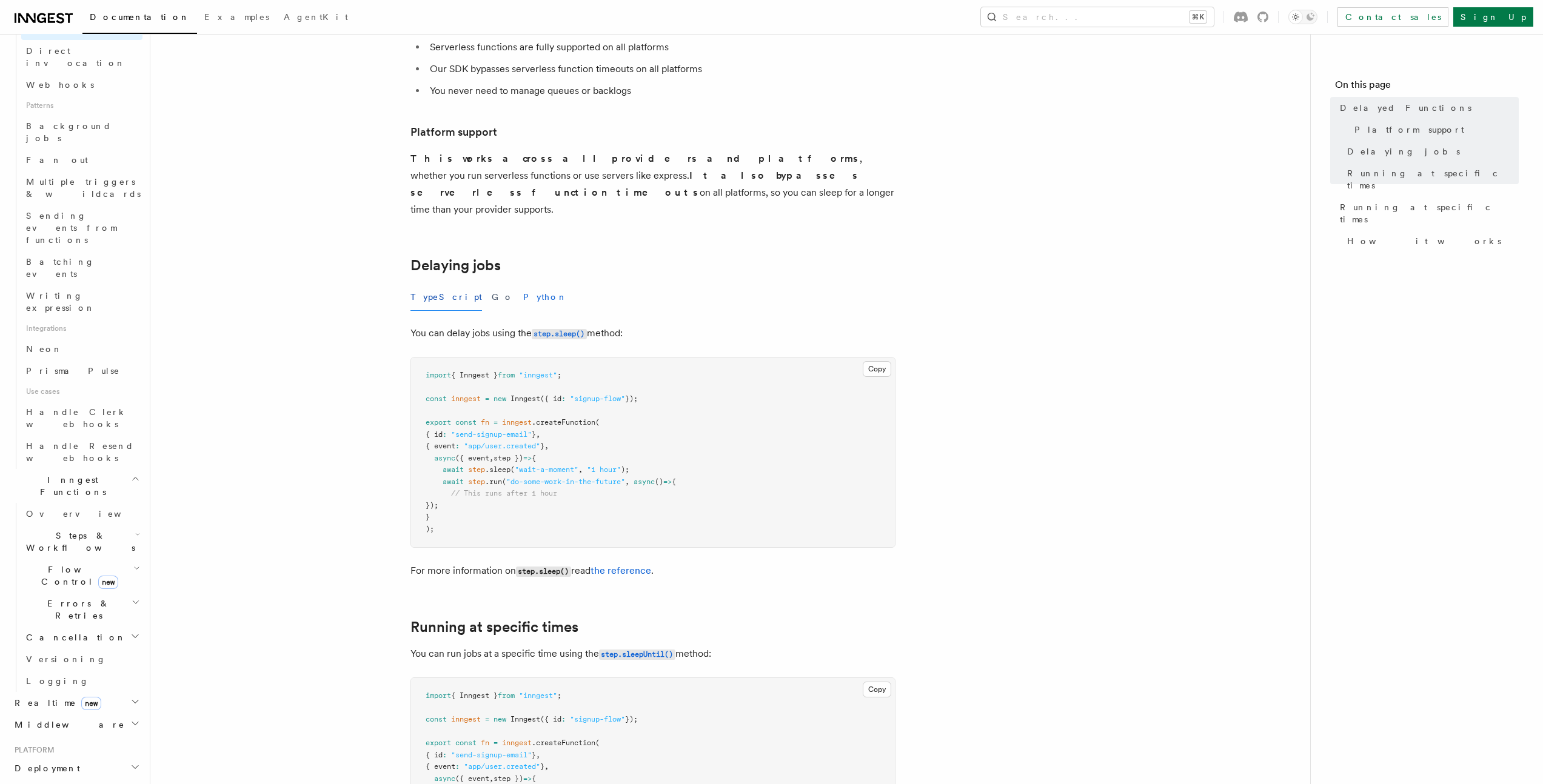
click at [523, 284] on button "Python" at bounding box center [545, 297] width 44 height 27
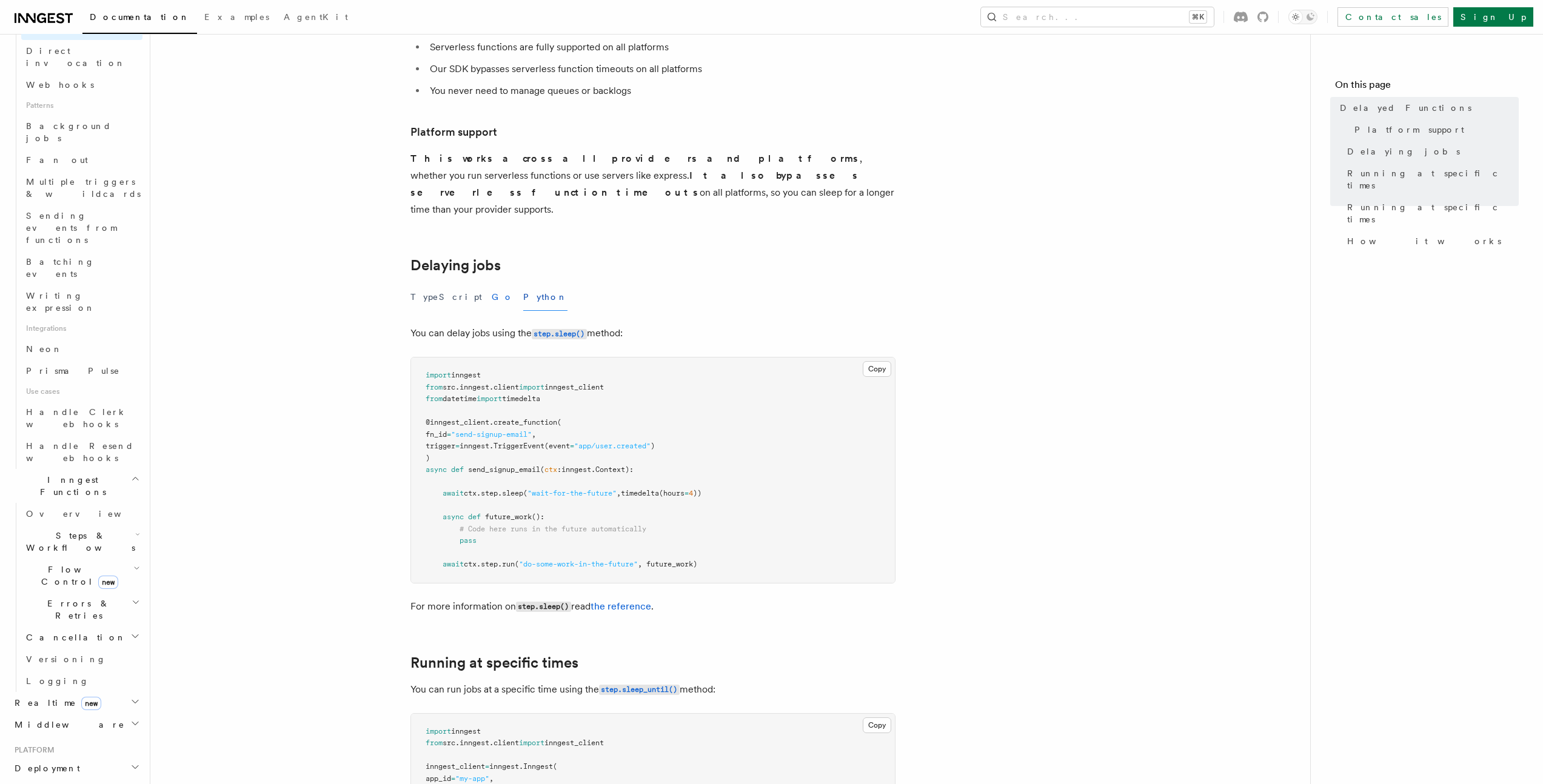
click at [491, 284] on button "Go" at bounding box center [502, 297] width 22 height 27
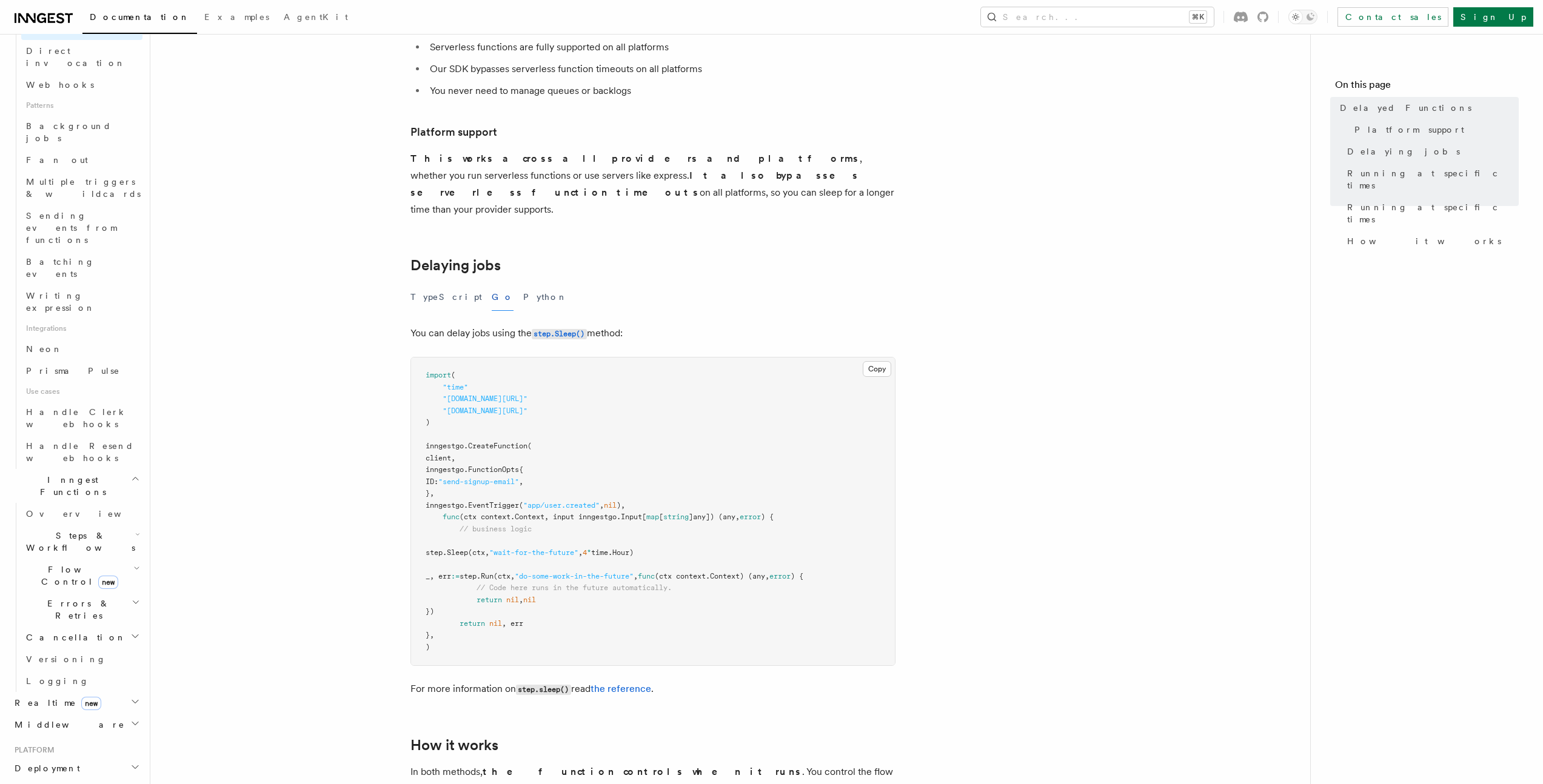
click at [617, 284] on div "TypeScript Go Python" at bounding box center [653, 297] width 485 height 27
click at [1194, 9] on button "Search... ⌘K" at bounding box center [1098, 17] width 233 height 20
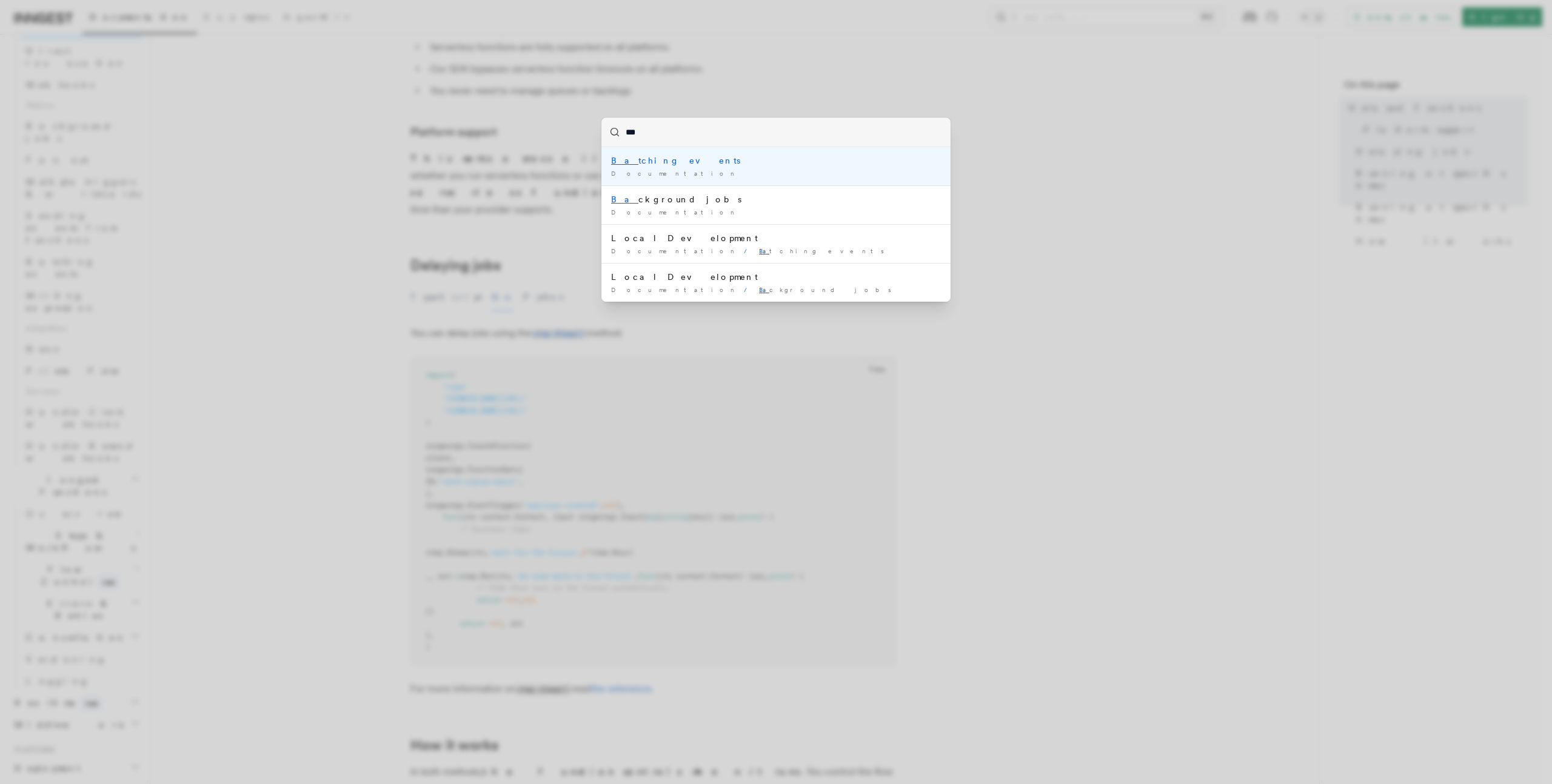
type input "****"
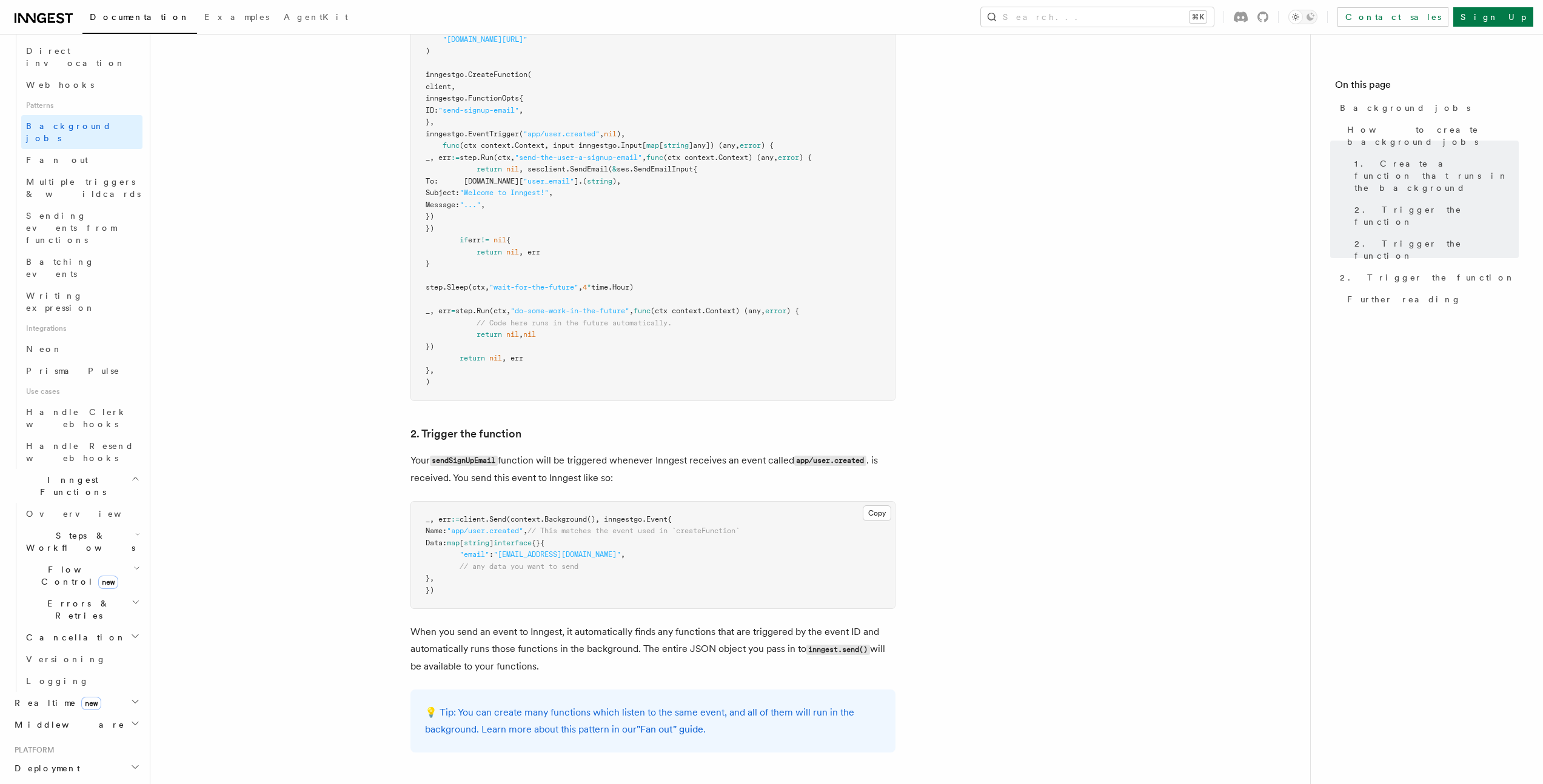
scroll to position [483, 0]
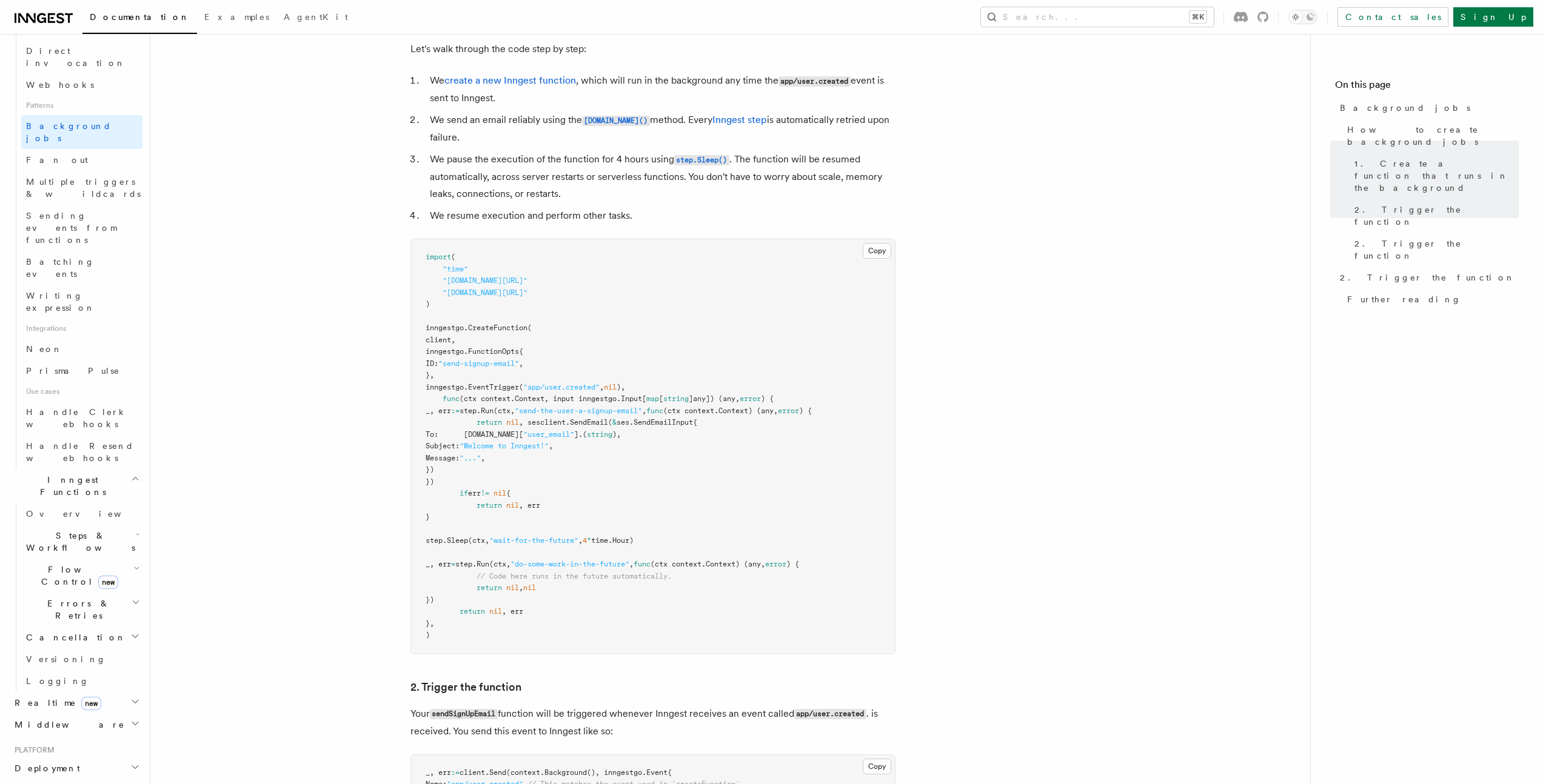
click at [756, 339] on pre "import ( "time" "github.com/inngest/inngestgo" "github.com/inngest/inngestgo/st…" at bounding box center [652, 447] width 483 height 415
click at [876, 252] on button "Copy Copied" at bounding box center [877, 251] width 28 height 16
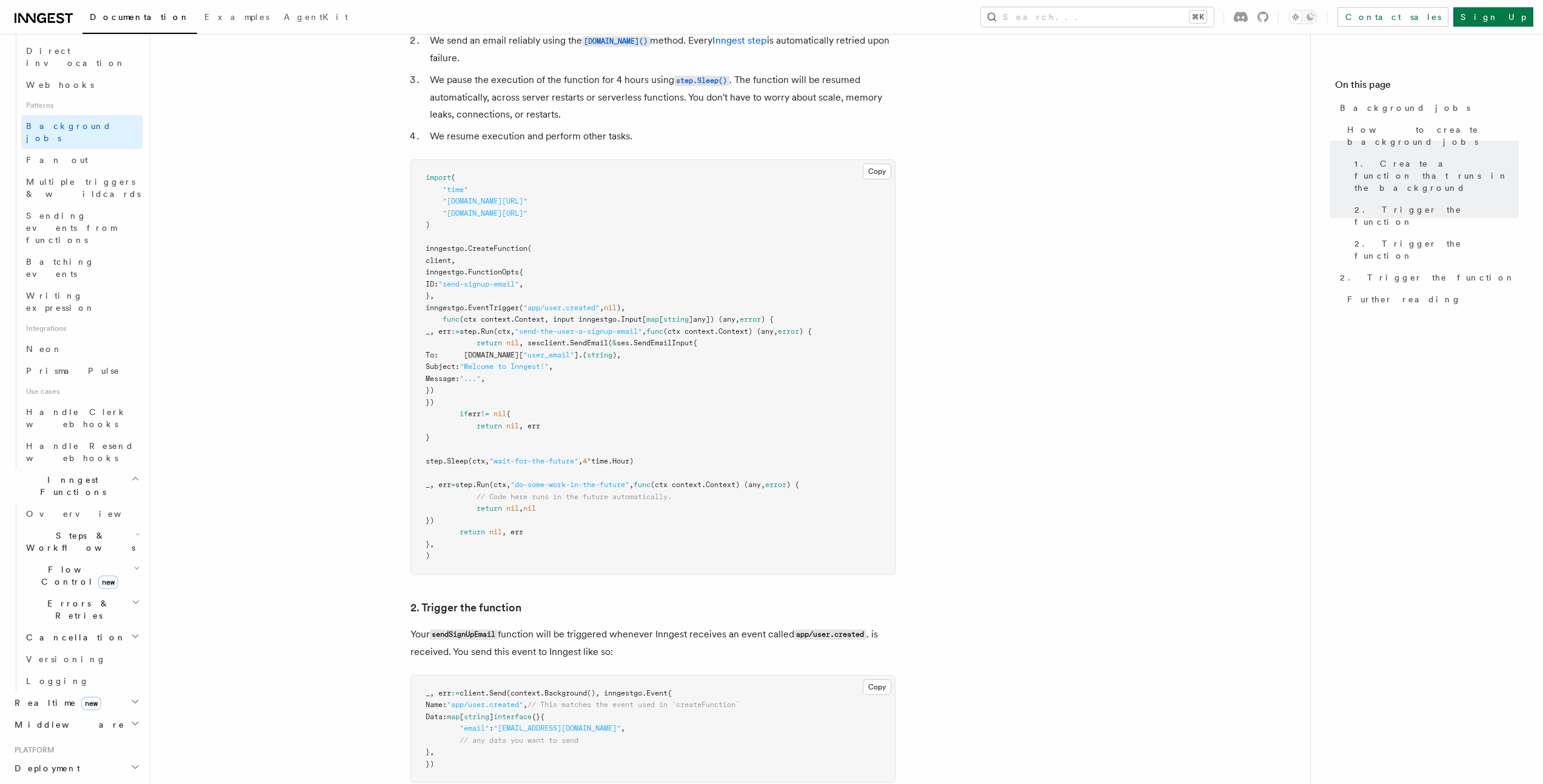
scroll to position [565, 0]
click at [879, 168] on button "Copy Copied" at bounding box center [877, 170] width 28 height 16
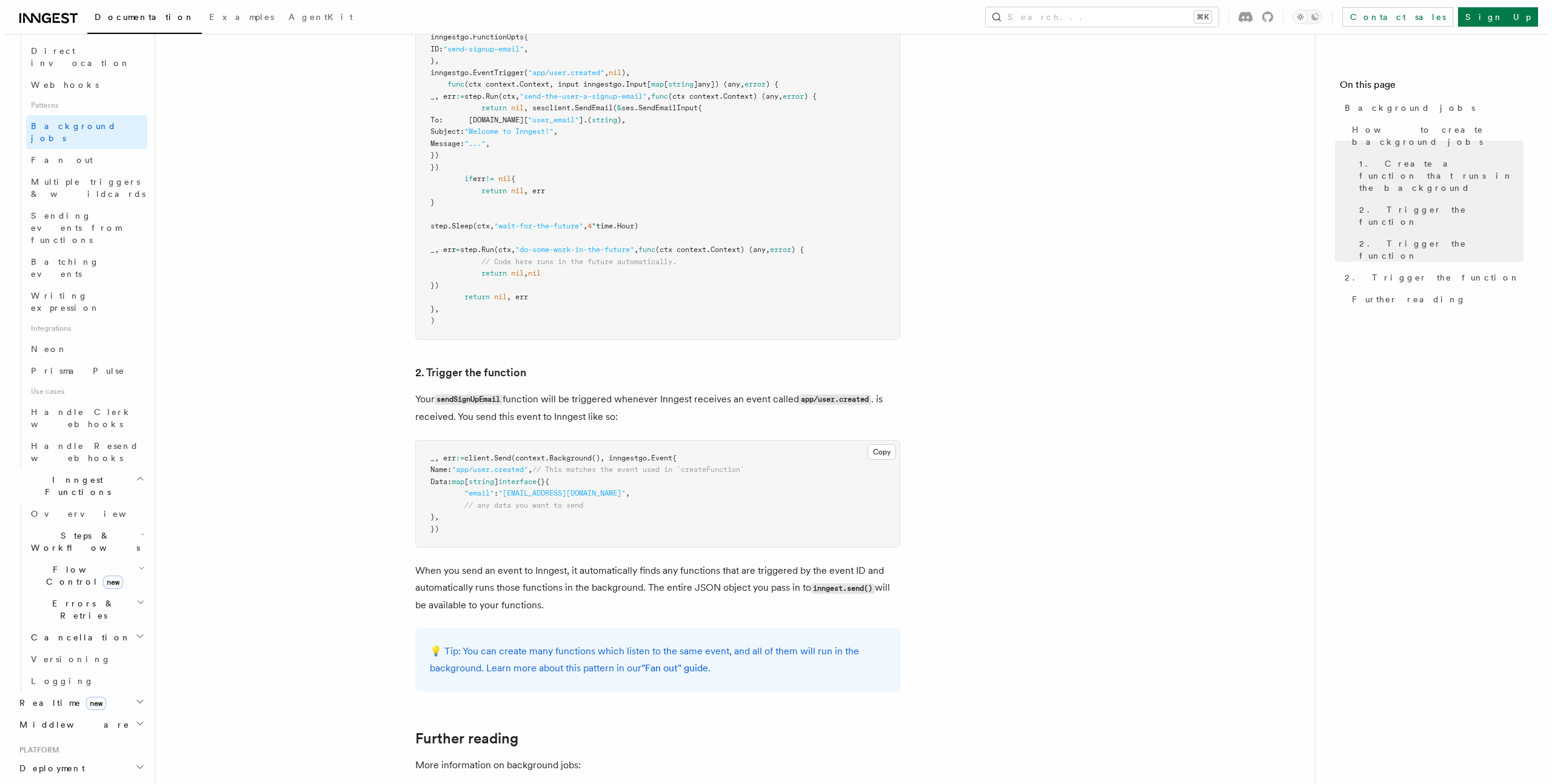
scroll to position [795, 0]
click at [1182, 20] on button "Search... ⌘K" at bounding box center [1098, 17] width 233 height 20
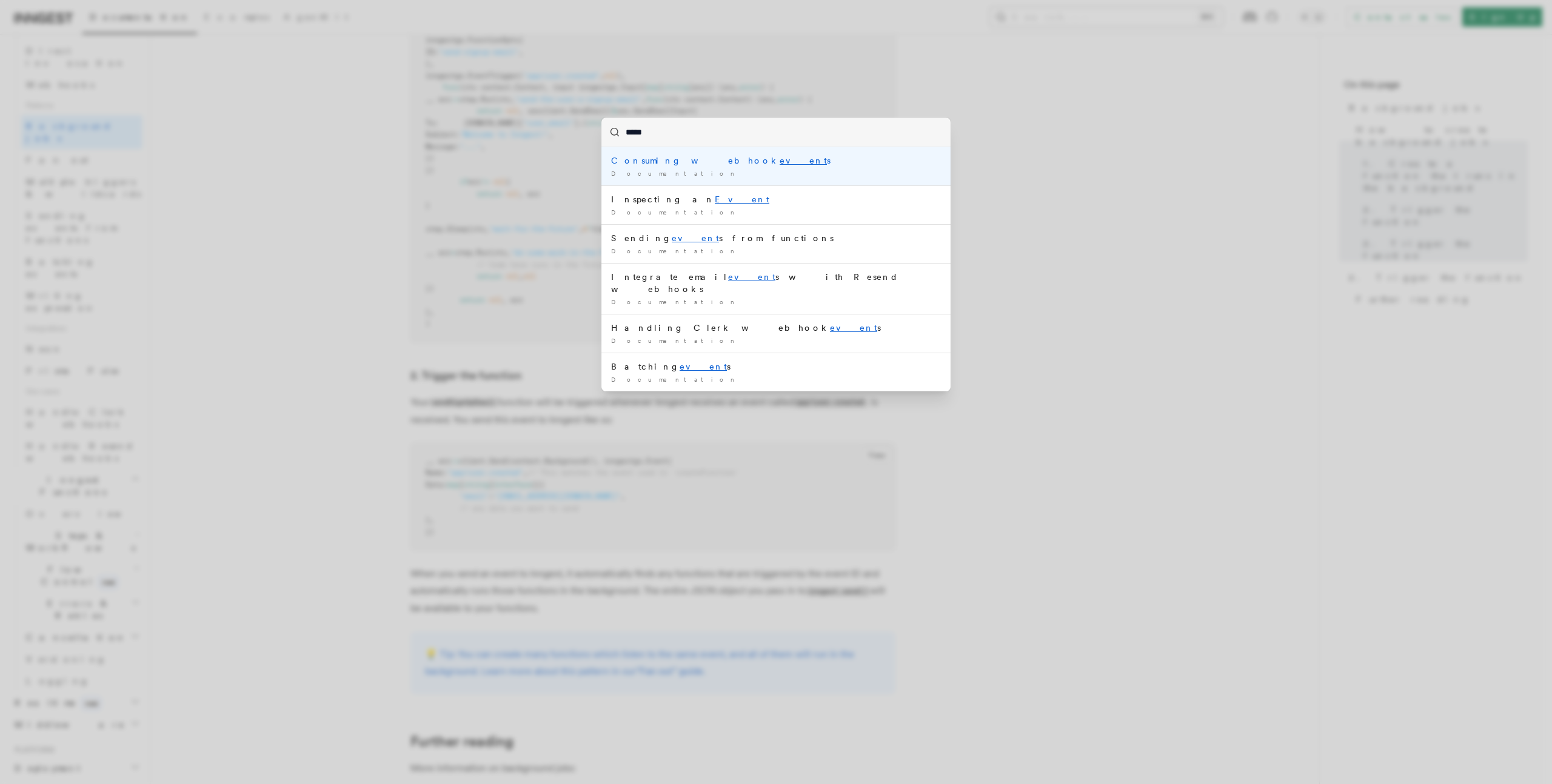
type input "******"
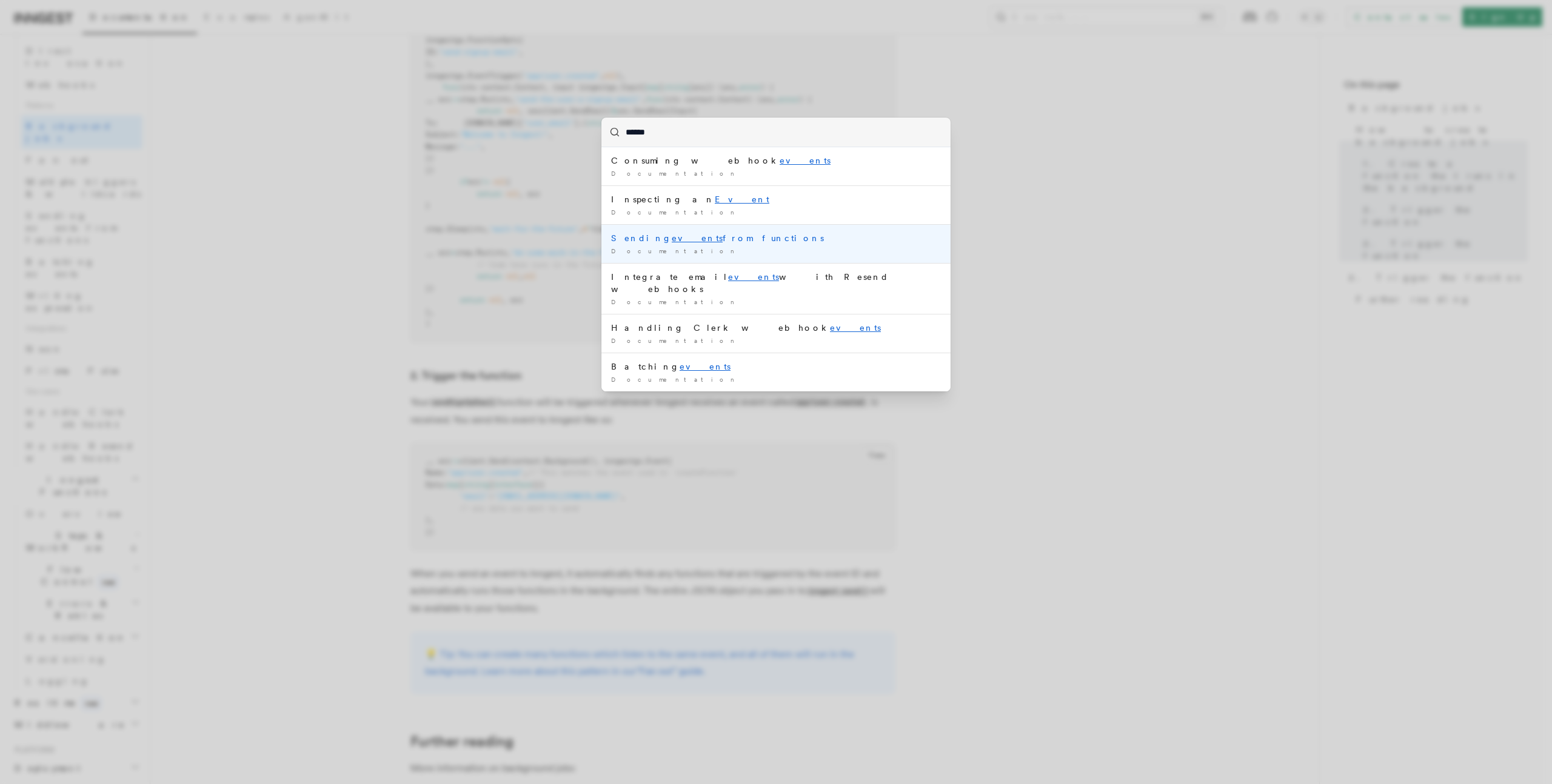
click at [756, 251] on div "Documentation /" at bounding box center [776, 251] width 330 height 9
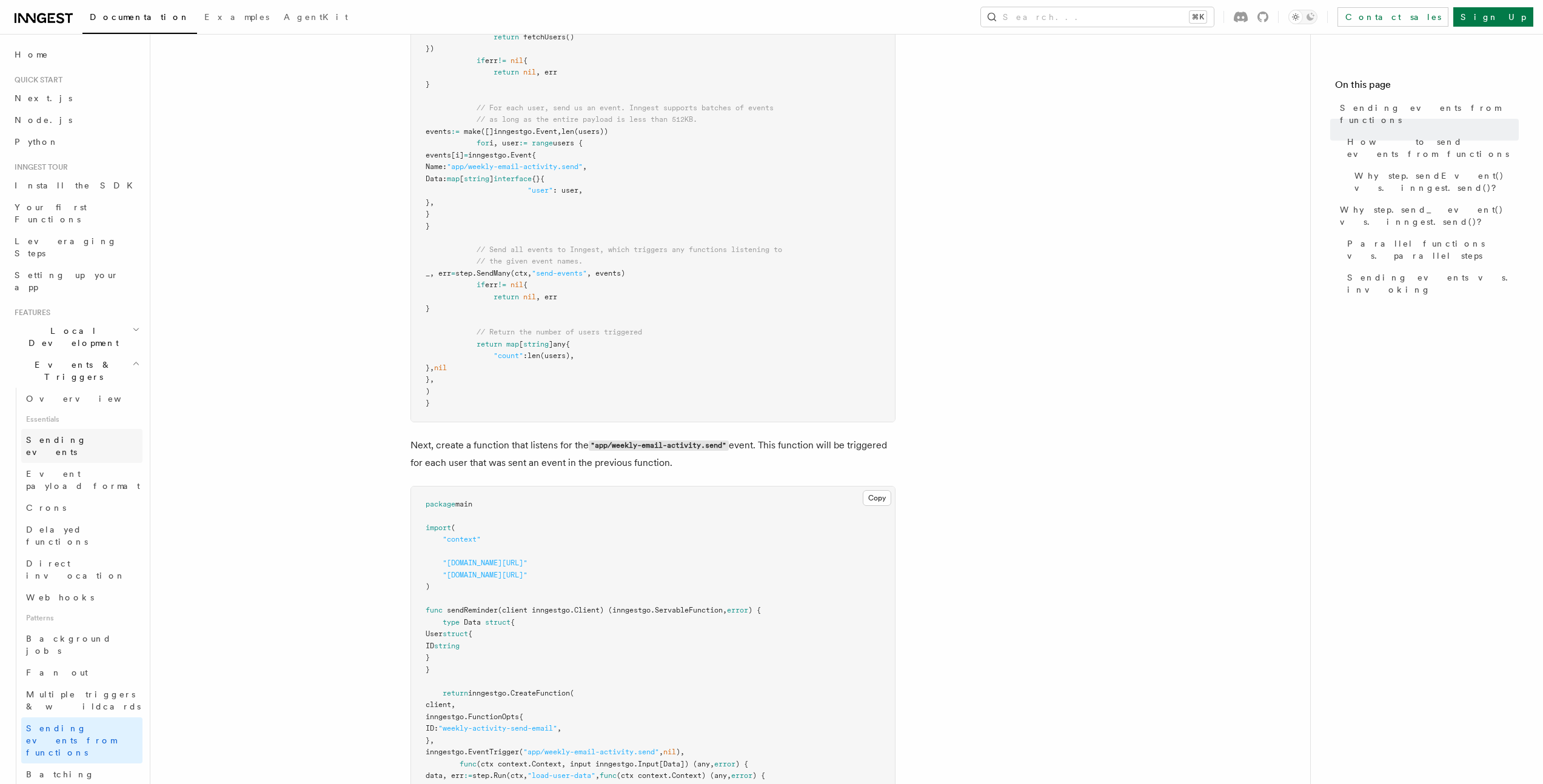
click at [60, 435] on span "Sending events" at bounding box center [56, 446] width 61 height 22
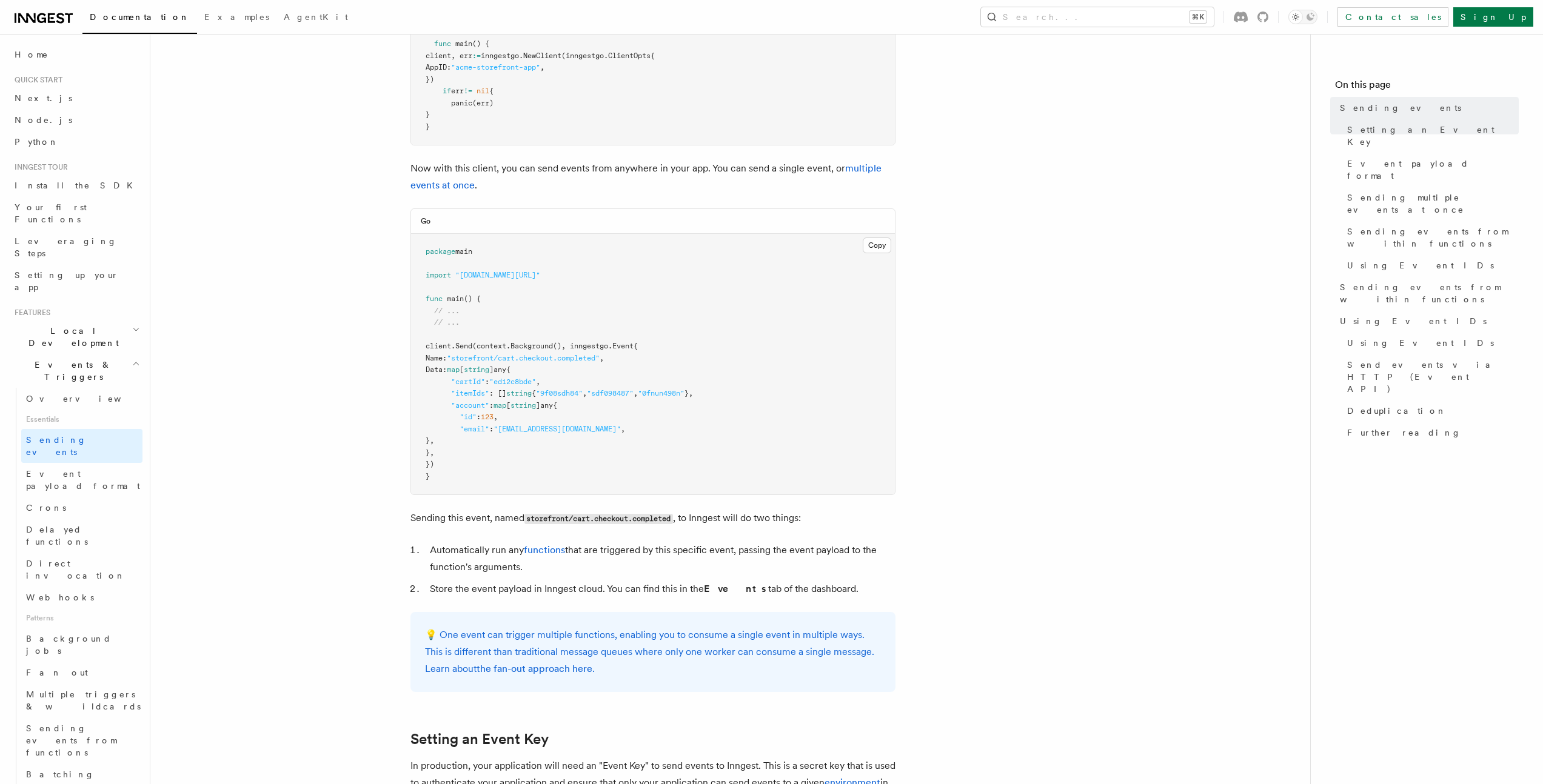
scroll to position [277, 0]
click at [546, 408] on pre "package main import "github.com/inngest/inngestgo" func main () { // ... // ...…" at bounding box center [652, 360] width 483 height 260
drag, startPoint x: 432, startPoint y: 343, endPoint x: 688, endPoint y: 463, distance: 282.7
click at [688, 463] on pre "package main import "github.com/inngest/inngestgo" func main () { // ... // ...…" at bounding box center [652, 360] width 483 height 260
copy code "client. Send (context. Background (), inngestgo.Event{ Name: "storefront/cart.c…"
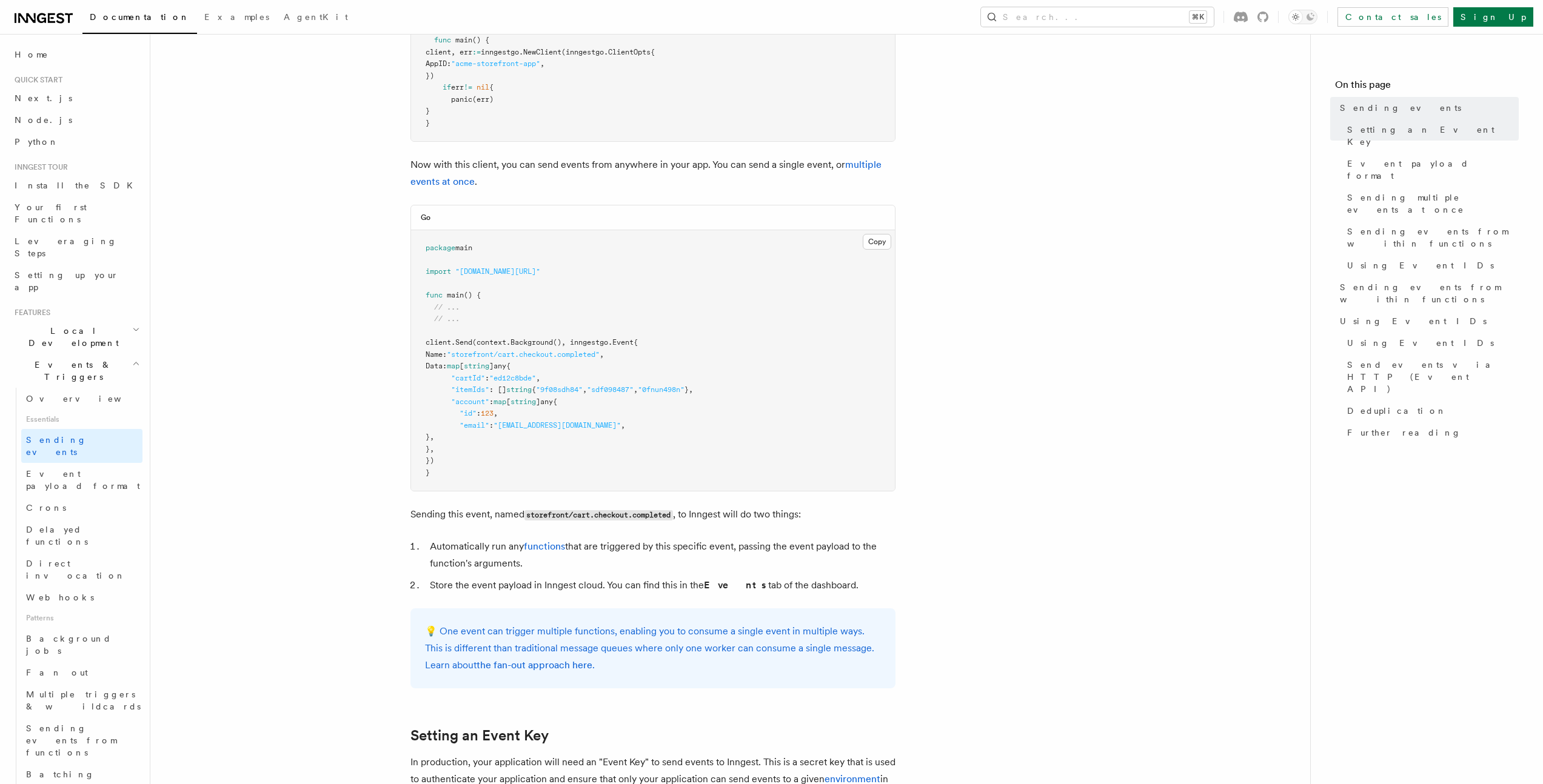
click at [626, 335] on pre "package main import "github.com/inngest/inngestgo" func main () { // ... // ...…" at bounding box center [652, 360] width 483 height 260
click at [514, 381] on span ""ed12c8bde"" at bounding box center [512, 378] width 47 height 9
copy span "ed12c8bde"
click at [465, 343] on span "Send" at bounding box center [463, 343] width 17 height 9
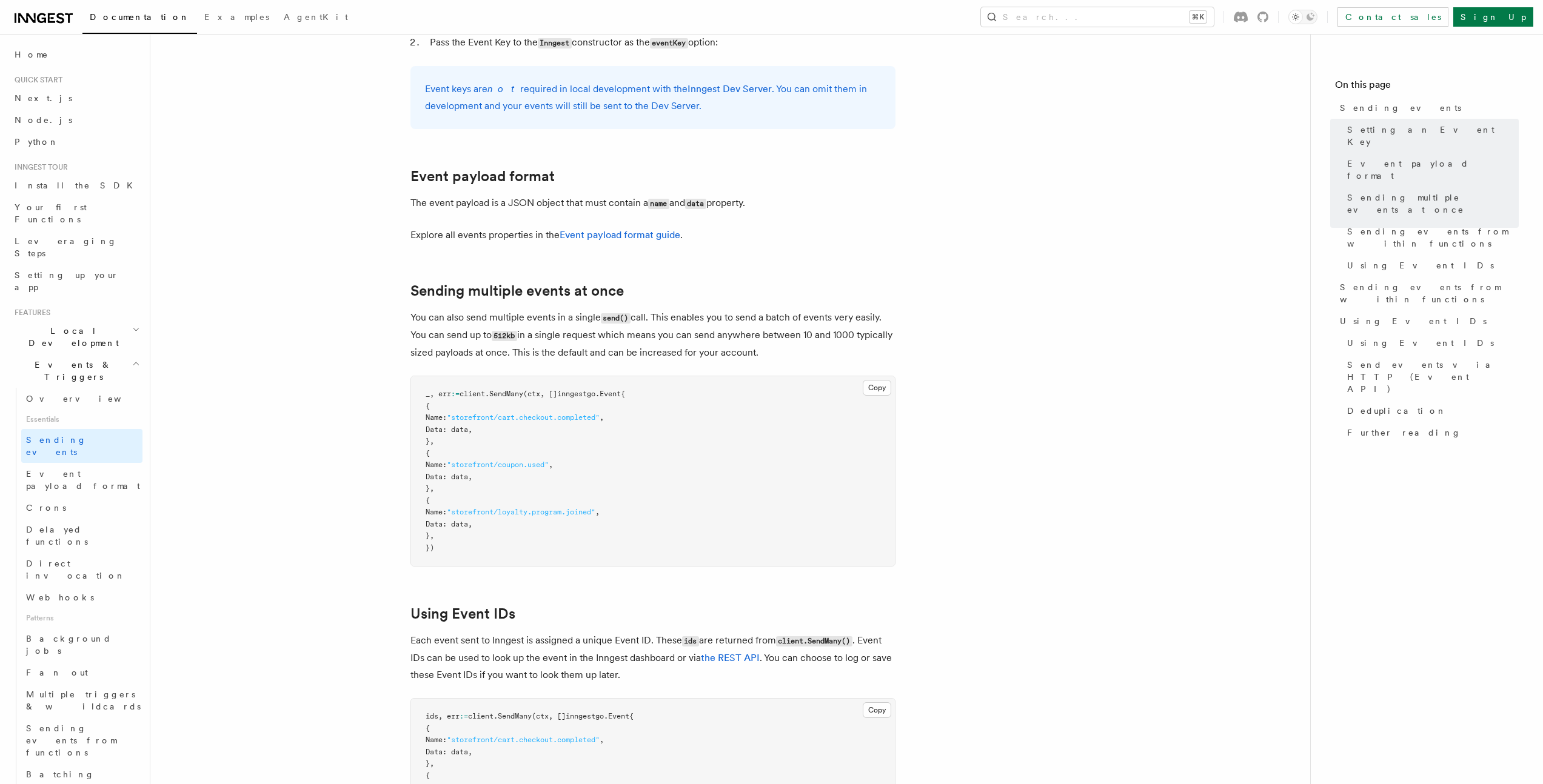
scroll to position [1140, 0]
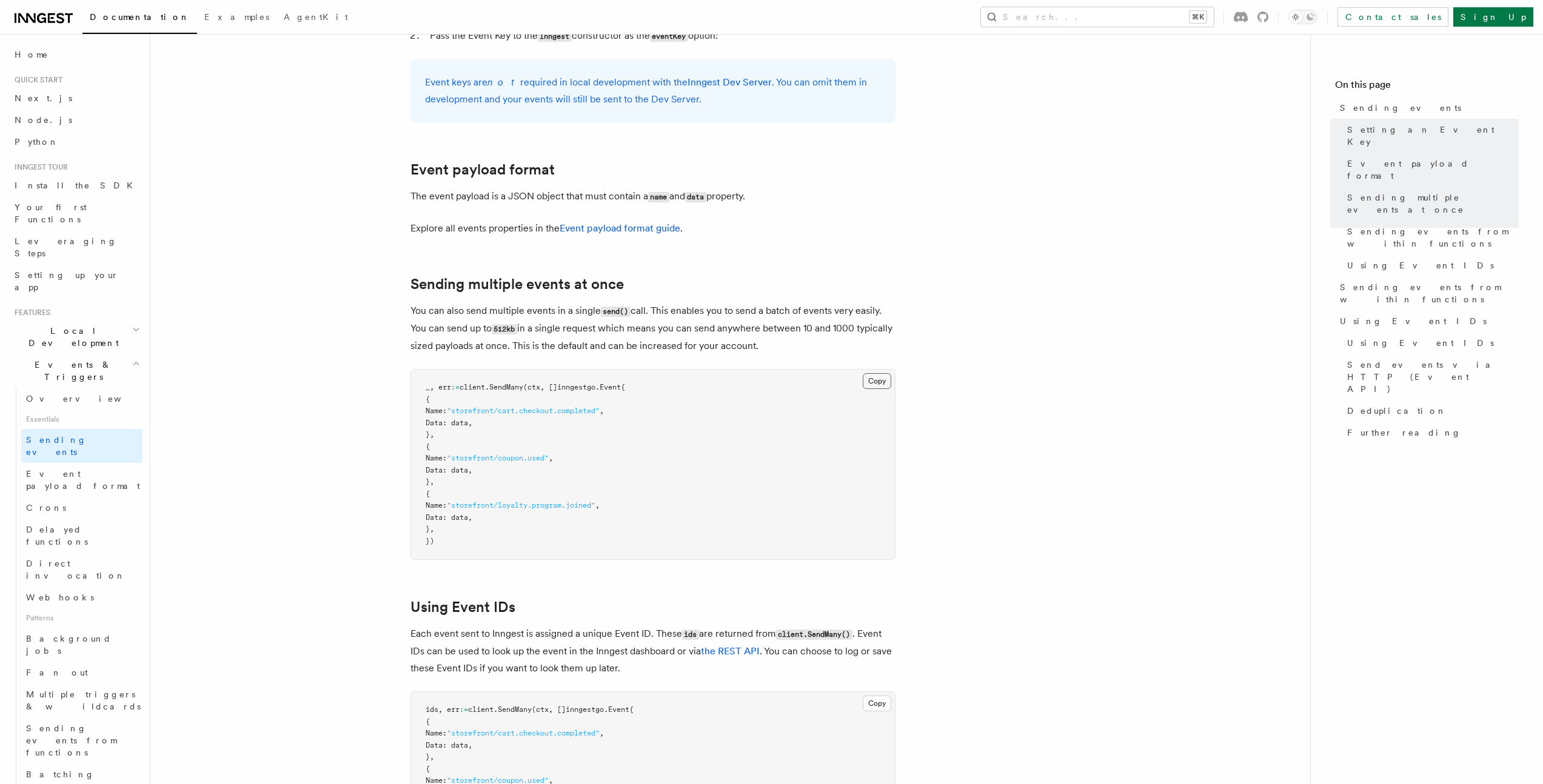
click at [886, 373] on button "Copy Copied" at bounding box center [877, 381] width 28 height 16
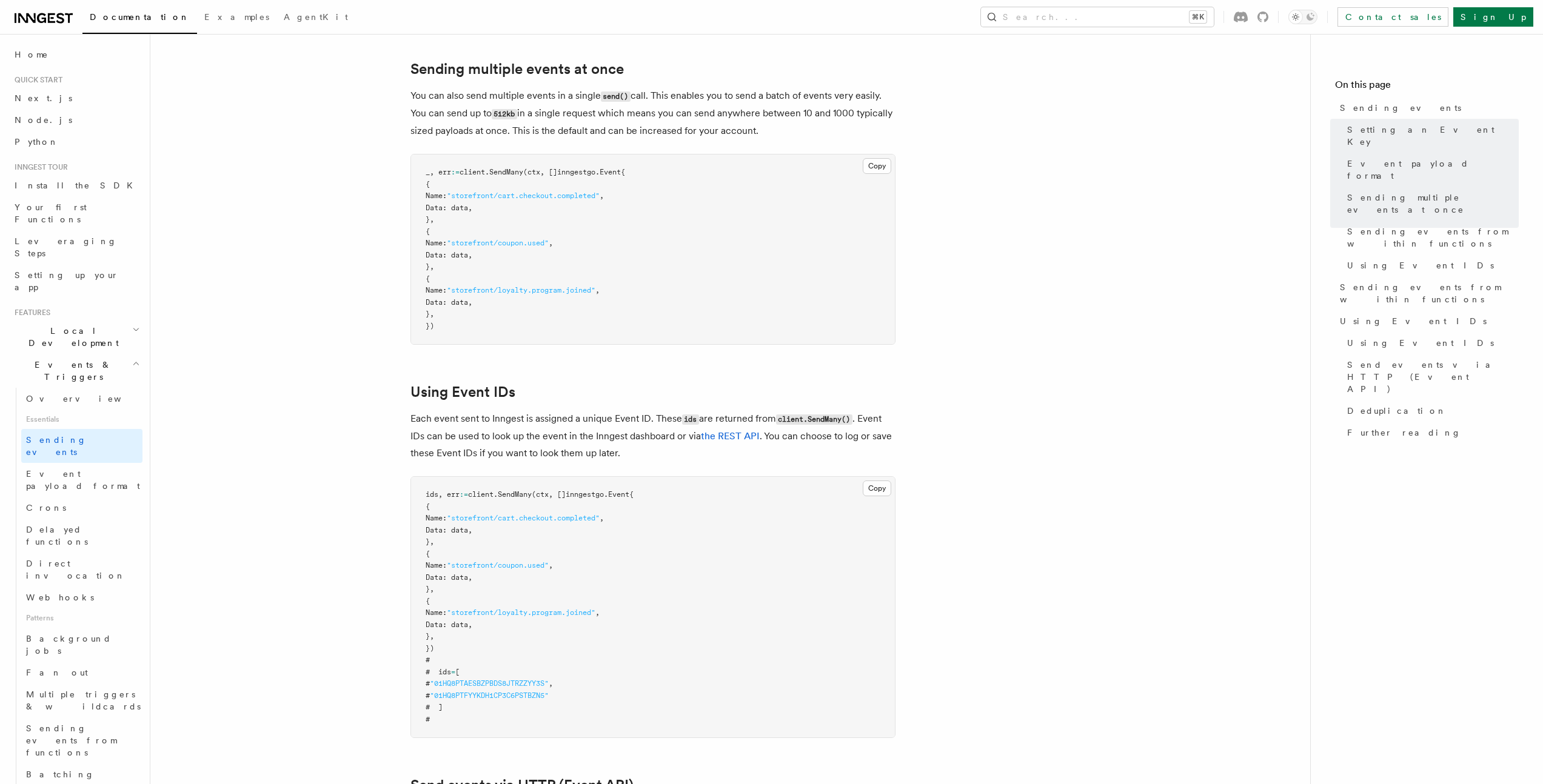
scroll to position [1358, 0]
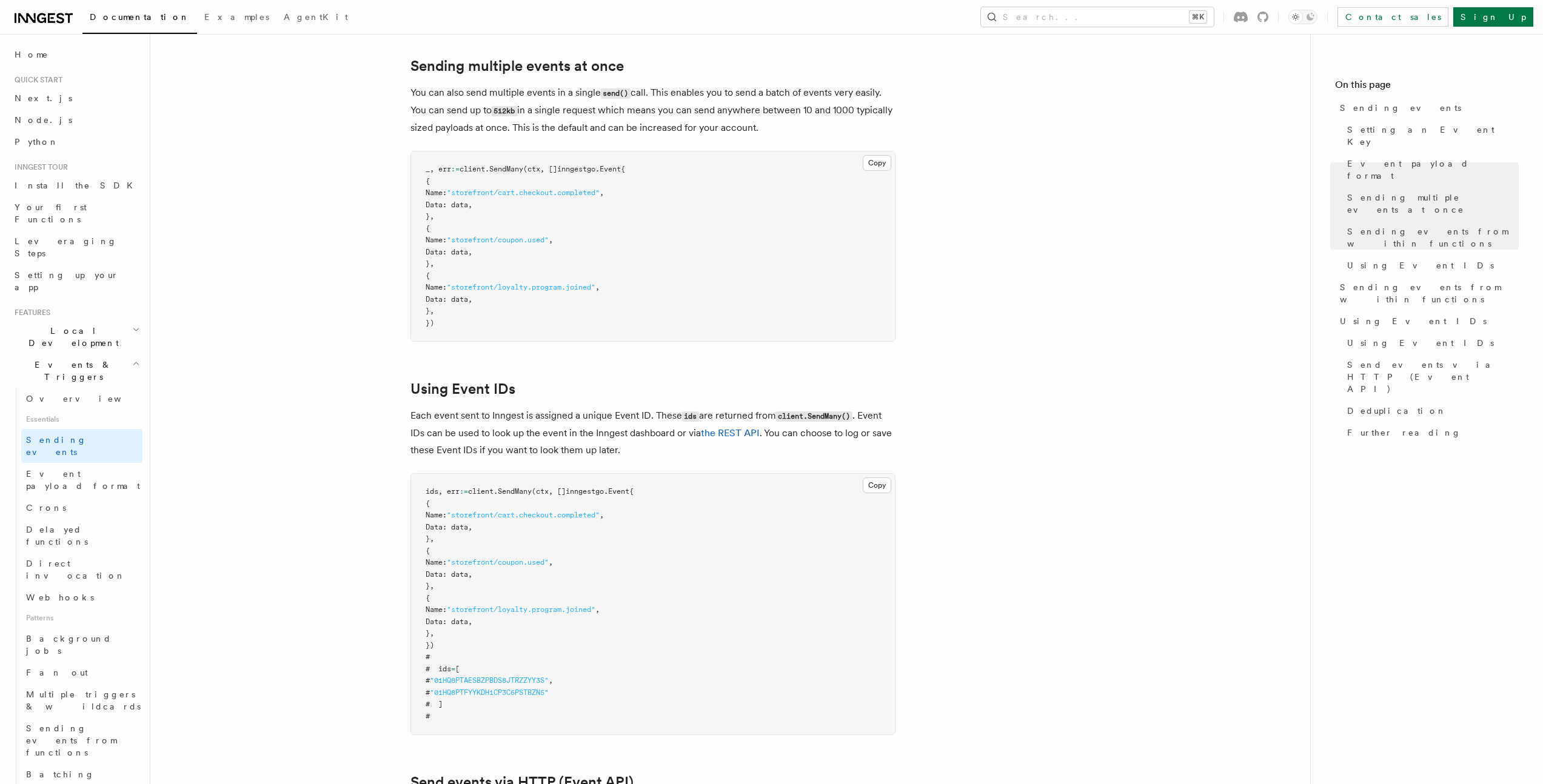
click at [532, 487] on span "SendMany" at bounding box center [514, 491] width 34 height 9
drag, startPoint x: 478, startPoint y: 476, endPoint x: 544, endPoint y: 474, distance: 66.0
click at [544, 487] on span "ids, err := client. SendMany (ctx, []inngestgo.Event{" at bounding box center [529, 491] width 208 height 9
copy span "client. SendMany"
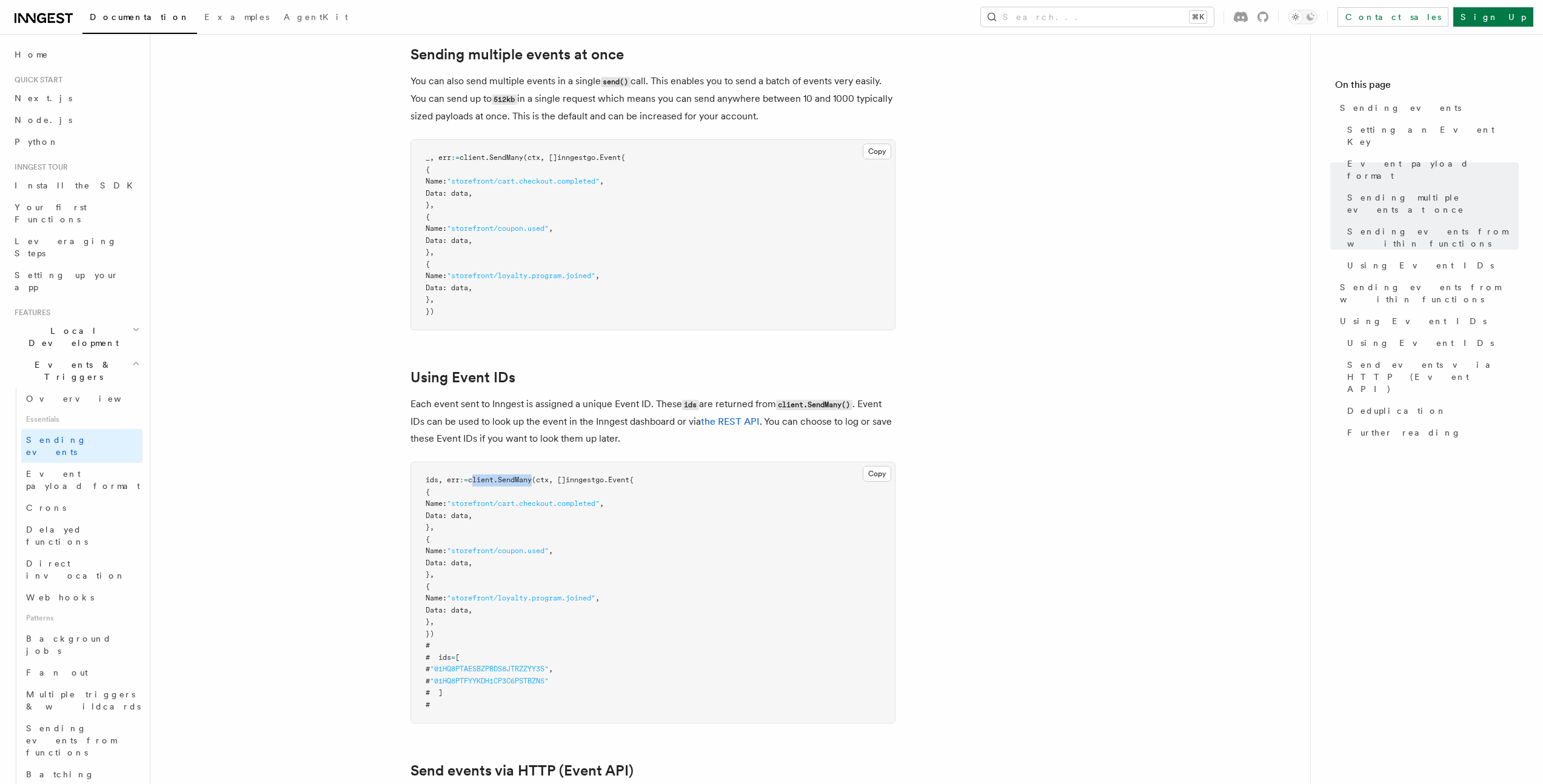
scroll to position [1383, 0]
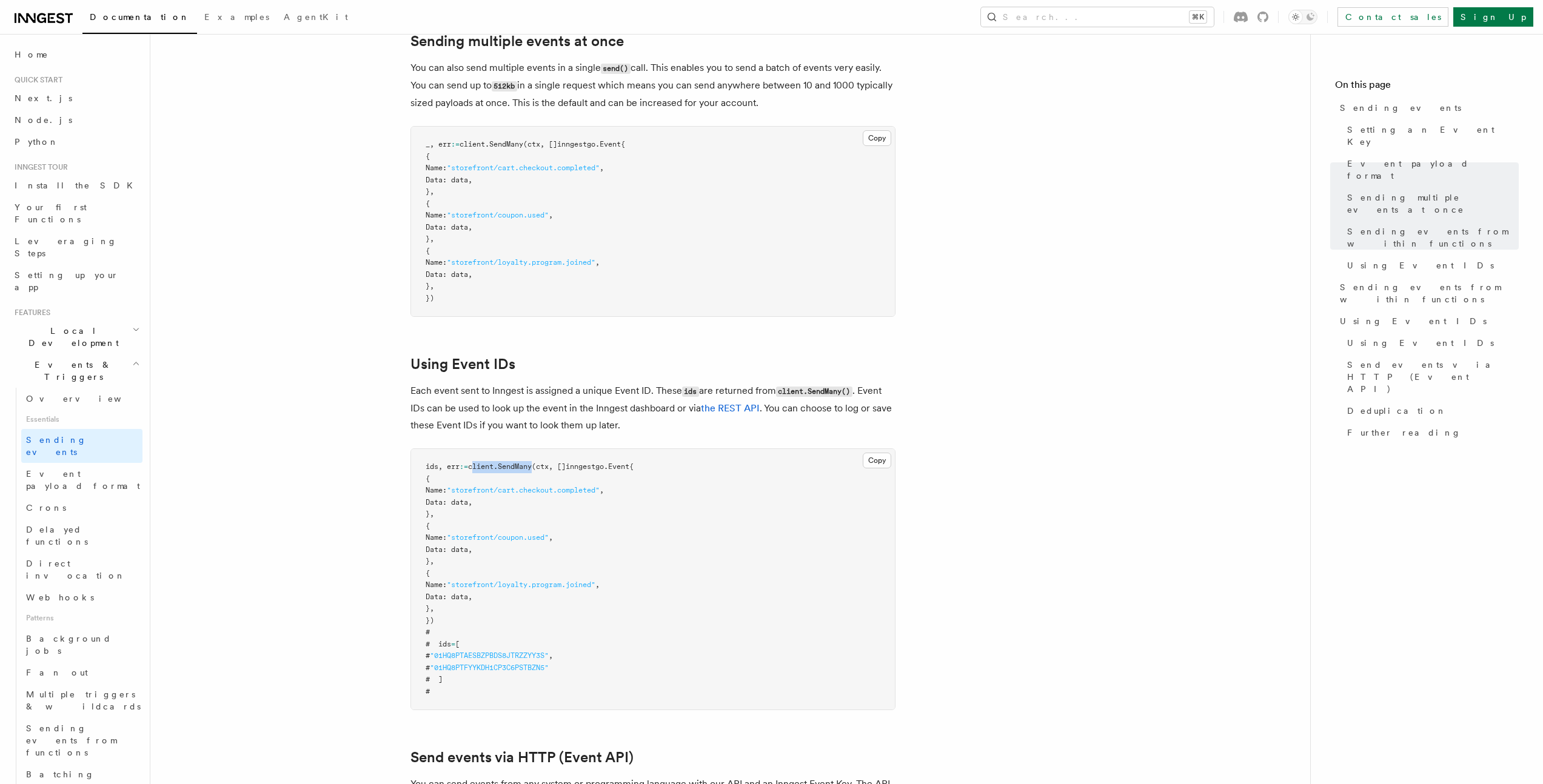
drag, startPoint x: 485, startPoint y: 673, endPoint x: 422, endPoint y: 618, distance: 83.6
click at [422, 618] on pre "ids, err := client. SendMany (ctx, []inngestgo.Event{ { Name: "storefront/cart.…" at bounding box center [652, 579] width 483 height 260
copy code "# # ids = [ # "01HQ8PTAESBZPBDS8JTRZZYY3S" , # "01HQ8PTFYYKDH1CP3C6PSTBZN5" # ]…"
click at [63, 434] on span "Sending events" at bounding box center [84, 446] width 116 height 25
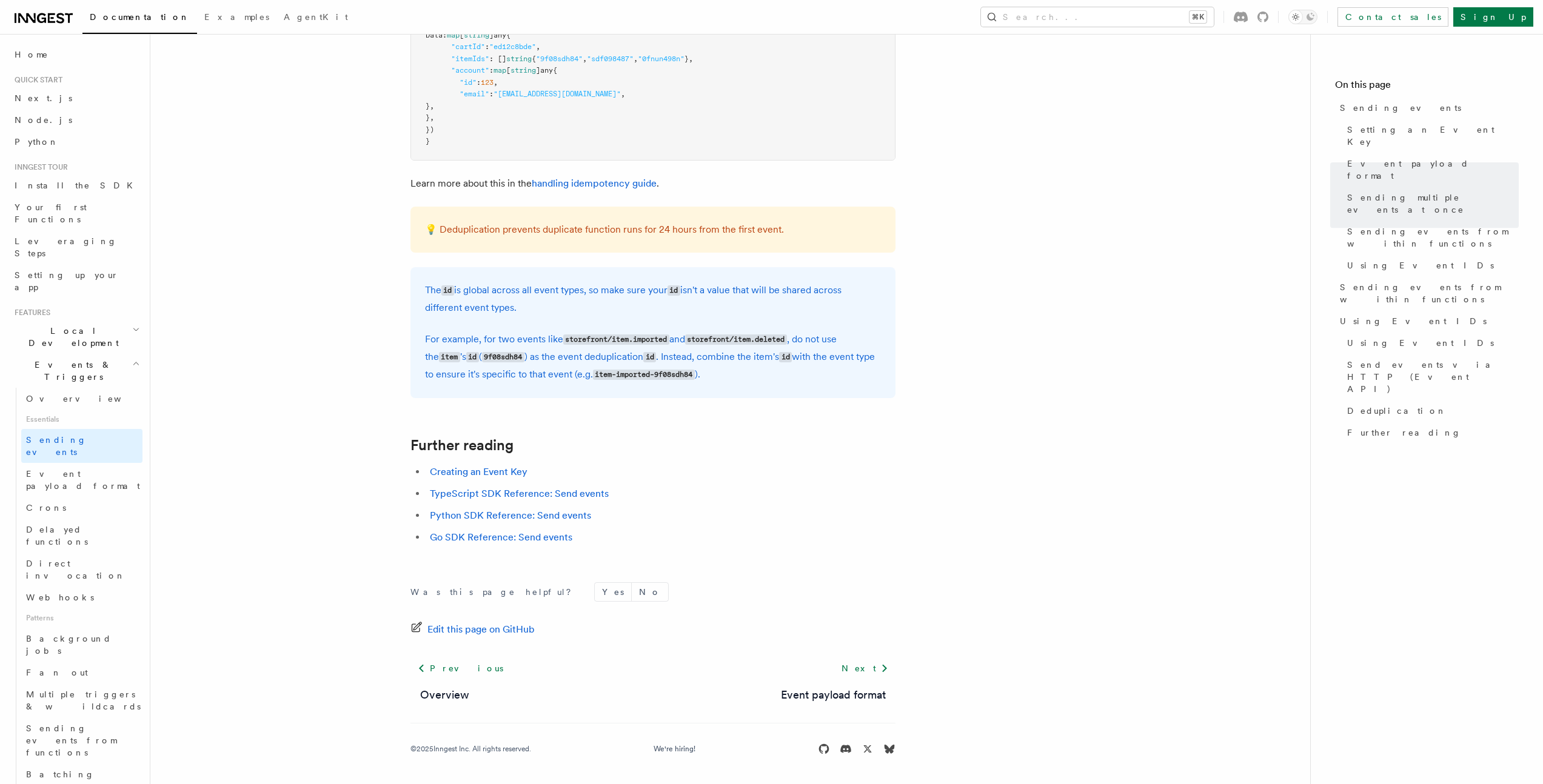
scroll to position [0, 0]
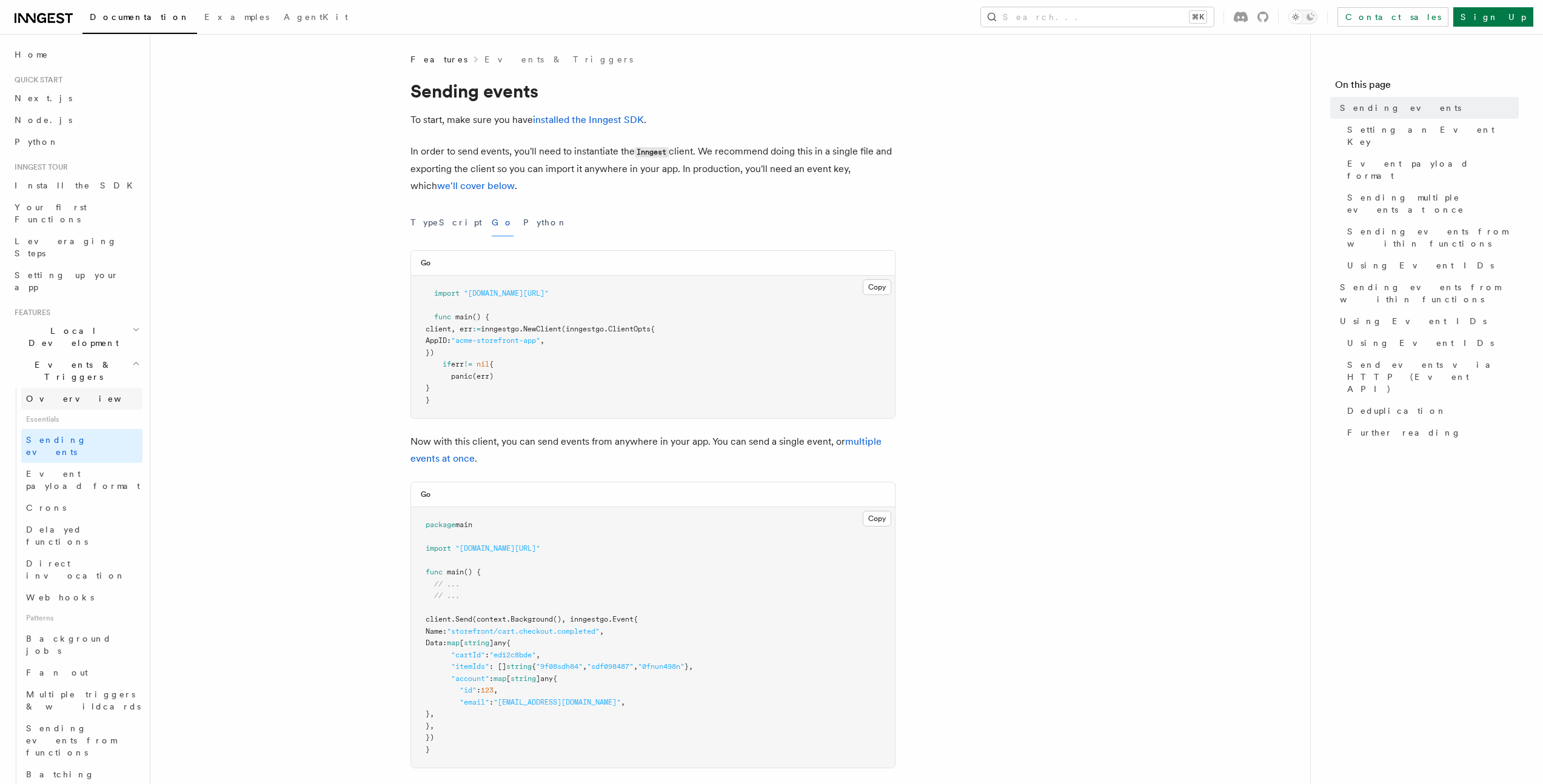
click at [61, 394] on span "Overview" at bounding box center [89, 399] width 125 height 9
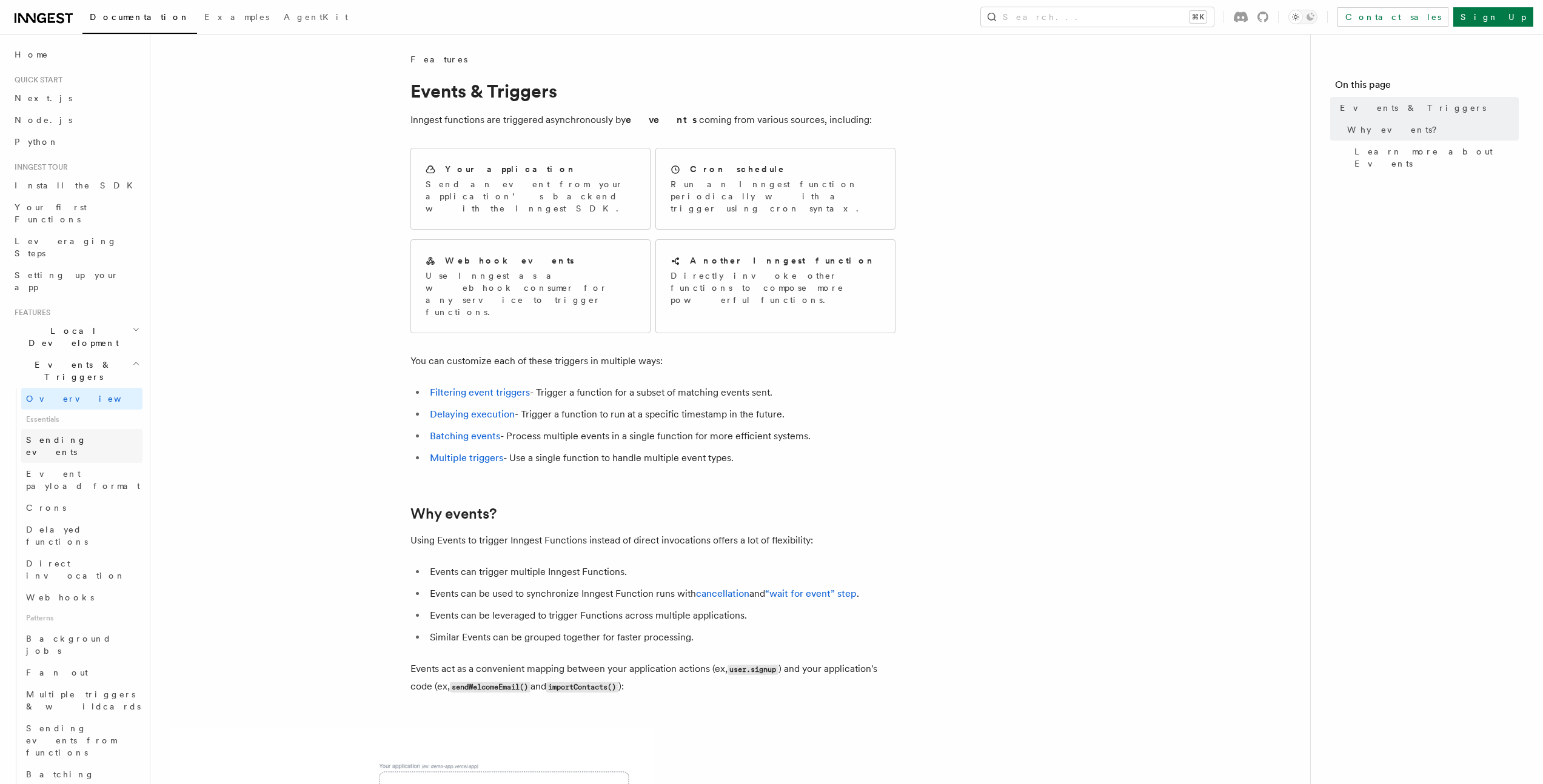
click at [63, 429] on link "Sending events" at bounding box center [82, 445] width 121 height 34
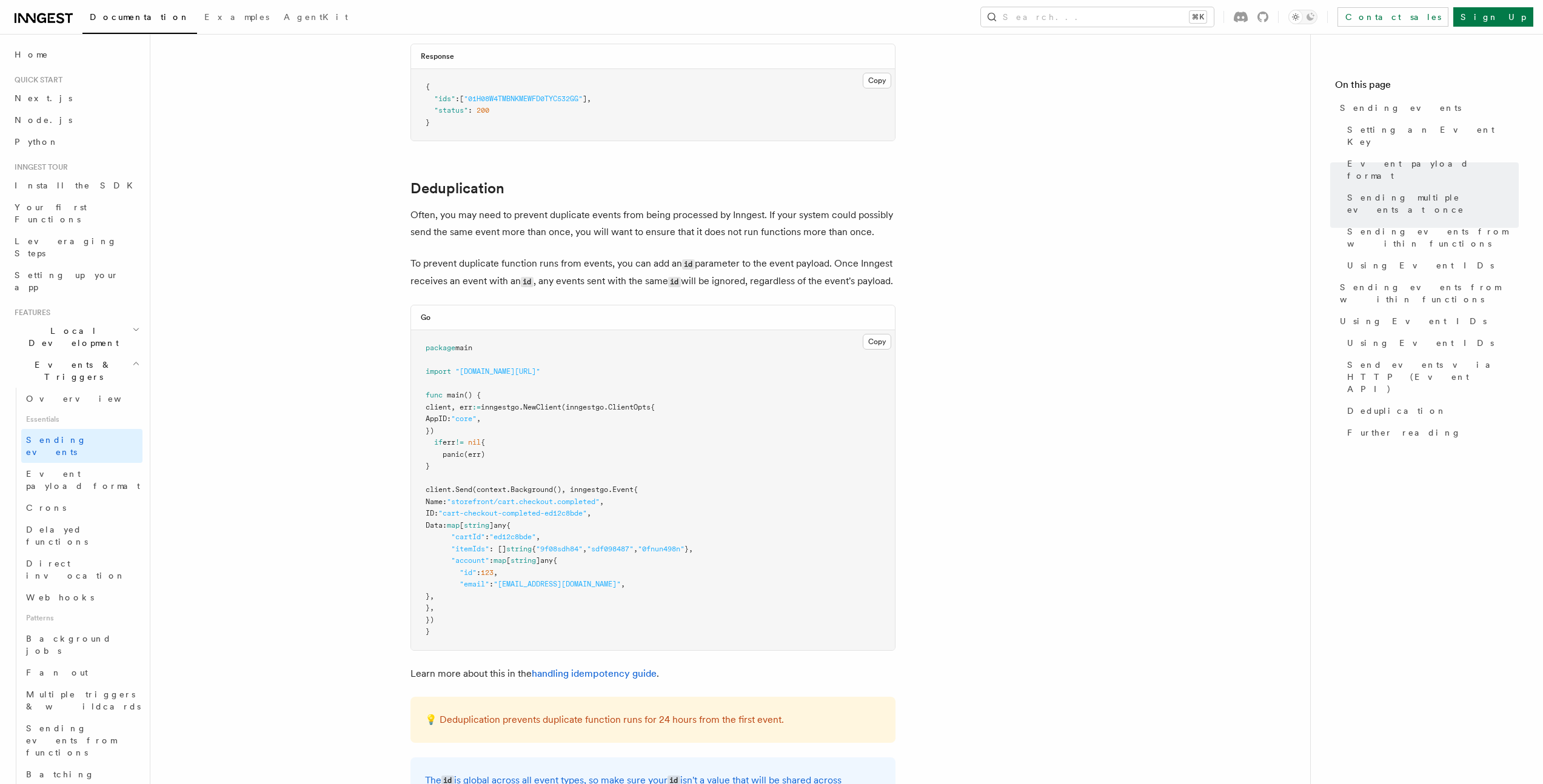
scroll to position [2484, 0]
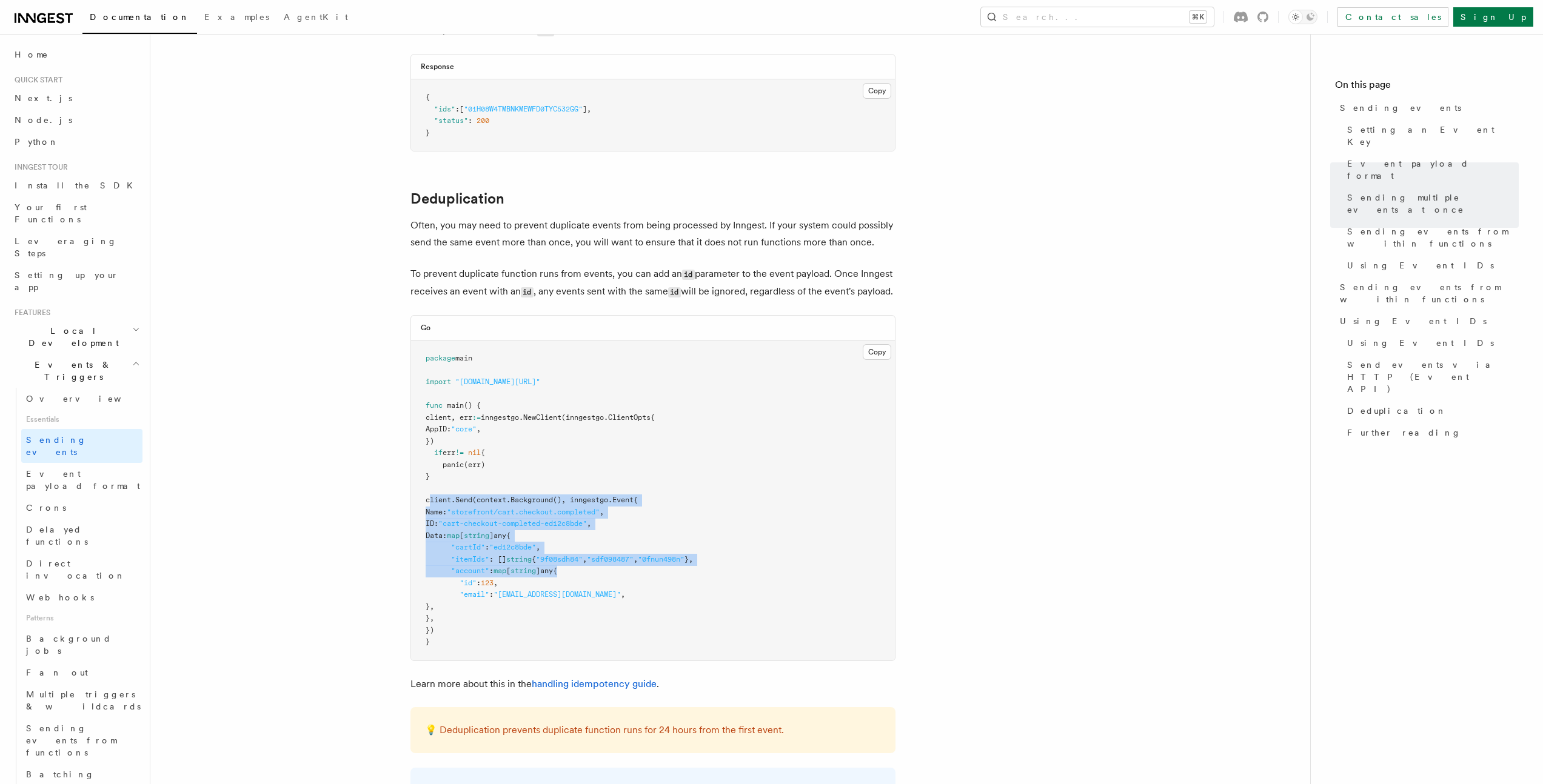
drag, startPoint x: 429, startPoint y: 502, endPoint x: 683, endPoint y: 575, distance: 264.3
click at [683, 575] on pre "package main import "github.com/inngest/inngestgo" func main () { client, err :…" at bounding box center [652, 501] width 483 height 320
click at [677, 504] on pre "package main import "github.com/inngest/inngestgo" func main () { client, err :…" at bounding box center [652, 501] width 483 height 320
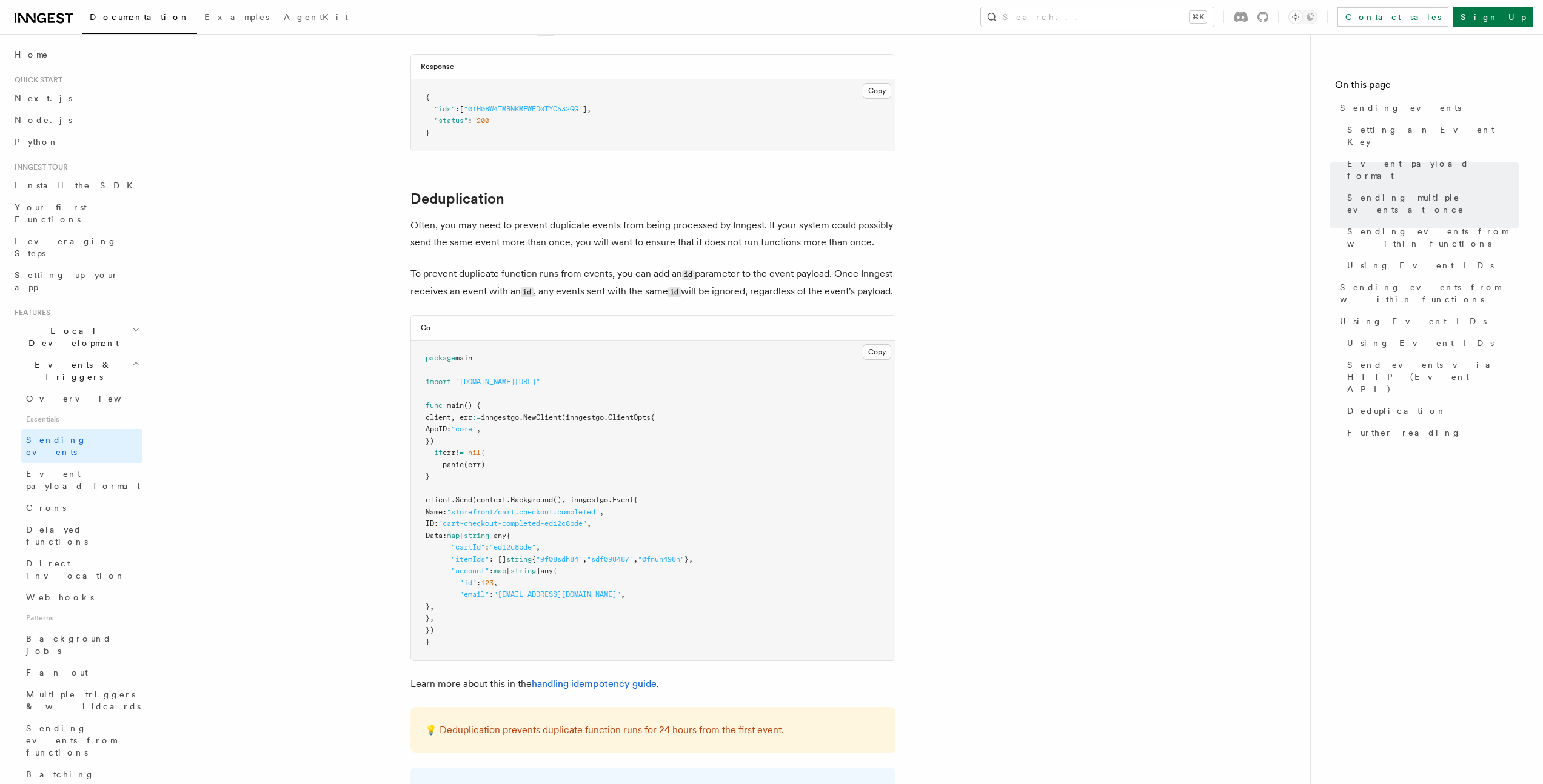
drag, startPoint x: 433, startPoint y: 501, endPoint x: 520, endPoint y: 627, distance: 153.1
click at [520, 627] on pre "package main import "github.com/inngest/inngestgo" func main () { client, err :…" at bounding box center [652, 501] width 483 height 320
copy code "client. Send (context. Background (), inngestgo.Event{ Name: "storefront/cart.c…"
click at [640, 119] on pre "{ "ids" : [ "01H08W4TMBNKMEWFD0TYC532GG" ] , "status" : 200 }" at bounding box center [652, 115] width 483 height 71
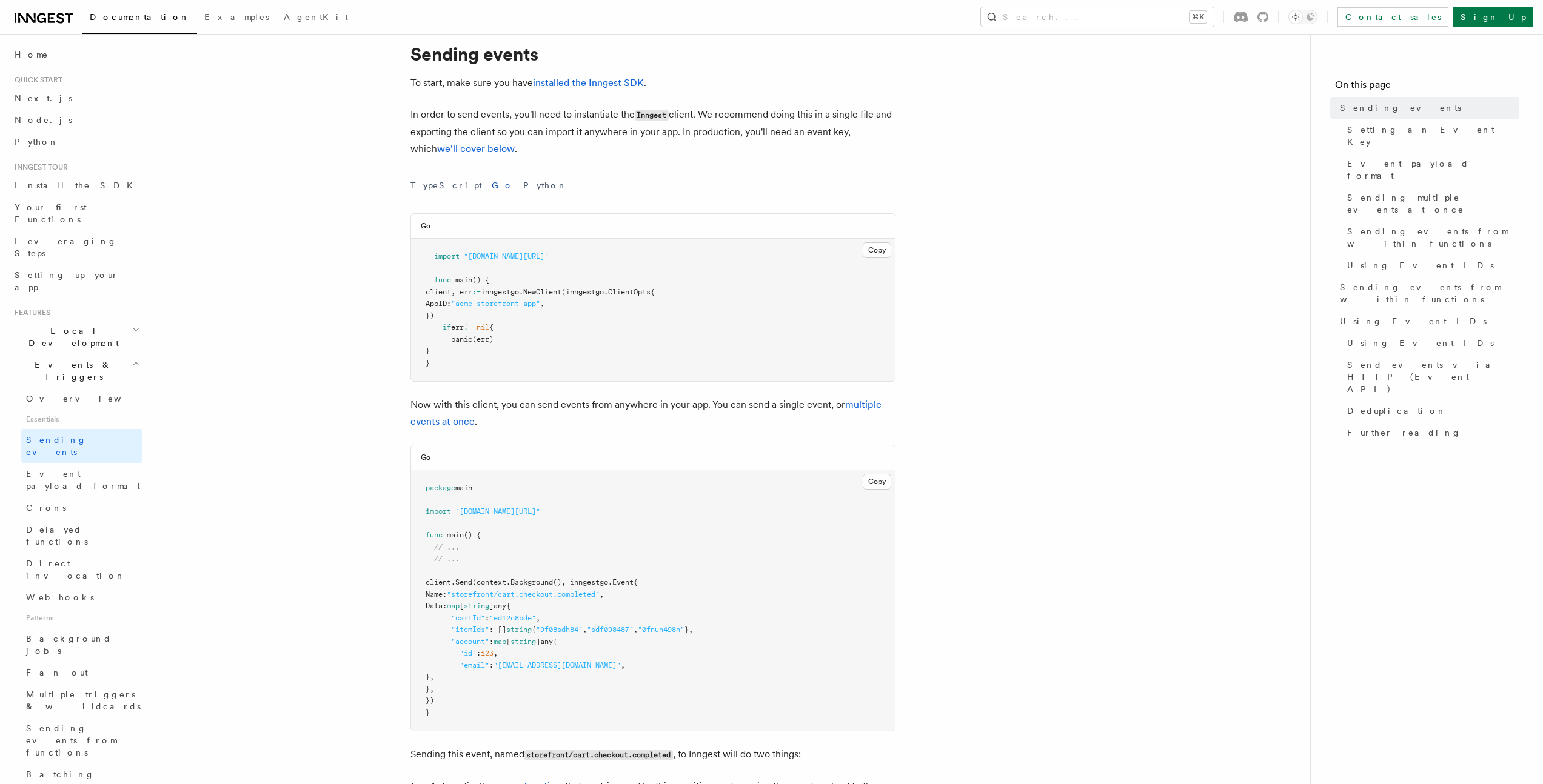
scroll to position [48, 0]
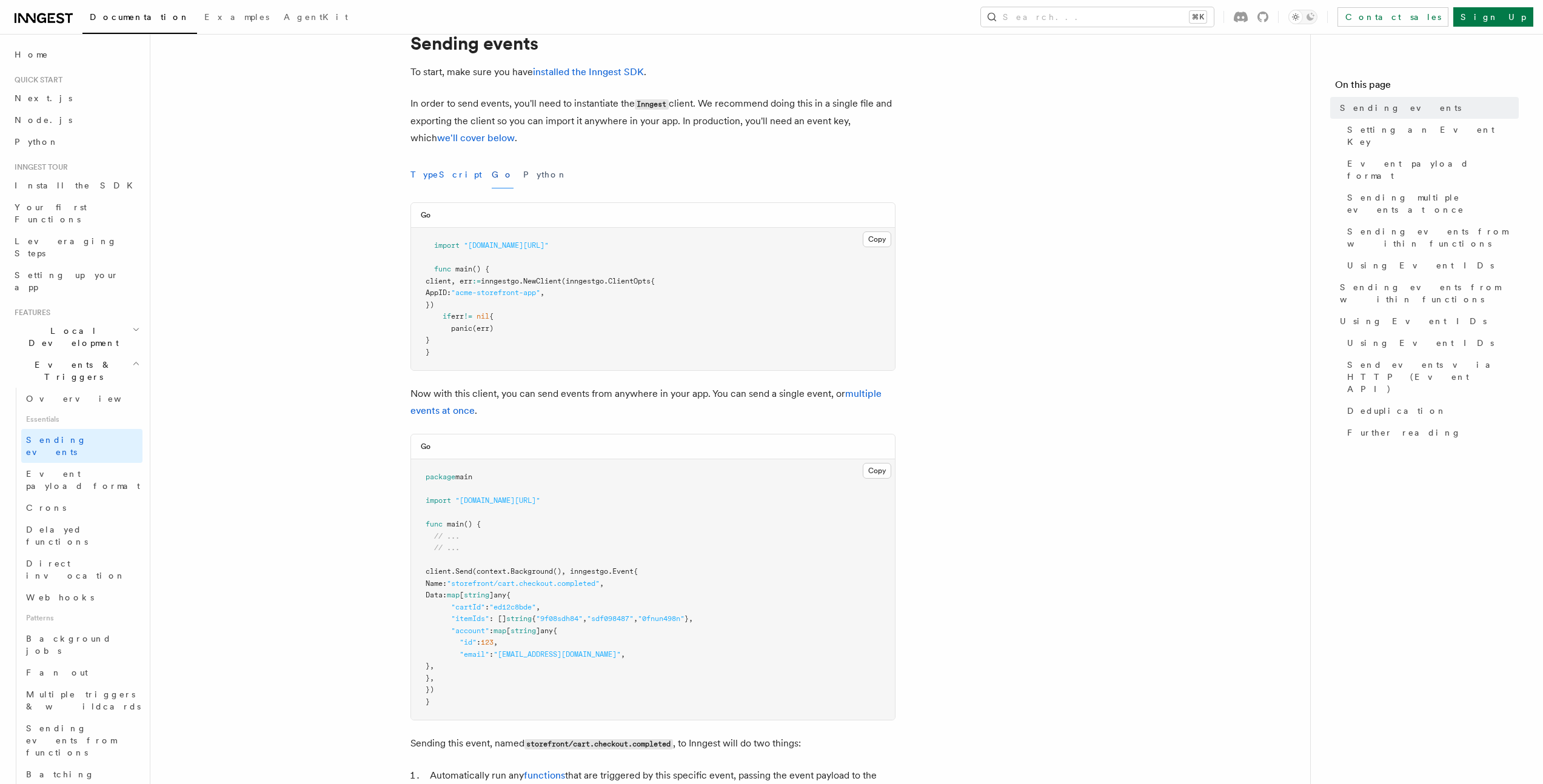
click at [445, 180] on button "TypeScript" at bounding box center [446, 175] width 71 height 27
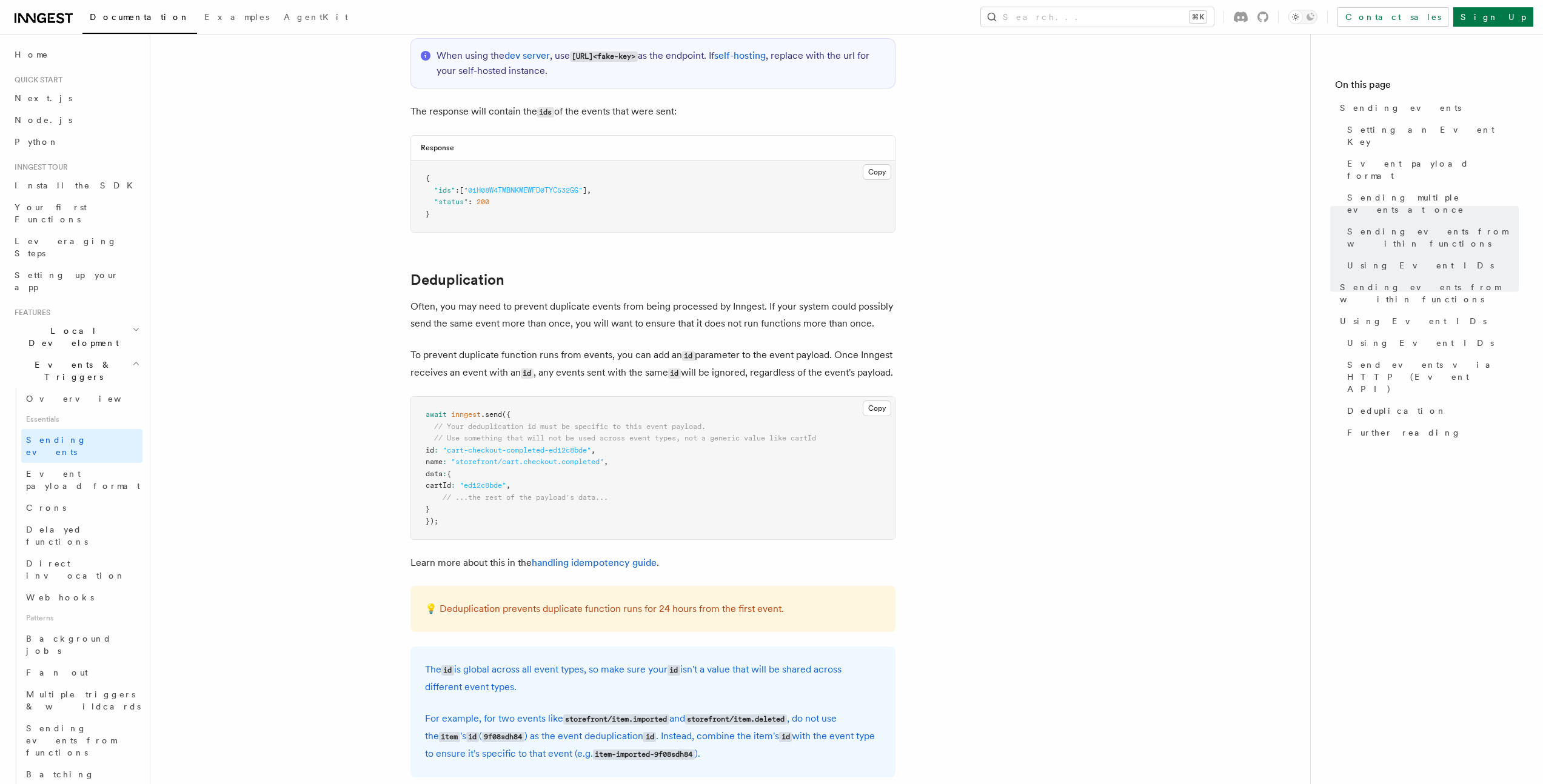
scroll to position [2865, 0]
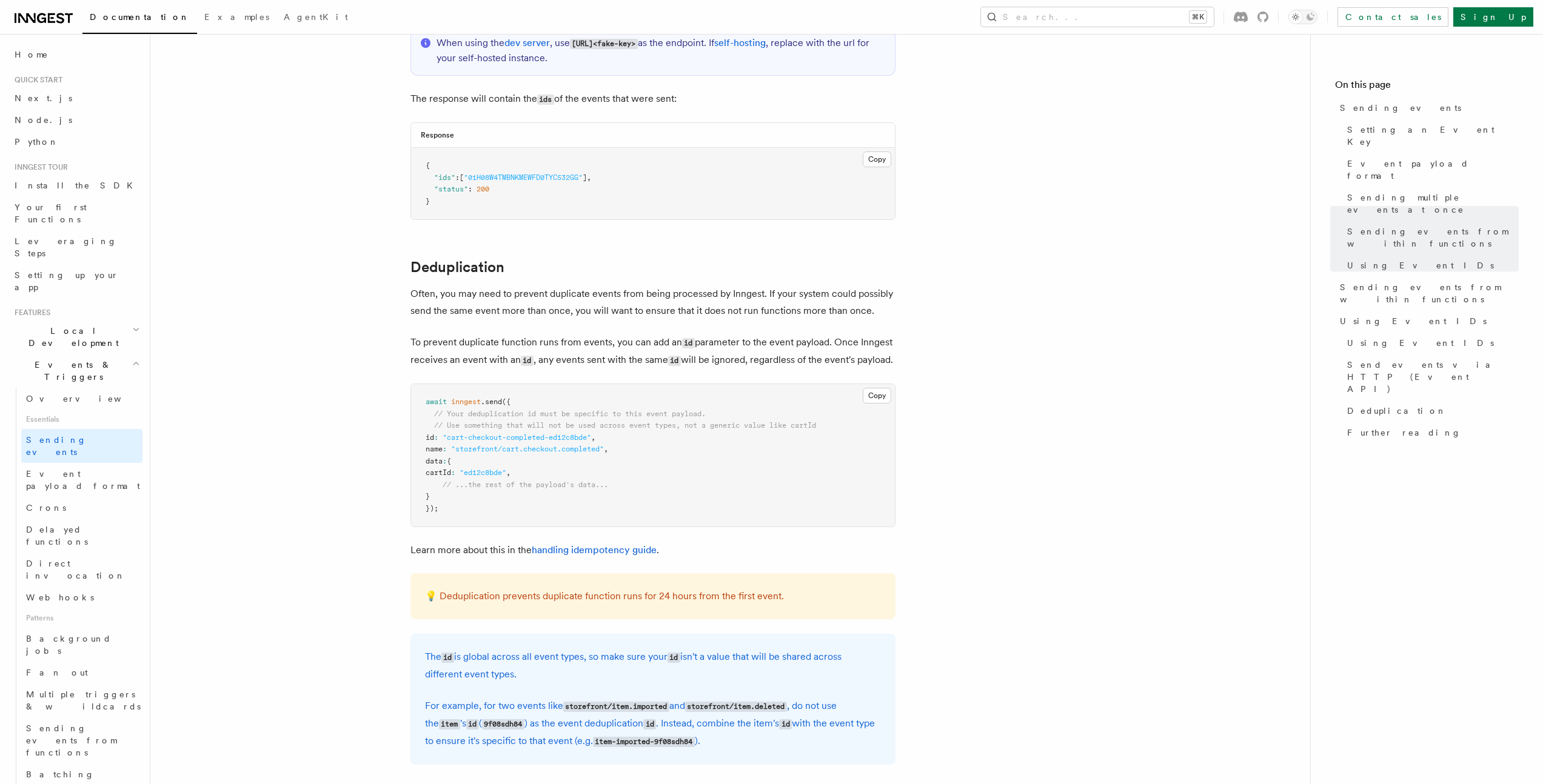
click at [45, 325] on span "Local Development" at bounding box center [70, 337] width 123 height 25
click at [57, 401] on span "Inngest Dev Server" at bounding box center [78, 412] width 104 height 22
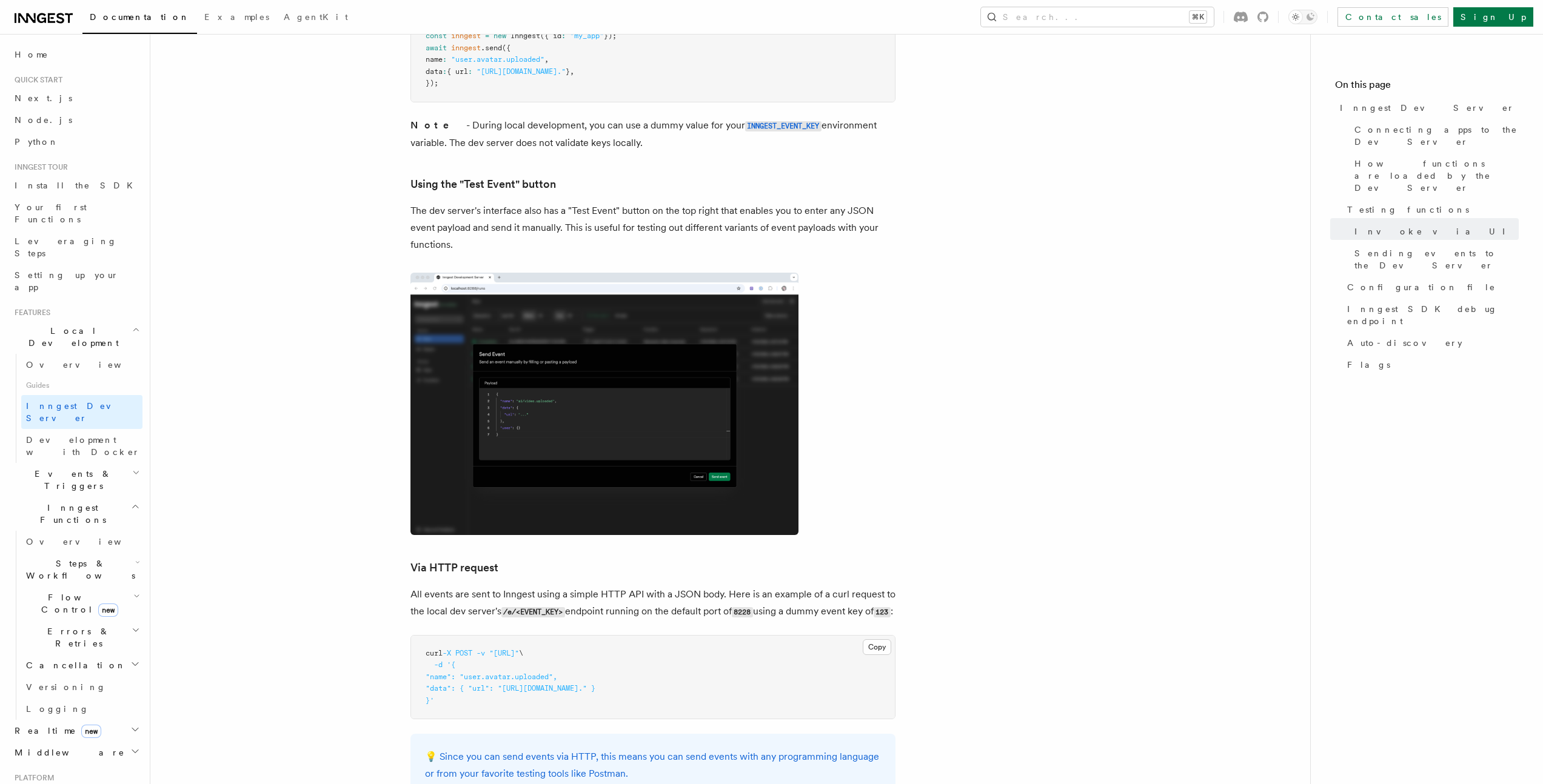
scroll to position [2101, 0]
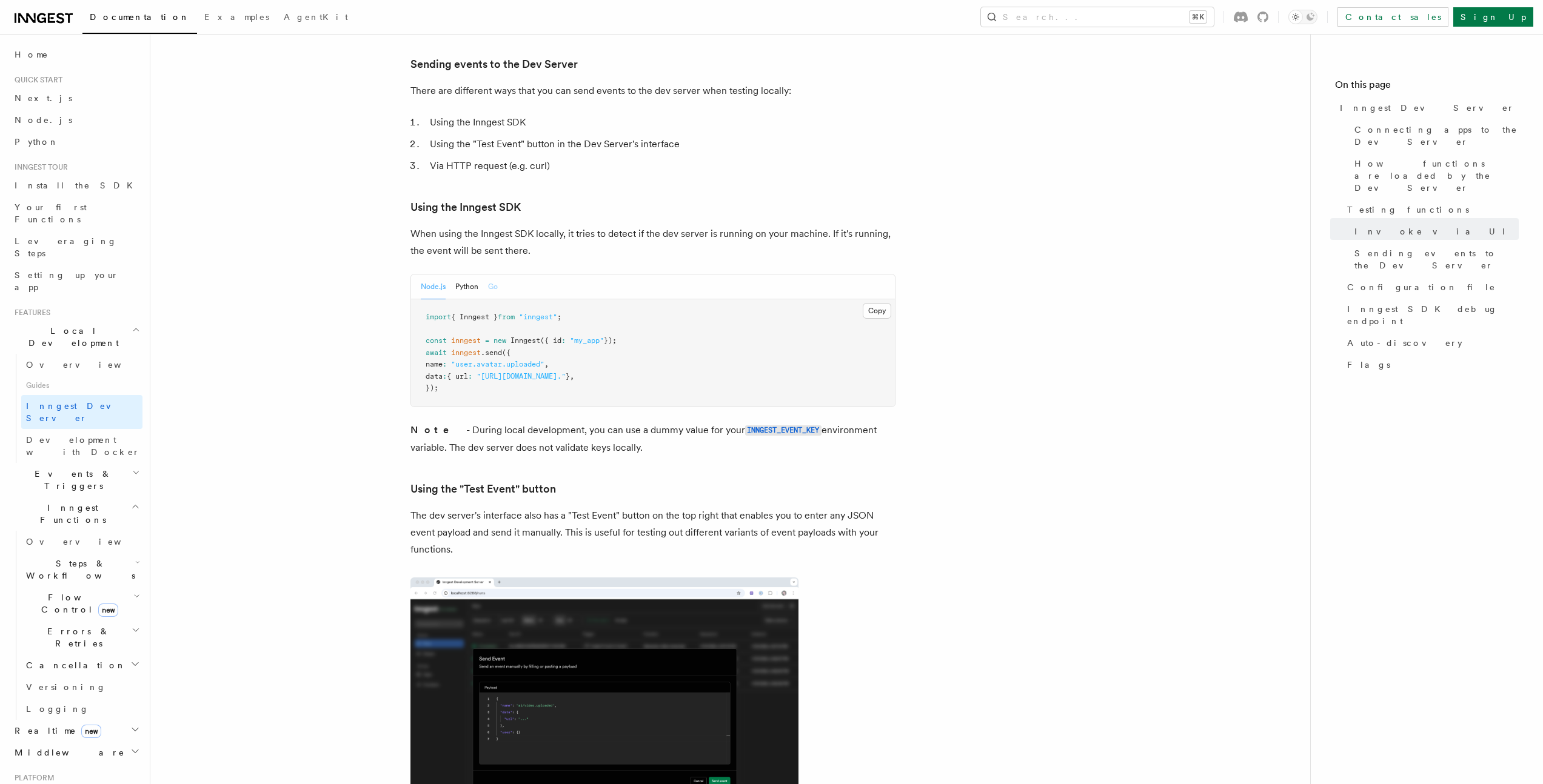
click at [490, 275] on button "Go" at bounding box center [493, 286] width 9 height 25
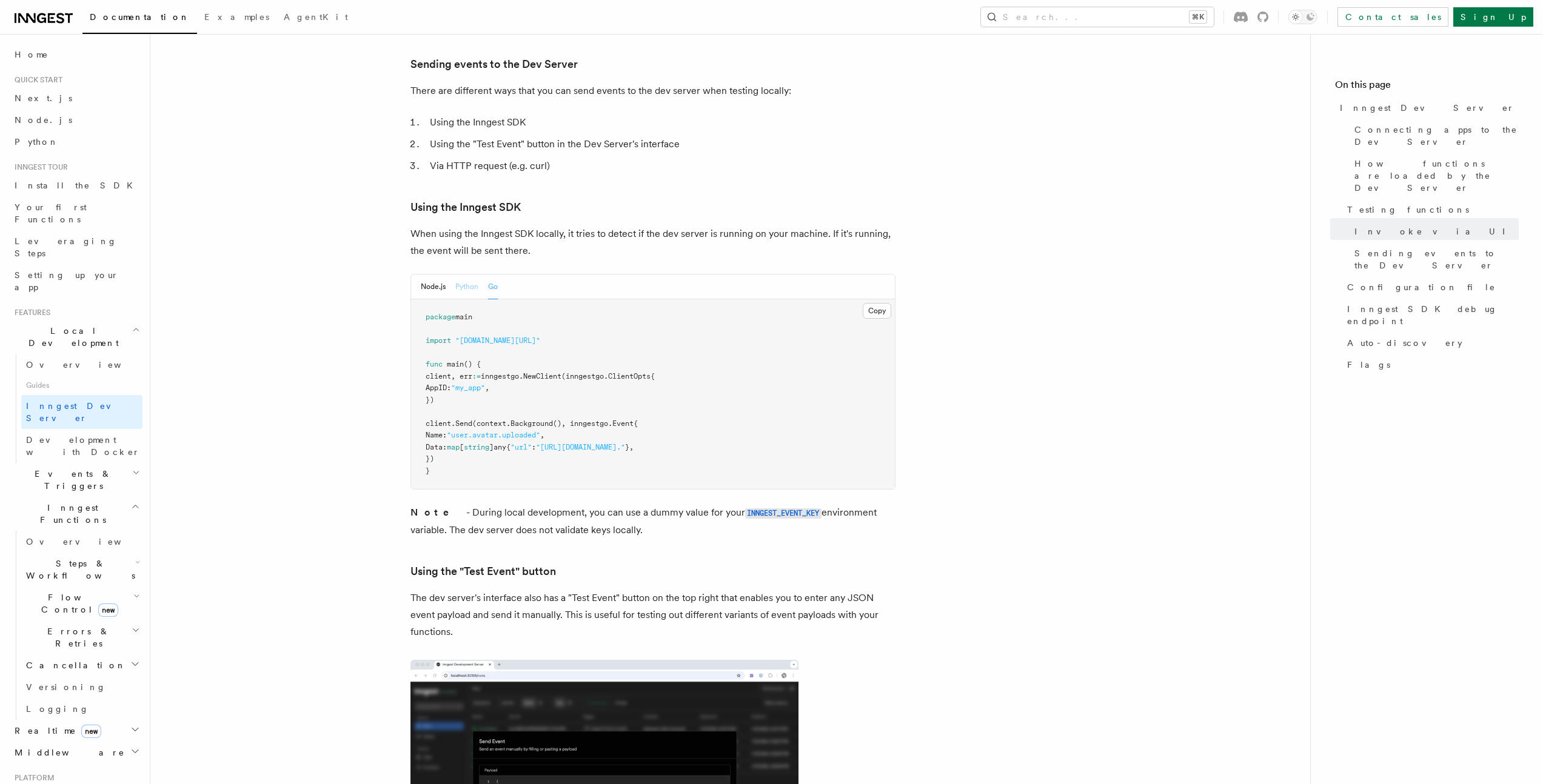
click at [459, 275] on button "Python" at bounding box center [466, 286] width 23 height 25
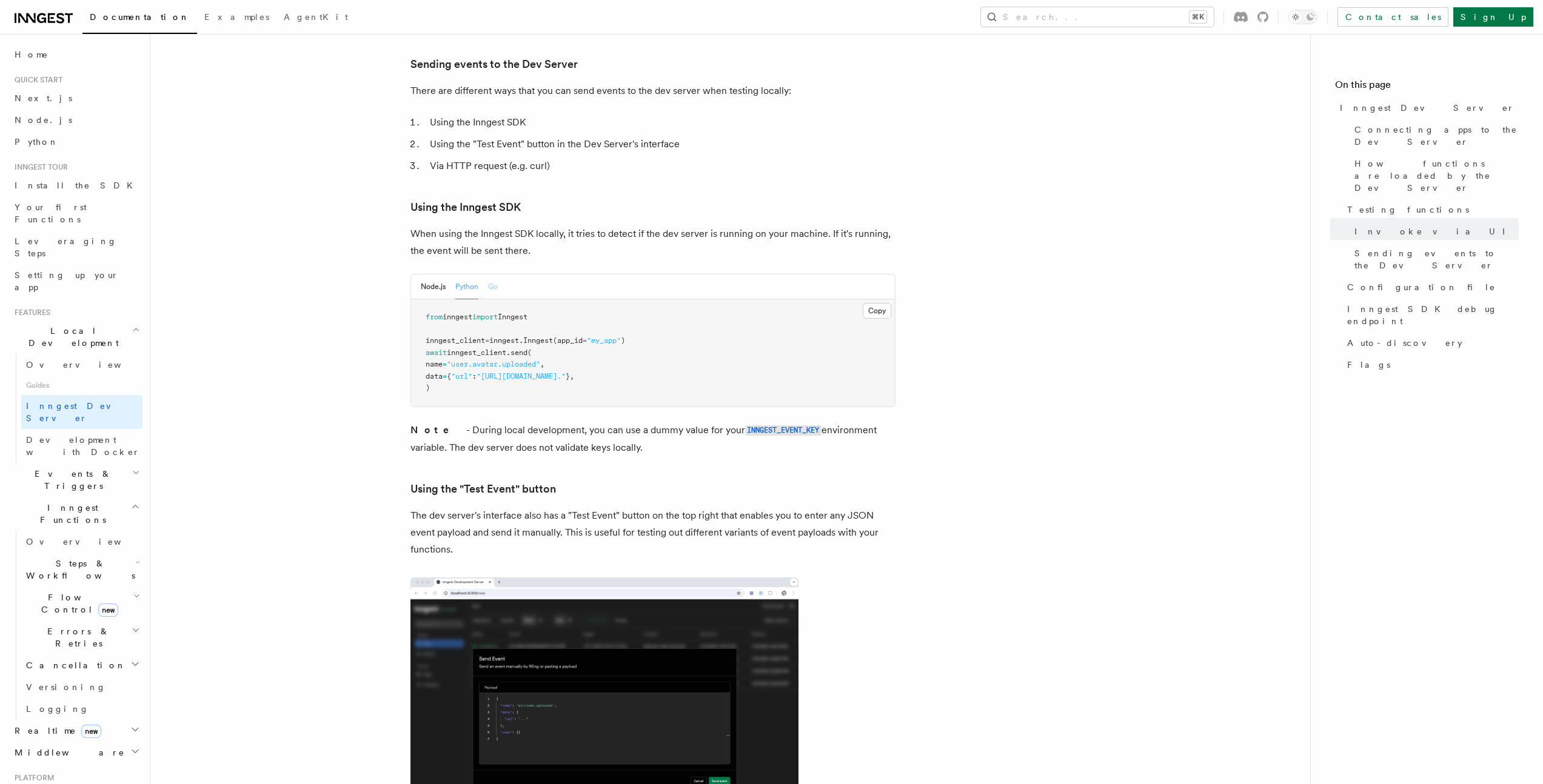
click at [489, 275] on button "Go" at bounding box center [493, 286] width 9 height 25
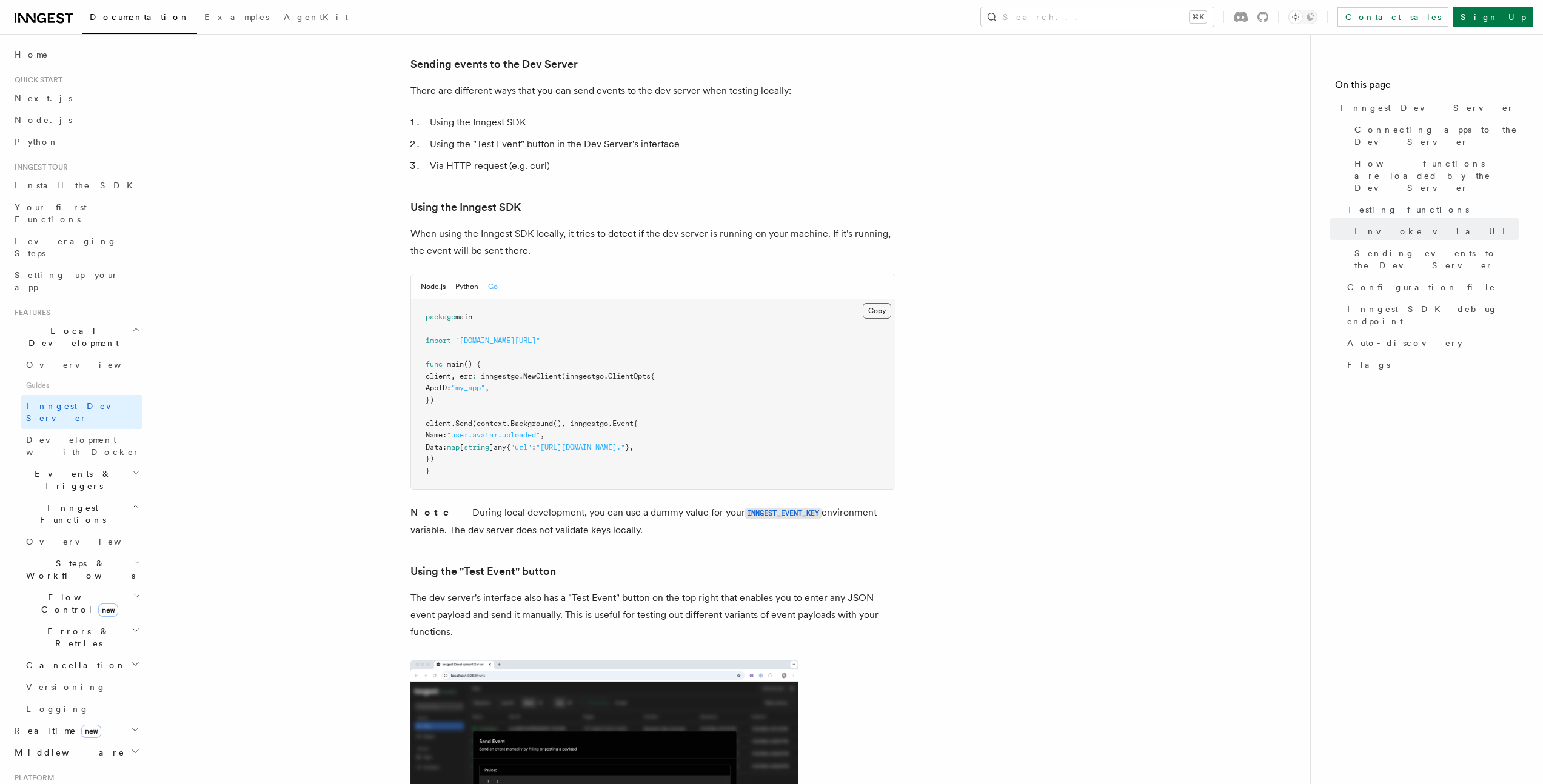
click at [875, 303] on button "Copy Copied" at bounding box center [877, 311] width 28 height 16
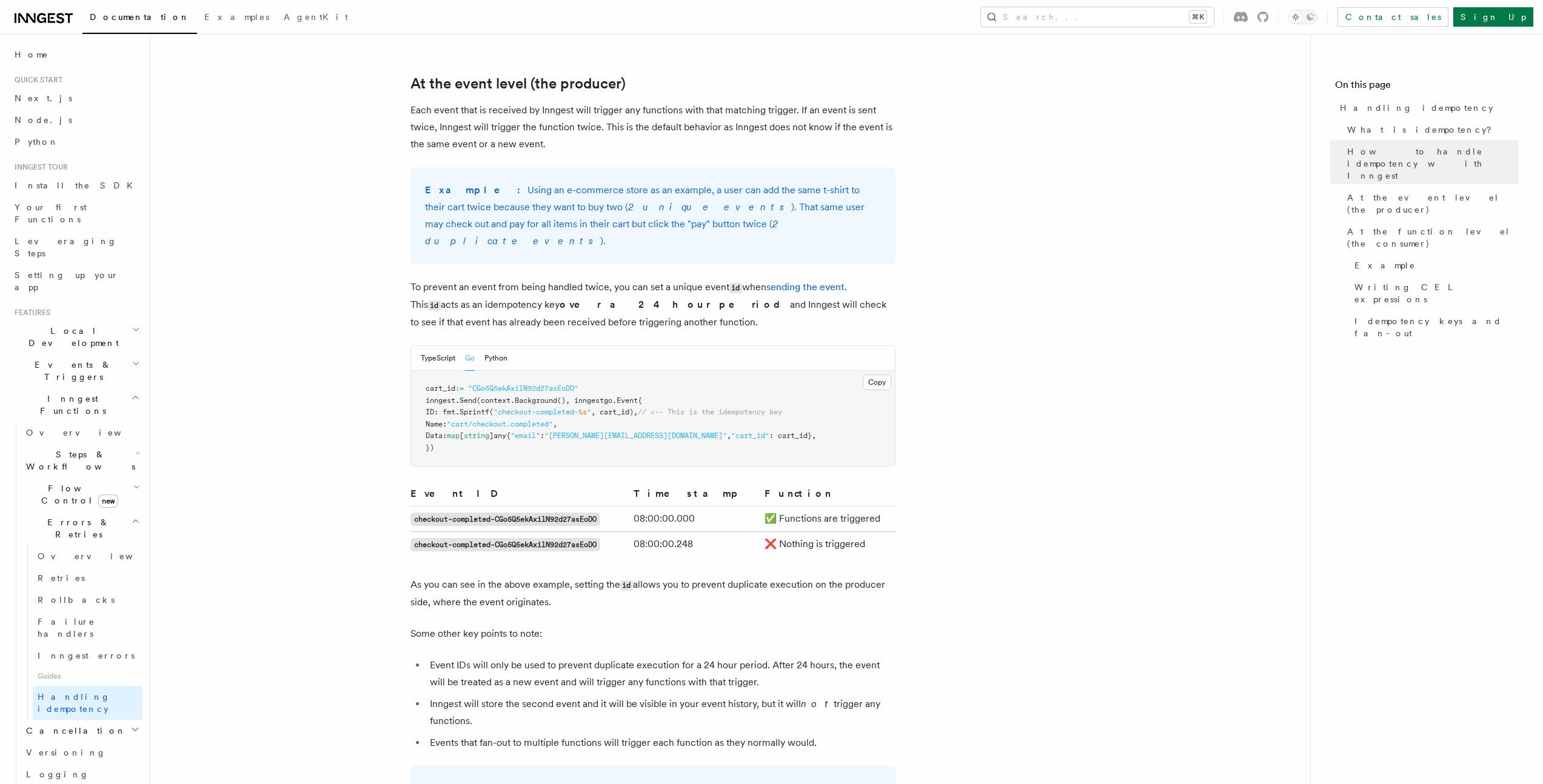
scroll to position [411, 0]
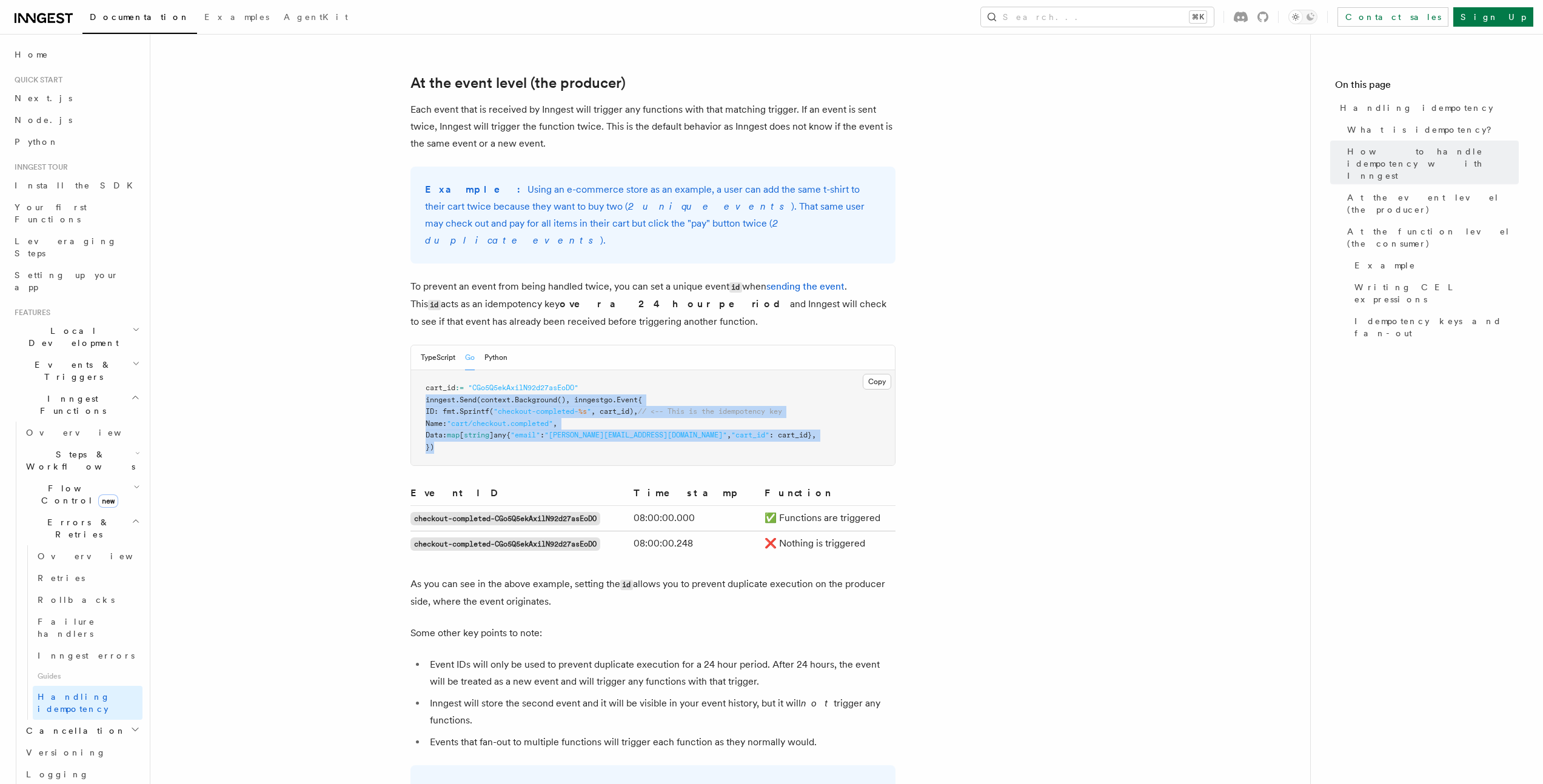
drag, startPoint x: 423, startPoint y: 384, endPoint x: 505, endPoint y: 434, distance: 96.0
click at [505, 434] on pre "cart_id := "CGo5Q5ekAxilN92d27asEoDO" inngest. Send (context. Background (), in…" at bounding box center [652, 418] width 483 height 95
copy code "inngest. Send (context. Background (), inngestgo.Event{ ID: fmt. Sprintf ( "che…"
click at [505, 434] on pre "cart_id := "CGo5Q5ekAxilN92d27asEoDO" inngest. Send (context. Background (), in…" at bounding box center [652, 418] width 483 height 95
drag, startPoint x: 421, startPoint y: 380, endPoint x: 525, endPoint y: 439, distance: 119.6
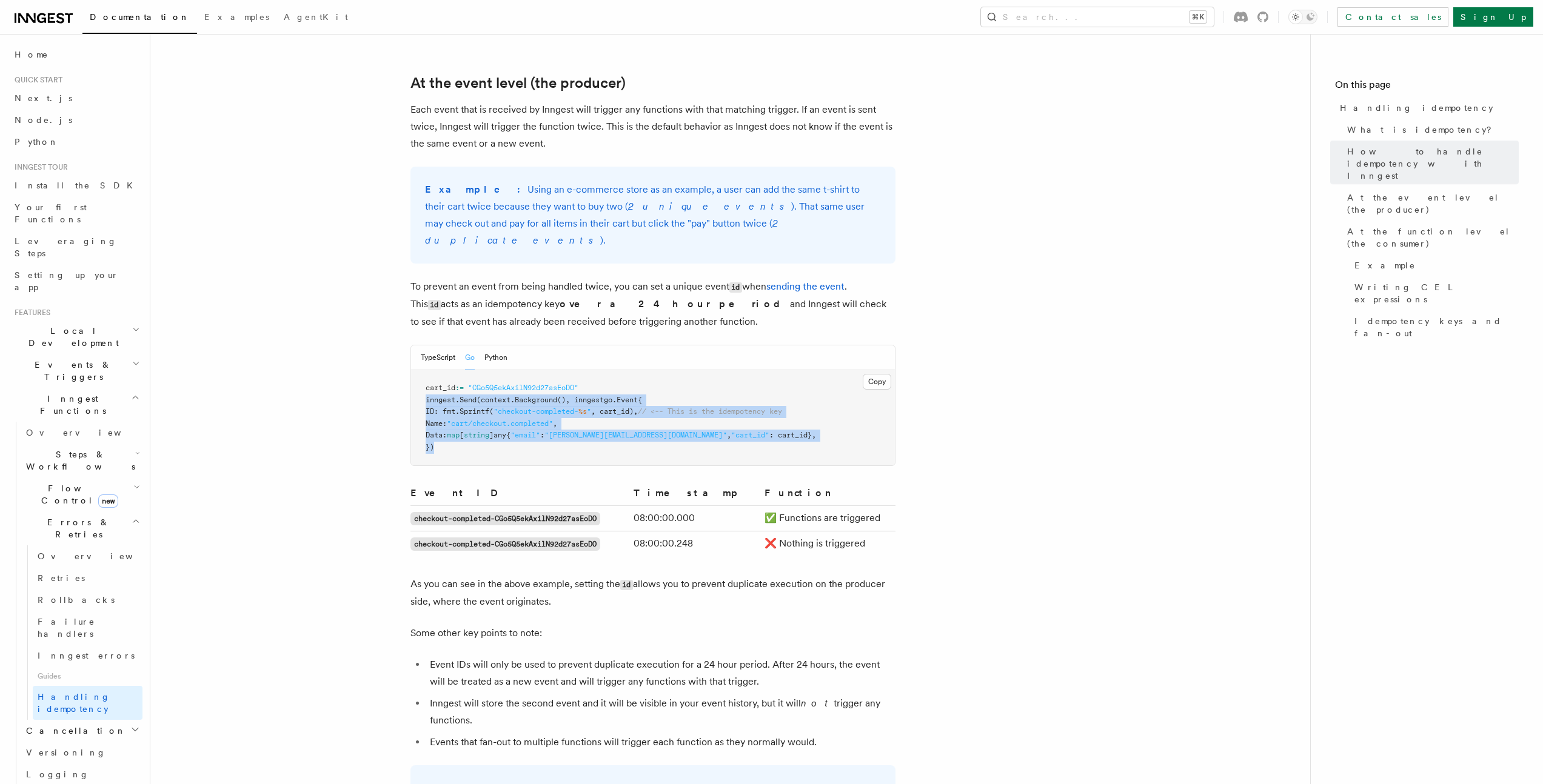
click at [525, 439] on pre "cart_id := "CGo5Q5ekAxilN92d27asEoDO" inngest. Send (context. Background (), in…" at bounding box center [652, 418] width 483 height 95
copy code "inngest. Send (context. Background (), inngestgo.Event{ ID: fmt. Sprintf ( "che…"
click at [525, 439] on pre "cart_id := "CGo5Q5ekAxilN92d27asEoDO" inngest. Send (context. Background (), in…" at bounding box center [652, 418] width 483 height 95
drag, startPoint x: 419, startPoint y: 381, endPoint x: 525, endPoint y: 432, distance: 117.6
click at [525, 432] on pre "cart_id := "CGo5Q5ekAxilN92d27asEoDO" inngest. Send (context. Background (), in…" at bounding box center [652, 418] width 483 height 95
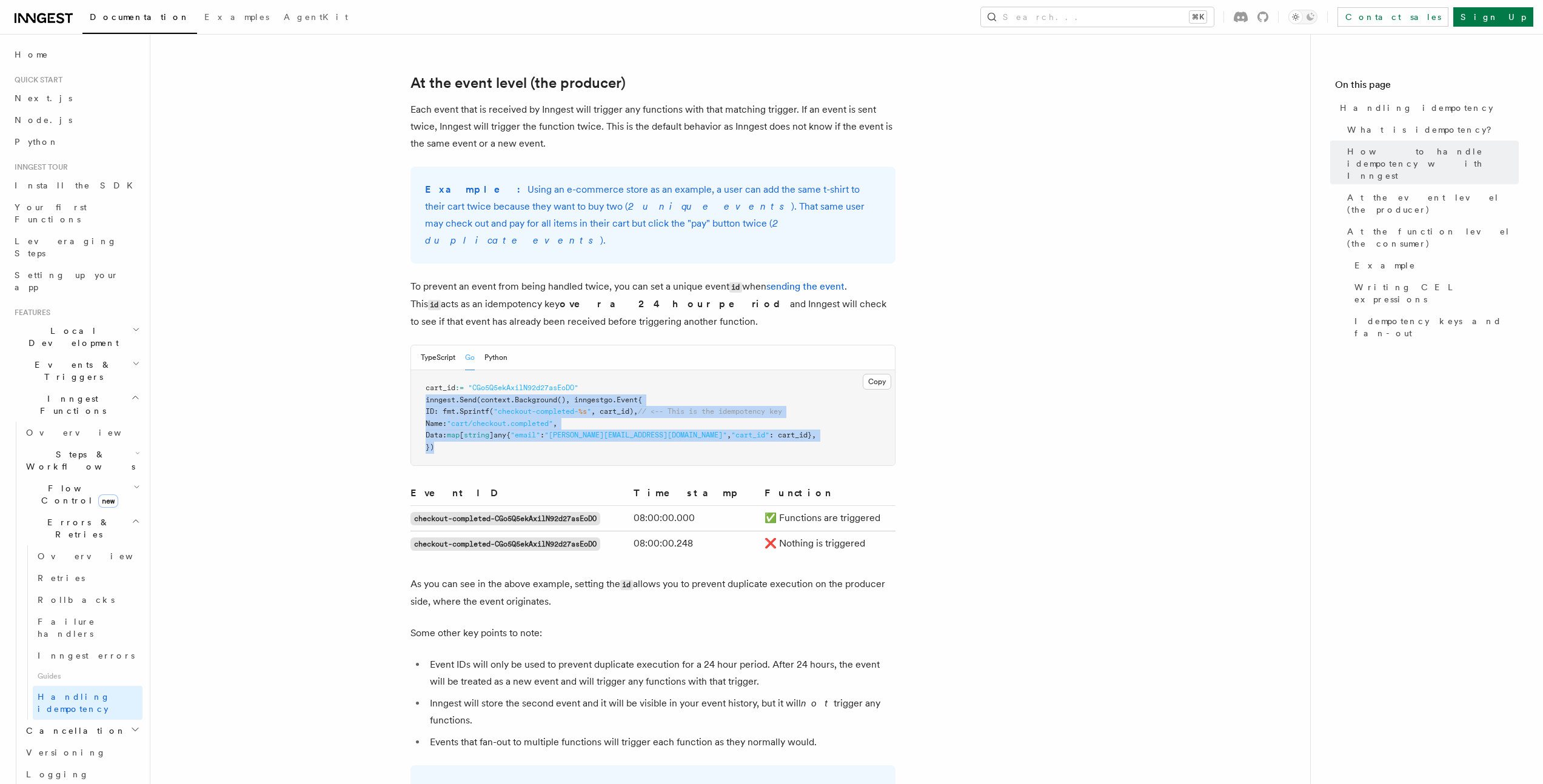
copy code "inngest. Send (context. Background (), inngestgo.Event{ ID: fmt. Sprintf ( "che…"
click at [525, 432] on pre "cart_id := "CGo5Q5ekAxilN92d27asEoDO" inngest. Send (context. Background (), in…" at bounding box center [652, 418] width 483 height 95
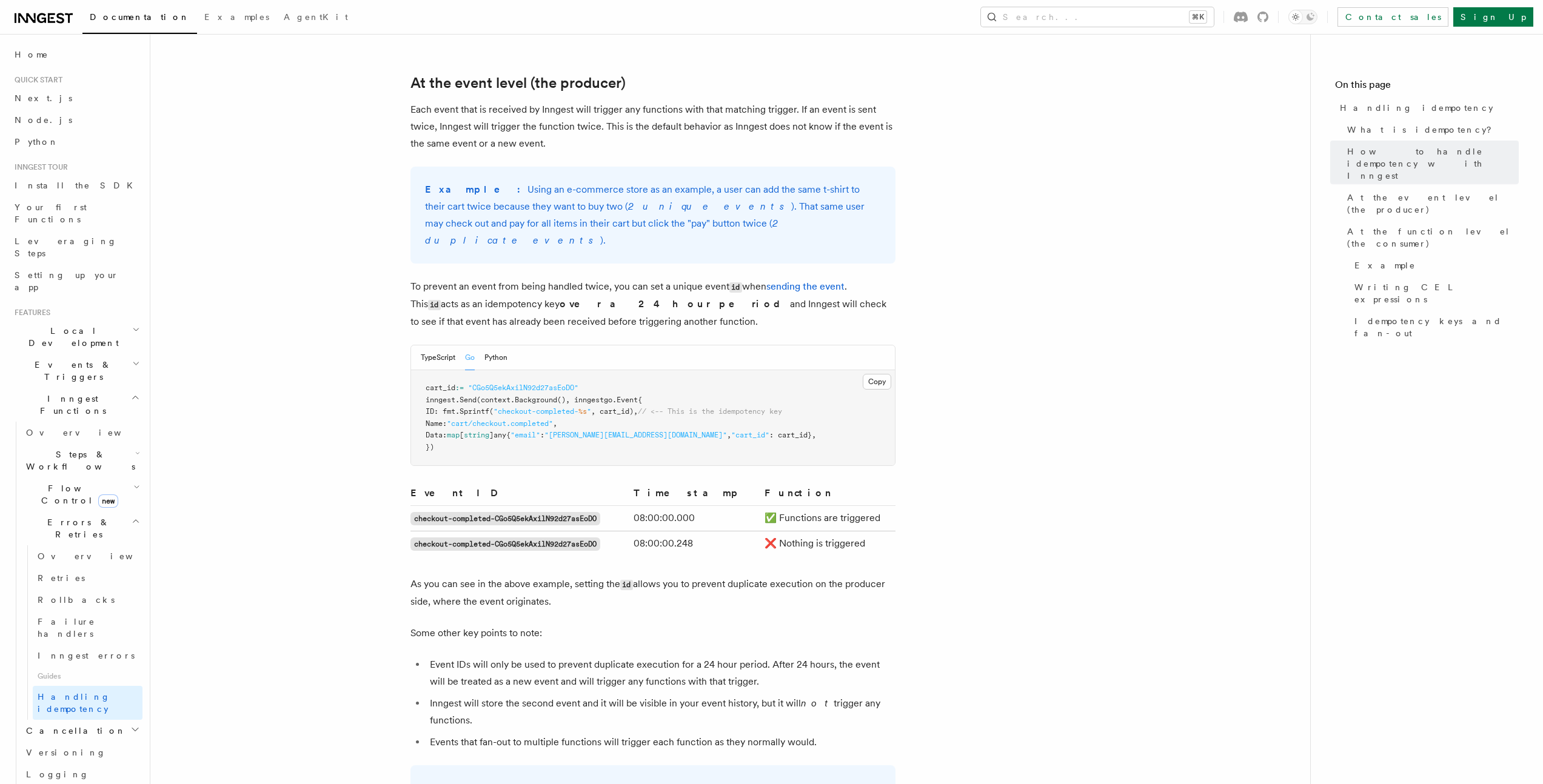
click at [521, 426] on pre "cart_id := "CGo5Q5ekAxilN92d27asEoDO" inngest. Send (context. Background (), in…" at bounding box center [652, 418] width 483 height 95
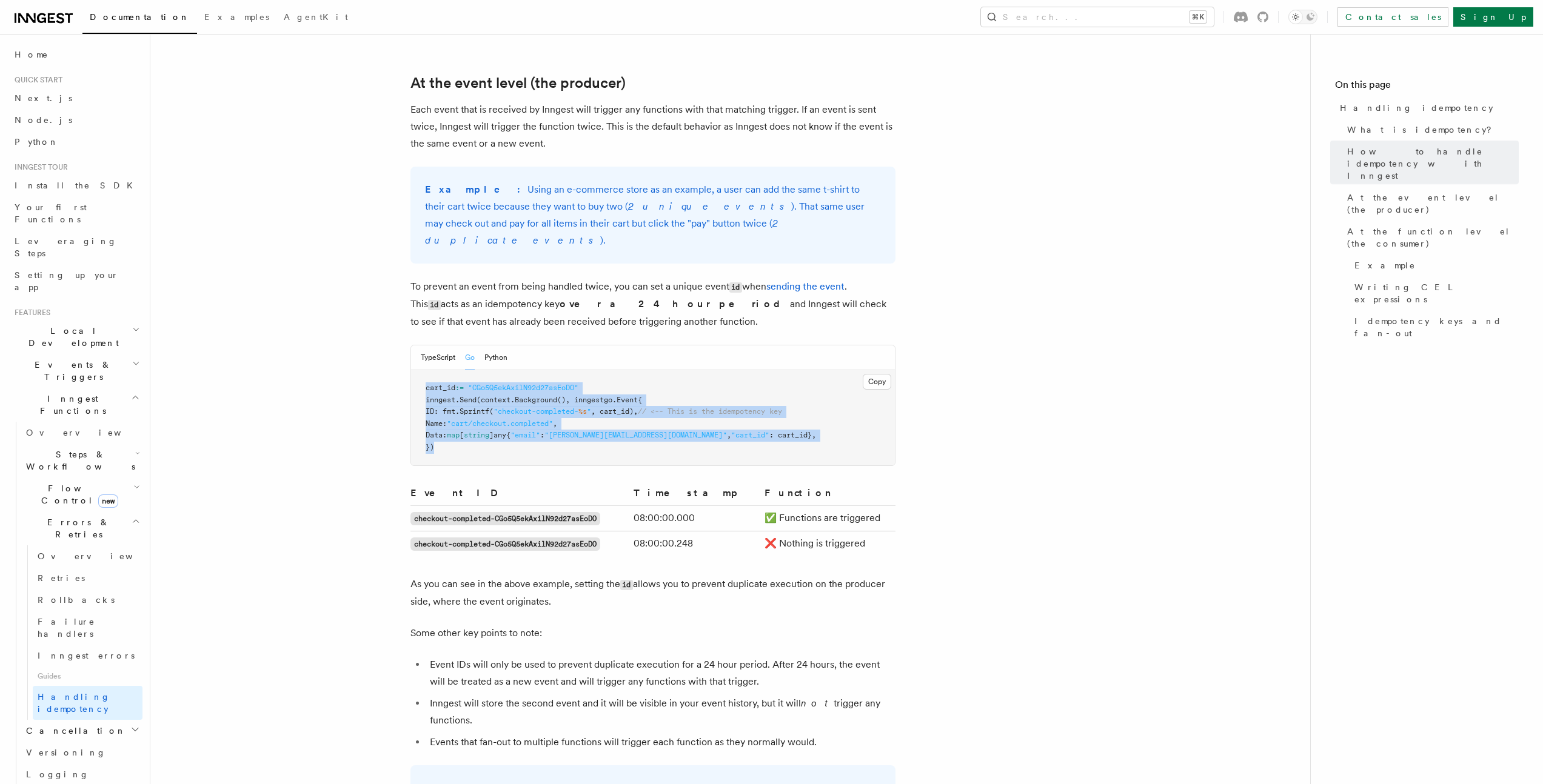
drag, startPoint x: 424, startPoint y: 369, endPoint x: 499, endPoint y: 431, distance: 97.3
click at [499, 431] on pre "cart_id := "CGo5Q5ekAxilN92d27asEoDO" inngest. Send (context. Background (), in…" at bounding box center [652, 418] width 483 height 95
copy code "cart_id := "CGo5Q5ekAxilN92d27asEoDO" inngest. Send (context. Background (), in…"
click at [624, 407] on span ", cart_id)," at bounding box center [614, 411] width 47 height 9
